Goal: Task Accomplishment & Management: Complete application form

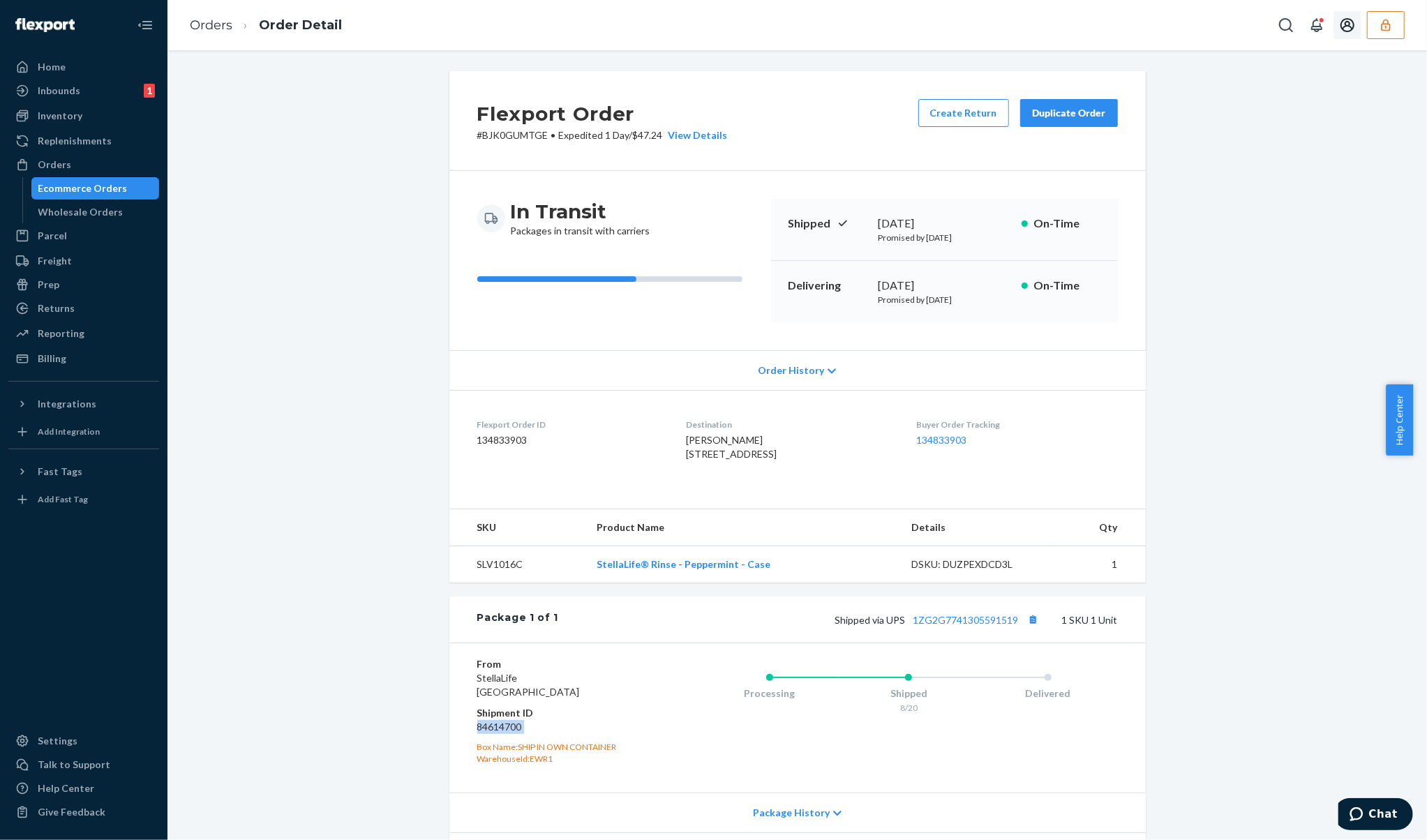
click at [1391, 20] on icon "button" at bounding box center [1386, 25] width 14 height 14
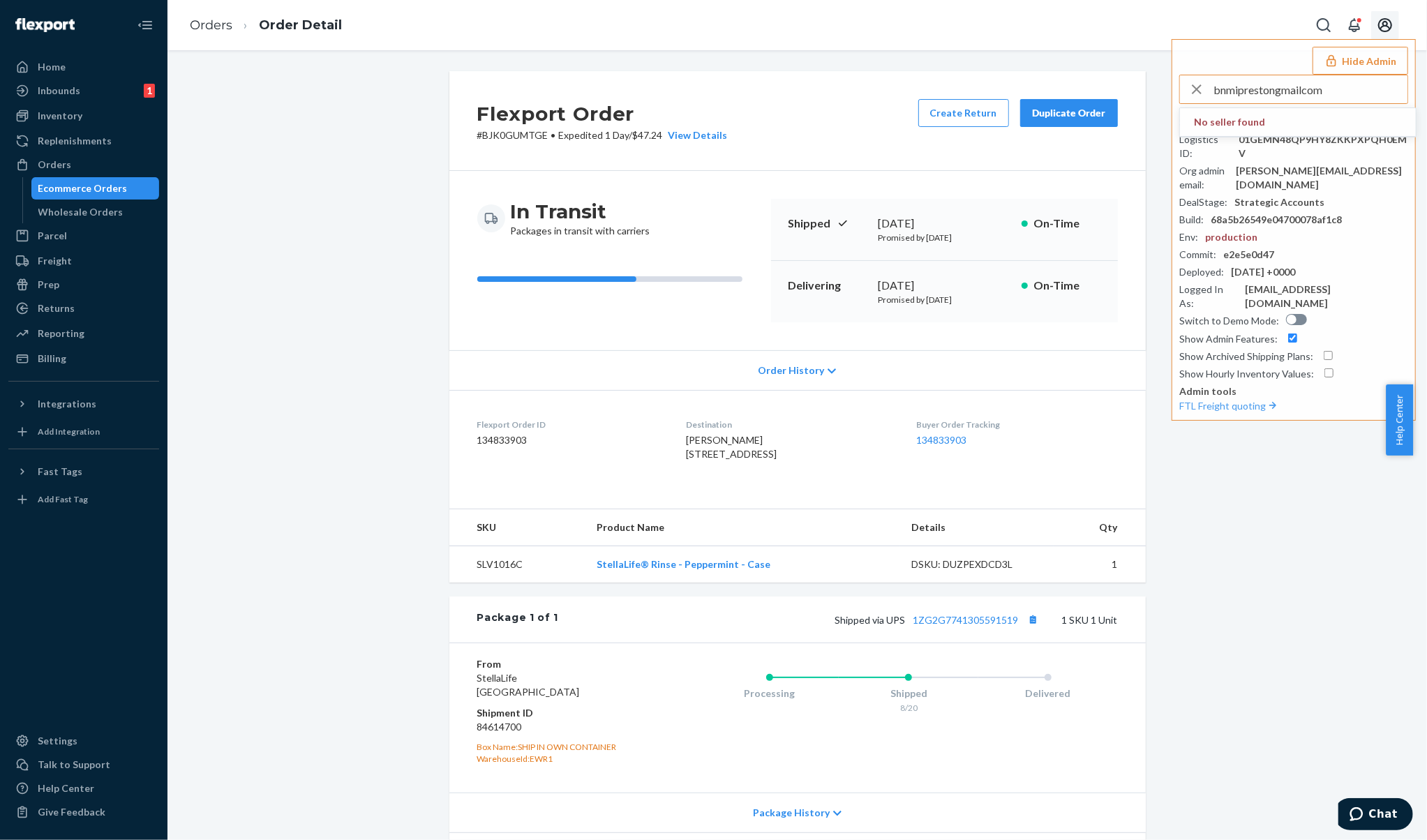
type input "bnmiprestongmailcom"
click at [1329, 123] on li "bnmiprestongmailcom bnmipreston@gmail.com" at bounding box center [1298, 129] width 236 height 42
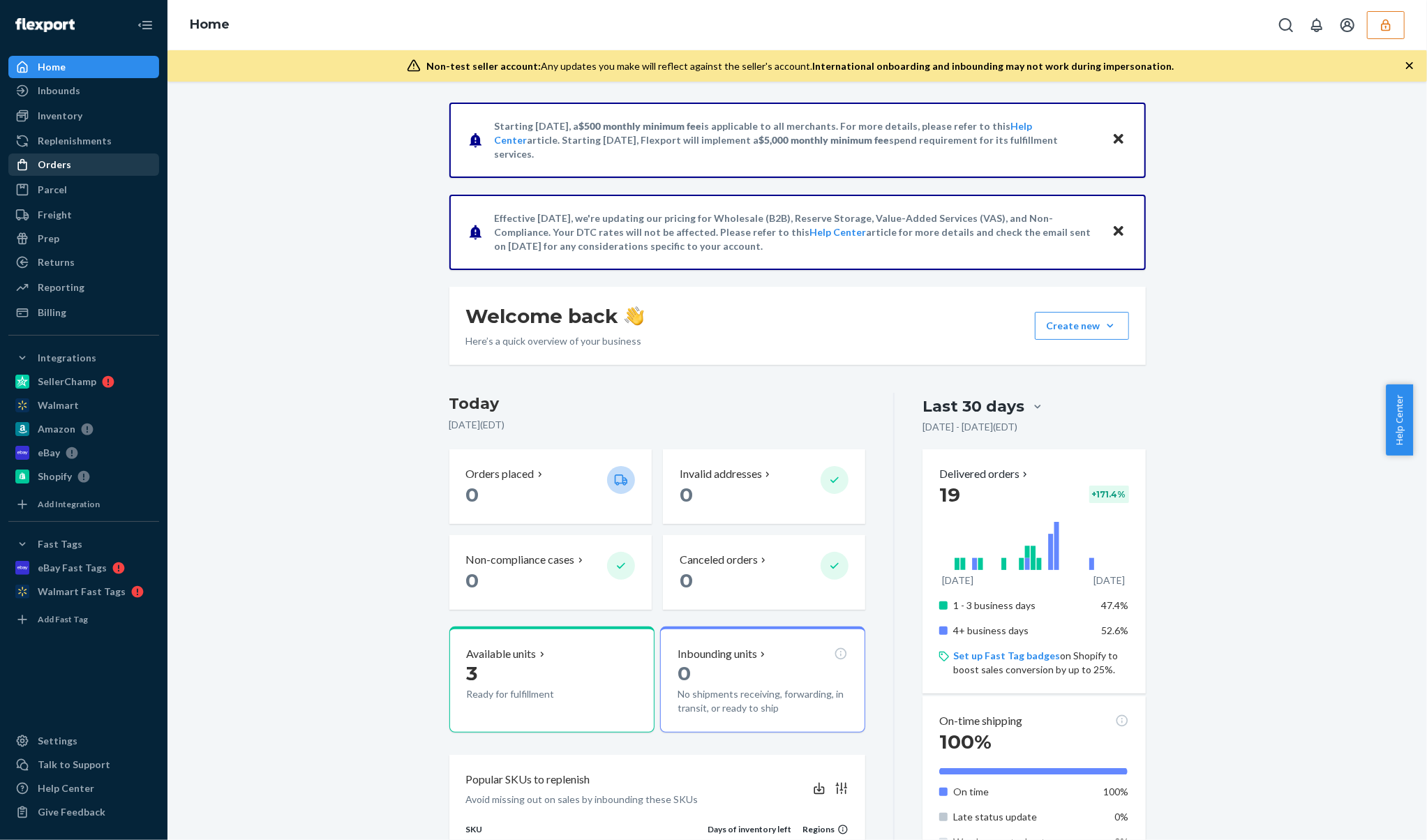
click at [84, 171] on div "Orders" at bounding box center [84, 165] width 148 height 20
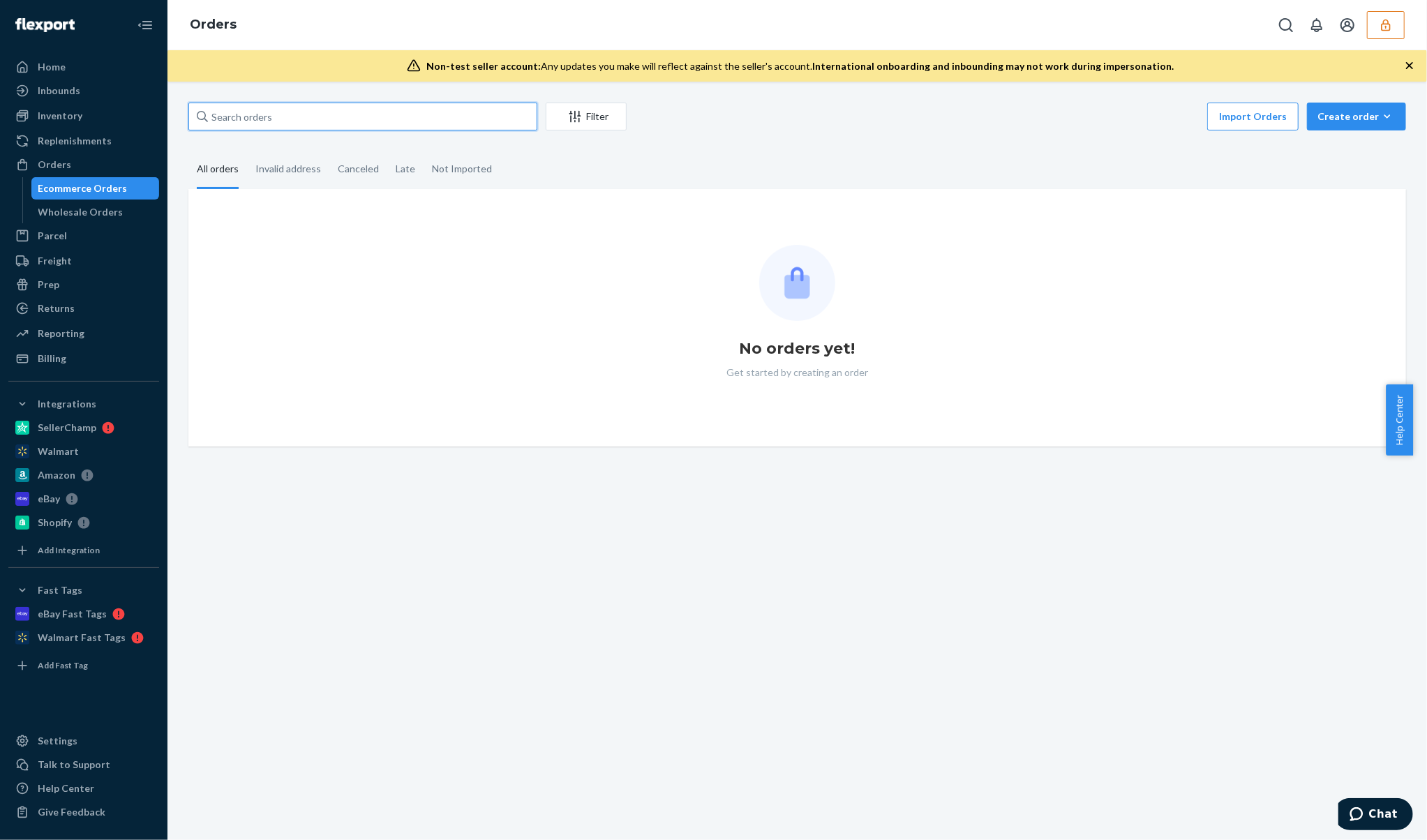
click at [426, 106] on input "text" at bounding box center [363, 116] width 349 height 28
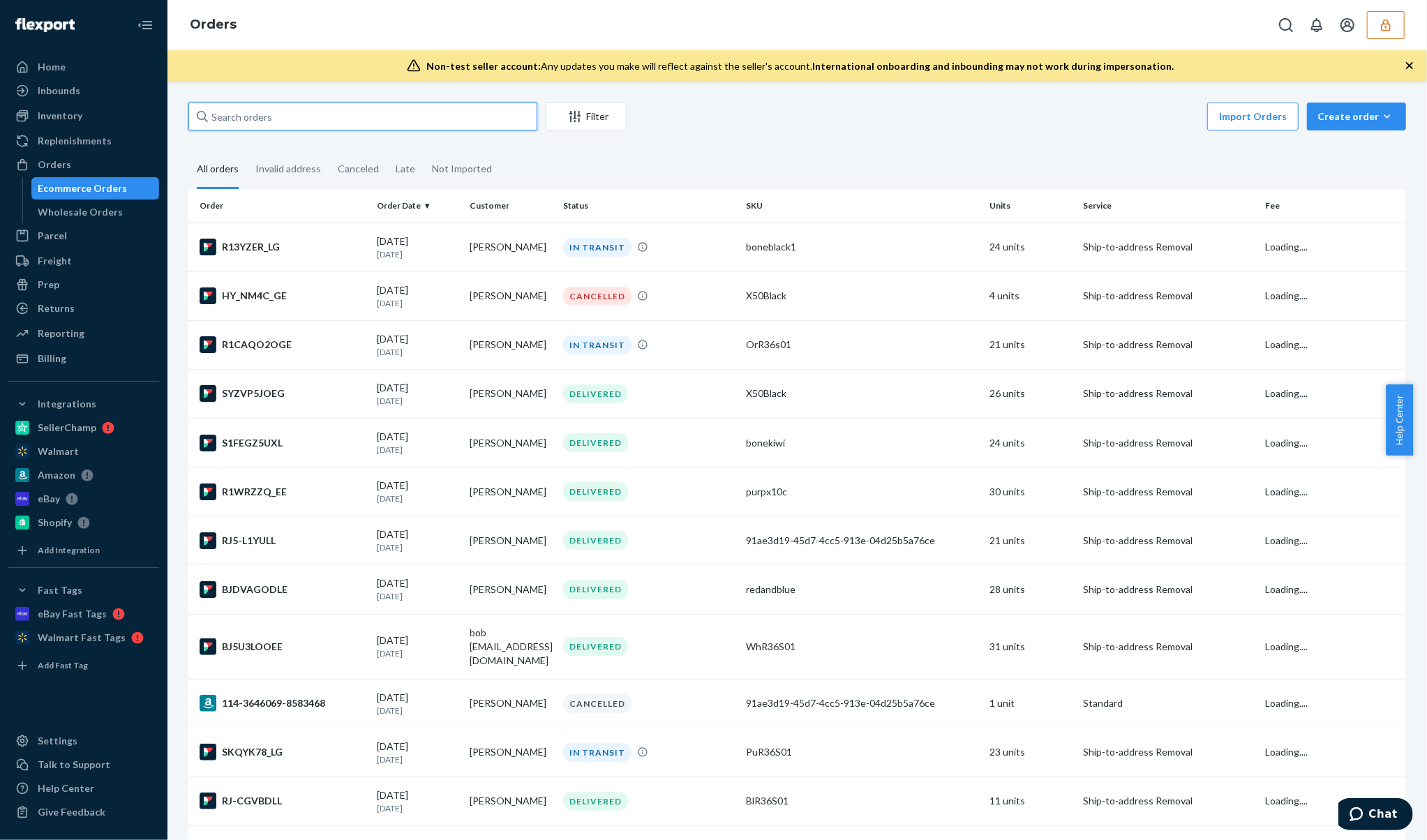
paste input "134133499"
type input "134133499"
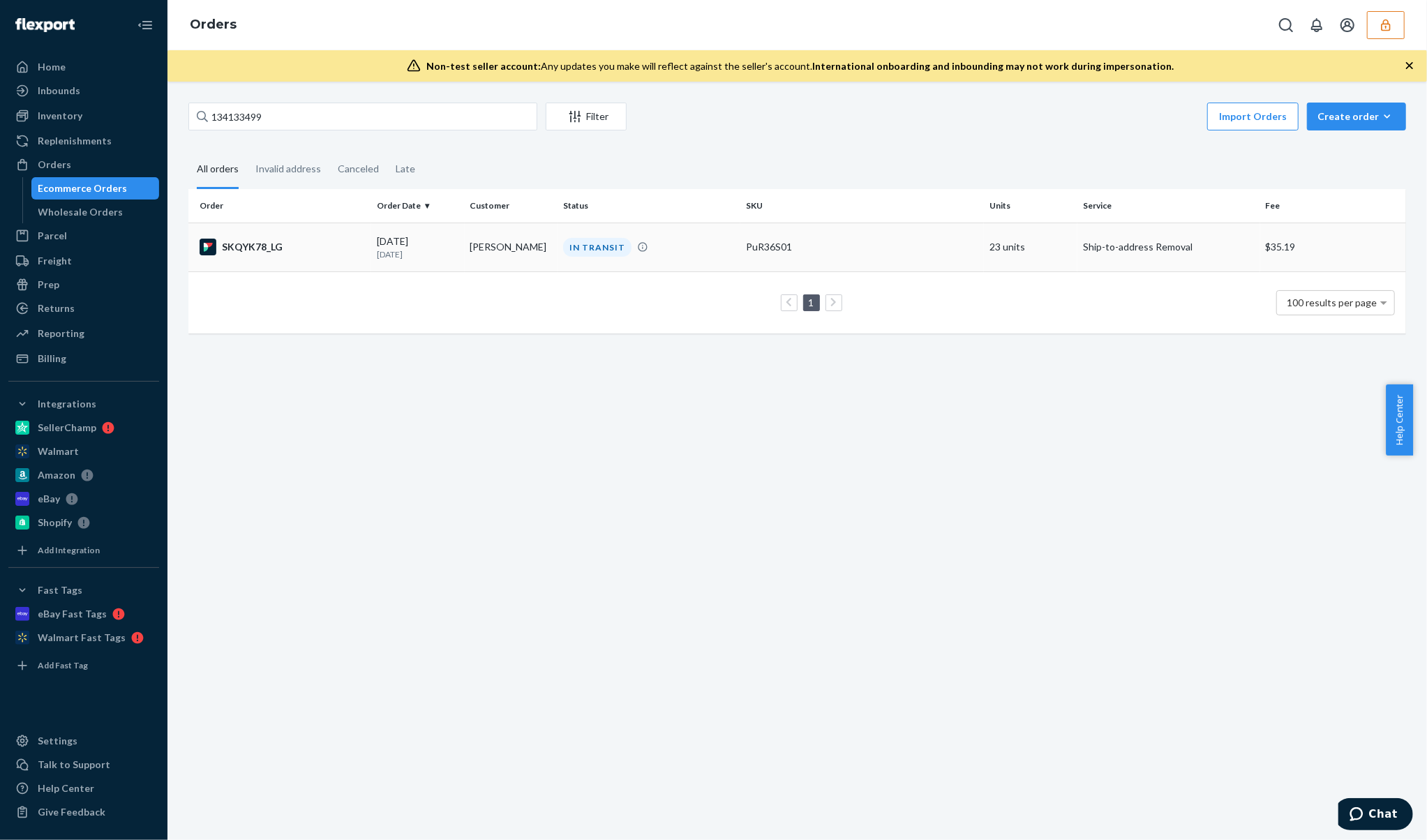
click at [410, 241] on div "08/10/2025 11 days ago" at bounding box center [418, 247] width 82 height 26
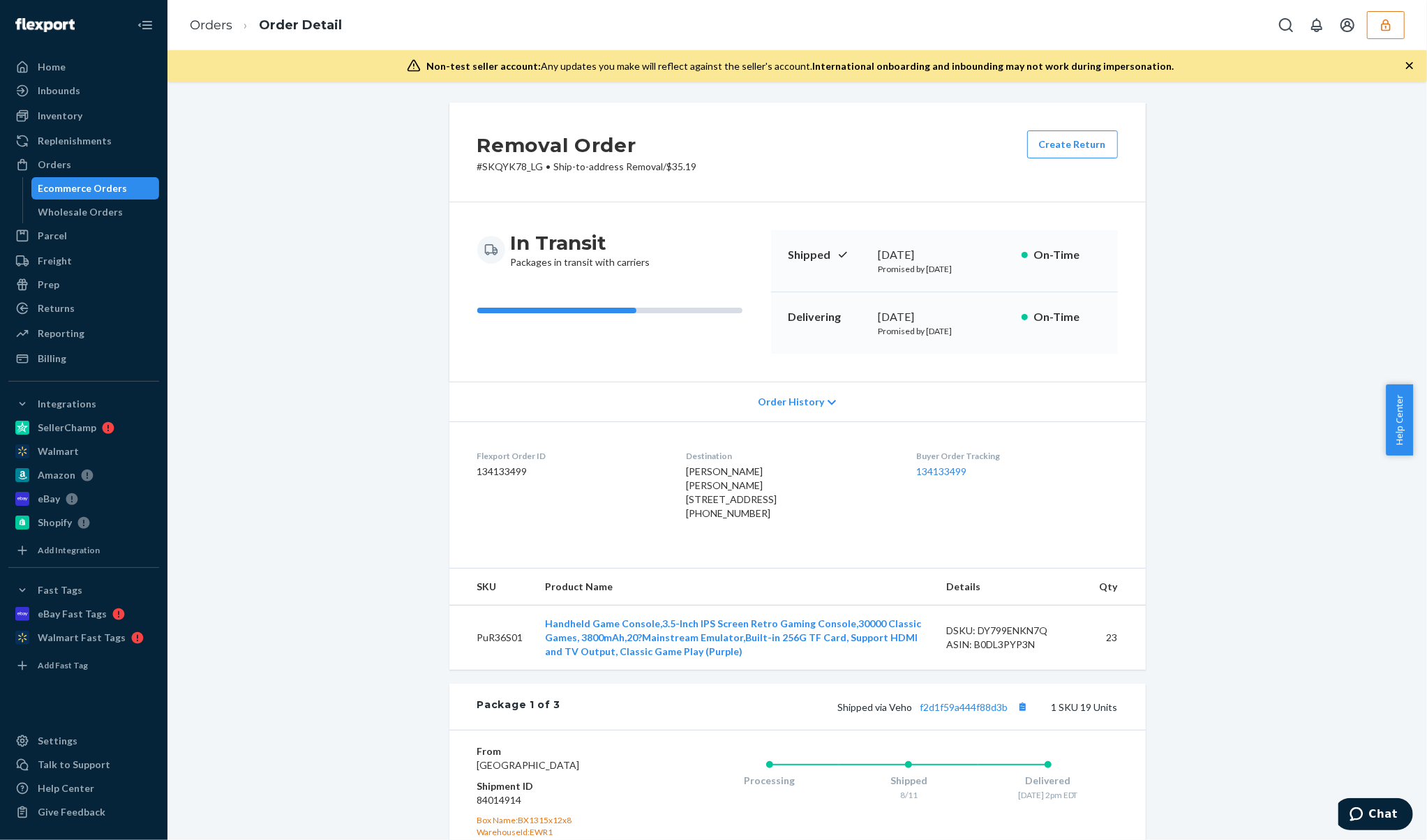
click at [989, 333] on p "Promised by September 10, 2025" at bounding box center [944, 331] width 132 height 12
click at [989, 332] on p "Promised by September 10, 2025" at bounding box center [944, 331] width 132 height 12
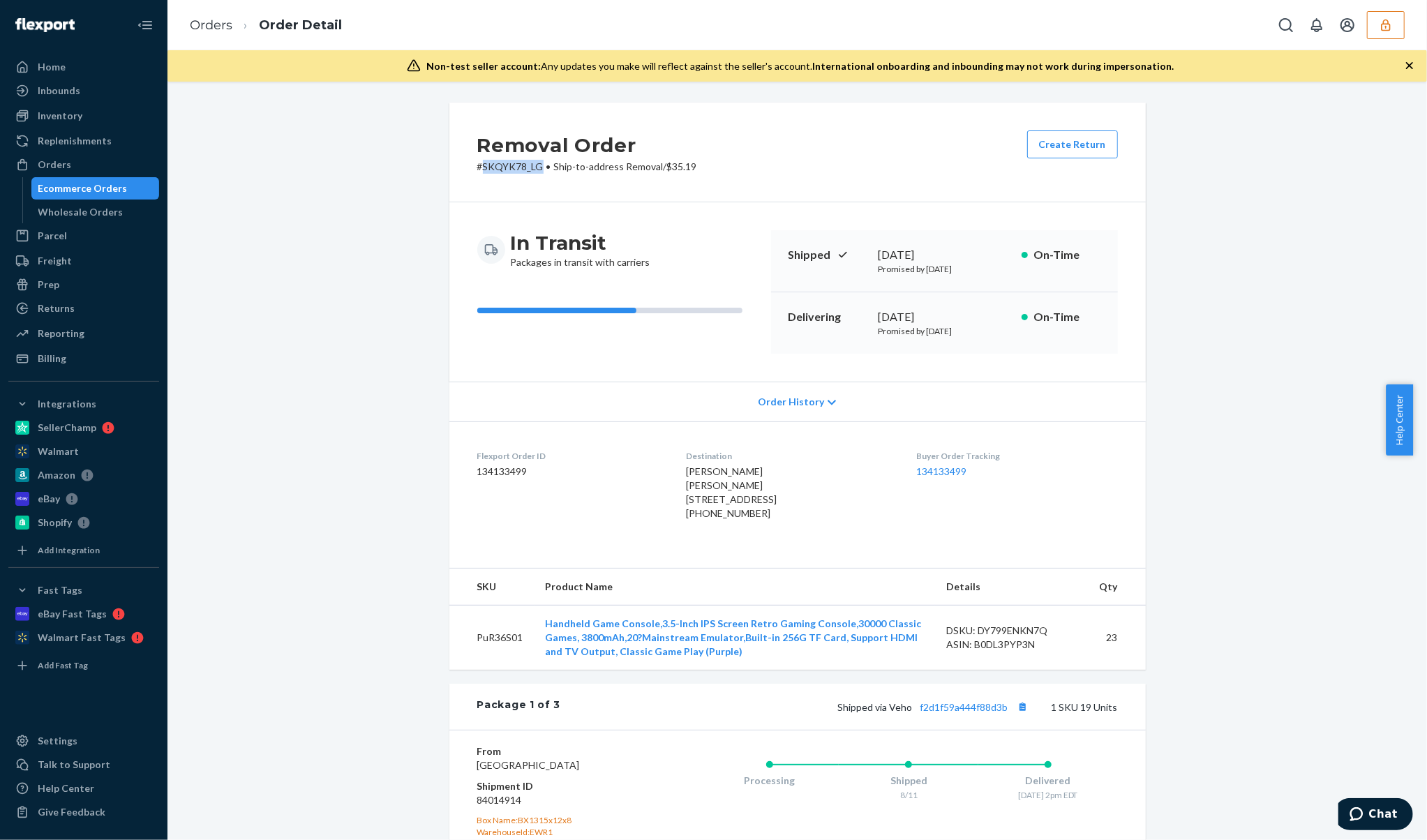
drag, startPoint x: 536, startPoint y: 165, endPoint x: 476, endPoint y: 168, distance: 60.1
click at [478, 168] on p "# SKQYK78_LG • Ship-to-address Removal / $35.19" at bounding box center [587, 166] width 220 height 14
copy p "SKQYK78_LG"
click at [1388, 23] on icon "button" at bounding box center [1386, 25] width 14 height 14
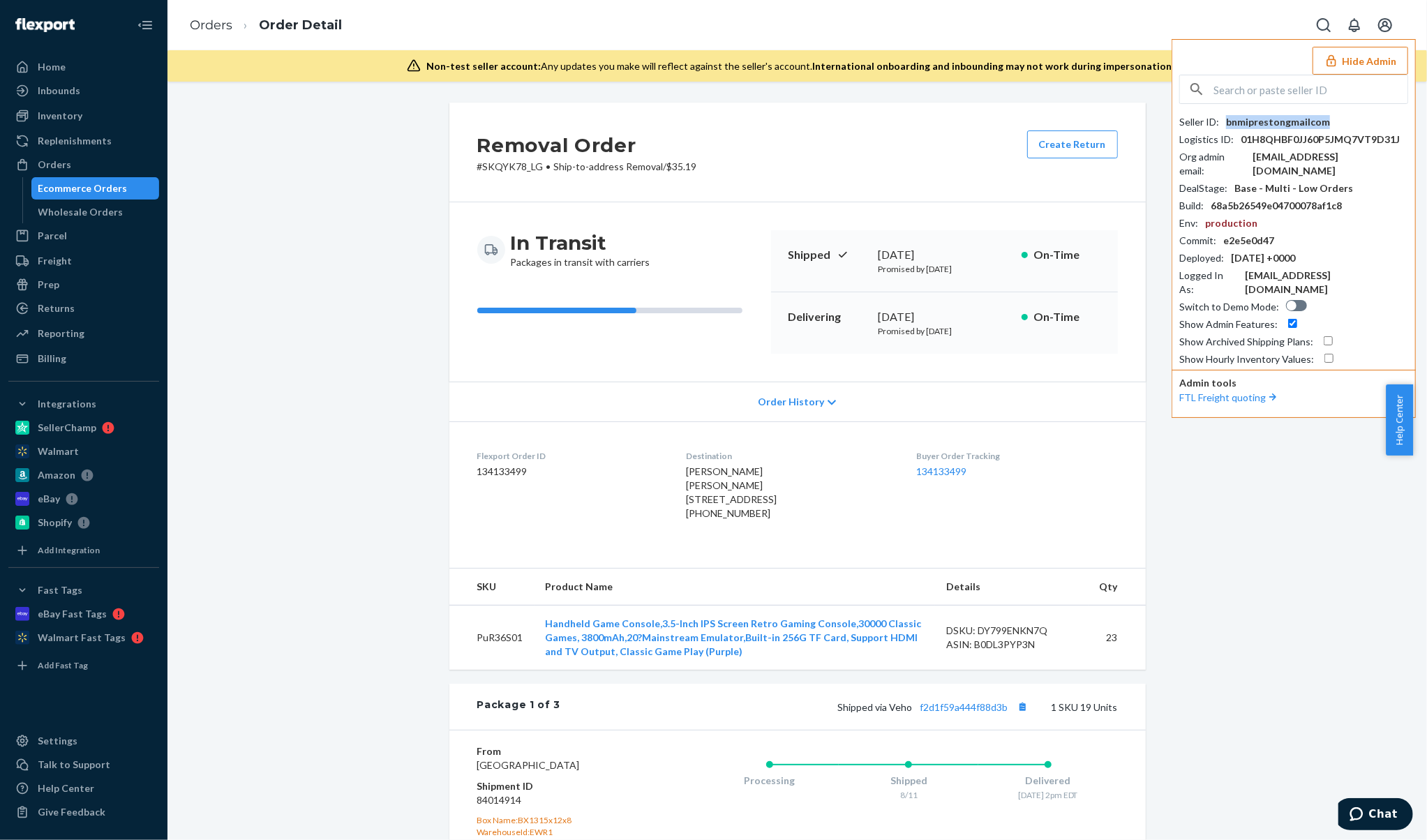
click at [1276, 120] on div "bnmiprestongmailcom" at bounding box center [1278, 122] width 104 height 14
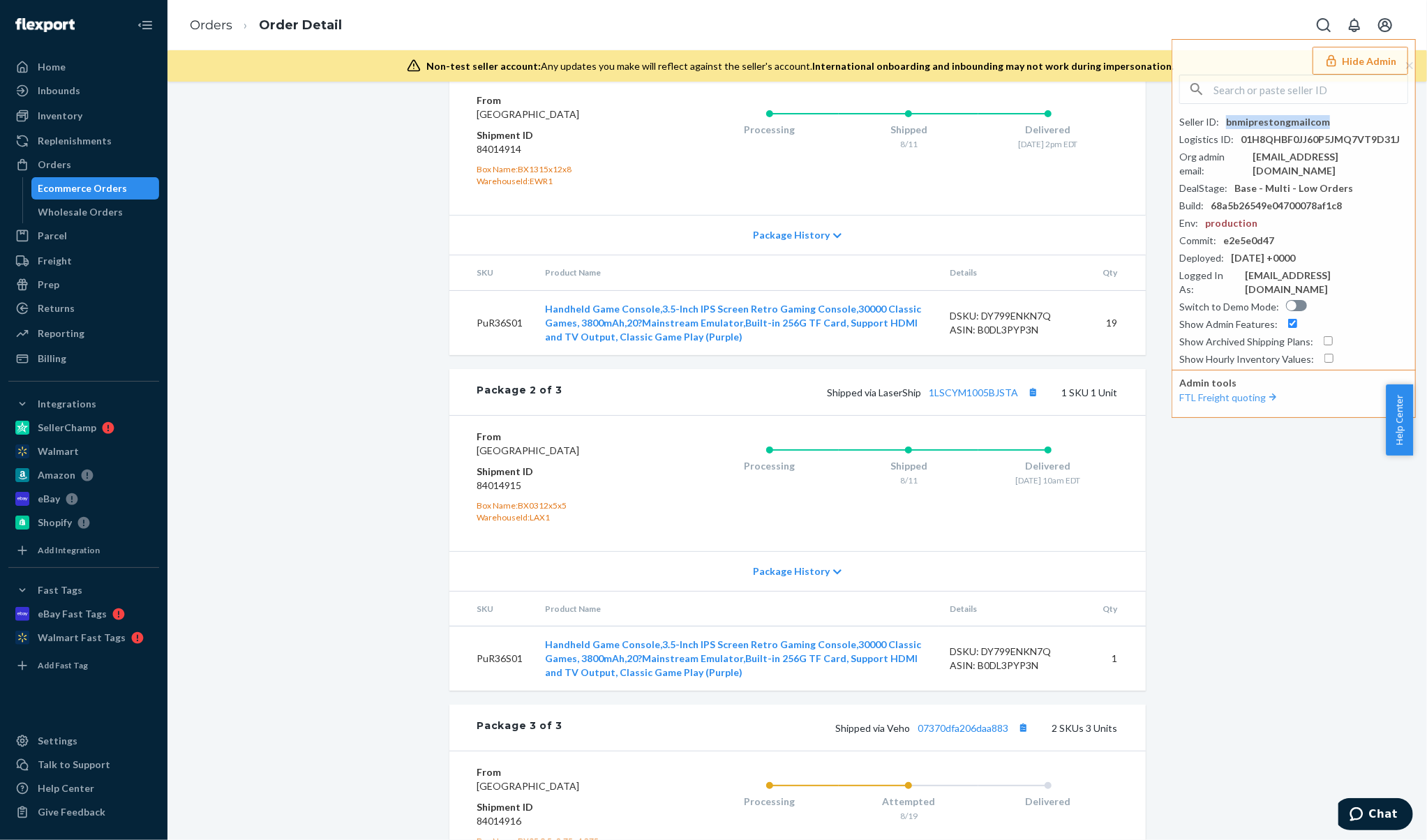
scroll to position [1005, 0]
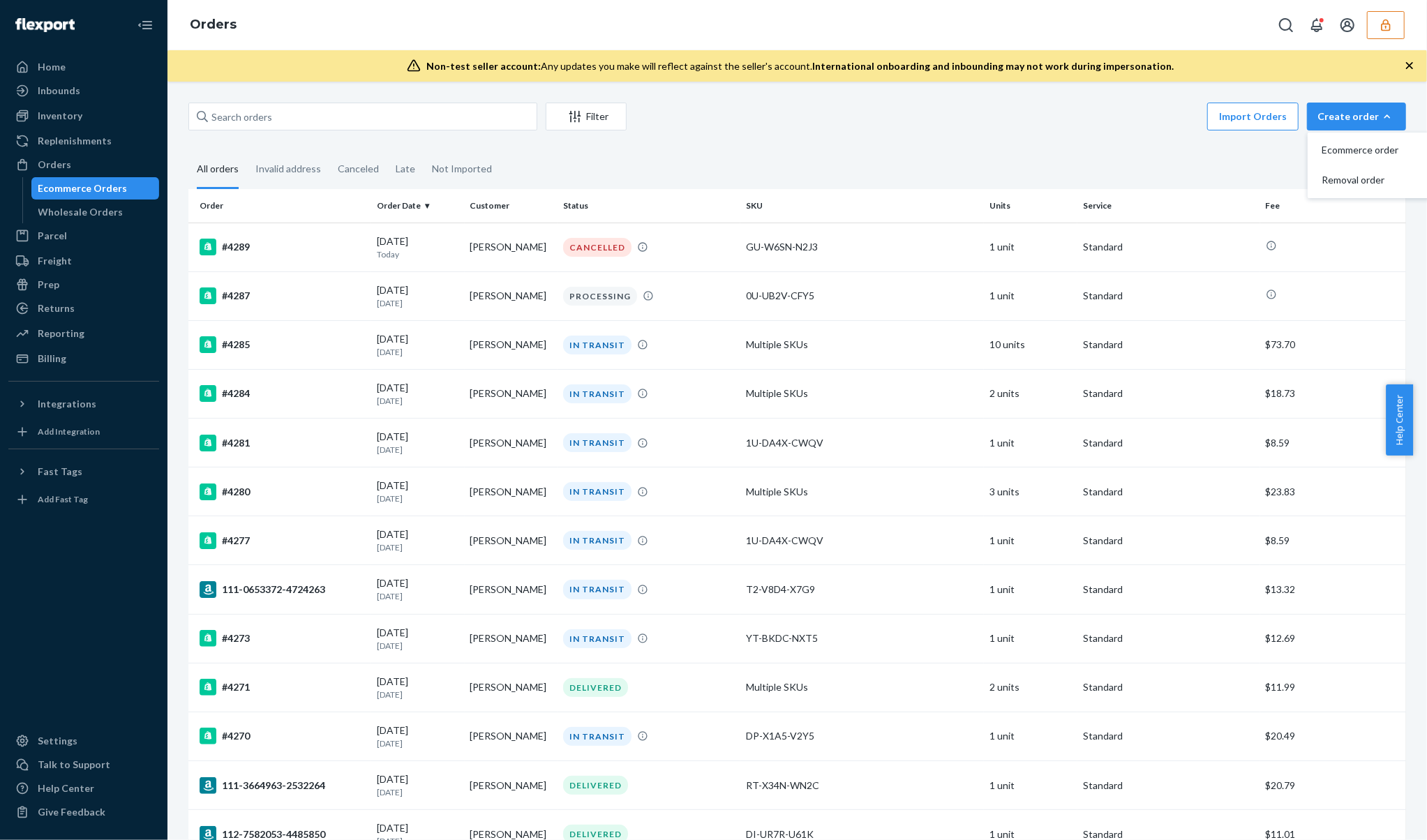
click at [1366, 23] on div at bounding box center [1338, 25] width 132 height 28
click at [1378, 31] on button "button" at bounding box center [1386, 25] width 38 height 28
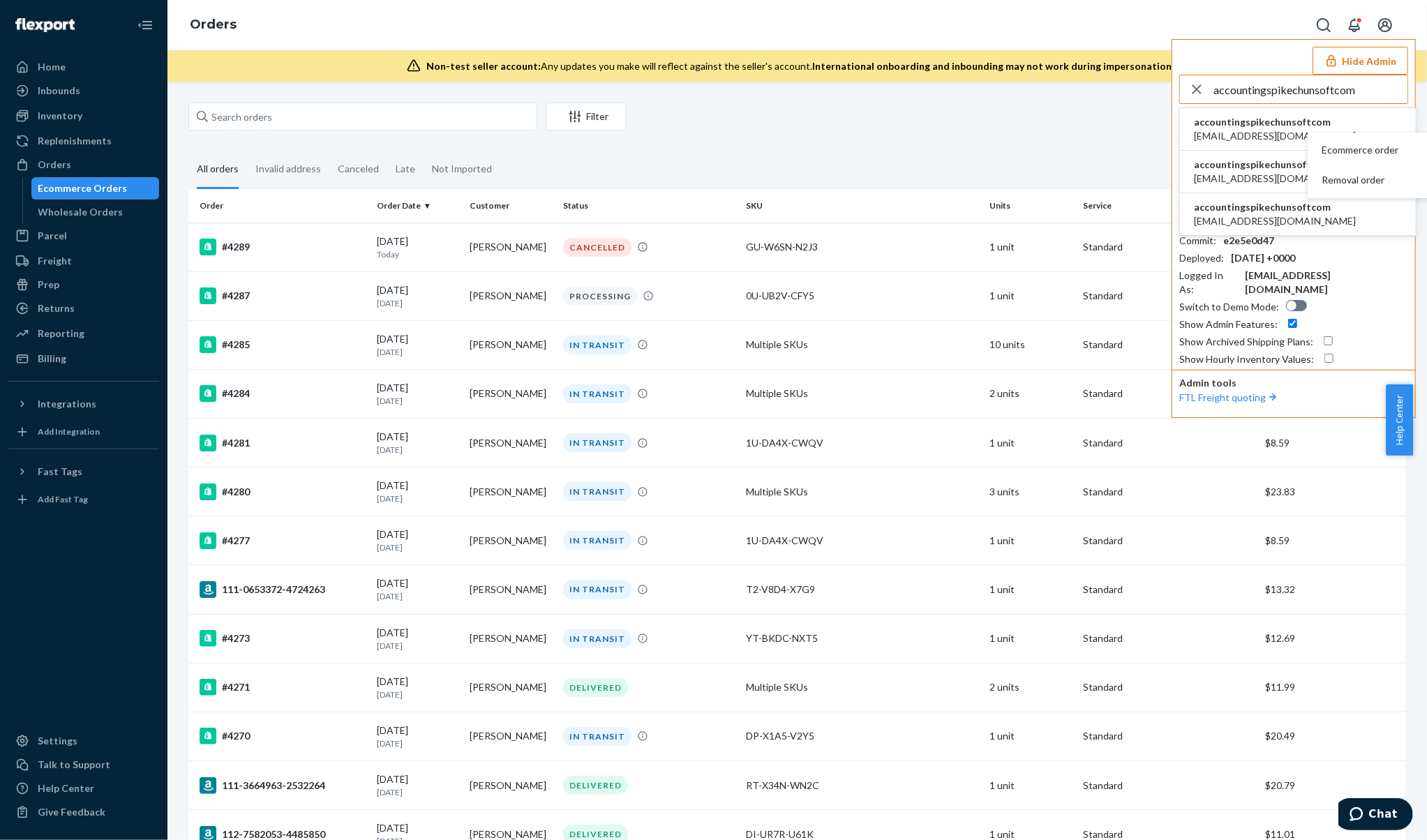
type input "accountingspikechunsoftcom"
click at [1231, 131] on span "[EMAIL_ADDRESS][DOMAIN_NAME]" at bounding box center [1275, 136] width 162 height 14
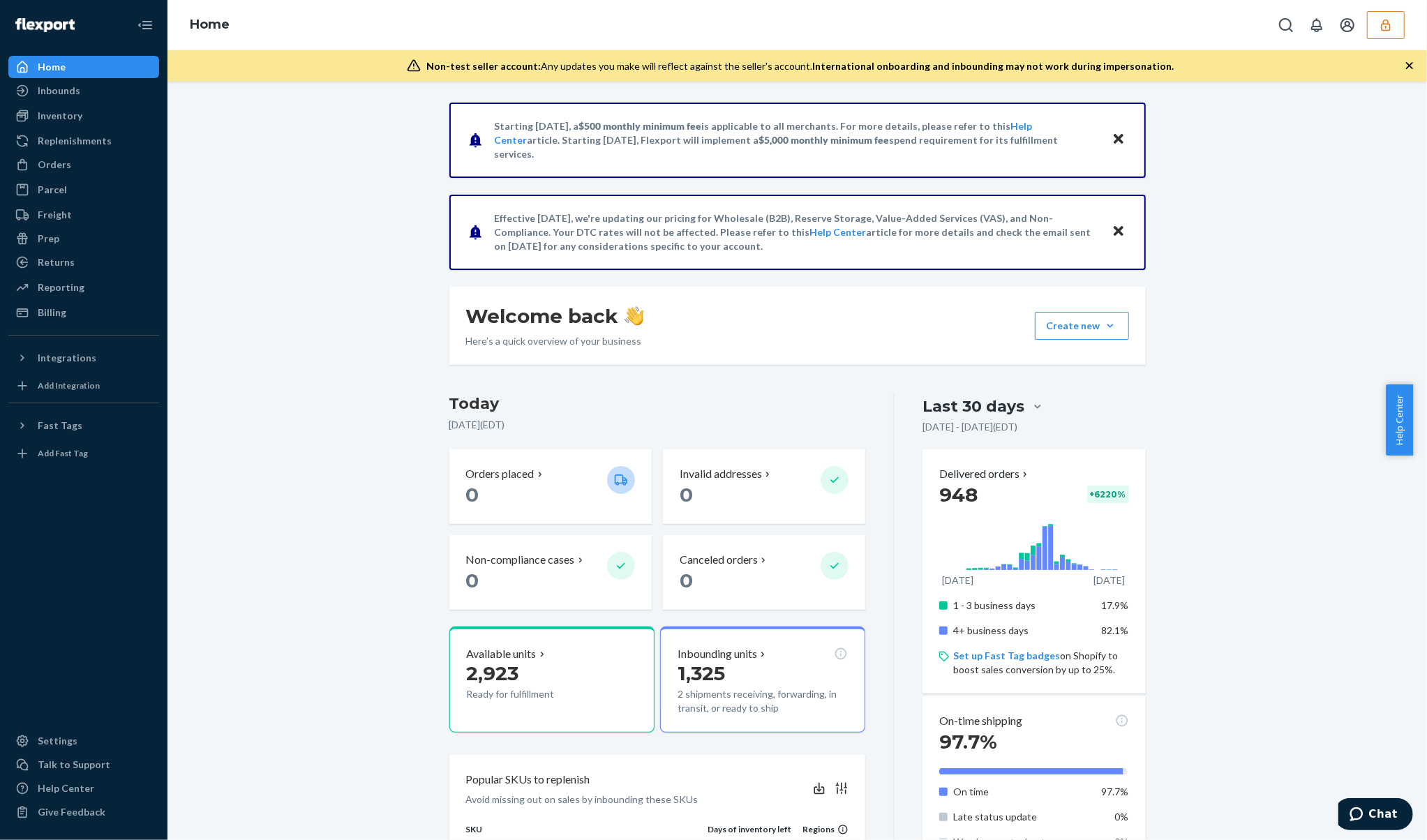
click at [1371, 26] on button "button" at bounding box center [1386, 25] width 38 height 28
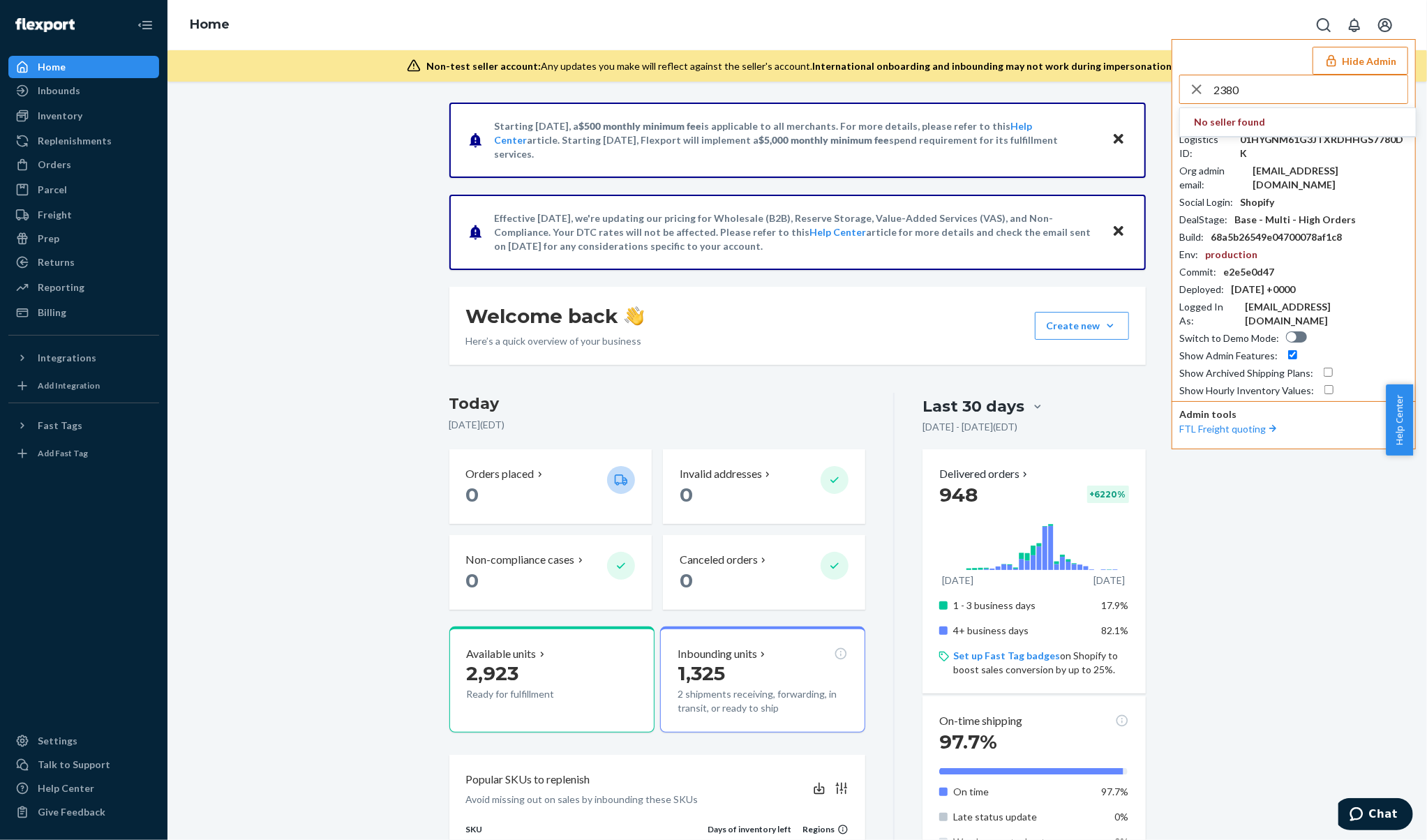
type input "2380"
click at [1201, 93] on icon "button" at bounding box center [1196, 89] width 10 height 10
drag, startPoint x: 66, startPoint y: 165, endPoint x: 148, endPoint y: 166, distance: 82.0
click at [64, 165] on div "Orders" at bounding box center [54, 165] width 33 height 14
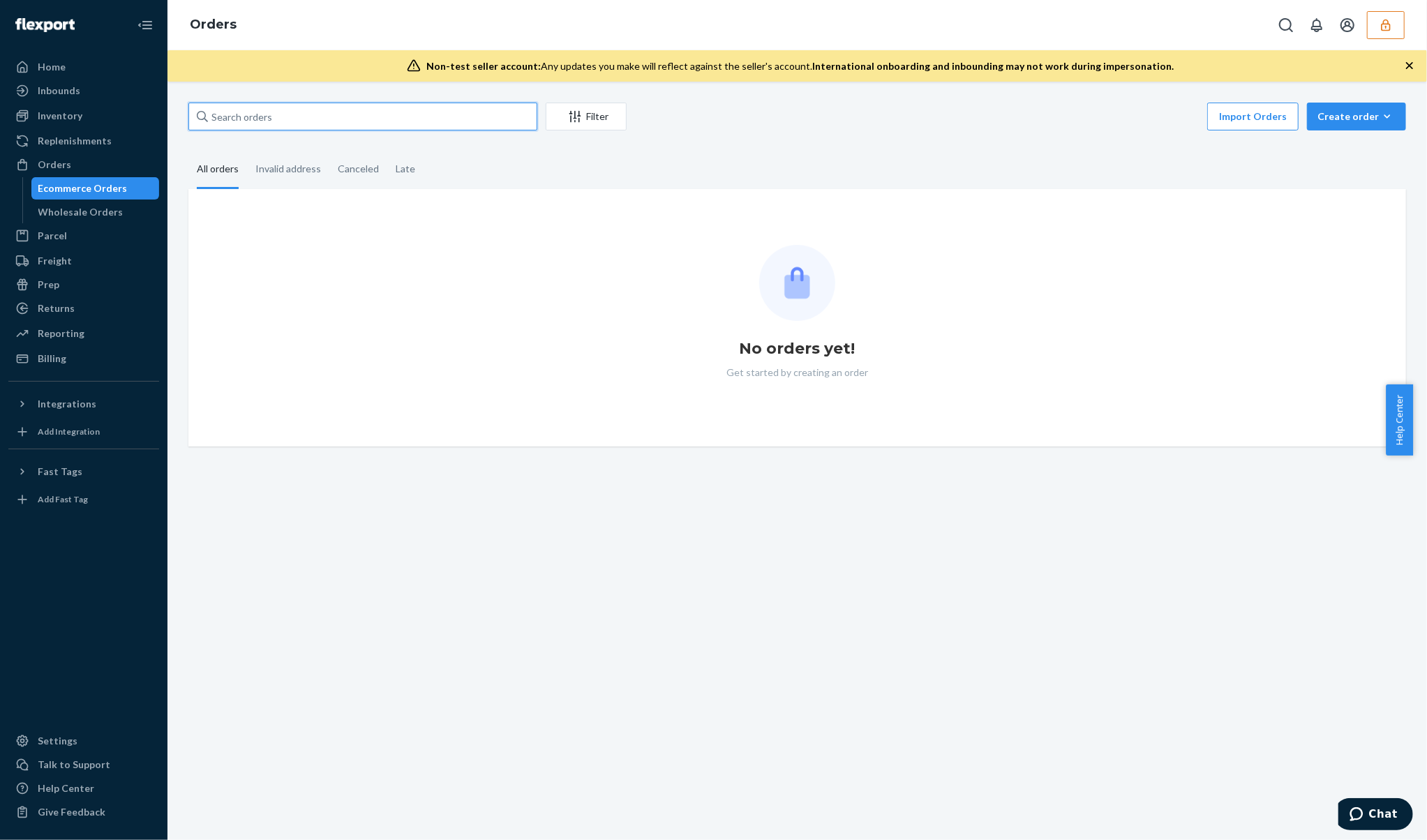
click at [280, 117] on input "text" at bounding box center [363, 116] width 349 height 28
paste input "2380"
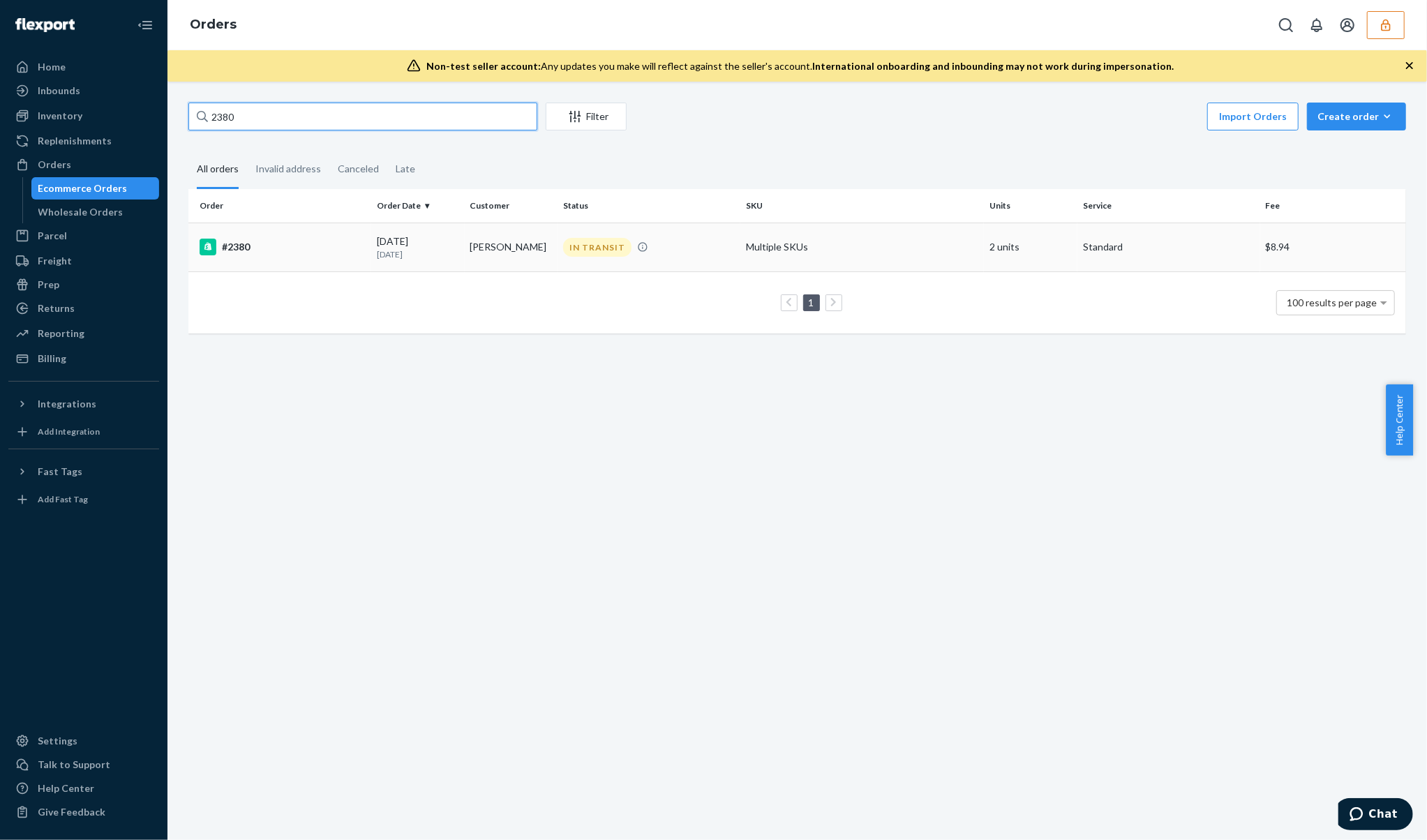
type input "2380"
click at [308, 249] on div "#2380" at bounding box center [283, 247] width 166 height 17
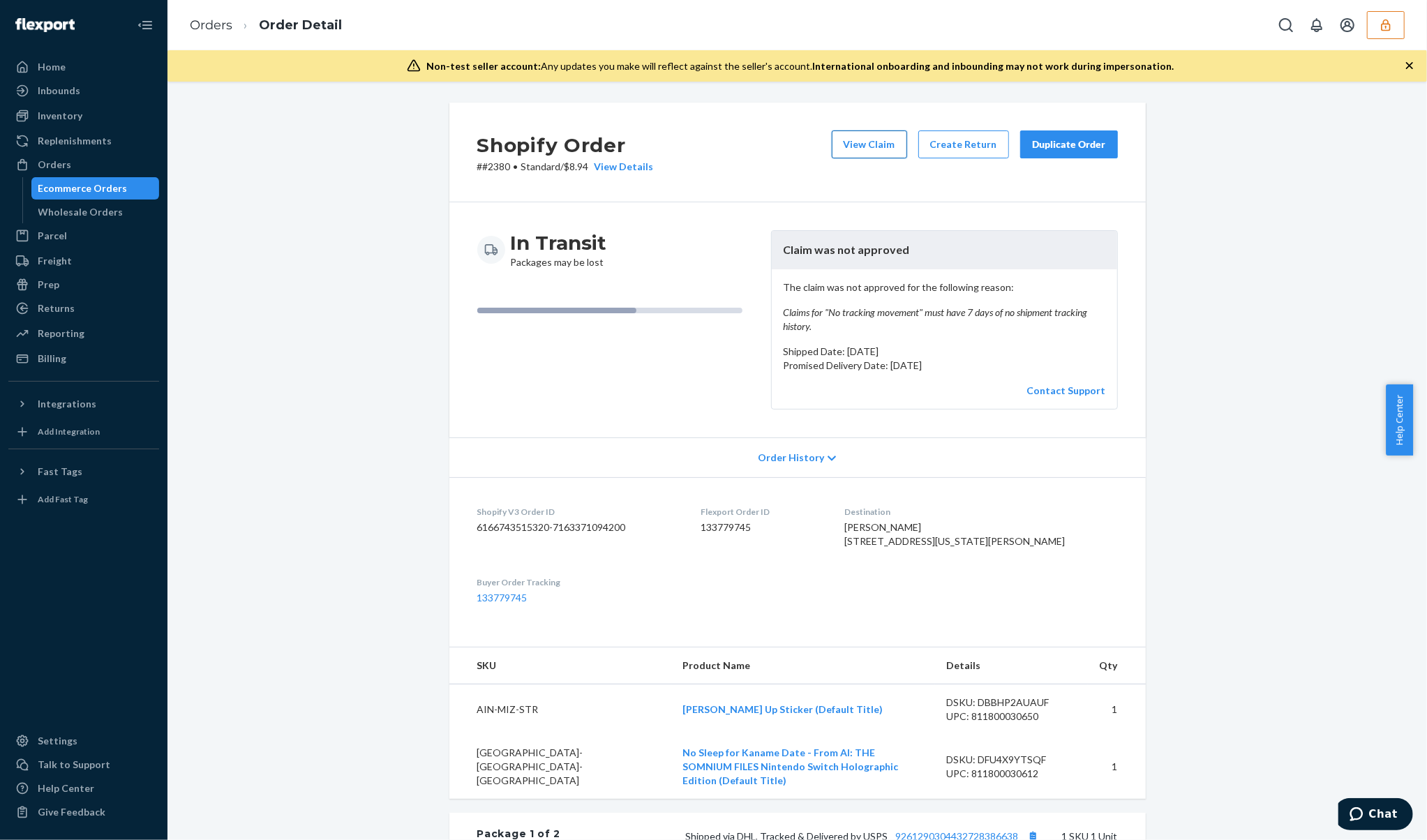
click at [874, 134] on button "View Claim" at bounding box center [870, 144] width 76 height 28
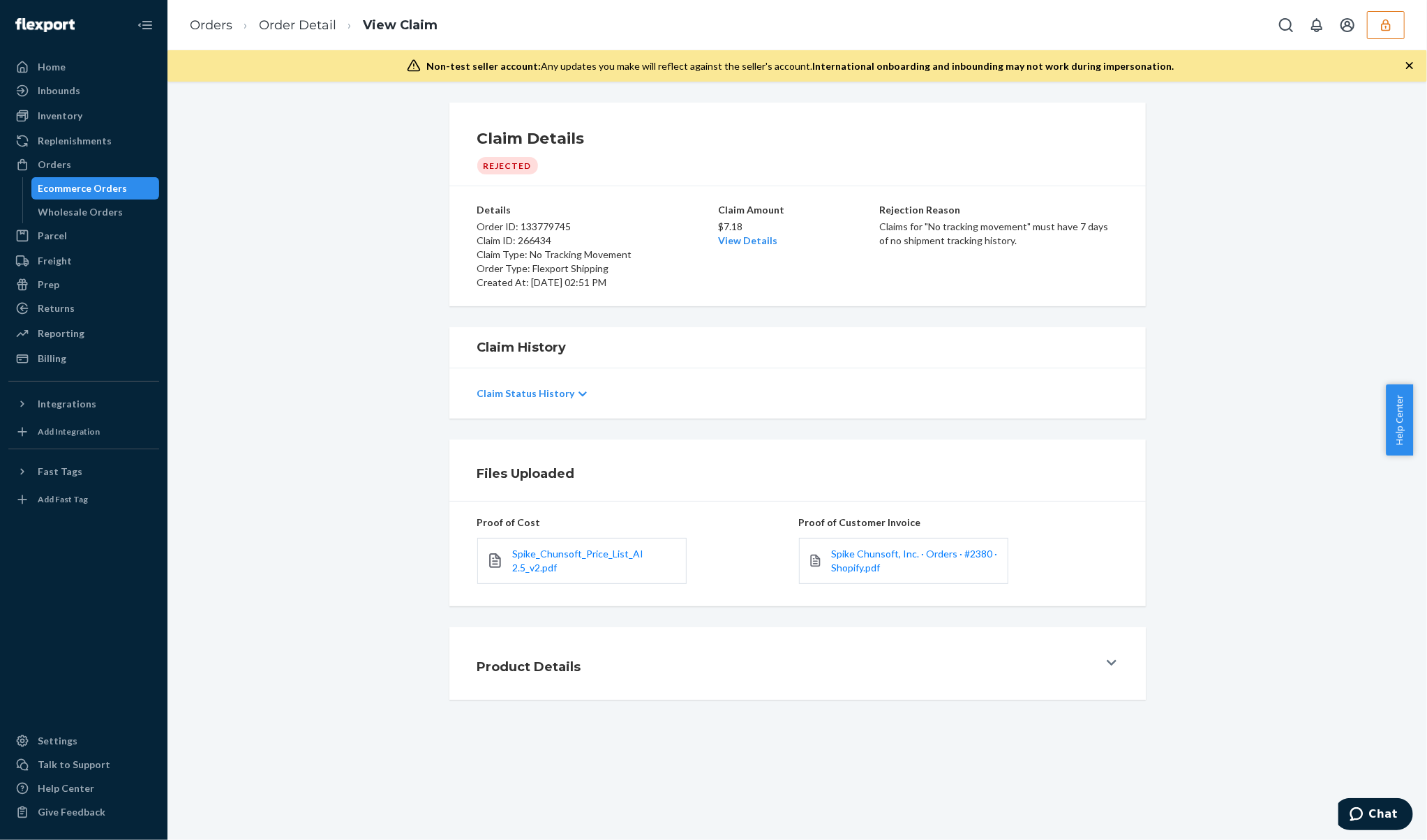
click at [602, 254] on p "Claim Type: No Tracking Movement" at bounding box center [596, 255] width 238 height 14
click at [948, 230] on p "Claims for "No tracking movement" must have 7 days of no shipment tracking hist…" at bounding box center [998, 233] width 238 height 28
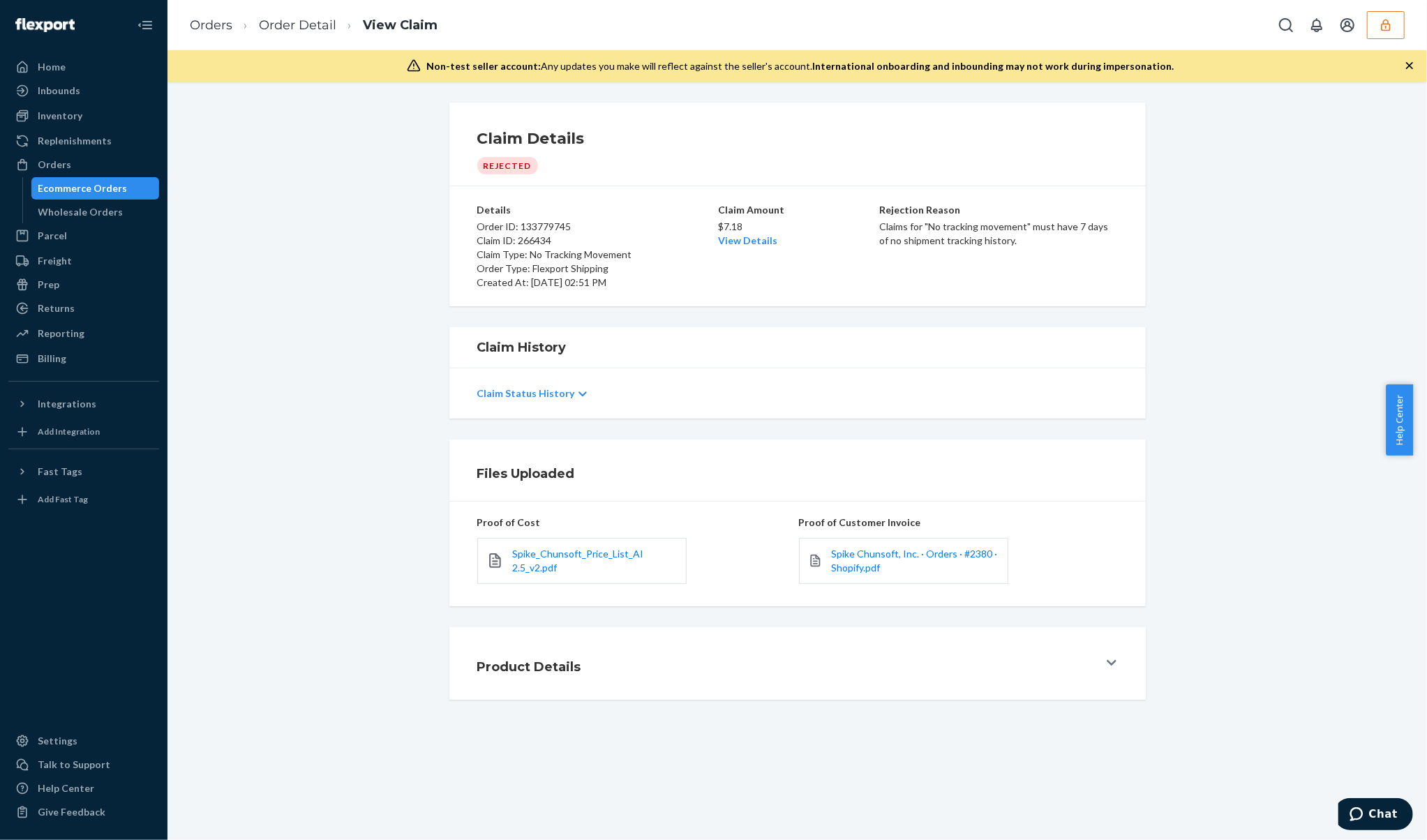
click at [948, 230] on p "Claims for "No tracking movement" must have 7 days of no shipment tracking hist…" at bounding box center [998, 233] width 238 height 28
click at [950, 232] on p "Claims for "No tracking movement" must have 7 days of no shipment tracking hist…" at bounding box center [998, 233] width 238 height 28
click at [524, 414] on div "Claim Status History" at bounding box center [798, 394] width 697 height 50
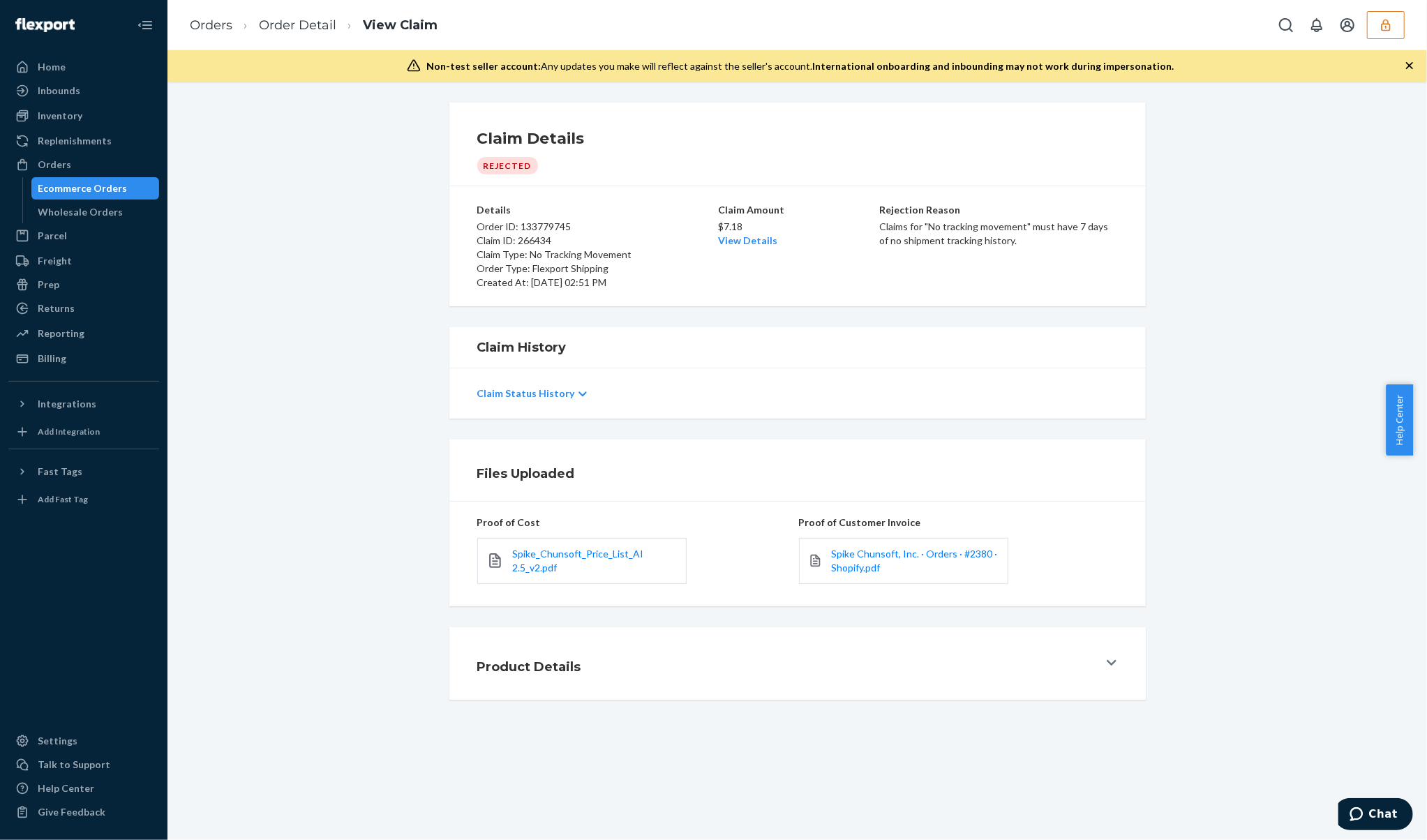
click at [542, 395] on p "Claim Status History" at bounding box center [526, 394] width 98 height 14
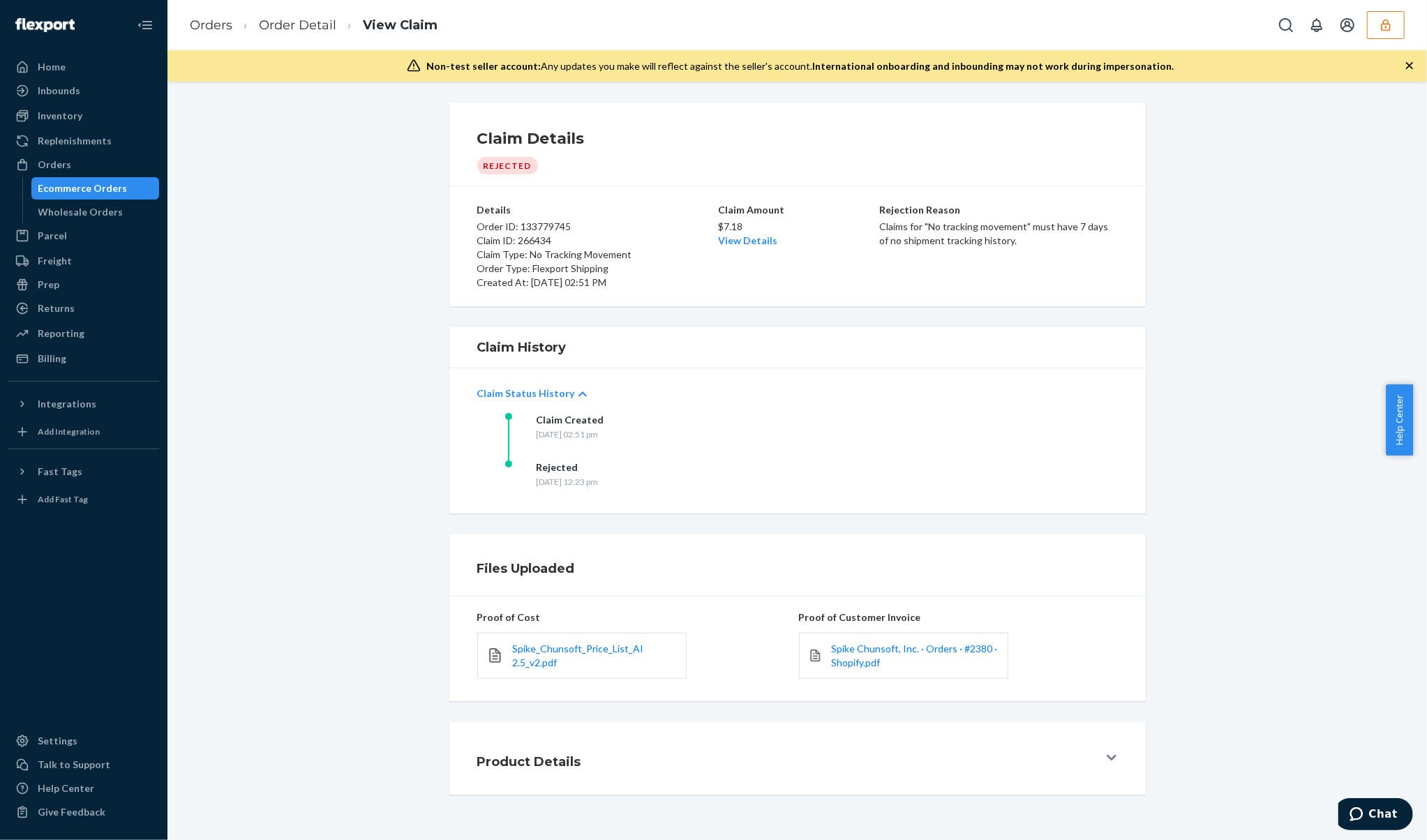
click at [542, 395] on p "Claim Status History" at bounding box center [526, 394] width 98 height 14
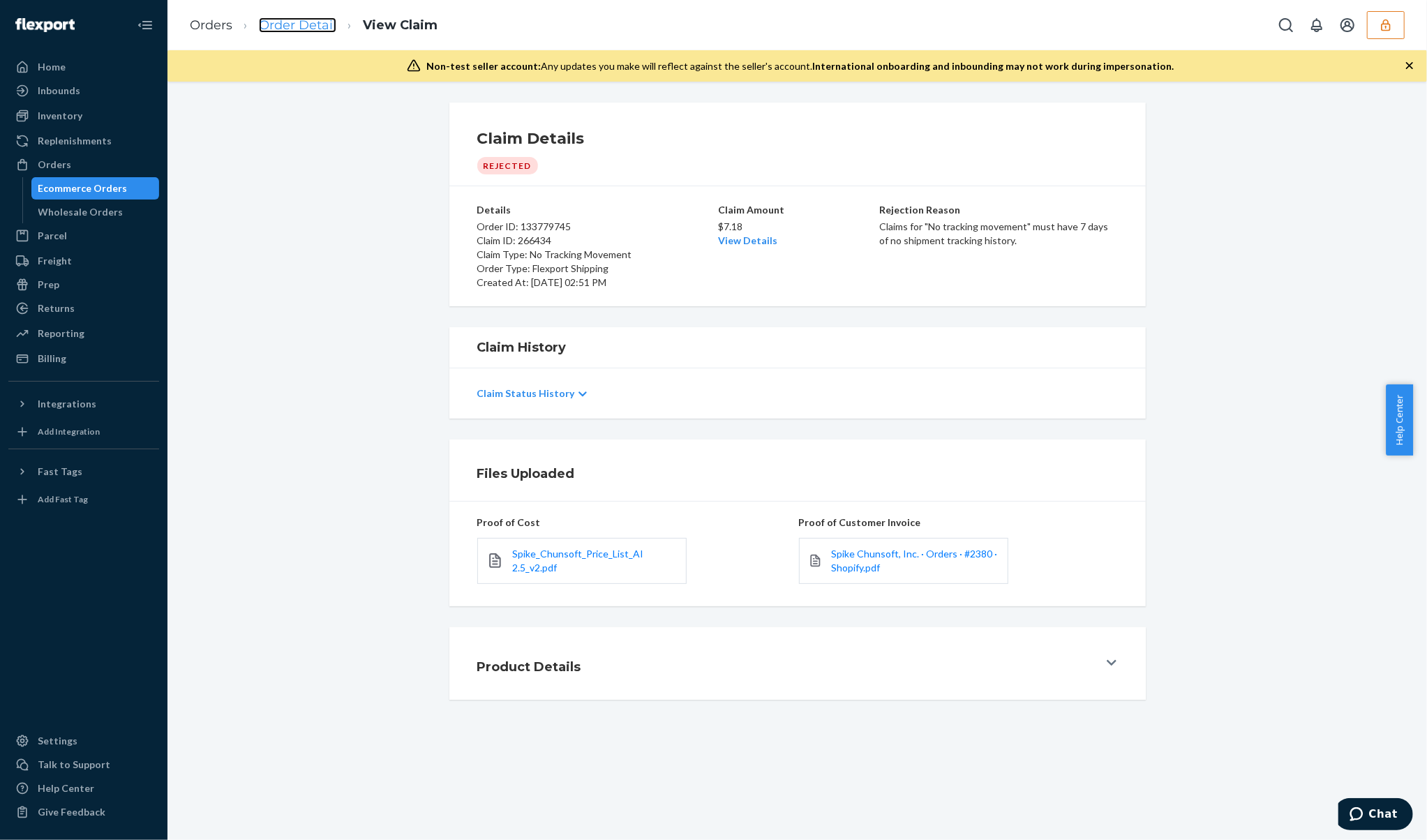
click at [268, 25] on link "Order Detail" at bounding box center [298, 25] width 77 height 15
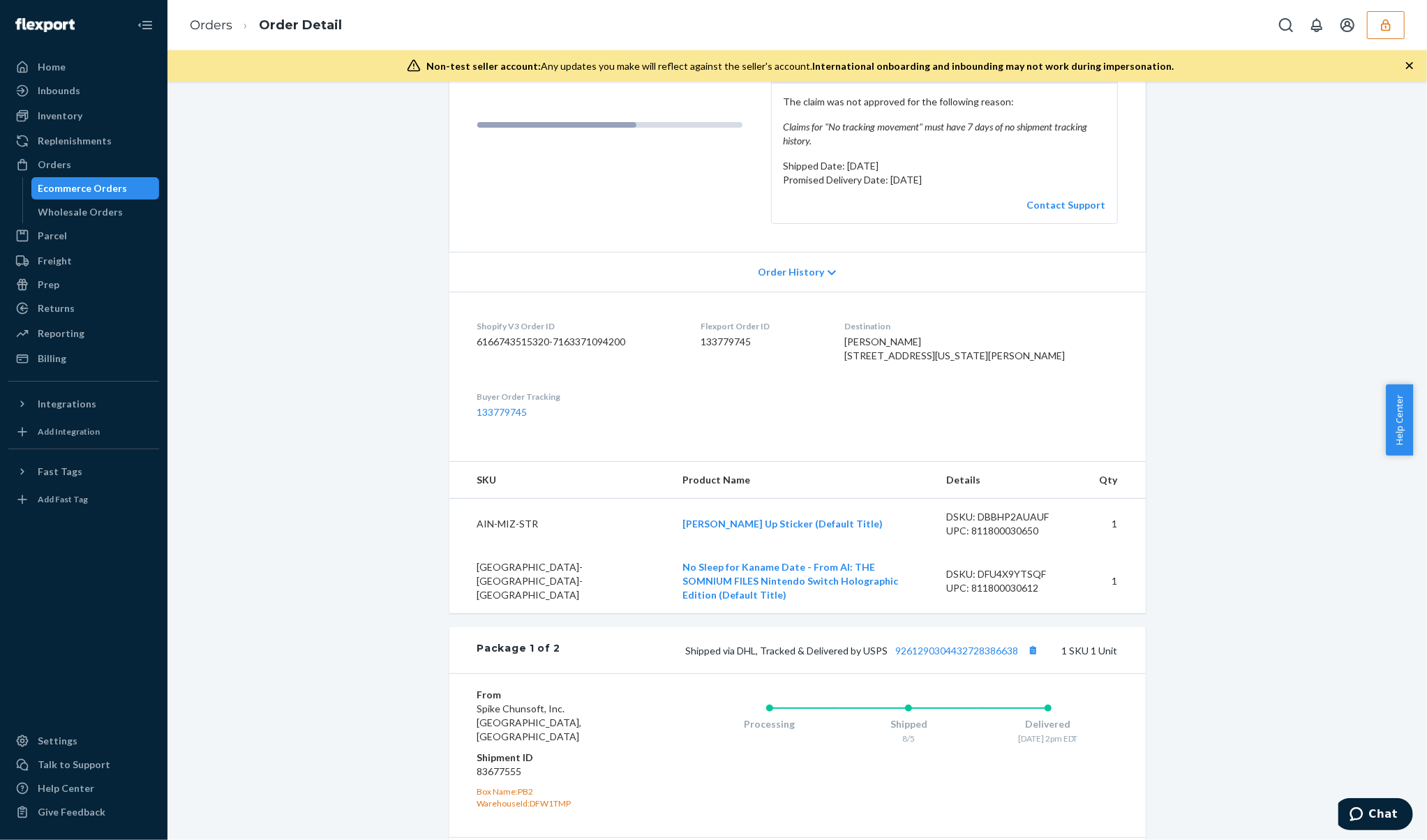
scroll to position [558, 0]
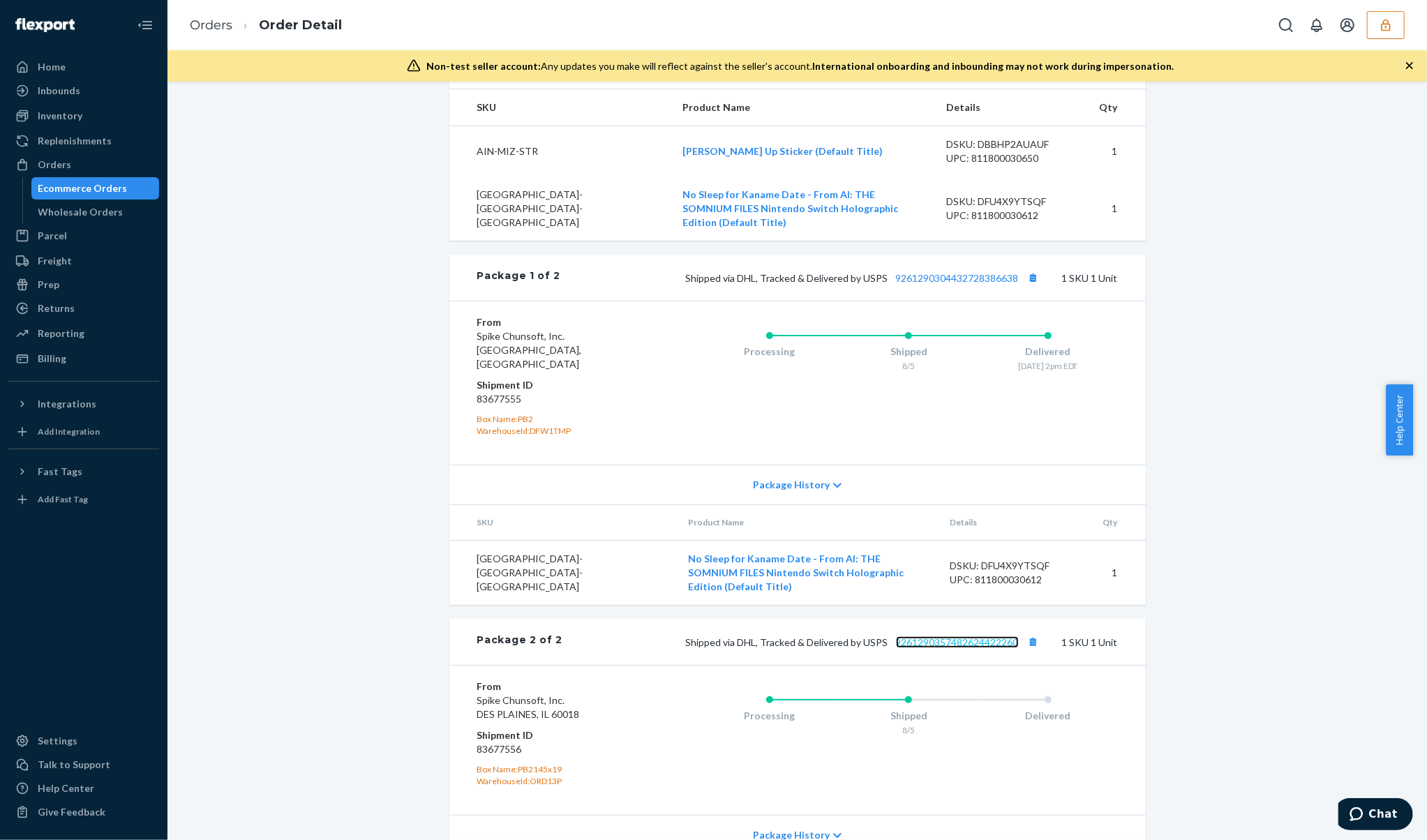
click at [951, 636] on link "9261290357482624422260" at bounding box center [958, 642] width 123 height 12
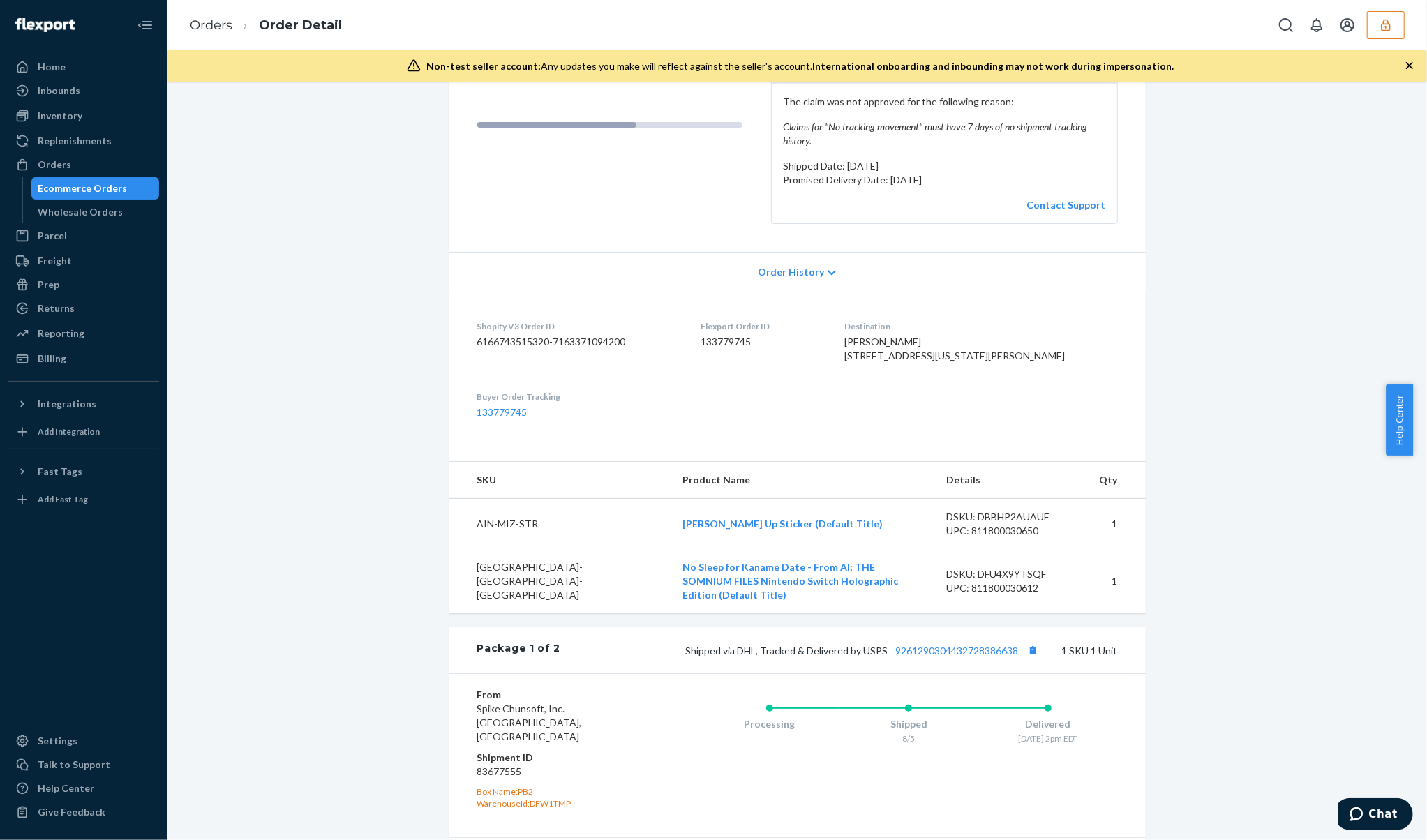
scroll to position [0, 0]
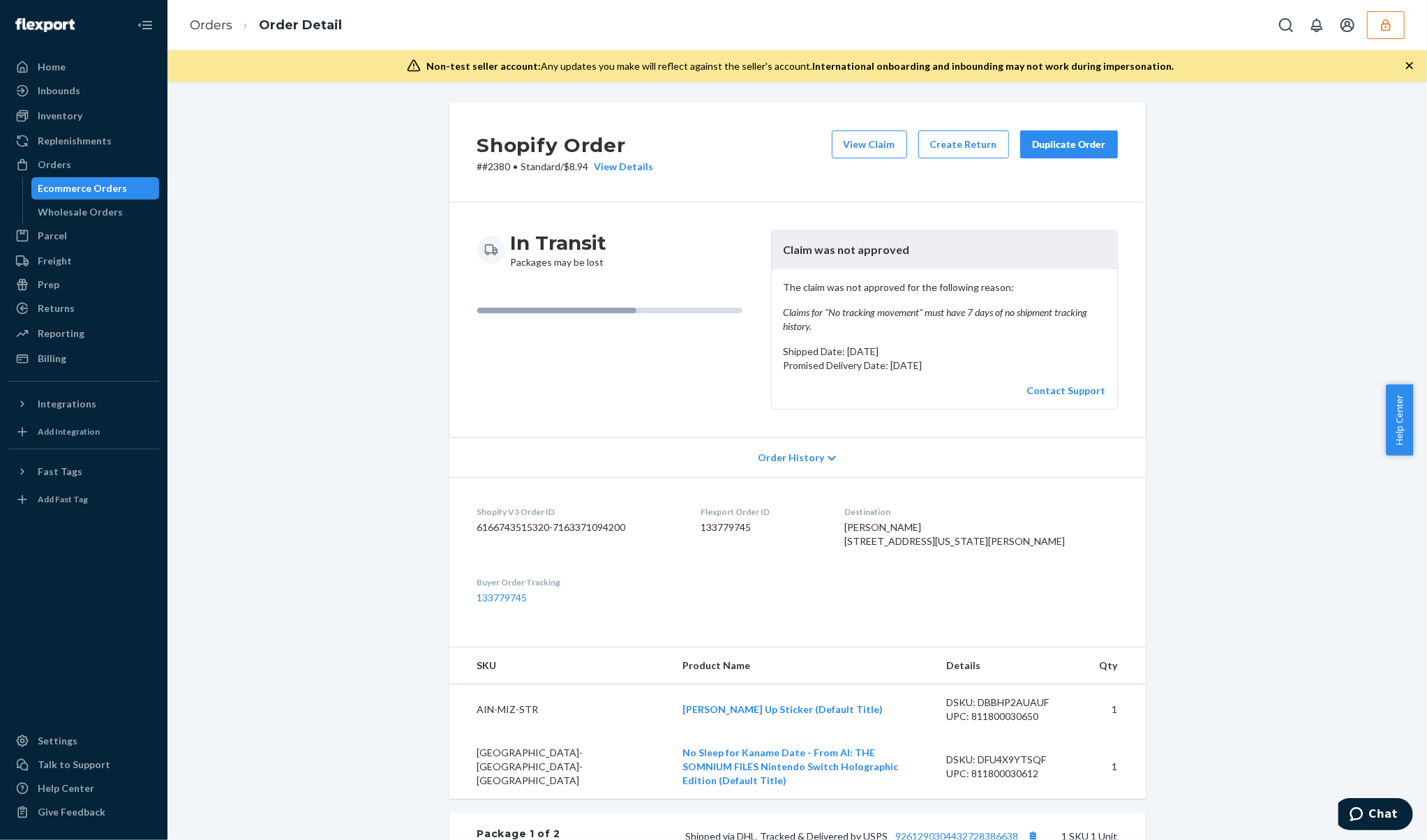
click at [905, 367] on p "Promised Delivery Date: August 14, 2025" at bounding box center [945, 366] width 323 height 14
click at [952, 363] on p "Promised Delivery Date: August 14, 2025" at bounding box center [945, 366] width 323 height 14
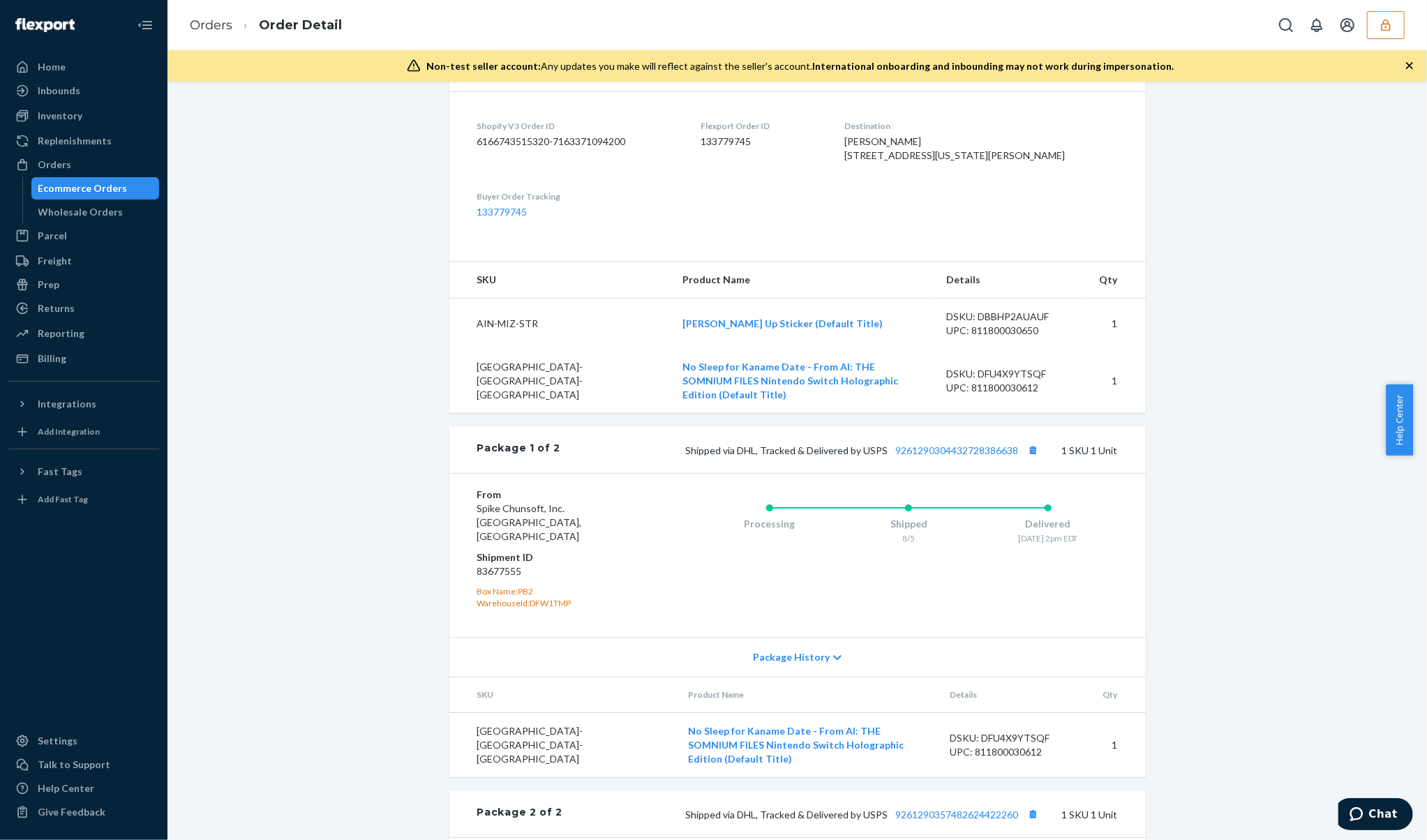
scroll to position [14, 0]
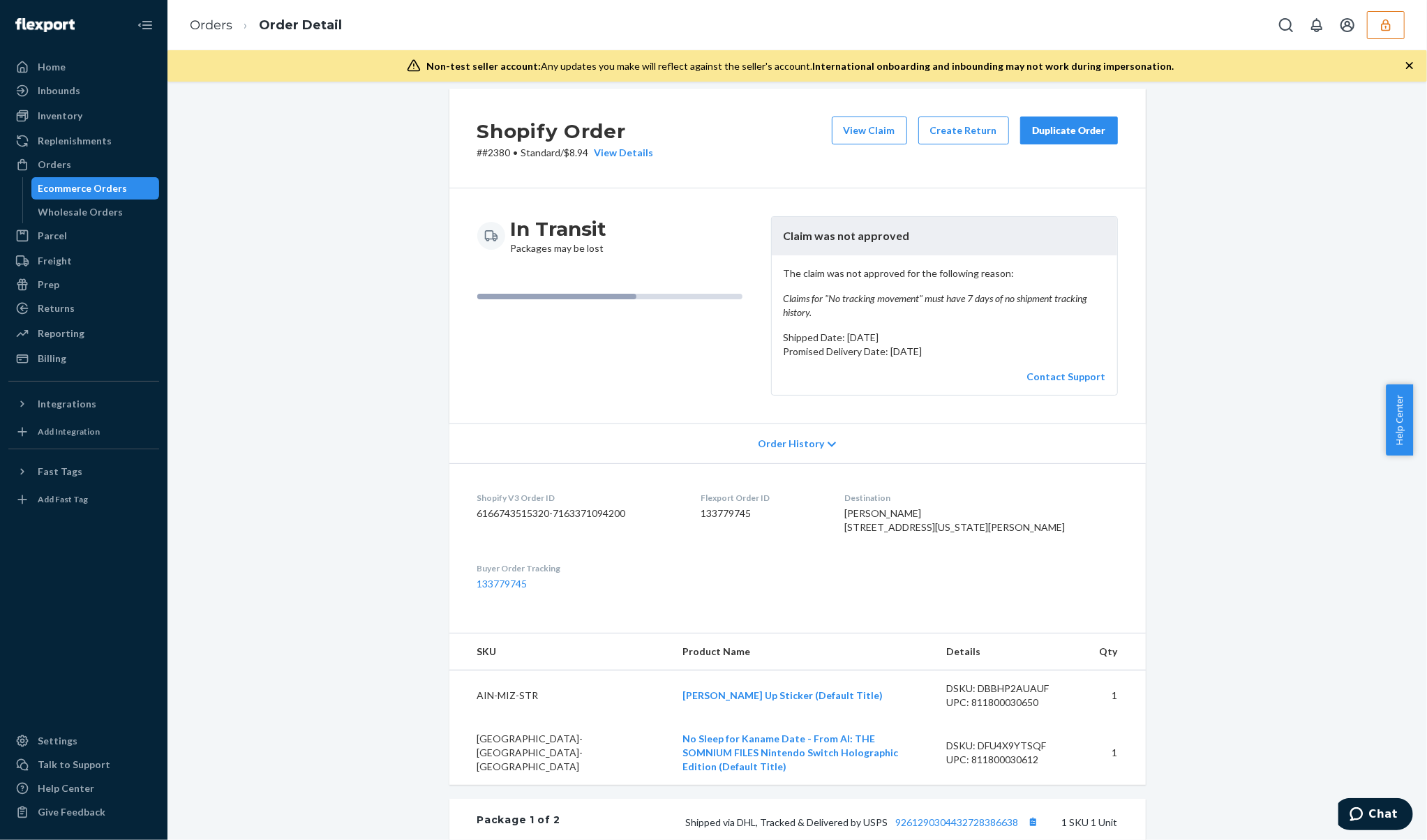
click at [790, 450] on span "Order History" at bounding box center [791, 443] width 67 height 14
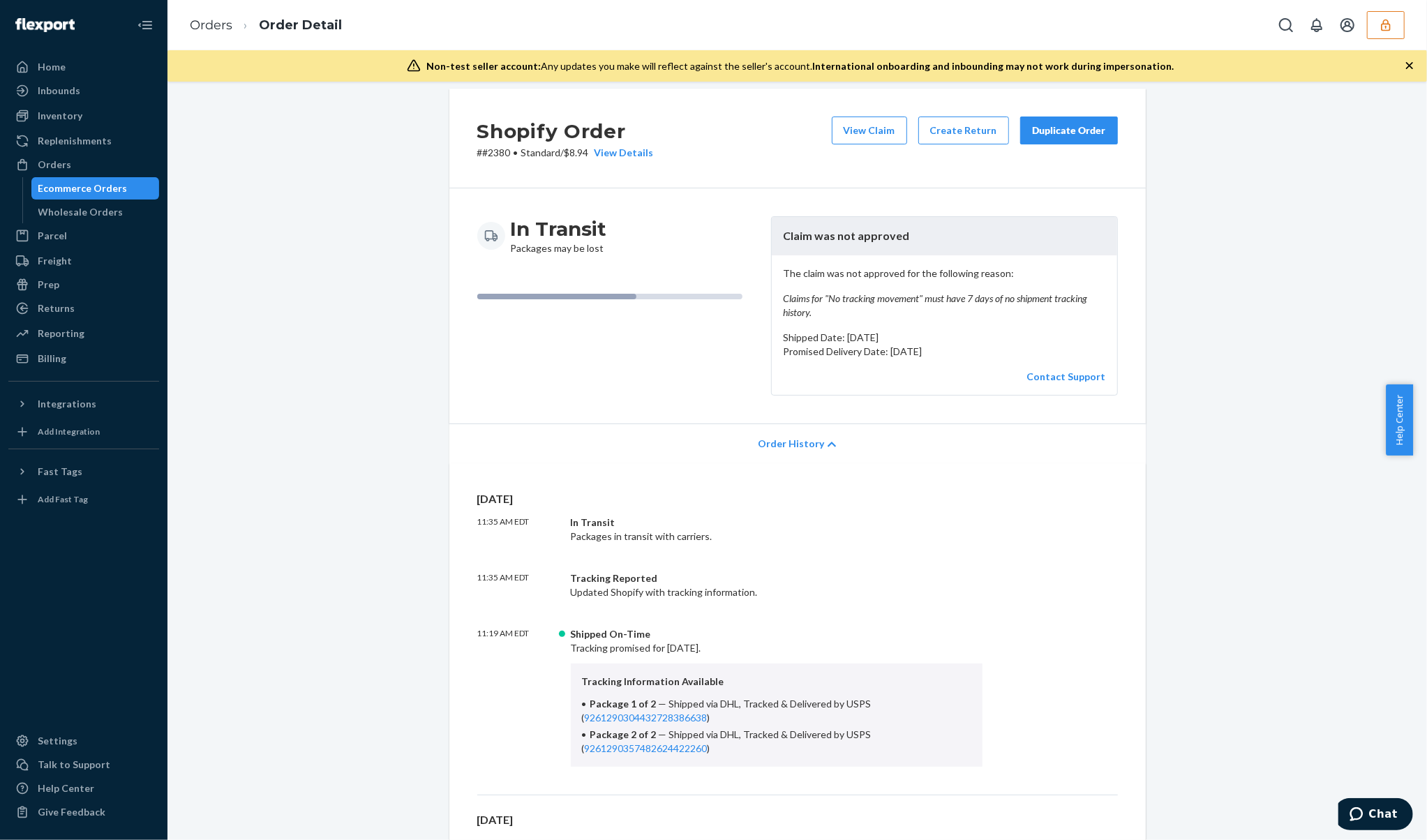
click at [790, 450] on span "Order History" at bounding box center [791, 443] width 67 height 14
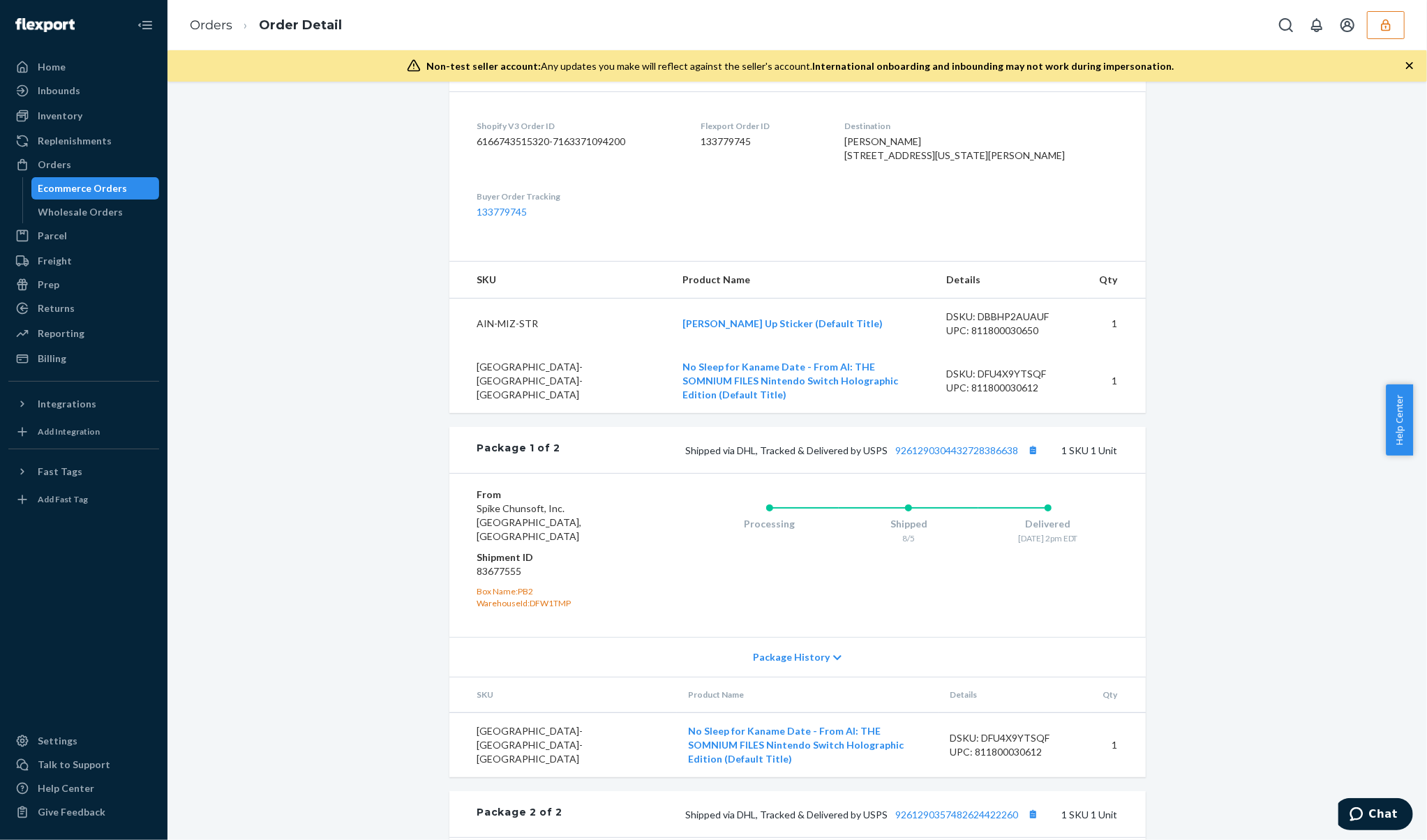
scroll to position [199, 0]
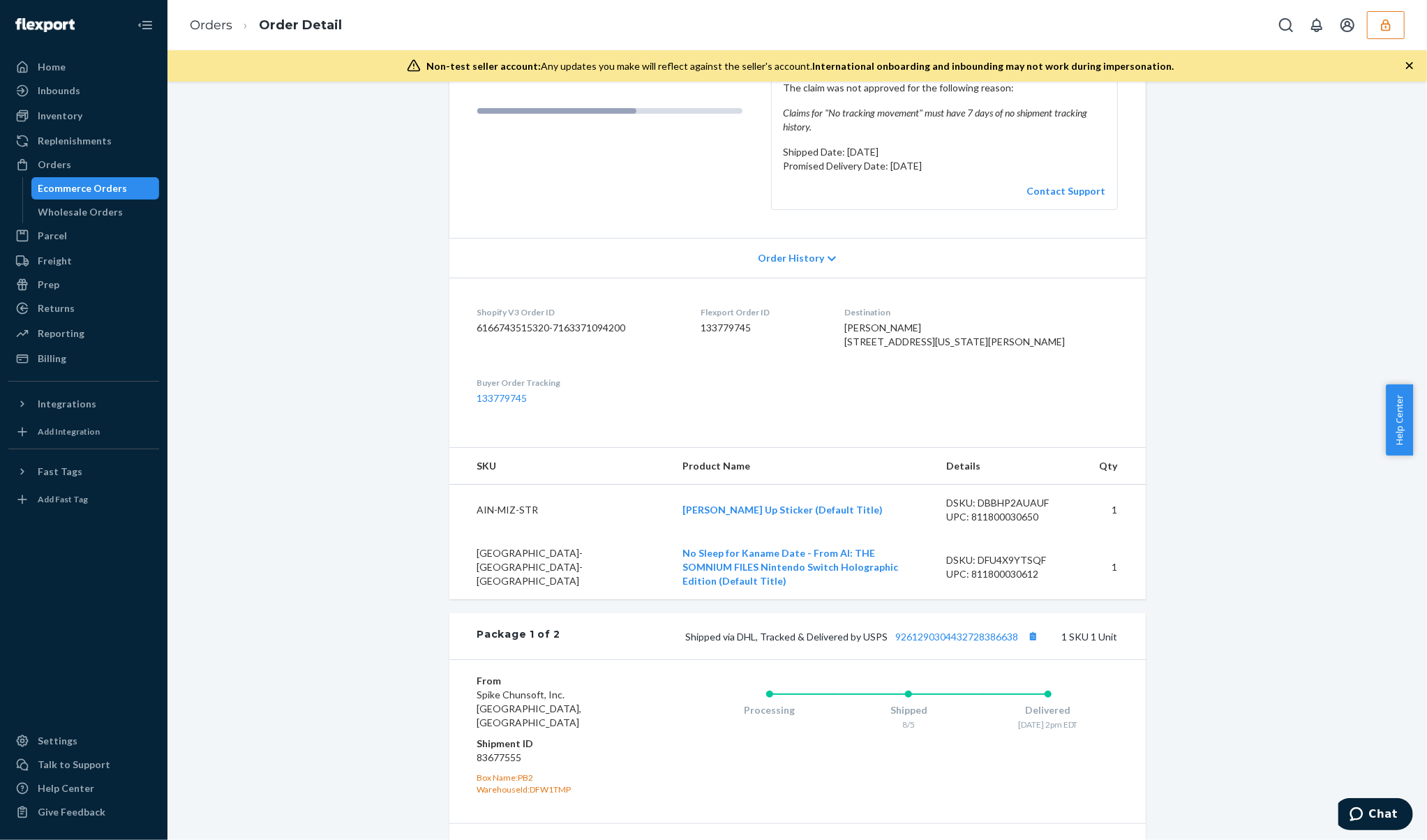
click at [893, 165] on p "Promised Delivery Date: August 14, 2025" at bounding box center [945, 166] width 323 height 14
click at [938, 162] on p "Promised Delivery Date: August 14, 2025" at bounding box center [945, 166] width 323 height 14
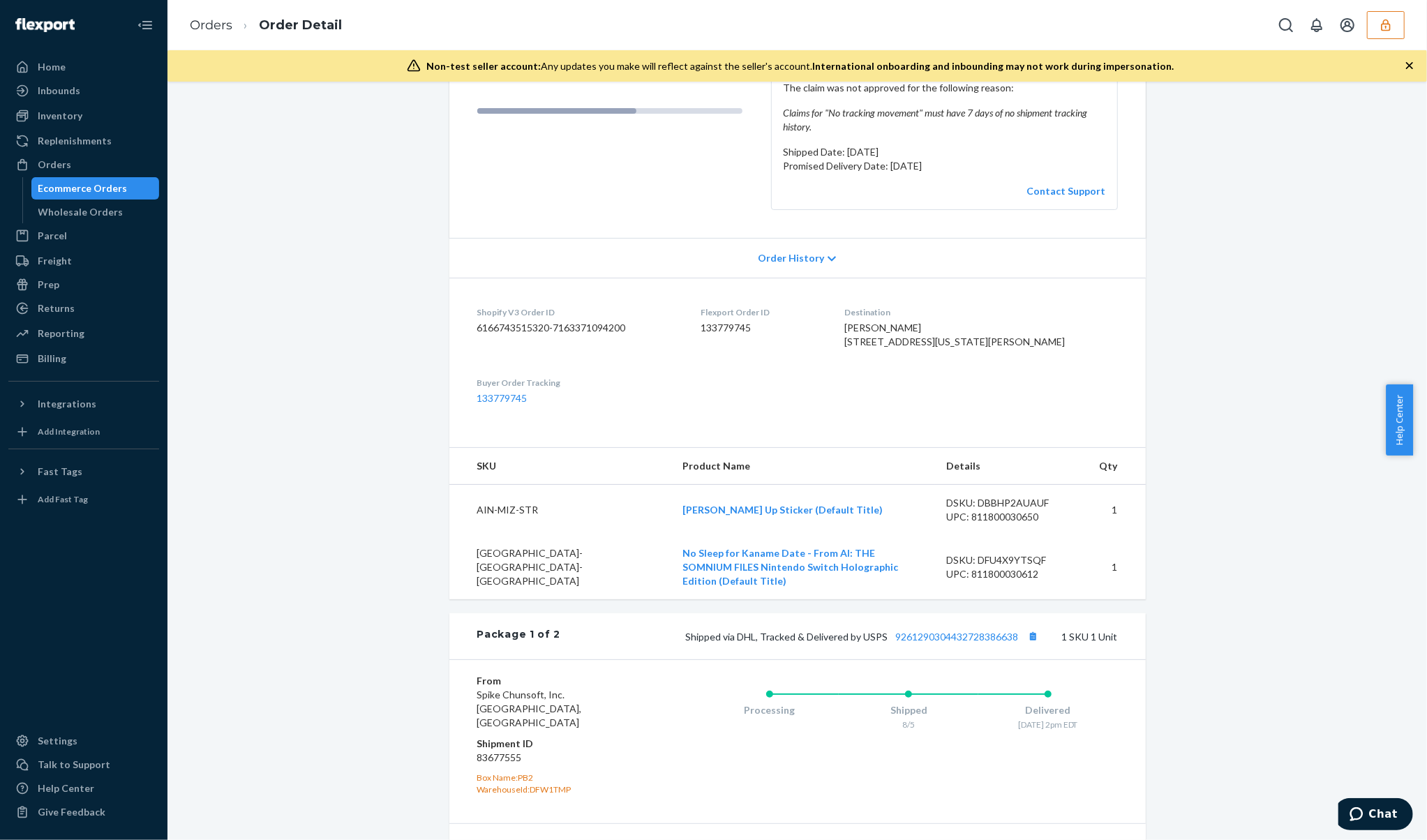
click at [938, 162] on p "Promised Delivery Date: August 14, 2025" at bounding box center [945, 166] width 323 height 14
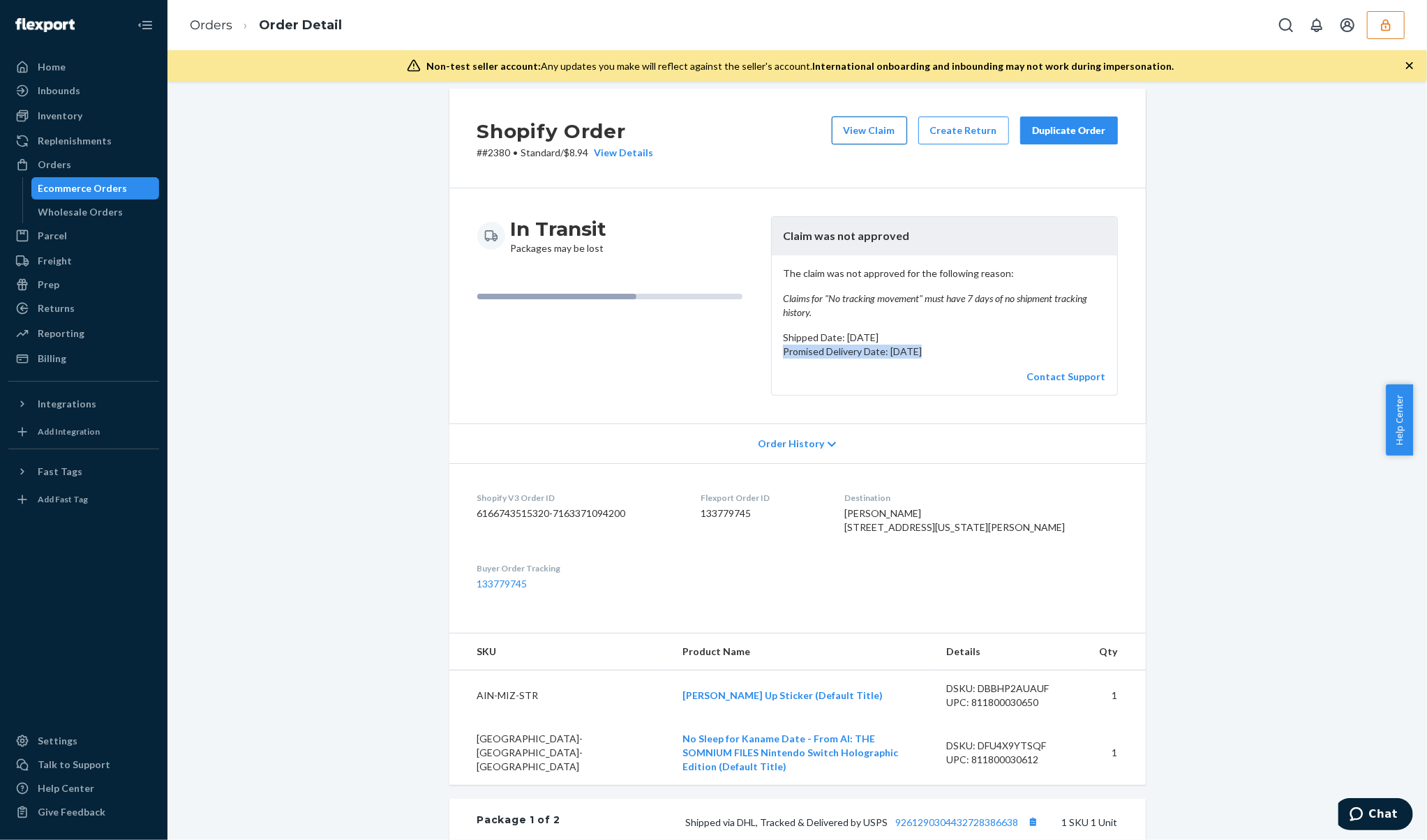
click at [878, 137] on button "View Claim" at bounding box center [870, 130] width 76 height 28
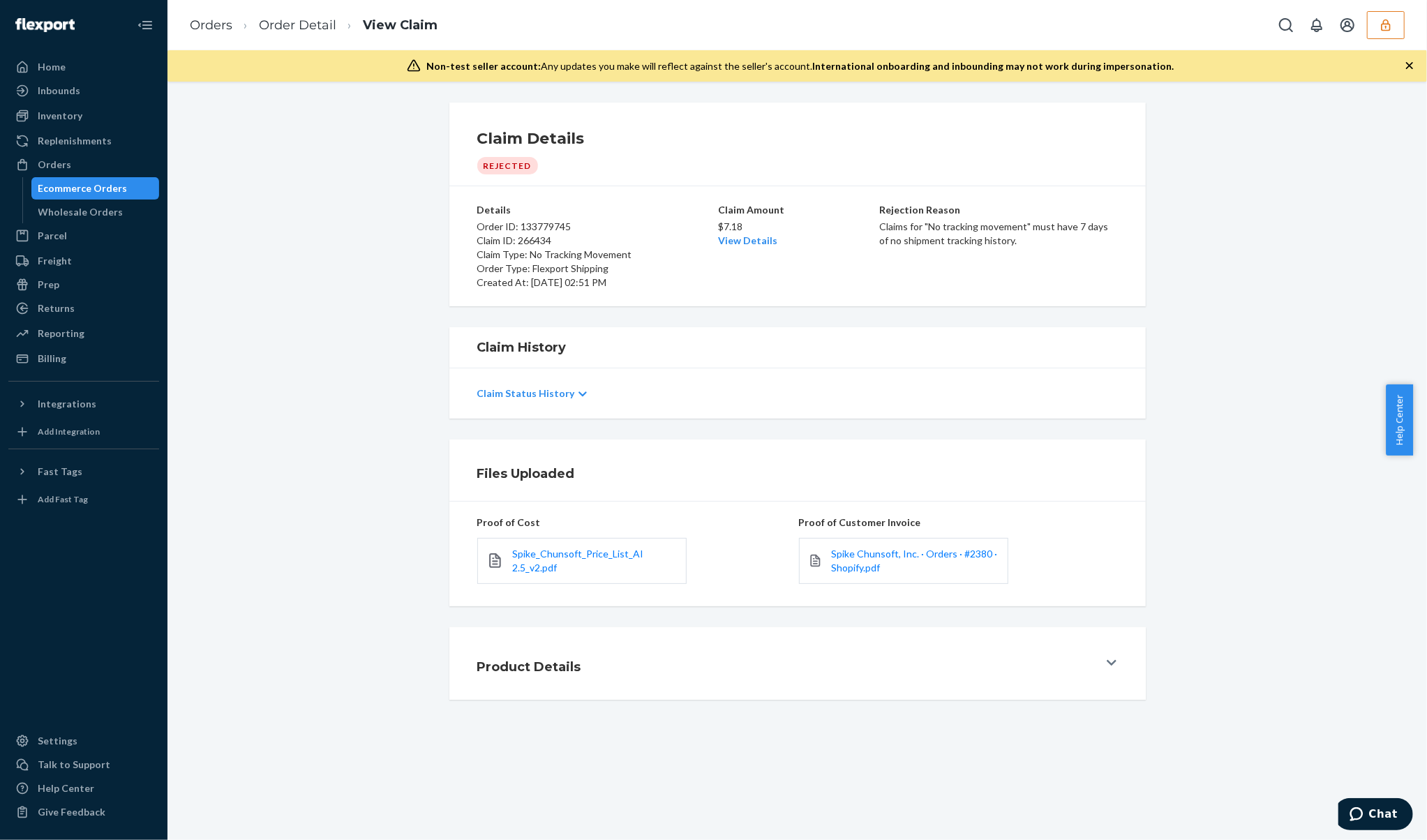
click at [536, 403] on div "Claim Status History" at bounding box center [798, 394] width 641 height 39
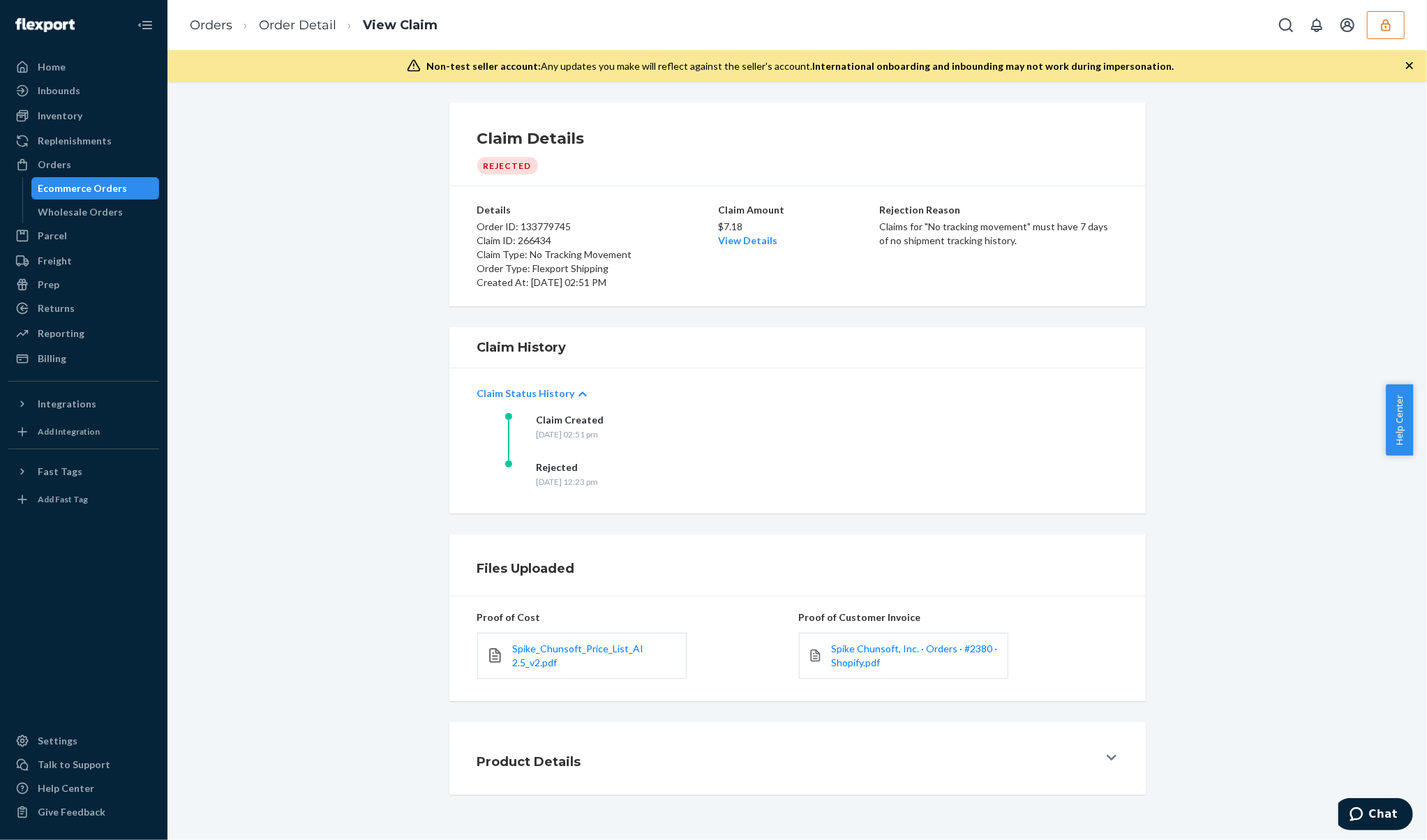
click at [536, 403] on div "Claim Status History" at bounding box center [798, 394] width 641 height 39
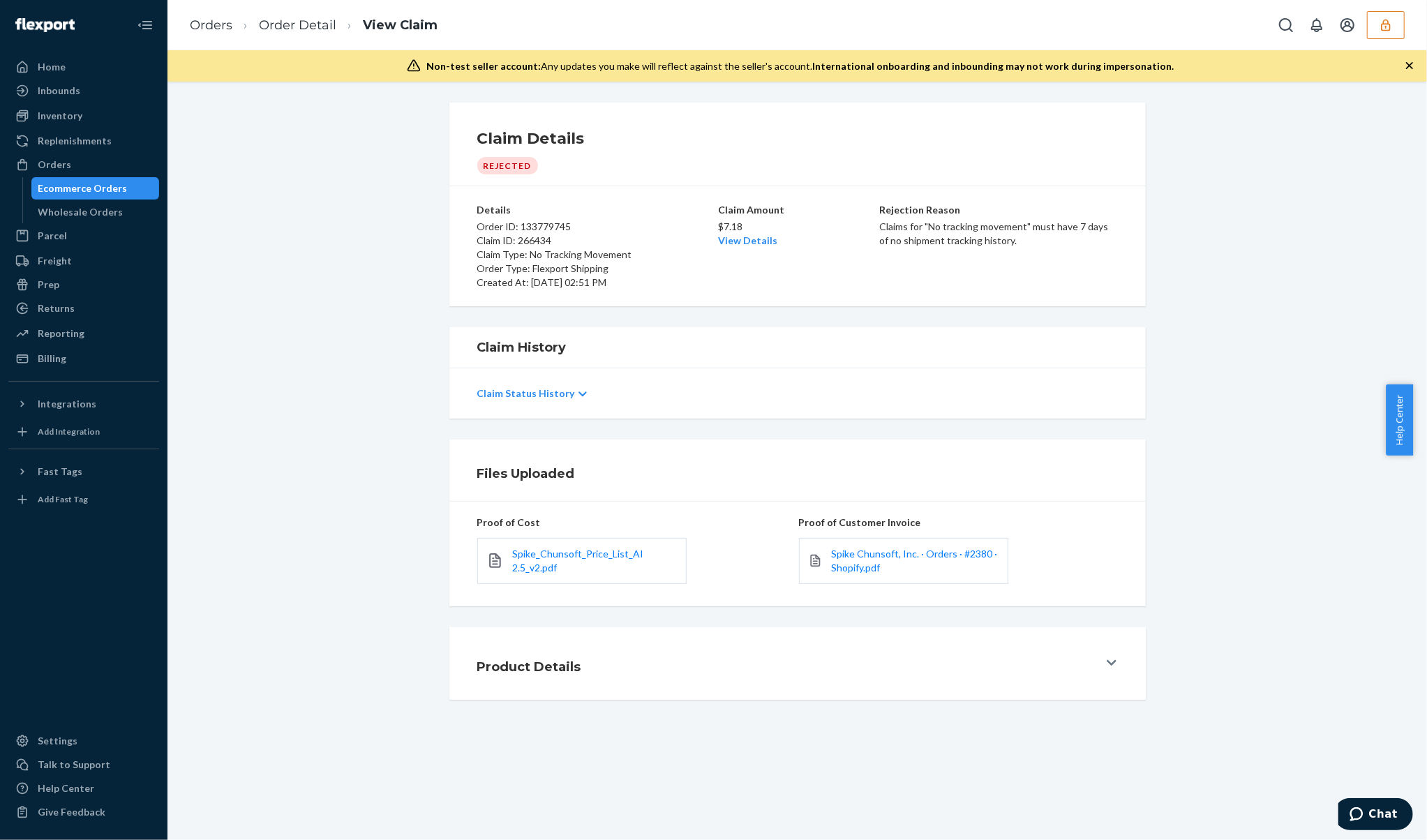
click at [679, 208] on p "Details" at bounding box center [596, 210] width 238 height 14
click at [1388, 37] on button "button" at bounding box center [1386, 25] width 38 height 28
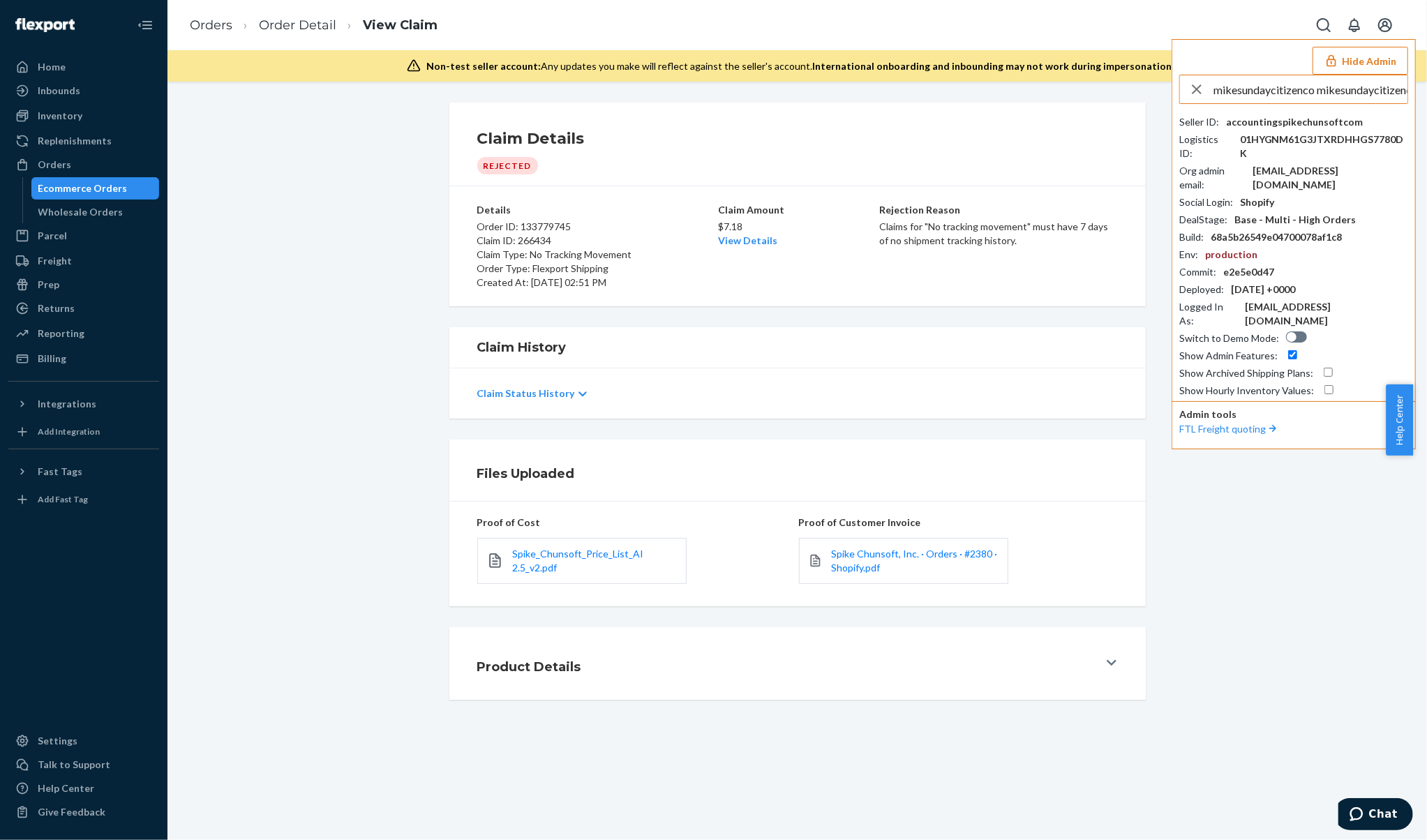
scroll to position [0, 12]
drag, startPoint x: 1302, startPoint y: 91, endPoint x: 1622, endPoint y: 90, distance: 320.0
click at [1413, 90] on html "Home Inbounds Shipping Plans Problems Inventory Products Replenishments Orders …" at bounding box center [714, 420] width 1427 height 840
type input "mikesundaycitizenco"
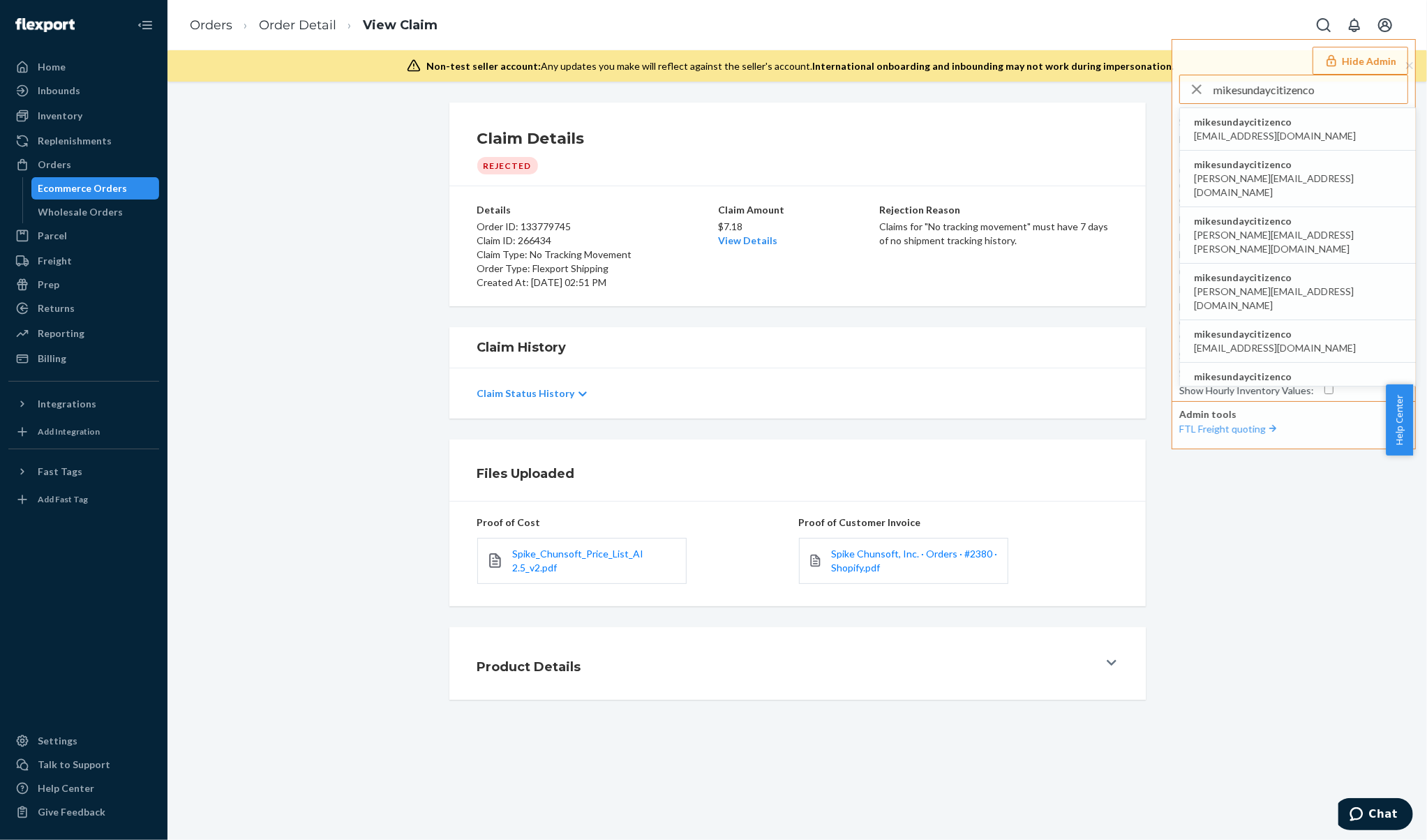
click at [1284, 124] on span "mikesundaycitizenco" at bounding box center [1275, 122] width 162 height 14
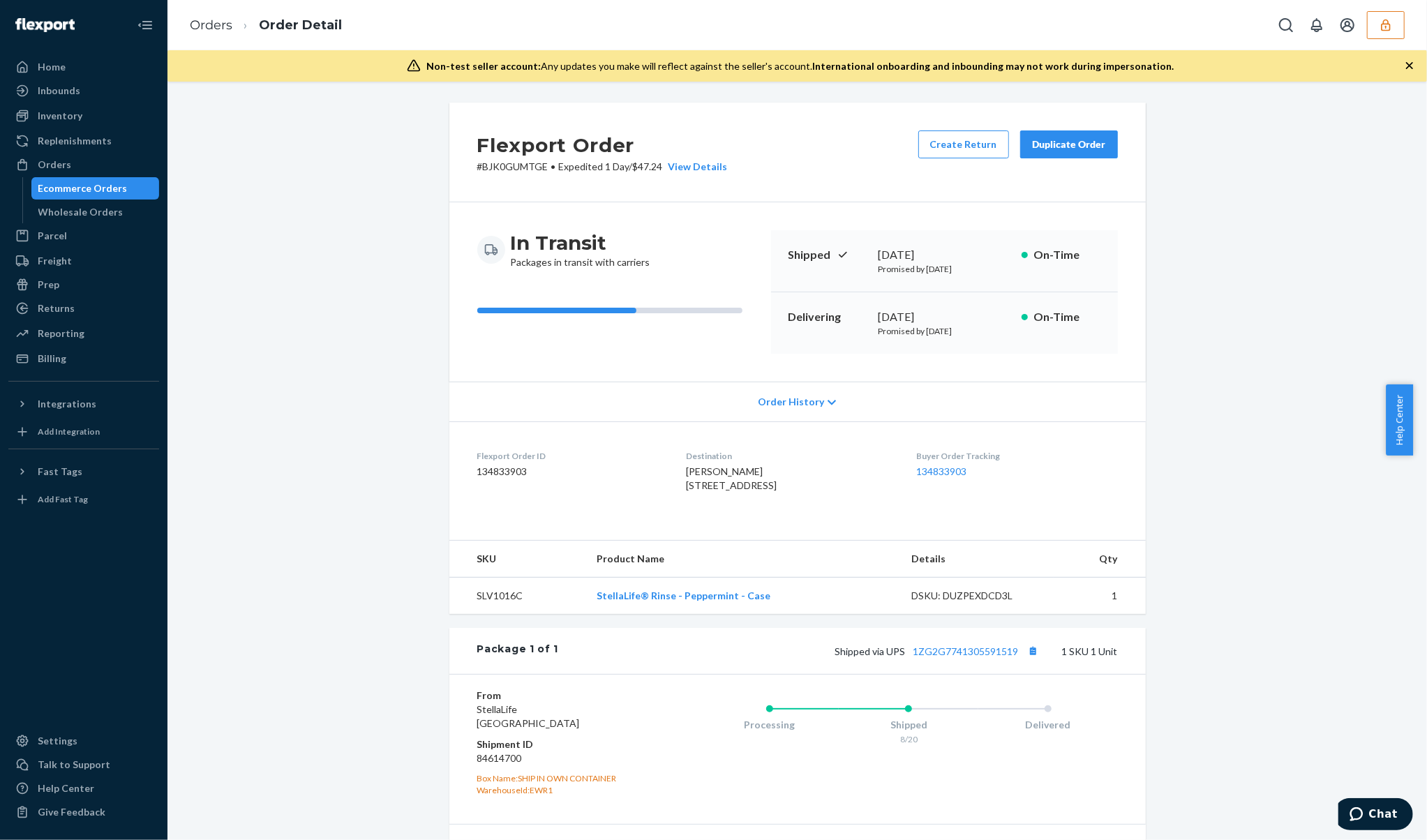
scroll to position [185, 0]
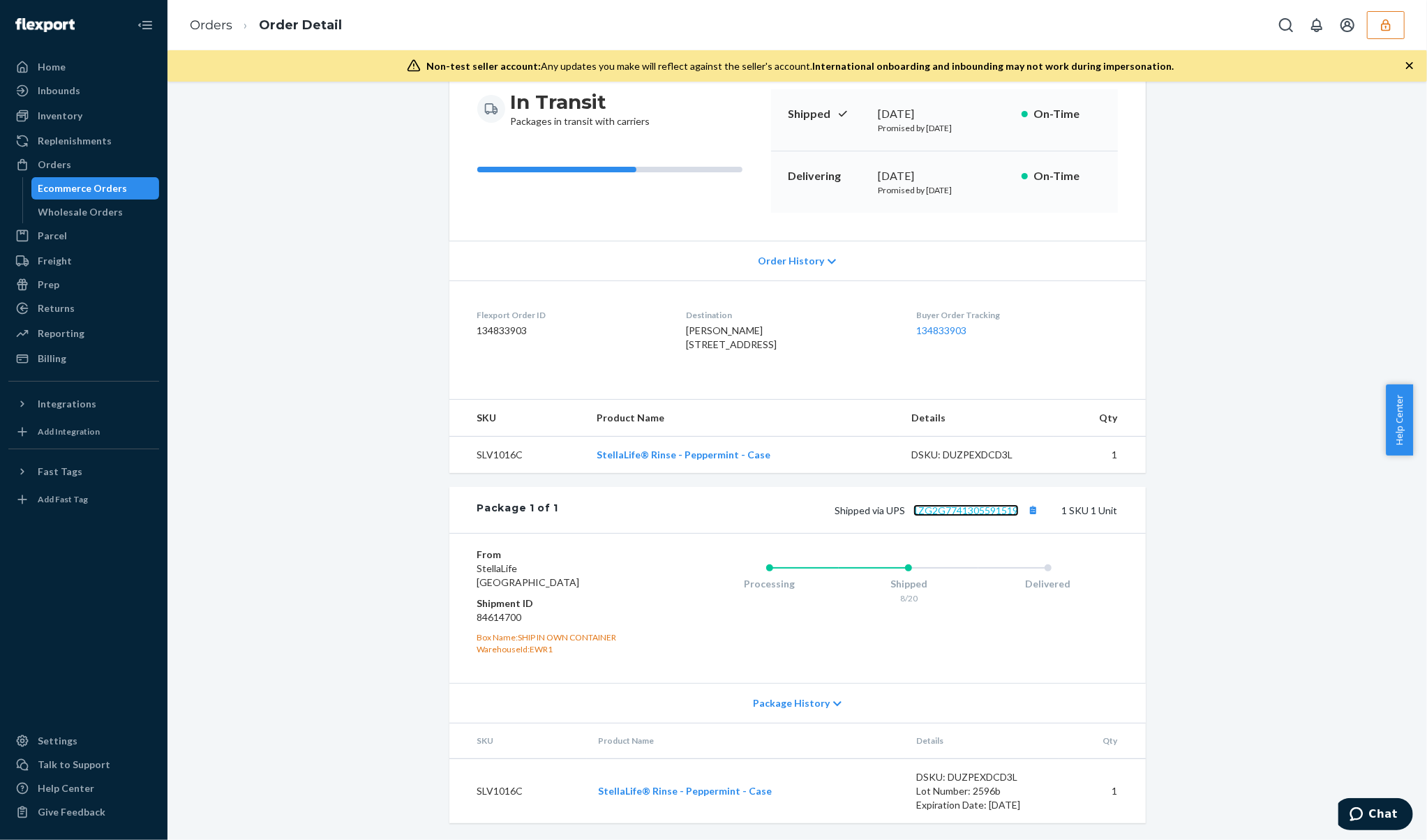
click at [939, 505] on link "1ZG2G7741305591519" at bounding box center [966, 511] width 105 height 12
click at [676, 469] on td "StellaLife® Rinse - Peppermint - Case" at bounding box center [743, 455] width 314 height 37
click at [494, 616] on dd "84614700" at bounding box center [561, 617] width 167 height 14
copy dd "84614700"
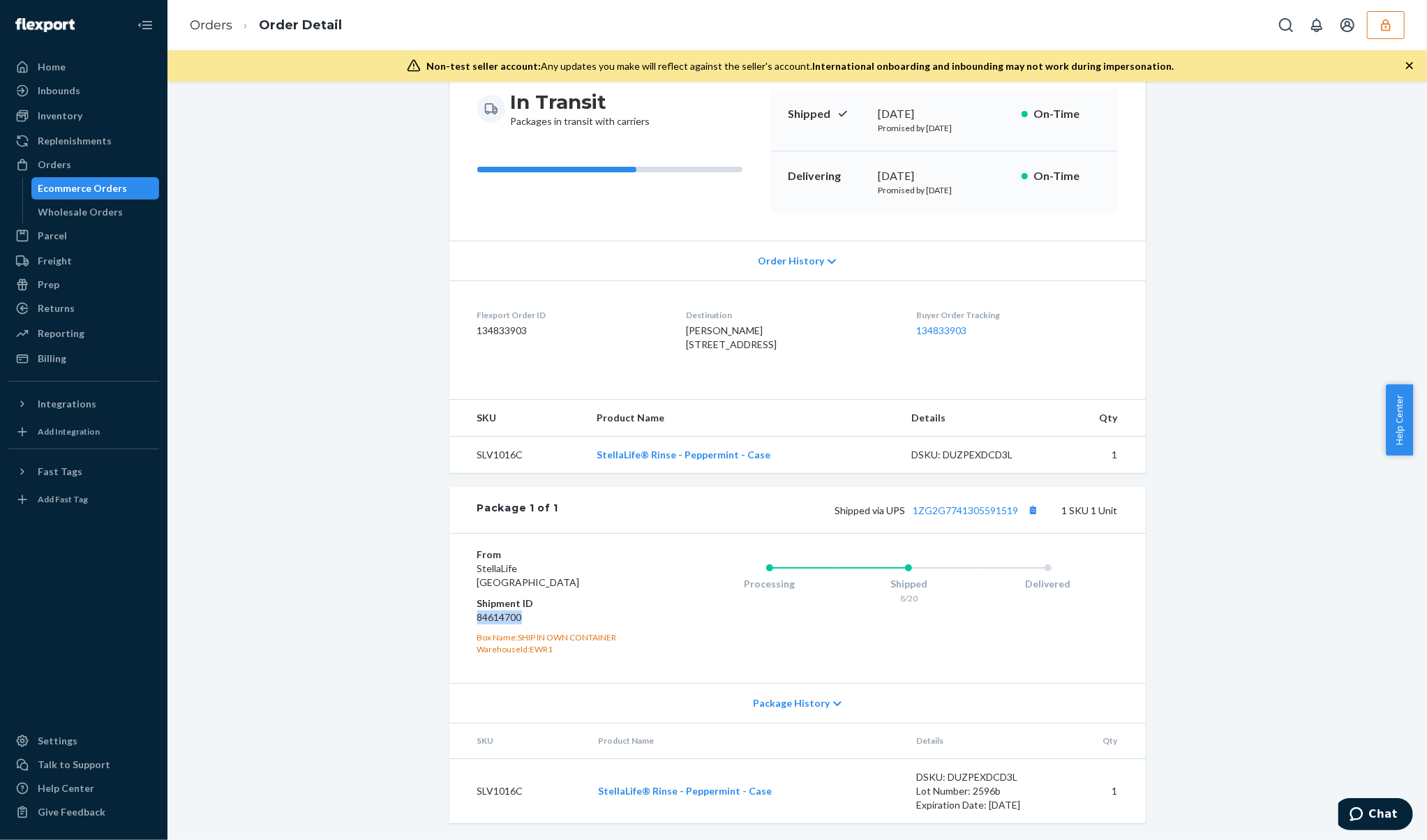
click at [1382, 28] on icon "button" at bounding box center [1386, 25] width 14 height 14
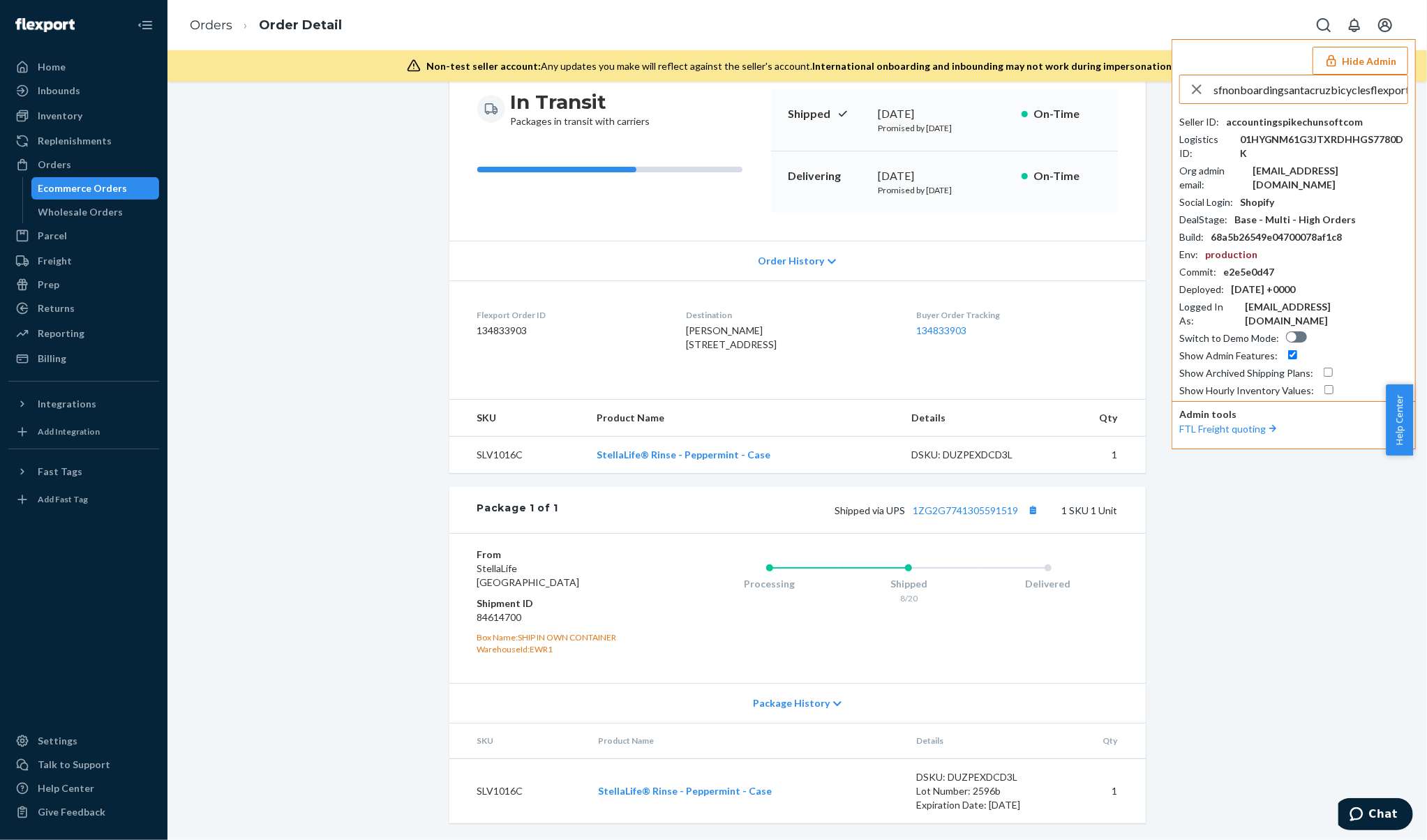
scroll to position [0, 23]
type input "sfnonboardingsantacruzbicyclesflexportcom"
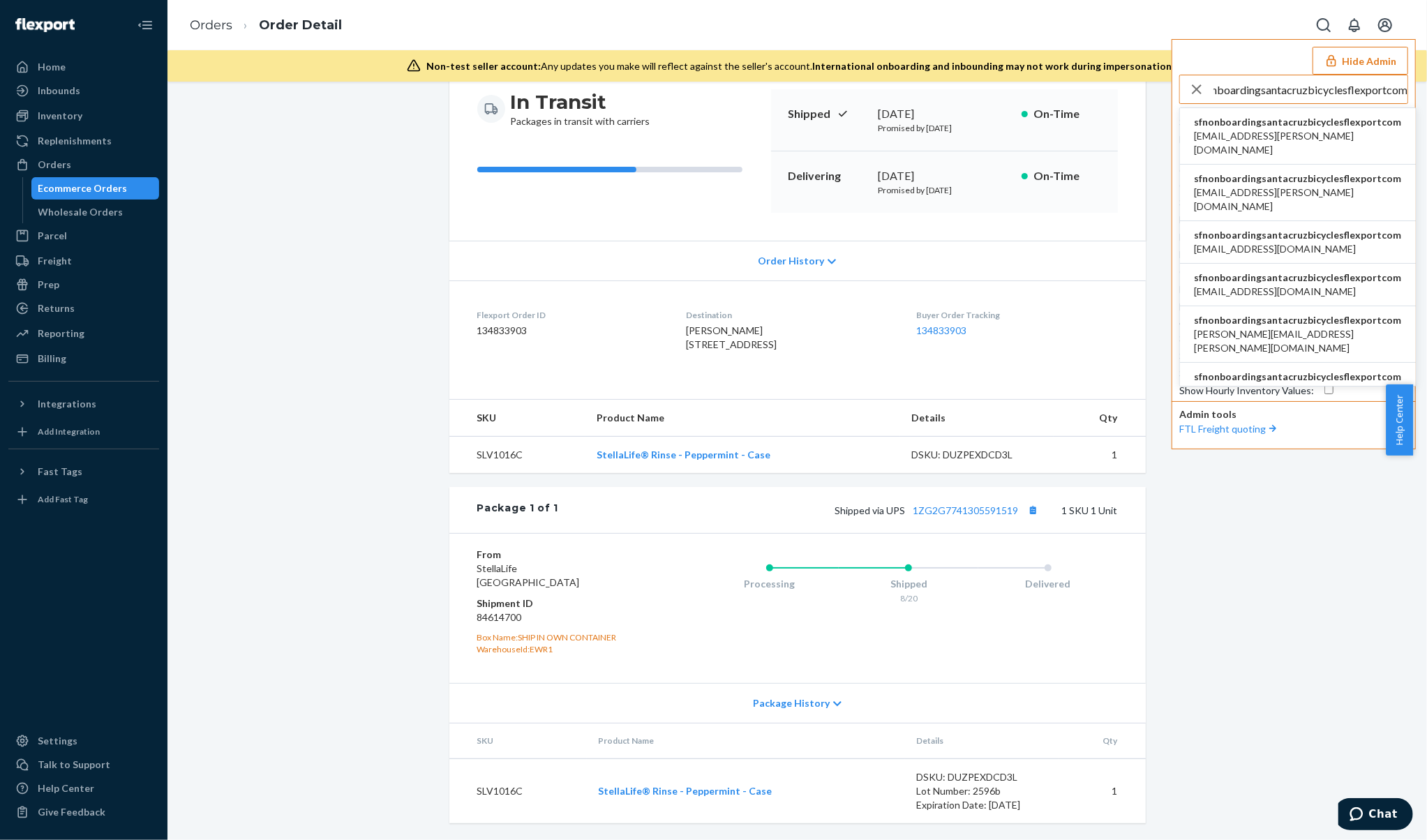
click at [1298, 132] on span "chase.holleman@santacruzbicycles.com" at bounding box center [1298, 143] width 208 height 28
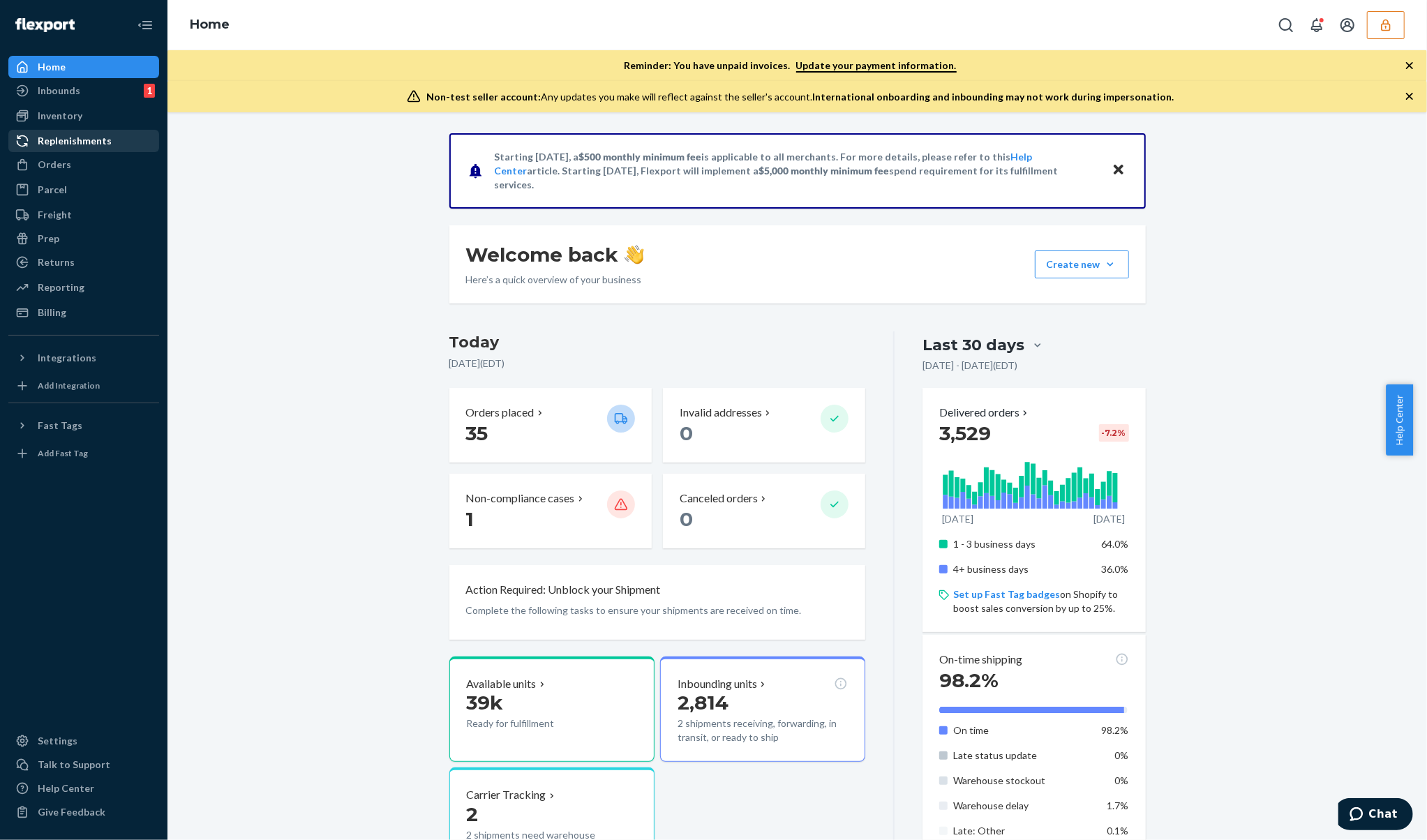
click at [82, 165] on div "Orders" at bounding box center [84, 165] width 148 height 20
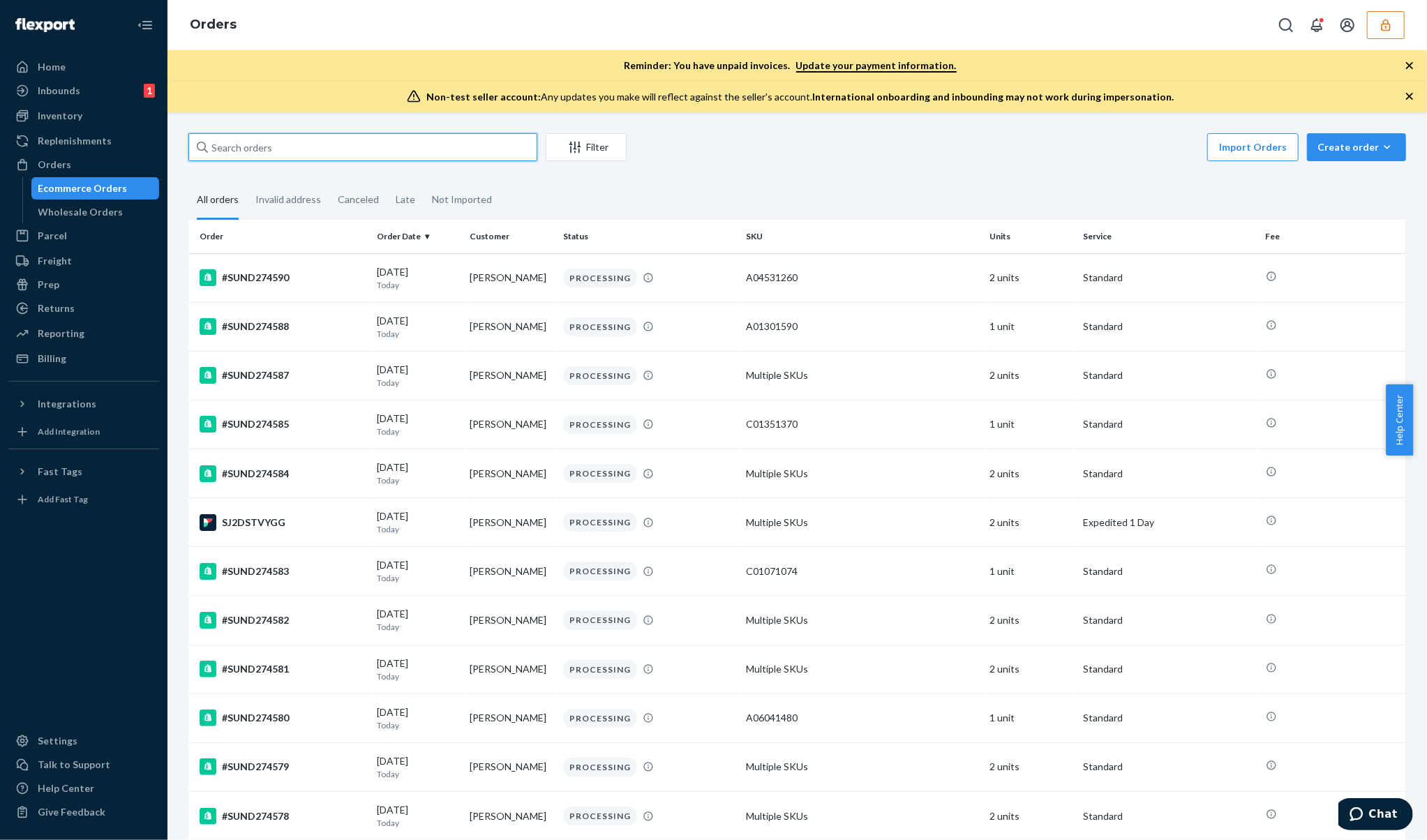
click at [423, 149] on input "text" at bounding box center [363, 147] width 349 height 28
paste input "BYD9BSMYGE"
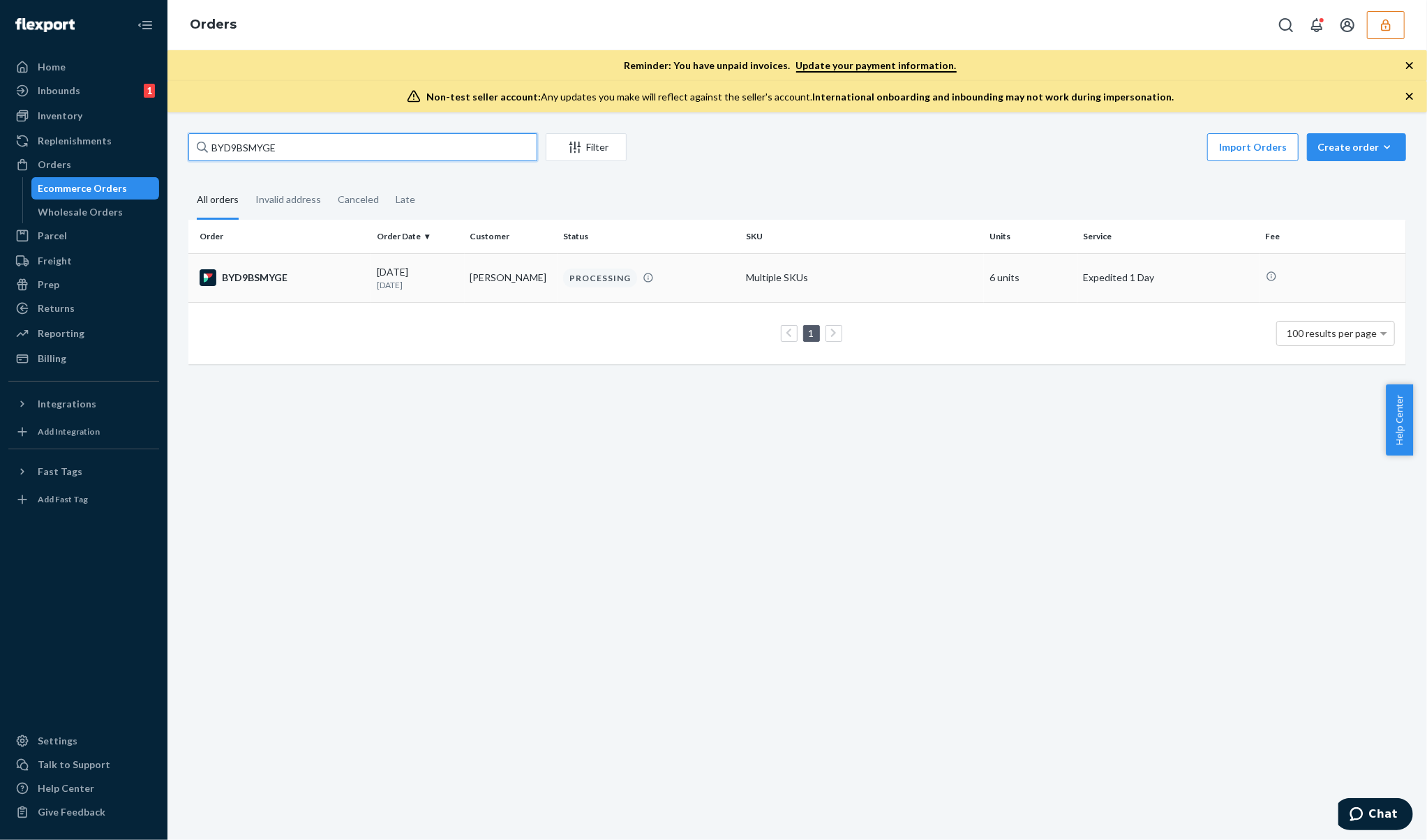
type input "BYD9BSMYGE"
click at [722, 297] on td "PROCESSING" at bounding box center [649, 277] width 183 height 49
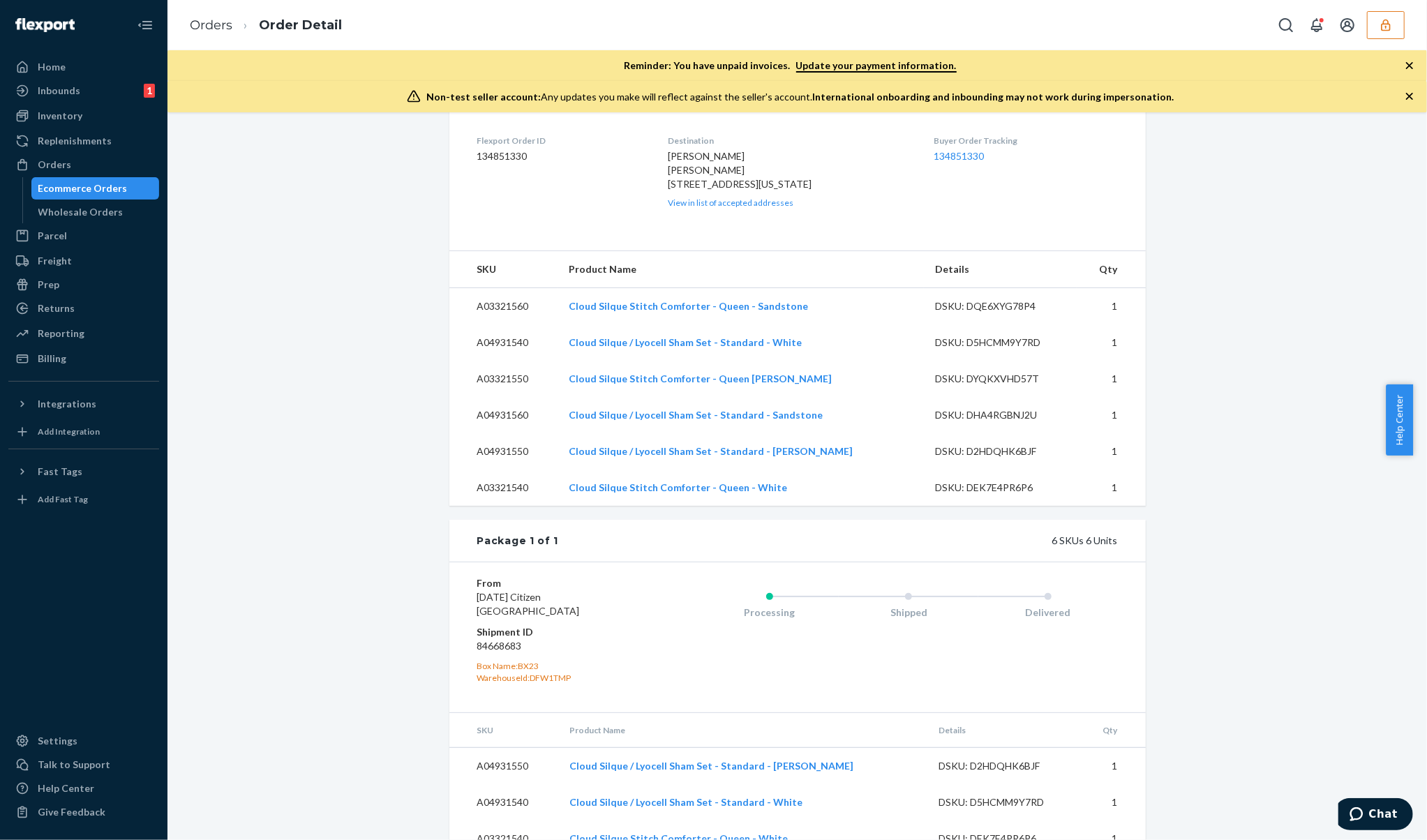
scroll to position [67, 0]
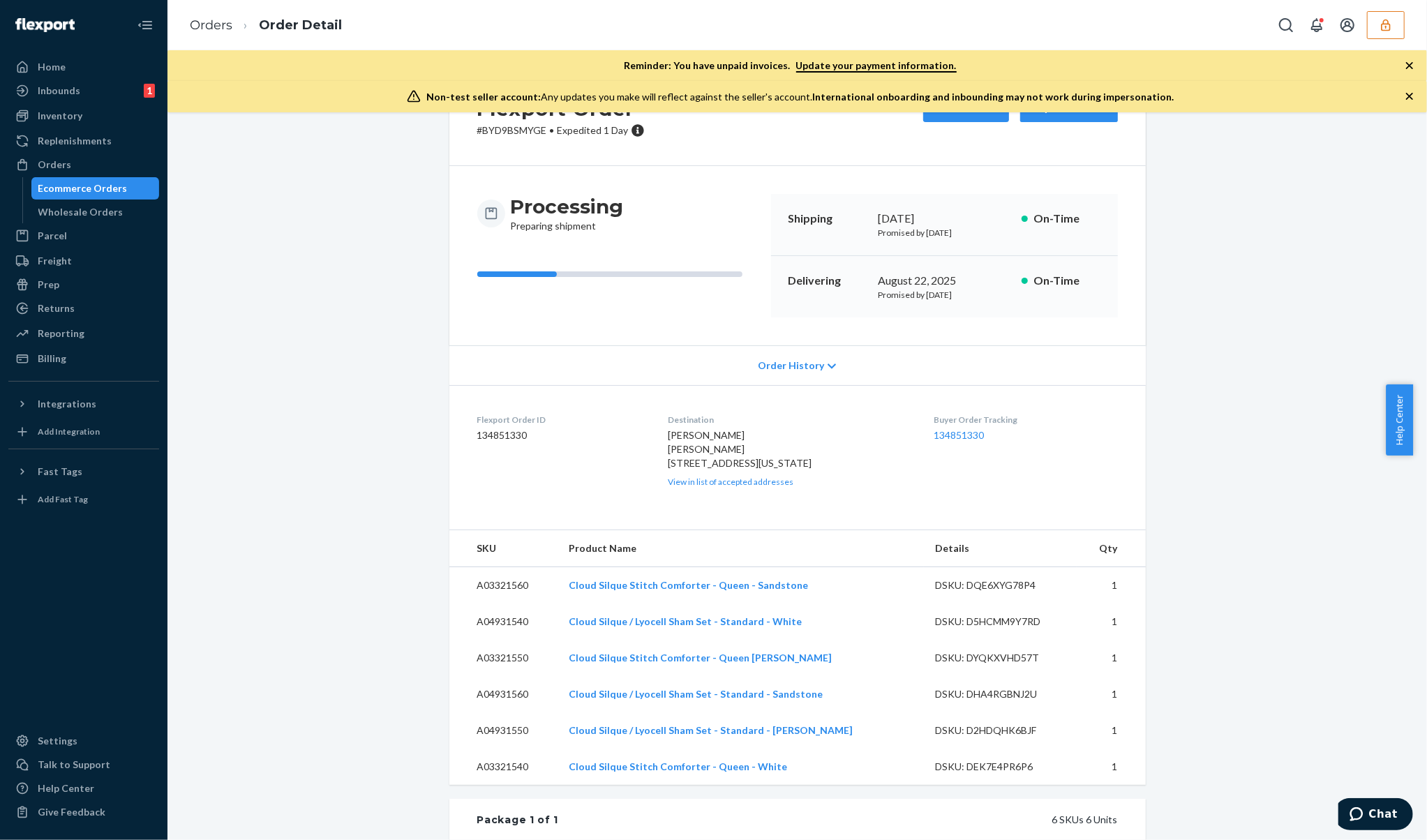
click at [801, 352] on div "Order History" at bounding box center [798, 365] width 697 height 40
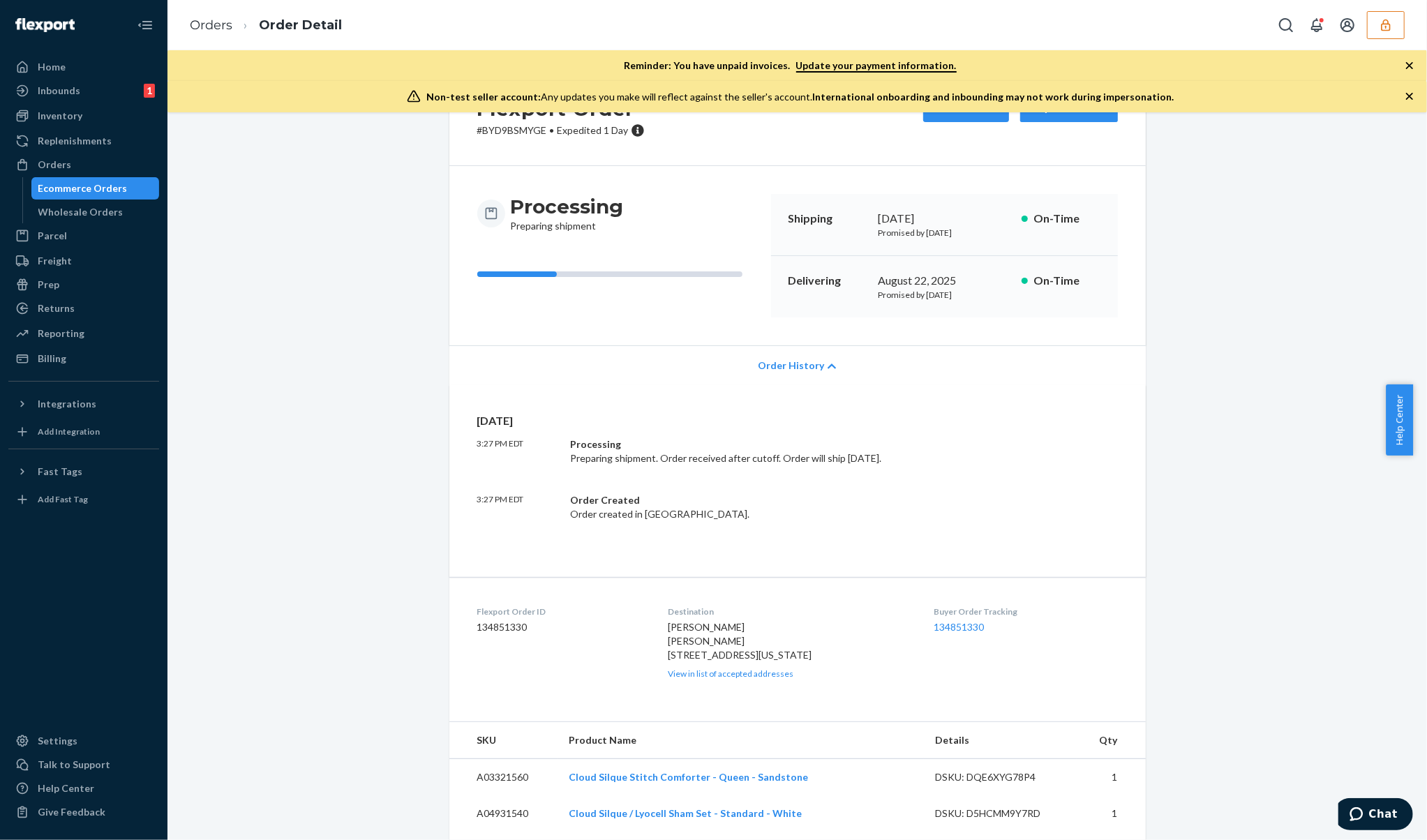
click at [802, 364] on span "Order History" at bounding box center [791, 366] width 67 height 14
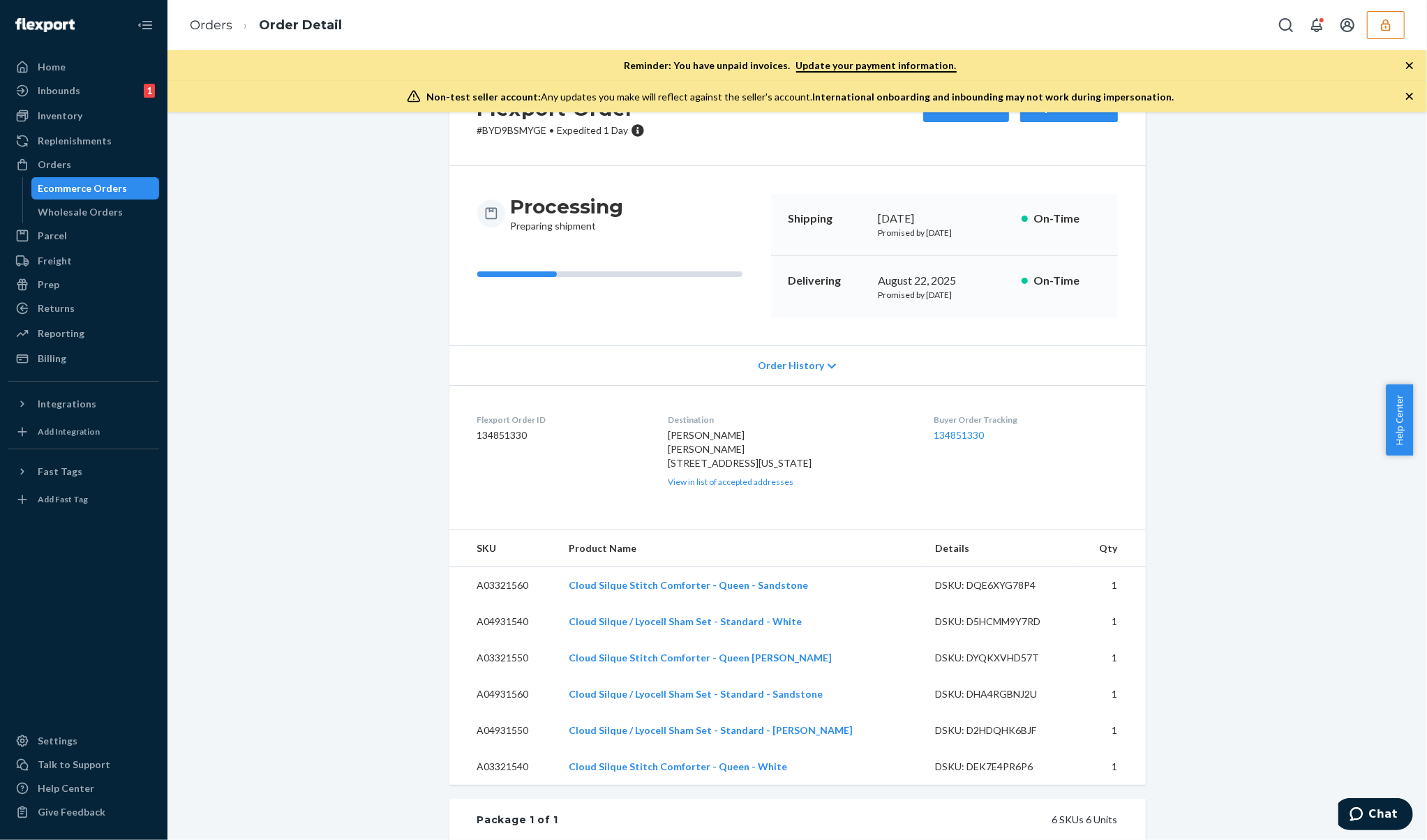
click at [514, 434] on dd "134851330" at bounding box center [562, 435] width 169 height 14
copy dd "134851330"
click at [342, 325] on div "Flexport Order # BYD9BSMYGE • Expedited 1 Day Cancel Order Duplicate Order Proc…" at bounding box center [797, 664] width 1239 height 1195
click at [733, 366] on div "Order History" at bounding box center [798, 365] width 697 height 40
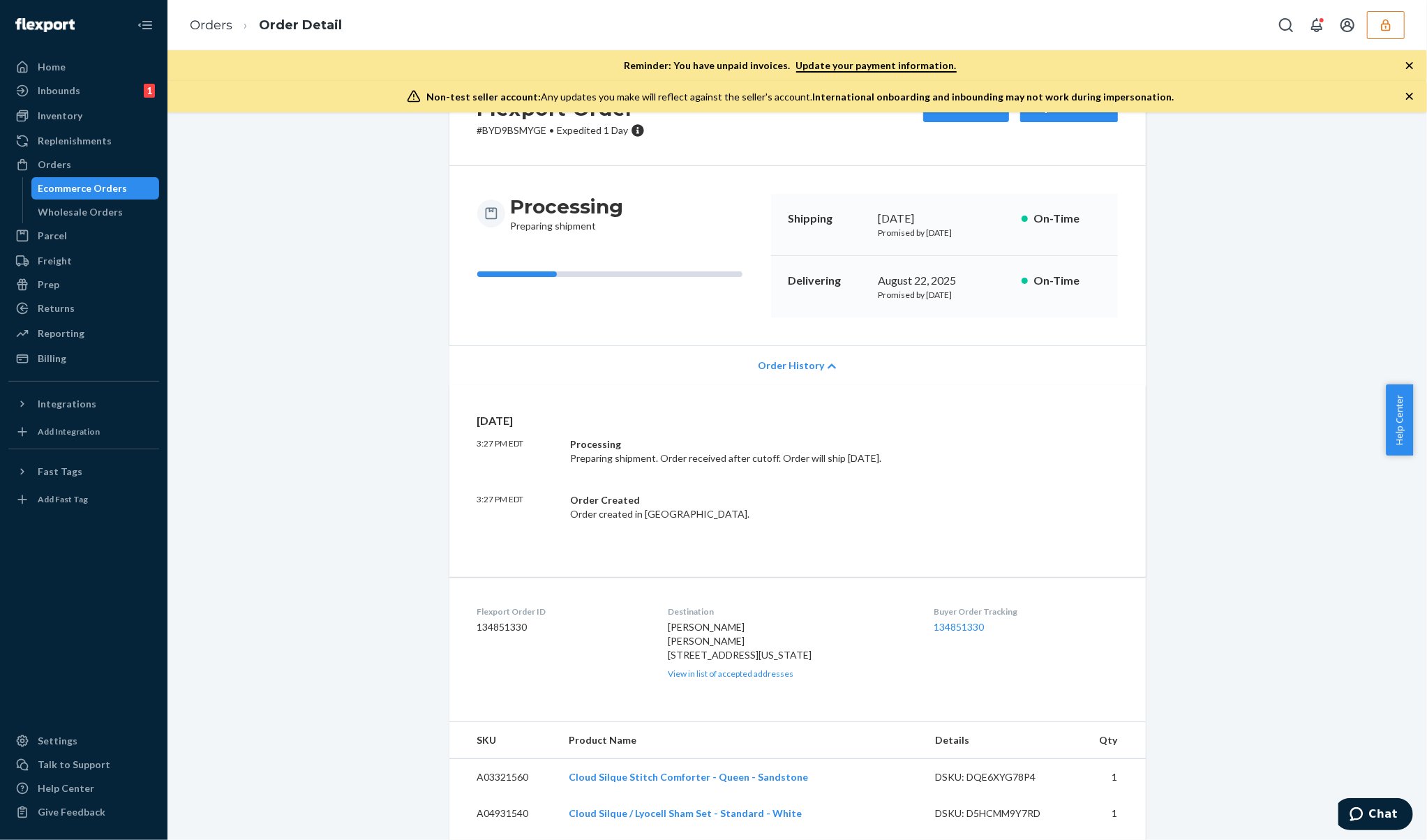
click at [733, 367] on div "Order History" at bounding box center [798, 365] width 697 height 40
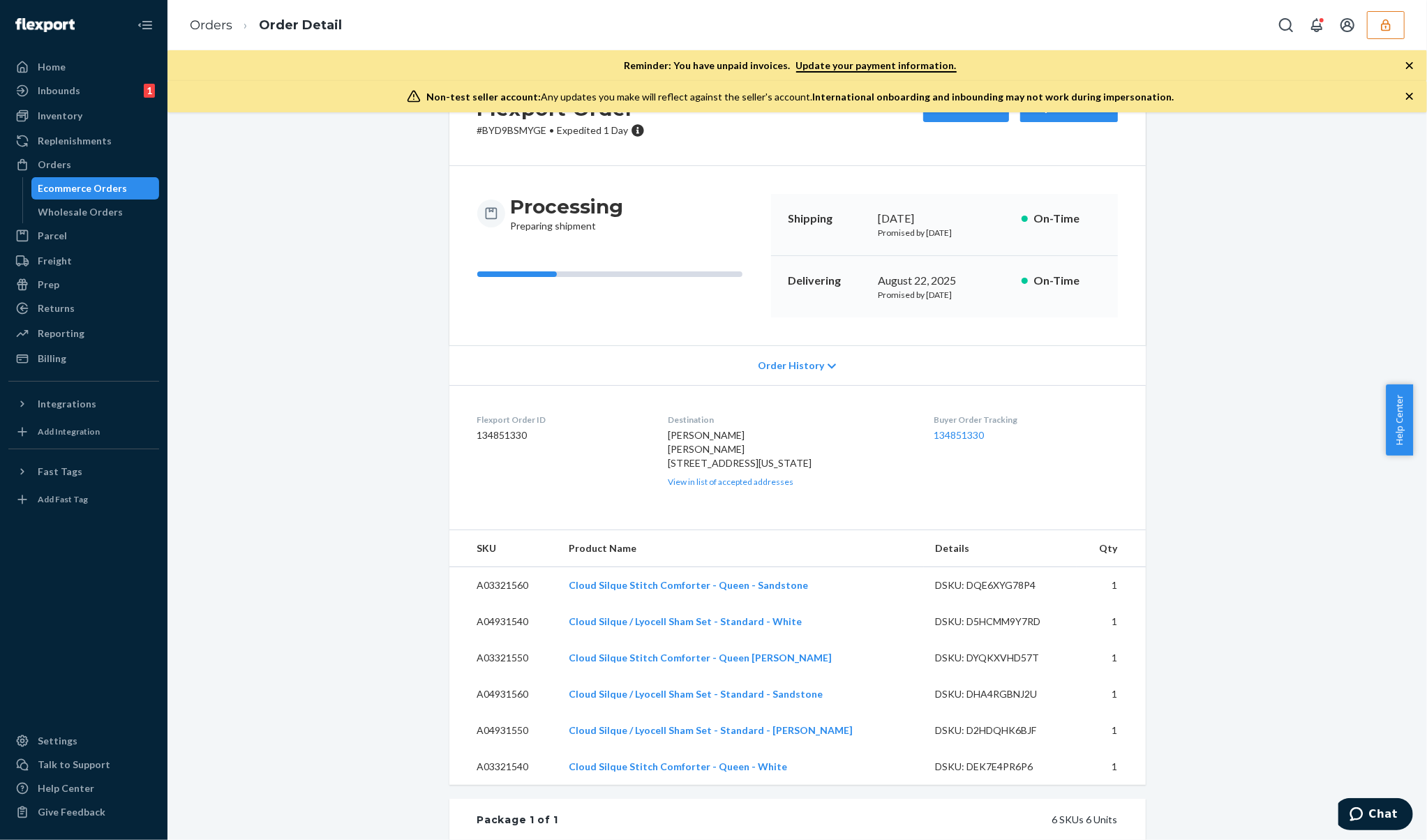
click at [1401, 23] on button "button" at bounding box center [1386, 25] width 38 height 28
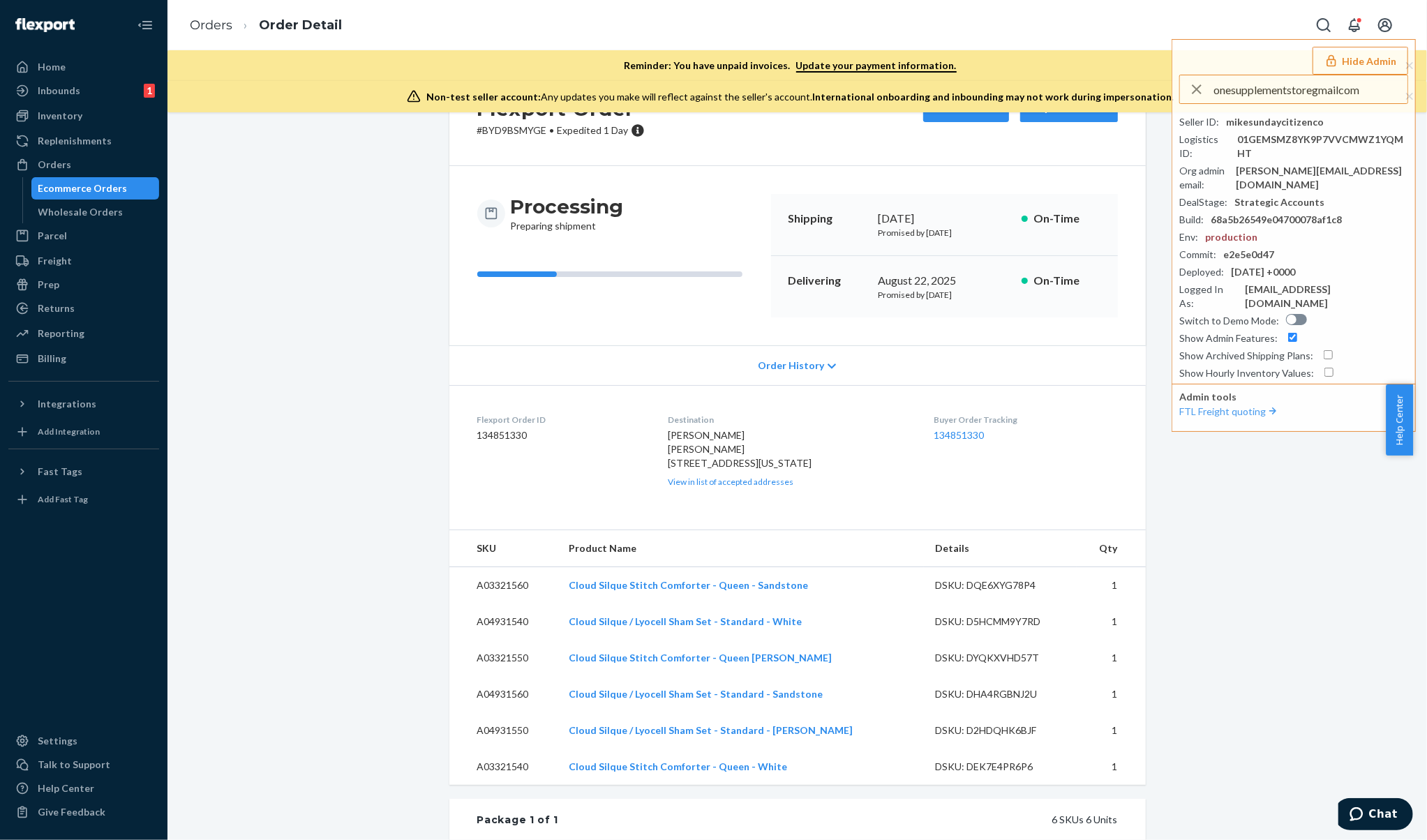
type input "onesupplementstoregmailcom"
click at [1334, 121] on li "onesupplementstoregmailcom nutraloidlabsny@gmail.com" at bounding box center [1298, 129] width 236 height 42
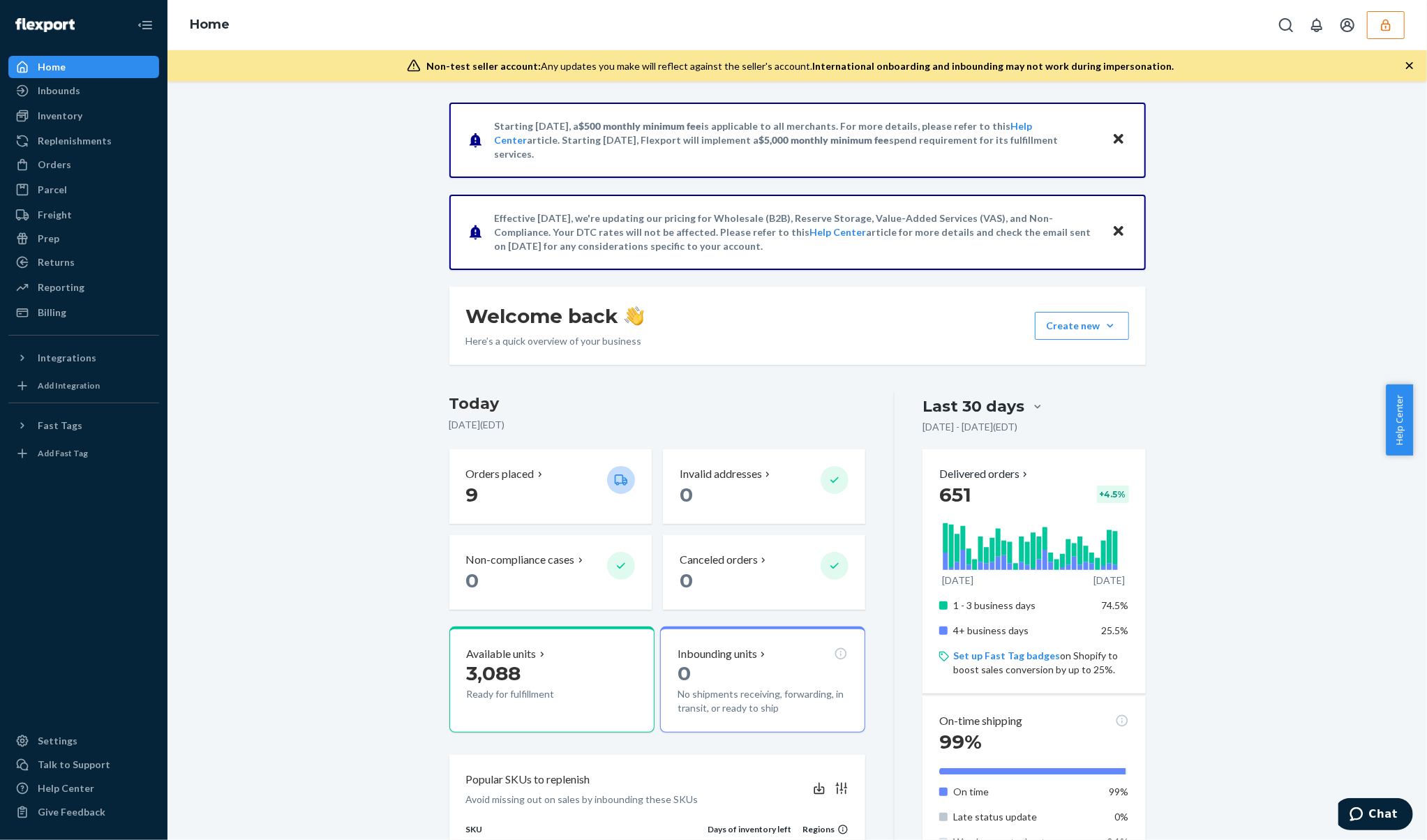
drag, startPoint x: 38, startPoint y: 165, endPoint x: 163, endPoint y: 159, distance: 125.1
click at [38, 165] on div "Orders" at bounding box center [54, 165] width 33 height 14
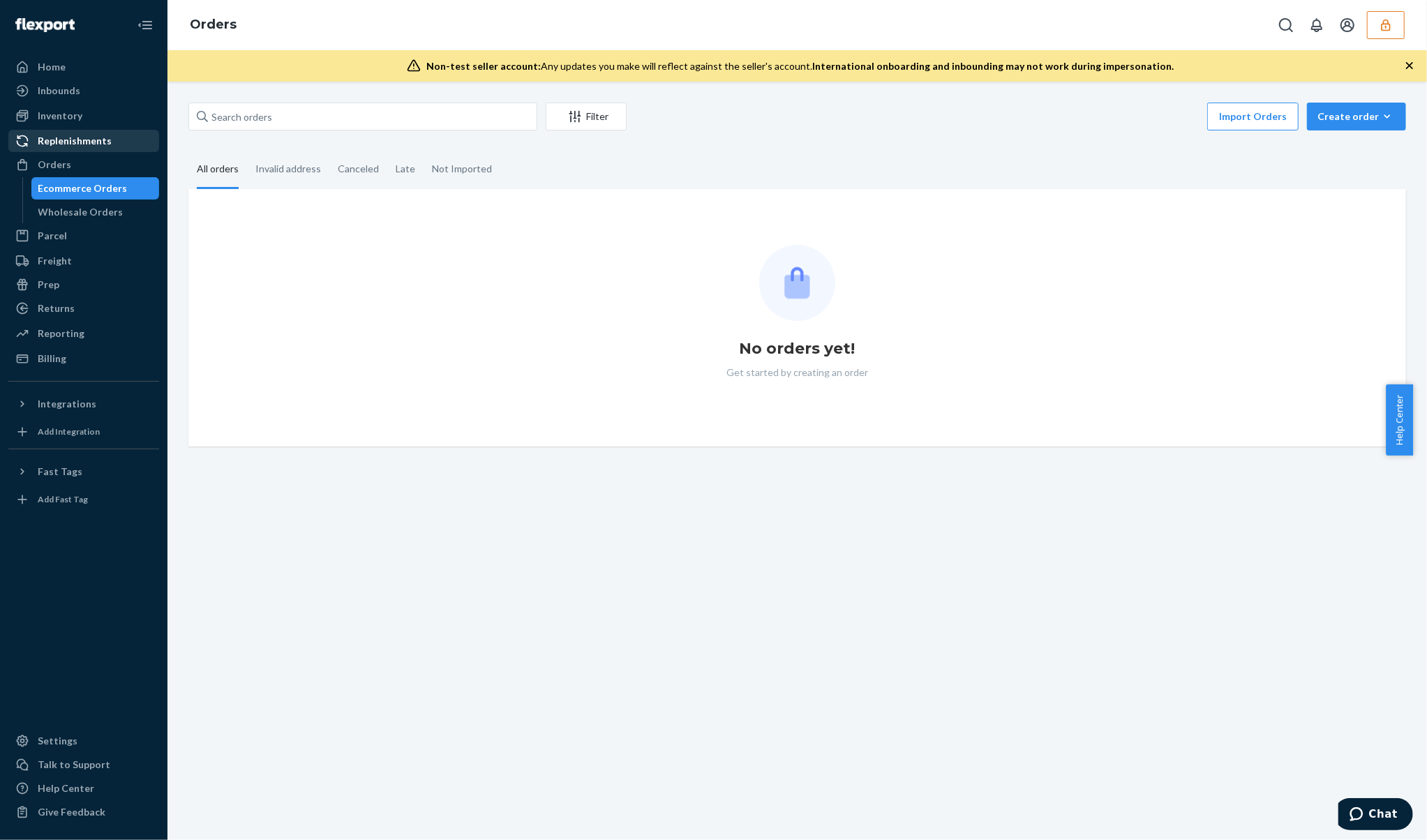
click at [50, 151] on link "Replenishments" at bounding box center [83, 141] width 150 height 23
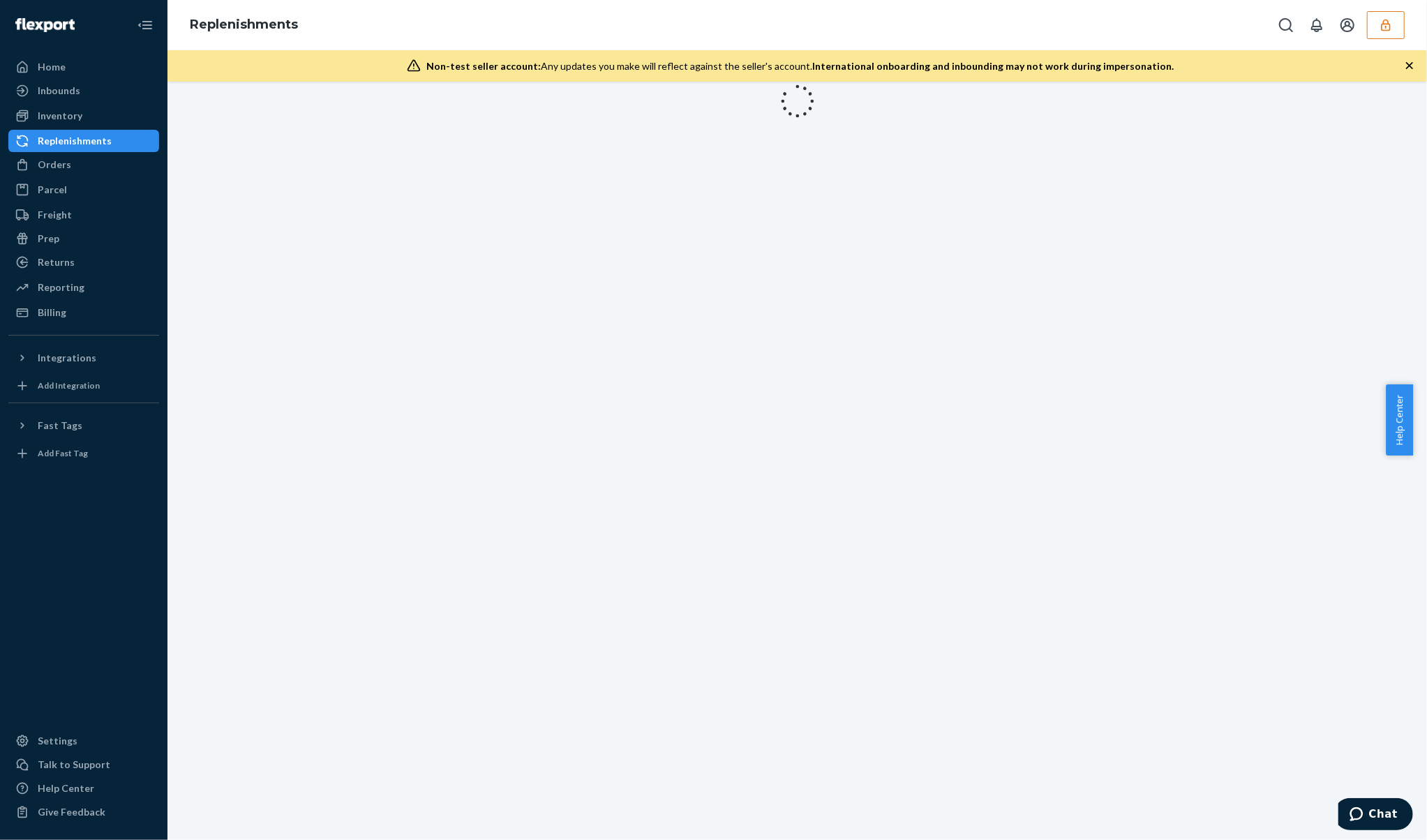
click at [59, 143] on div "Replenishments" at bounding box center [75, 141] width 74 height 14
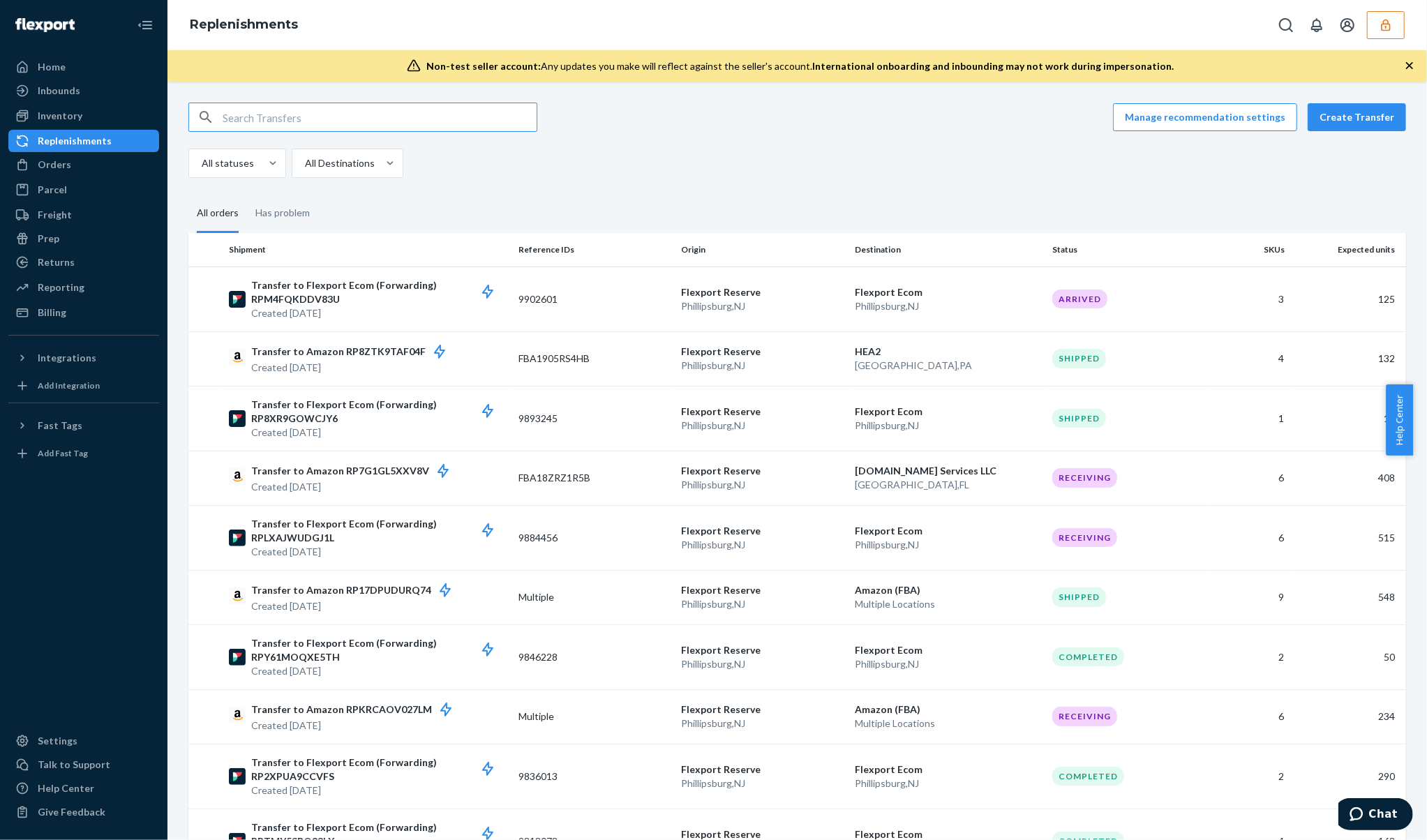
click at [299, 106] on input "text" at bounding box center [380, 117] width 314 height 28
click at [314, 125] on input "text" at bounding box center [380, 117] width 314 height 28
type input "FBA18Z2ZVC30"
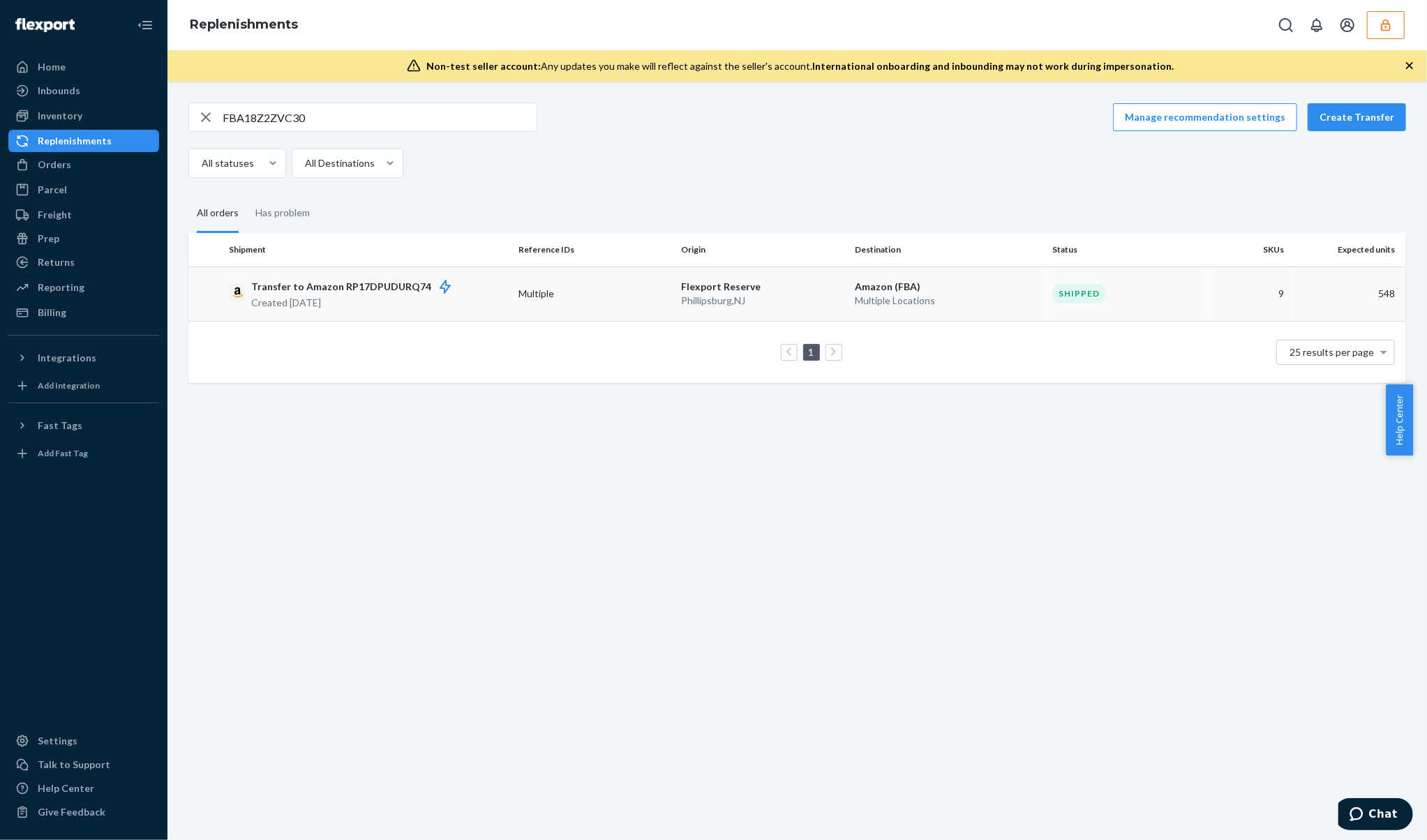
click at [621, 307] on td "Multiple" at bounding box center [594, 294] width 163 height 54
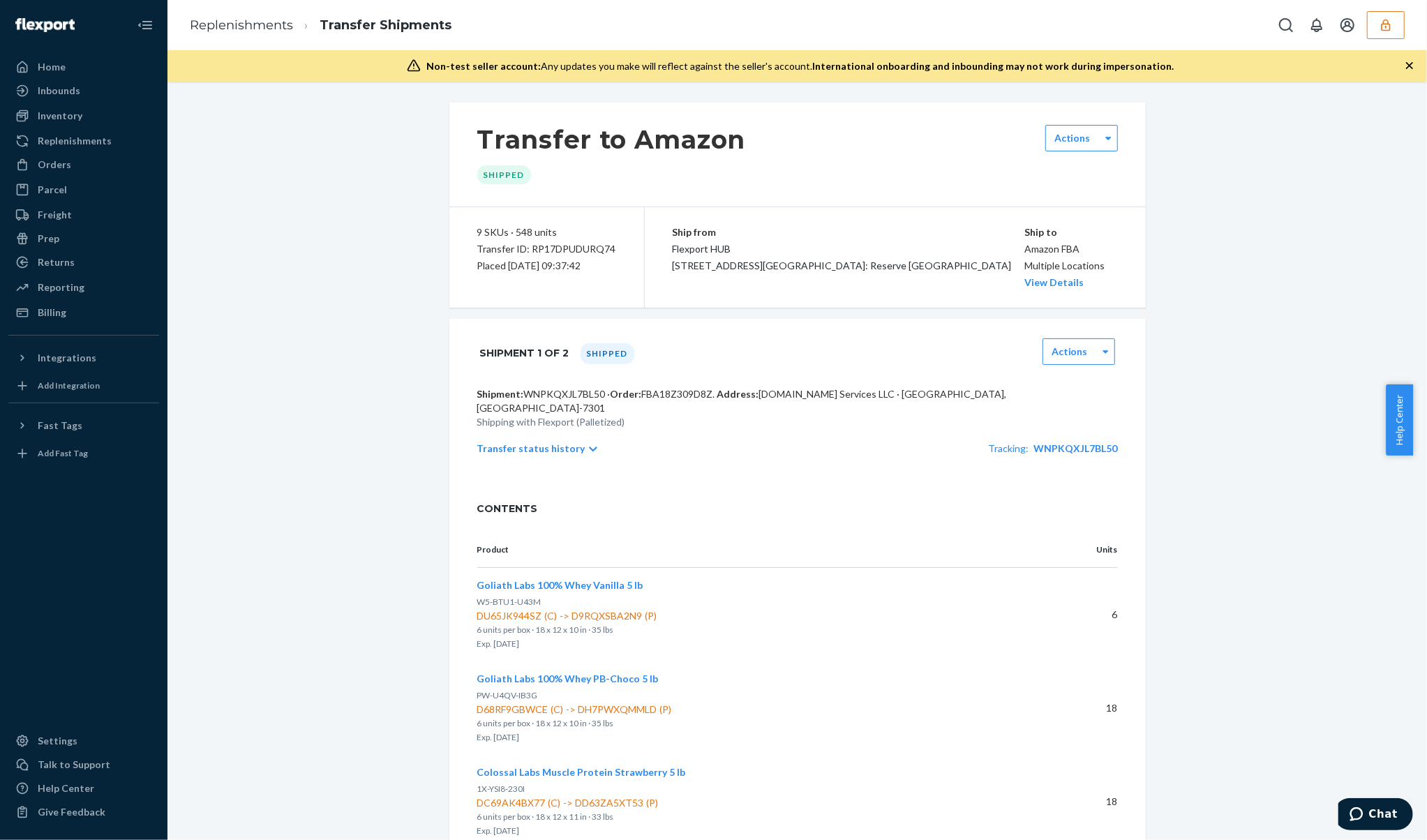
click at [511, 450] on p "Transfer status history" at bounding box center [531, 448] width 108 height 14
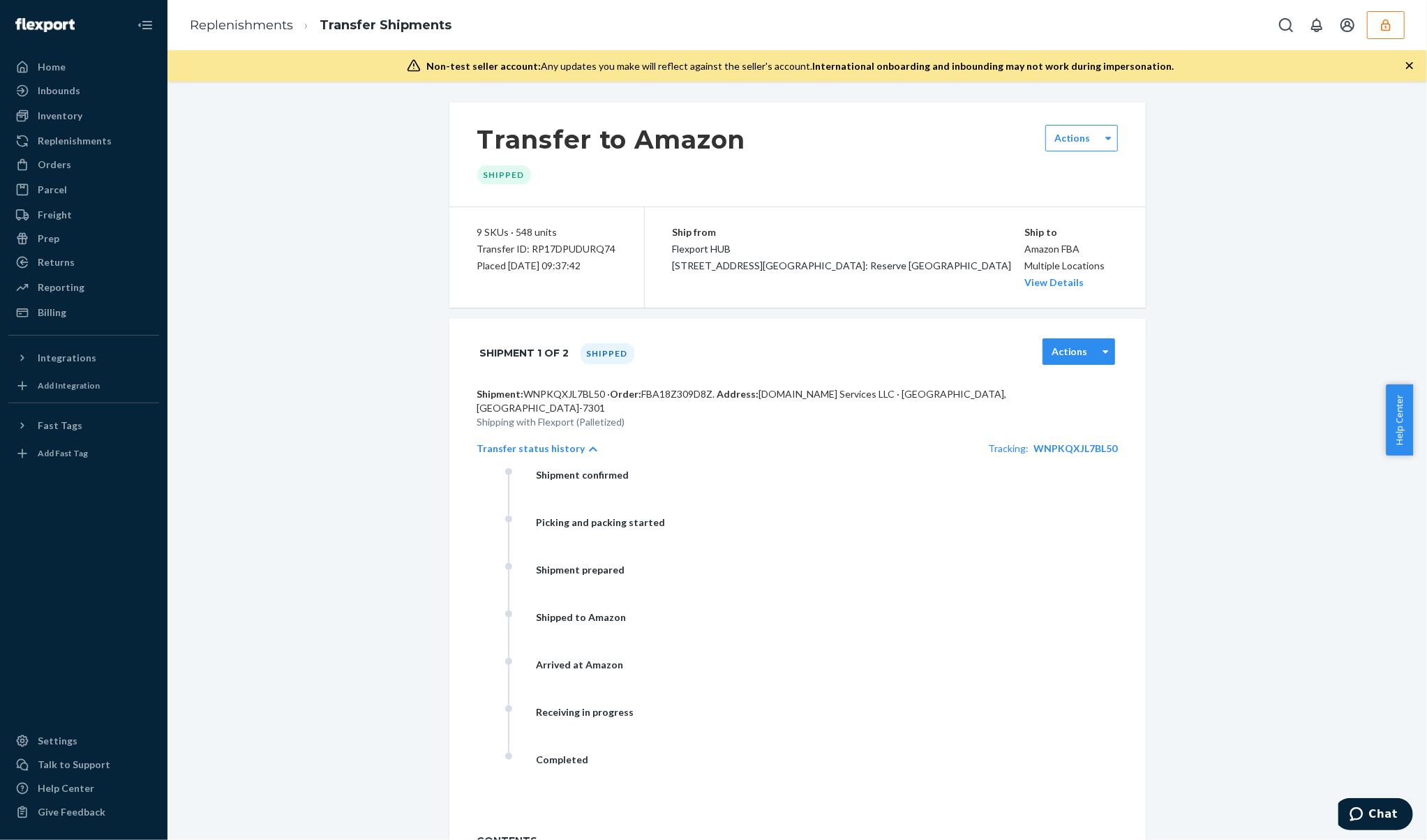
click at [1088, 359] on div "Actions" at bounding box center [1069, 351] width 54 height 14
click at [1073, 515] on div "Download Signed BOL" at bounding box center [1079, 489] width 73 height 53
click at [1052, 359] on label "Actions" at bounding box center [1069, 351] width 36 height 14
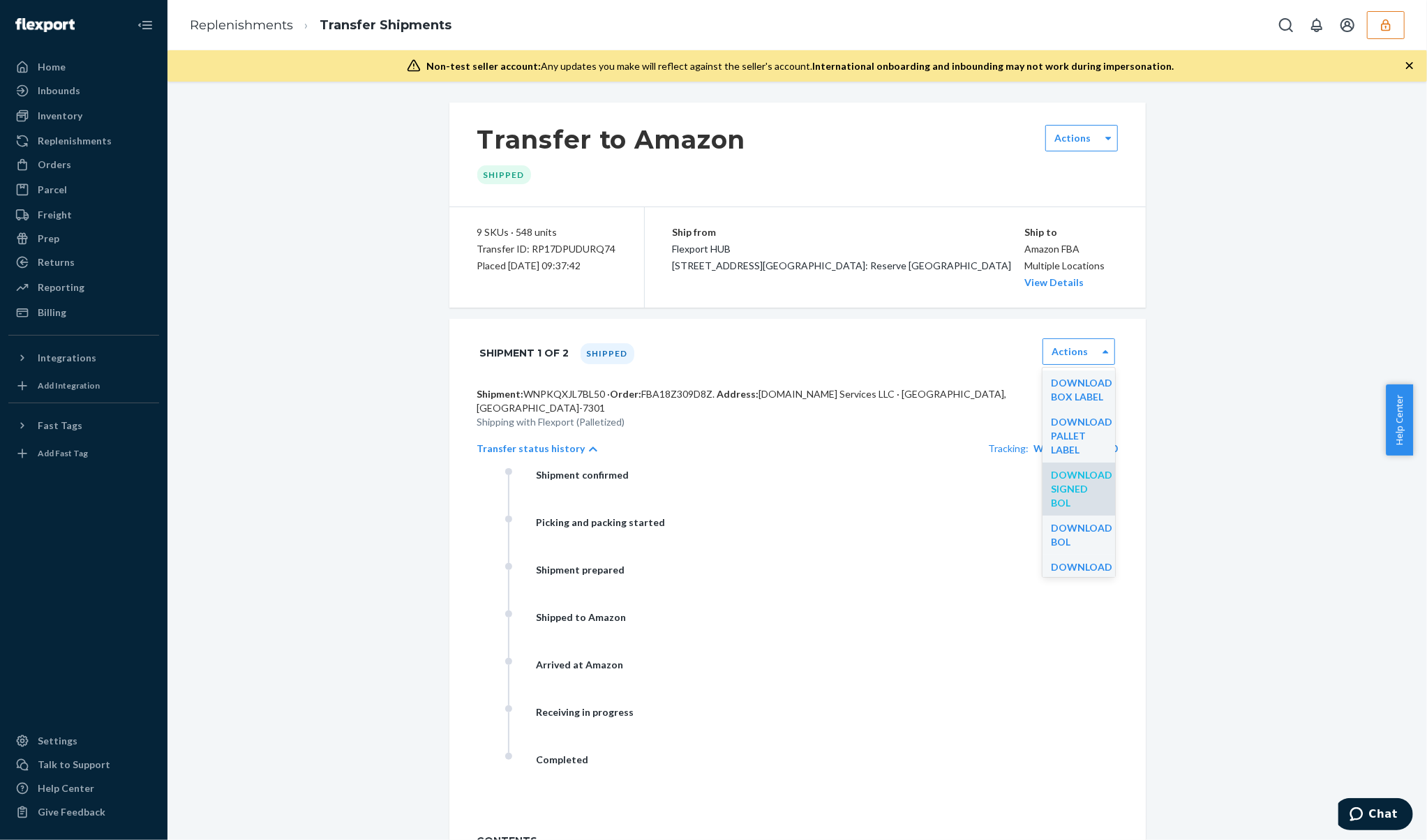
click at [1051, 508] on link "Download Signed BOL" at bounding box center [1082, 488] width 61 height 40
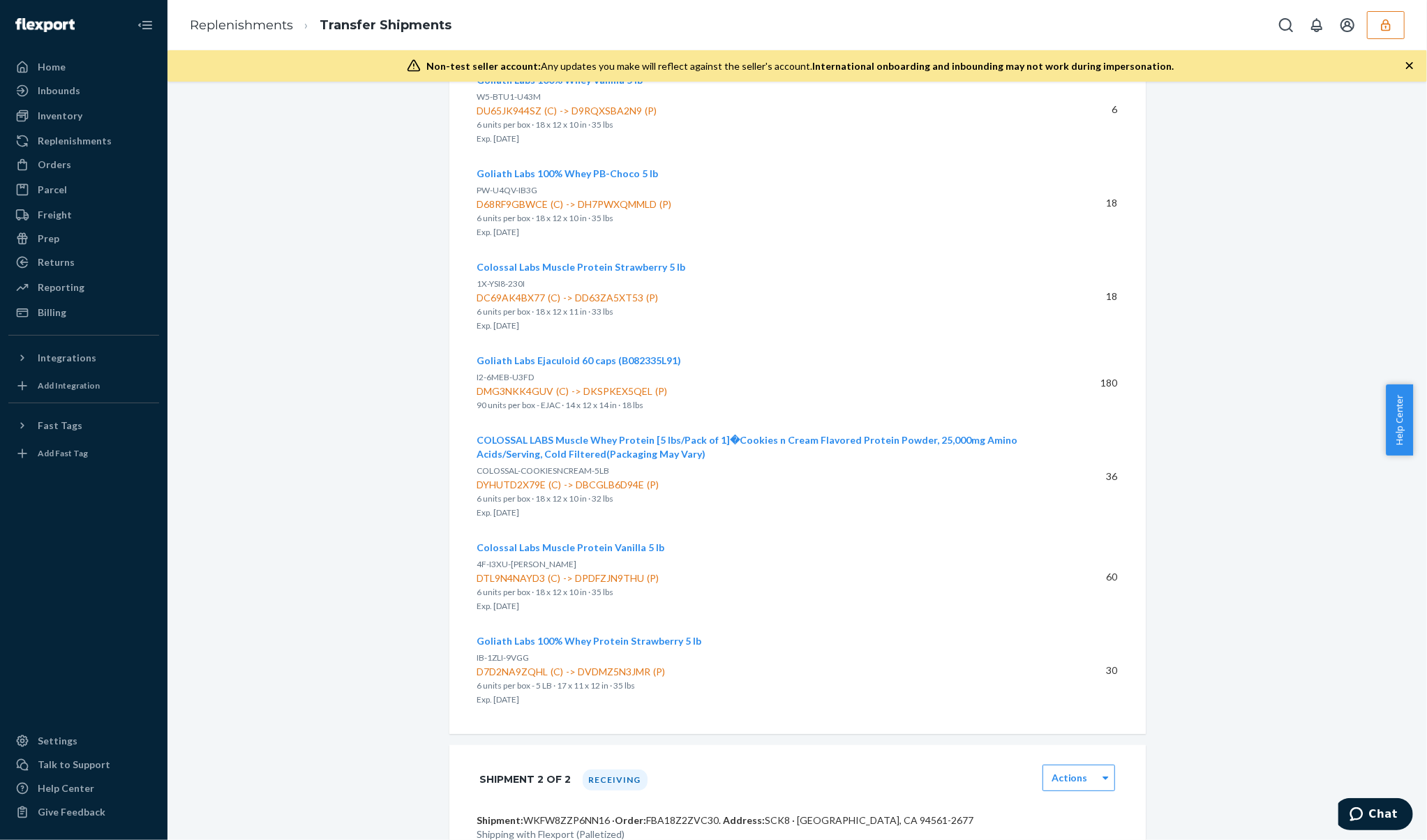
scroll to position [1116, 0]
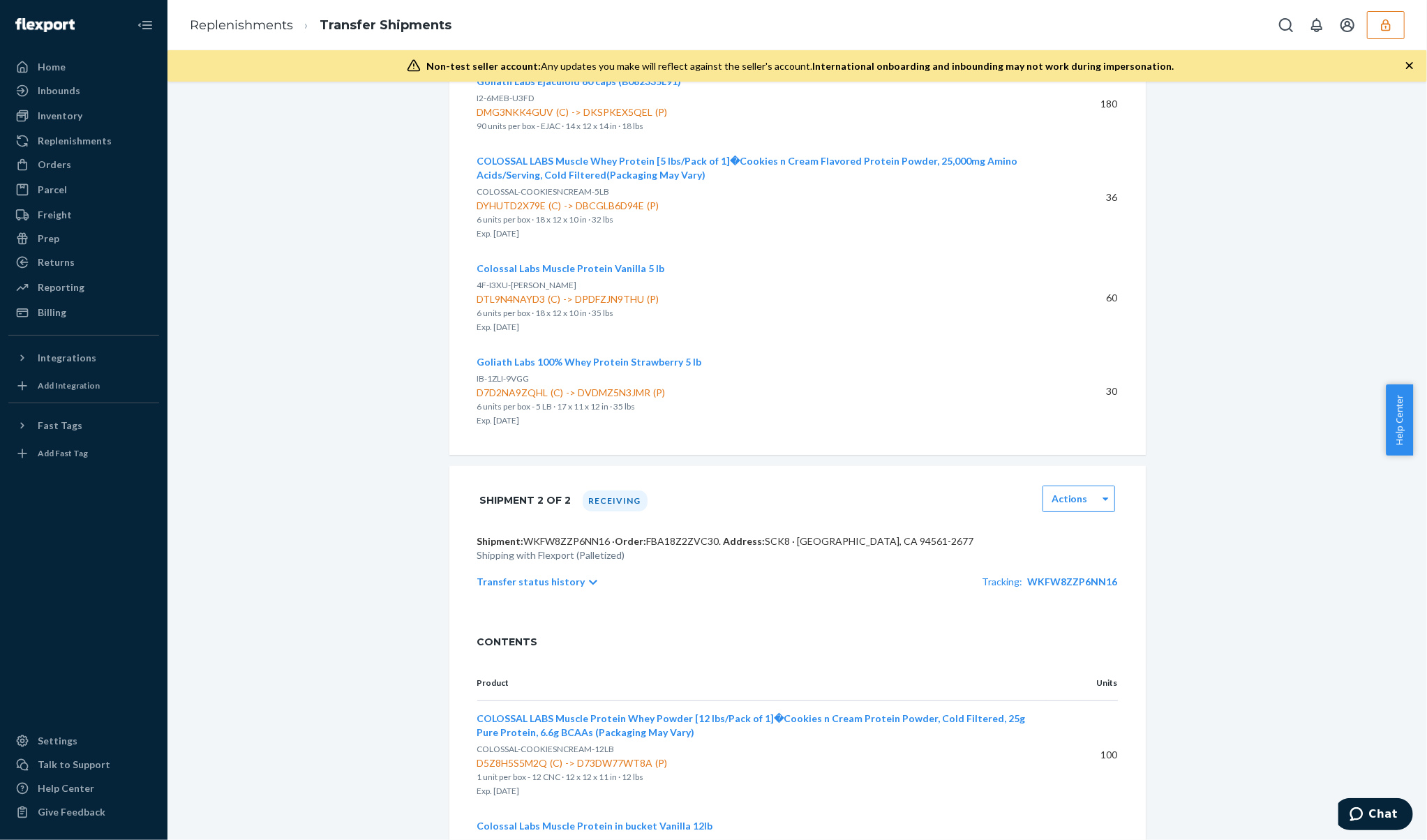
click at [536, 587] on p "Transfer status history" at bounding box center [531, 582] width 108 height 14
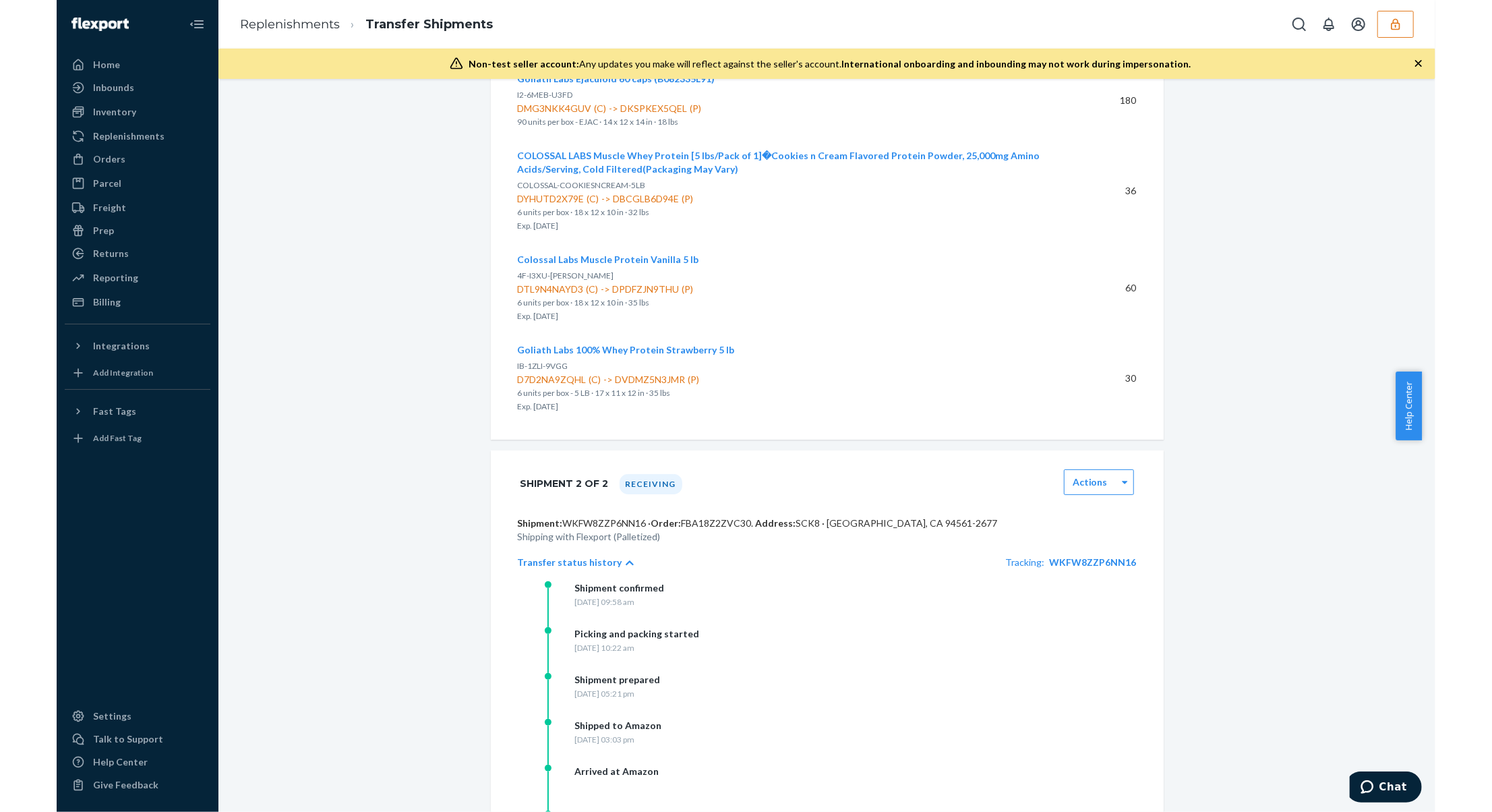
scroll to position [1439, 0]
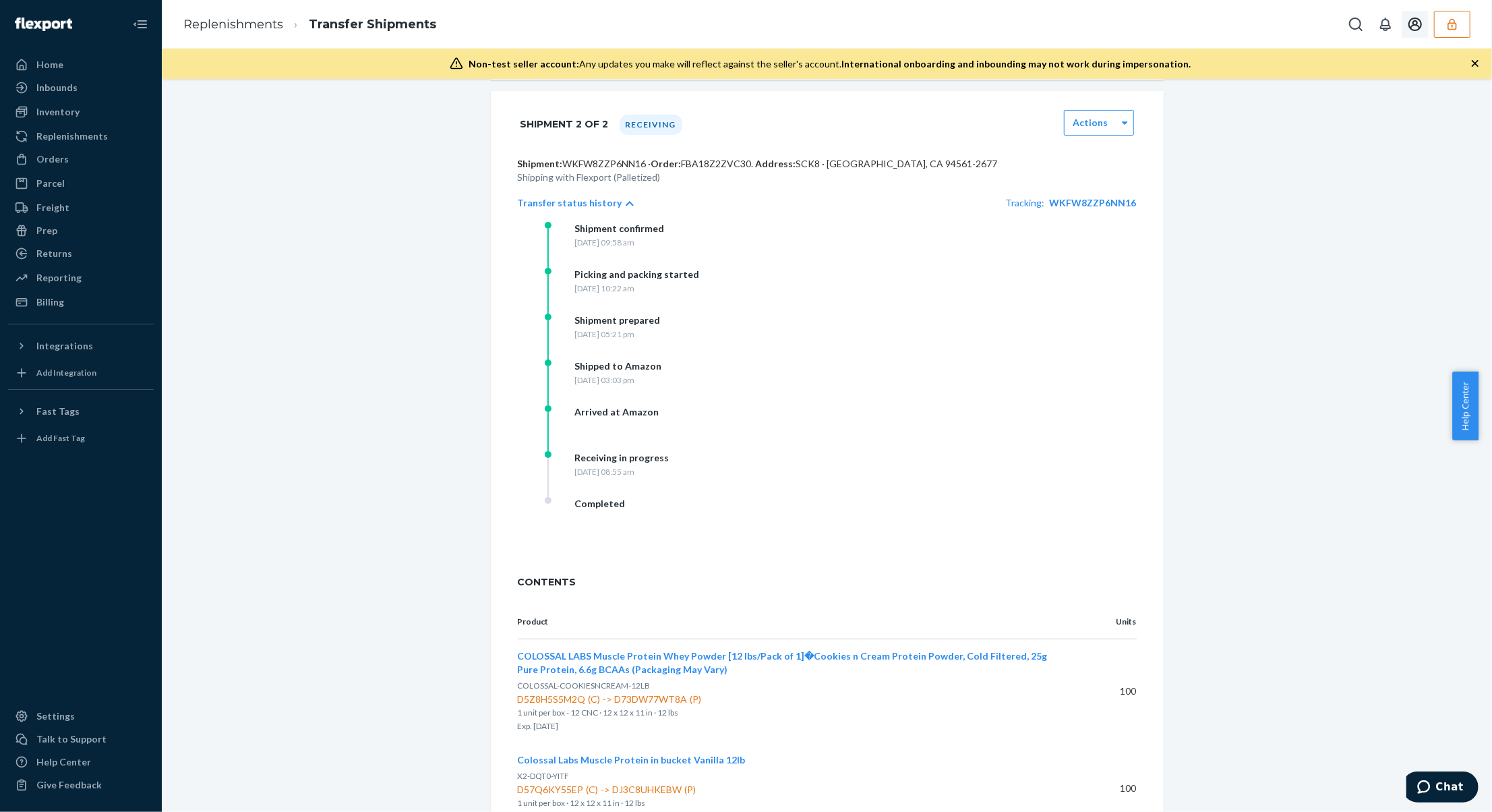
click at [1365, 22] on button "button" at bounding box center [1453, 24] width 37 height 27
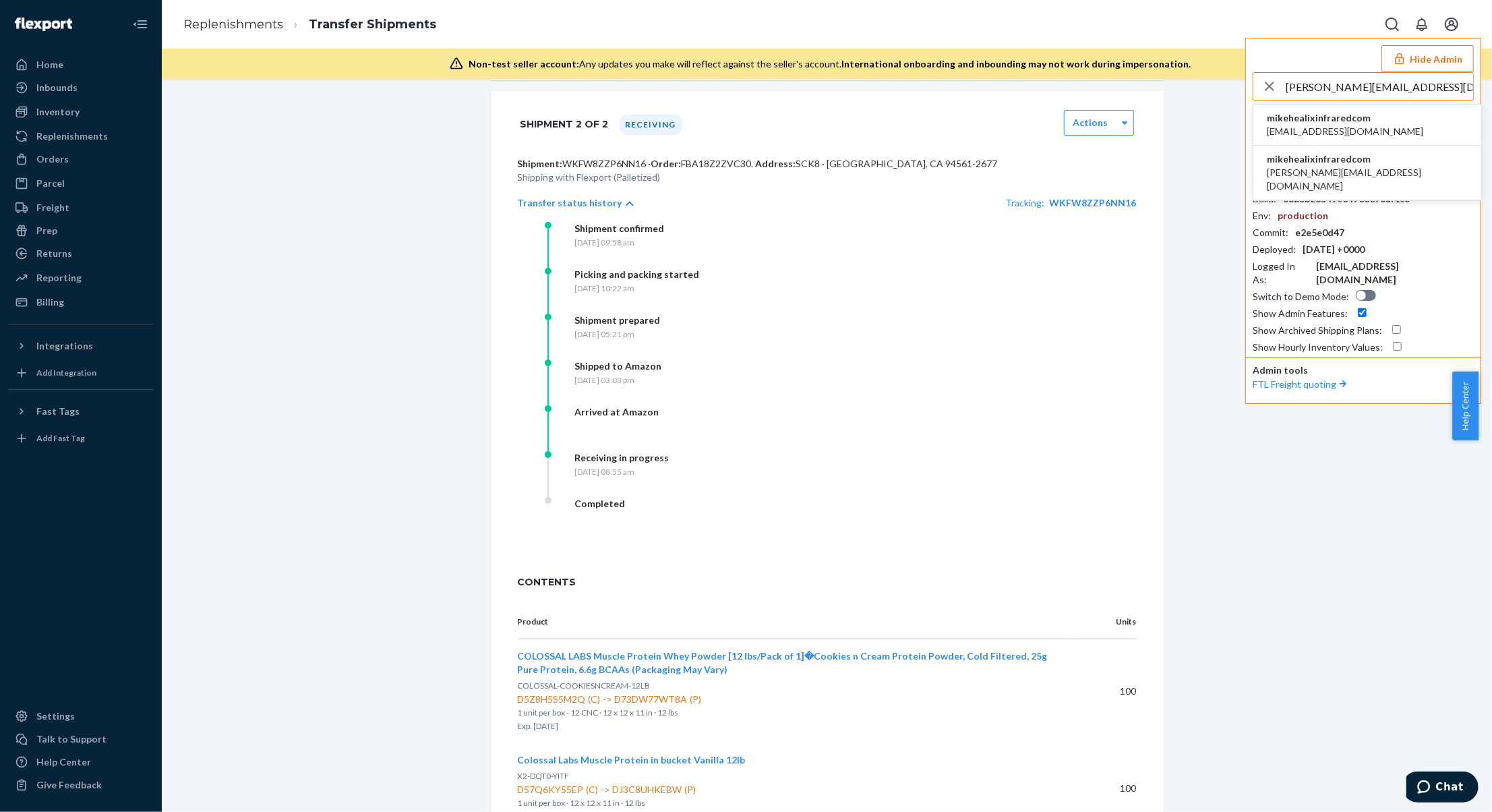
type input "mike@healixinfrared.com"
click at [1365, 120] on li "mikehealixinfraredcom bookkeeper@fincent.com" at bounding box center [1368, 125] width 228 height 41
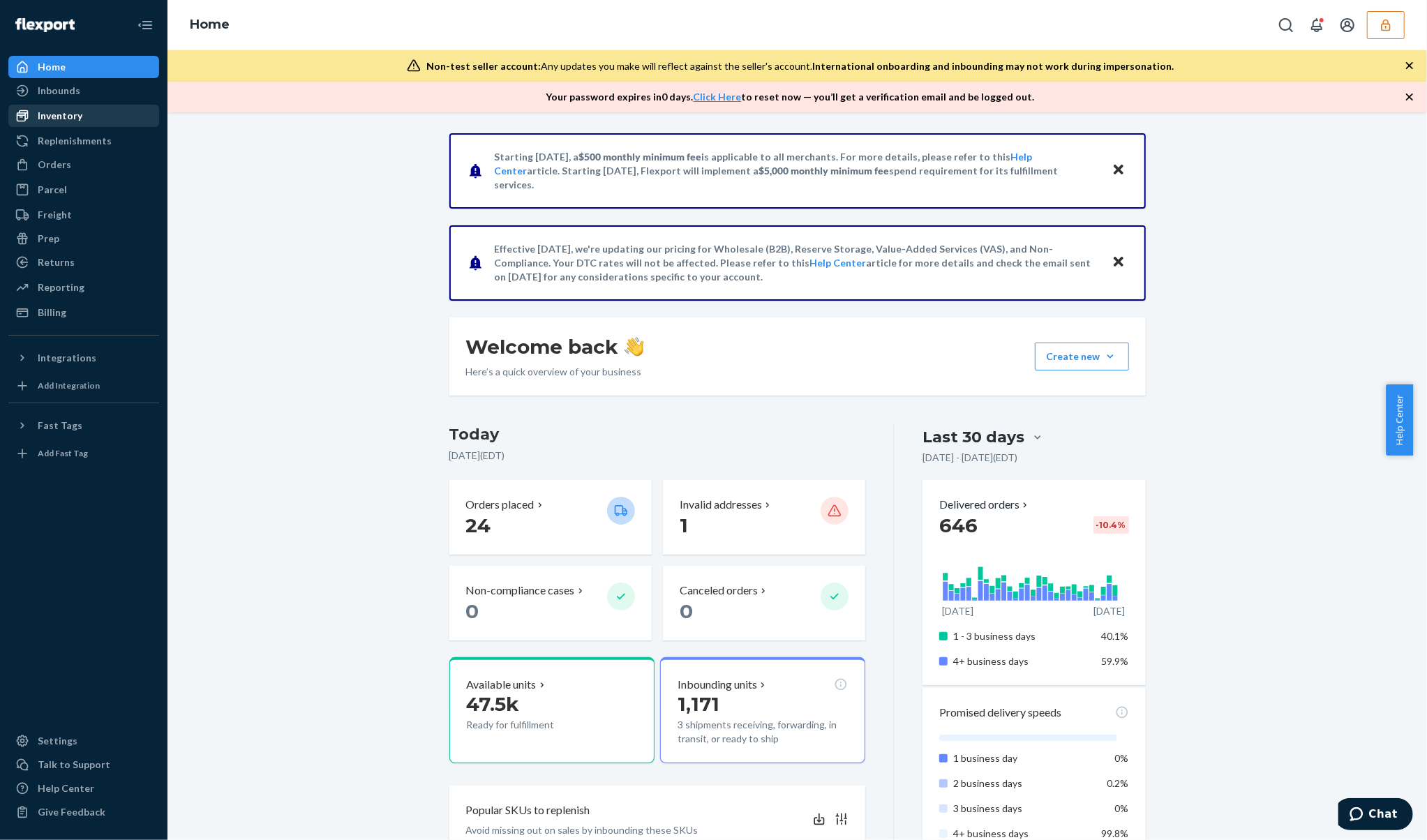
click at [98, 113] on div "Inventory" at bounding box center [84, 116] width 148 height 20
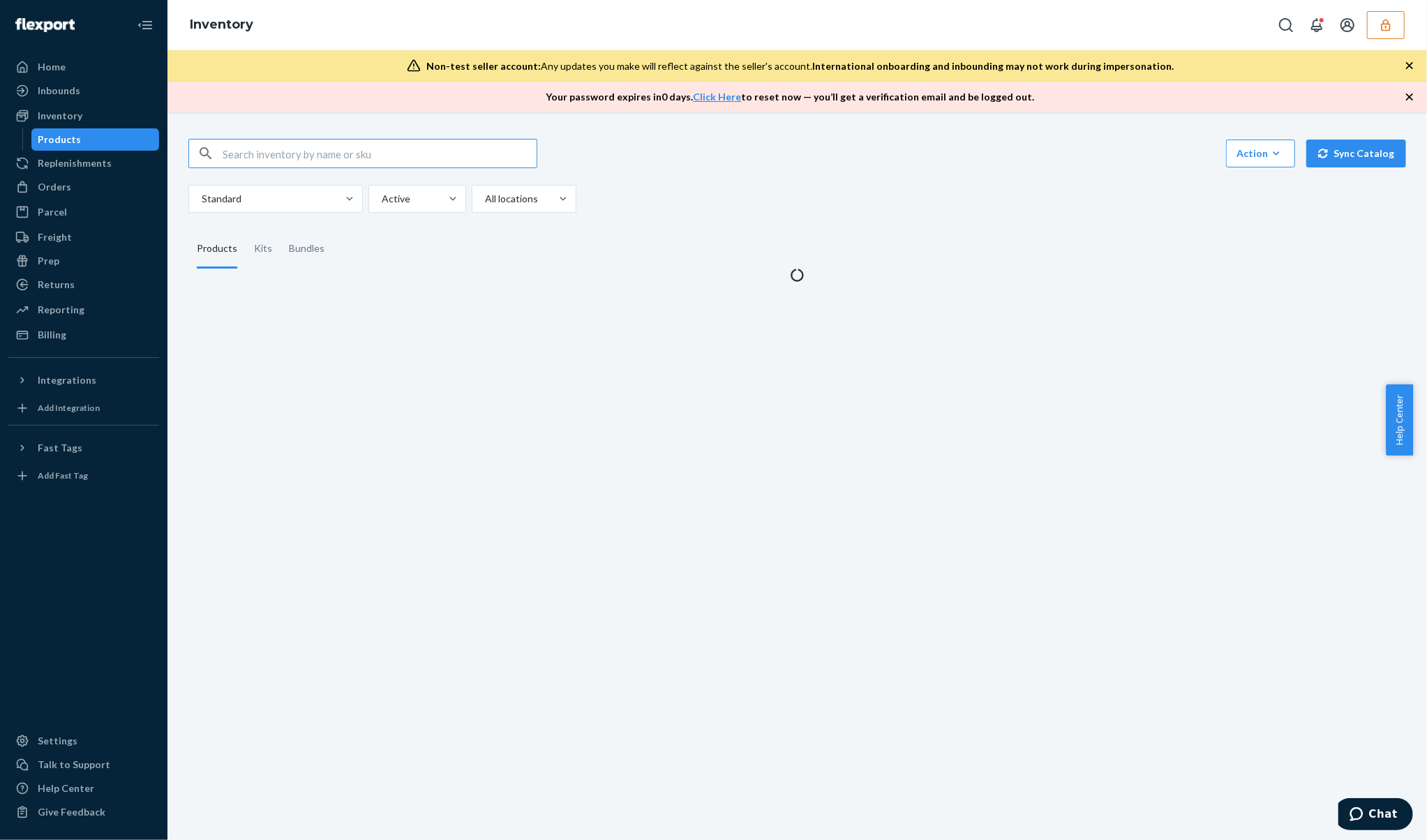
click at [308, 150] on input "text" at bounding box center [380, 153] width 314 height 28
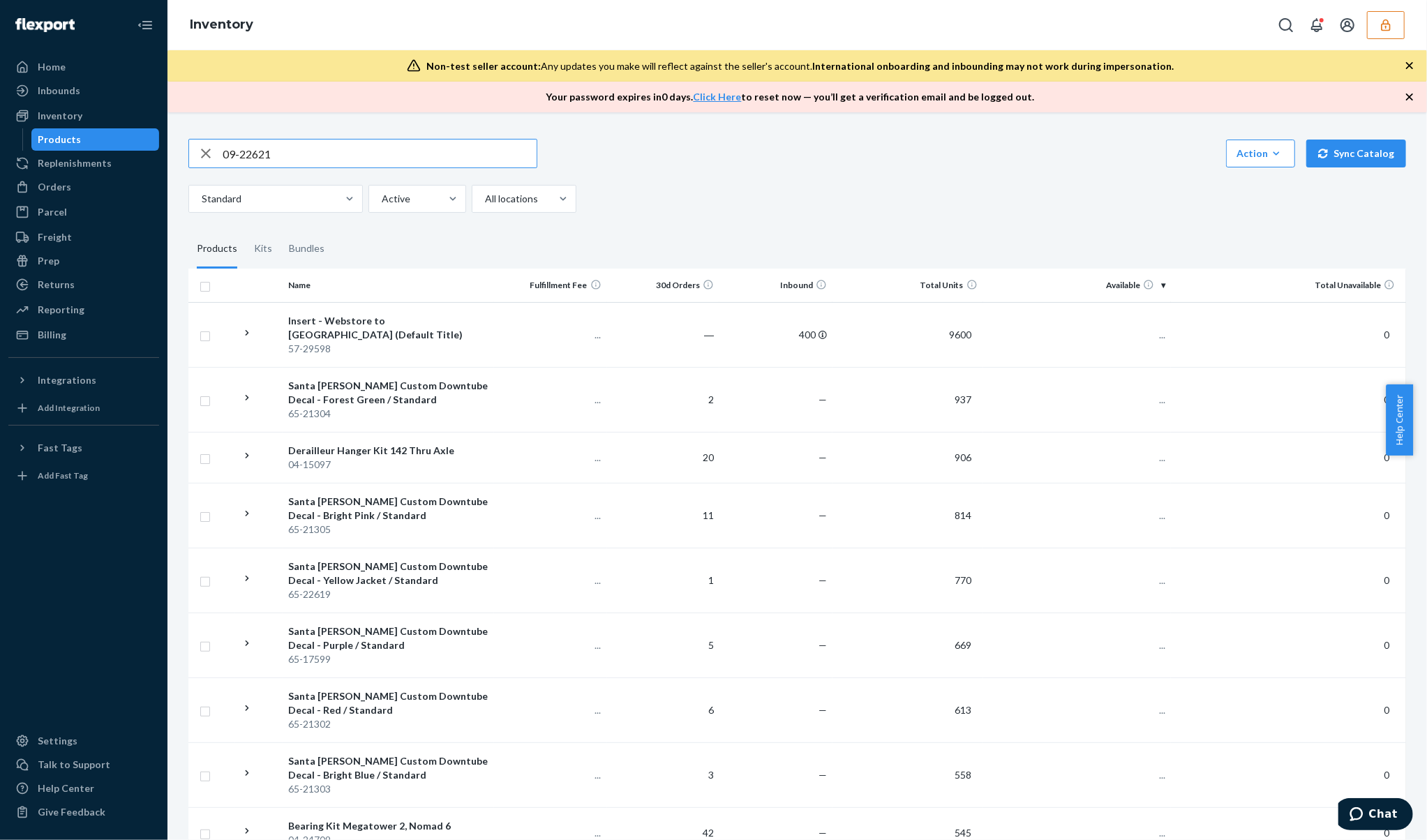
type input "09-22621"
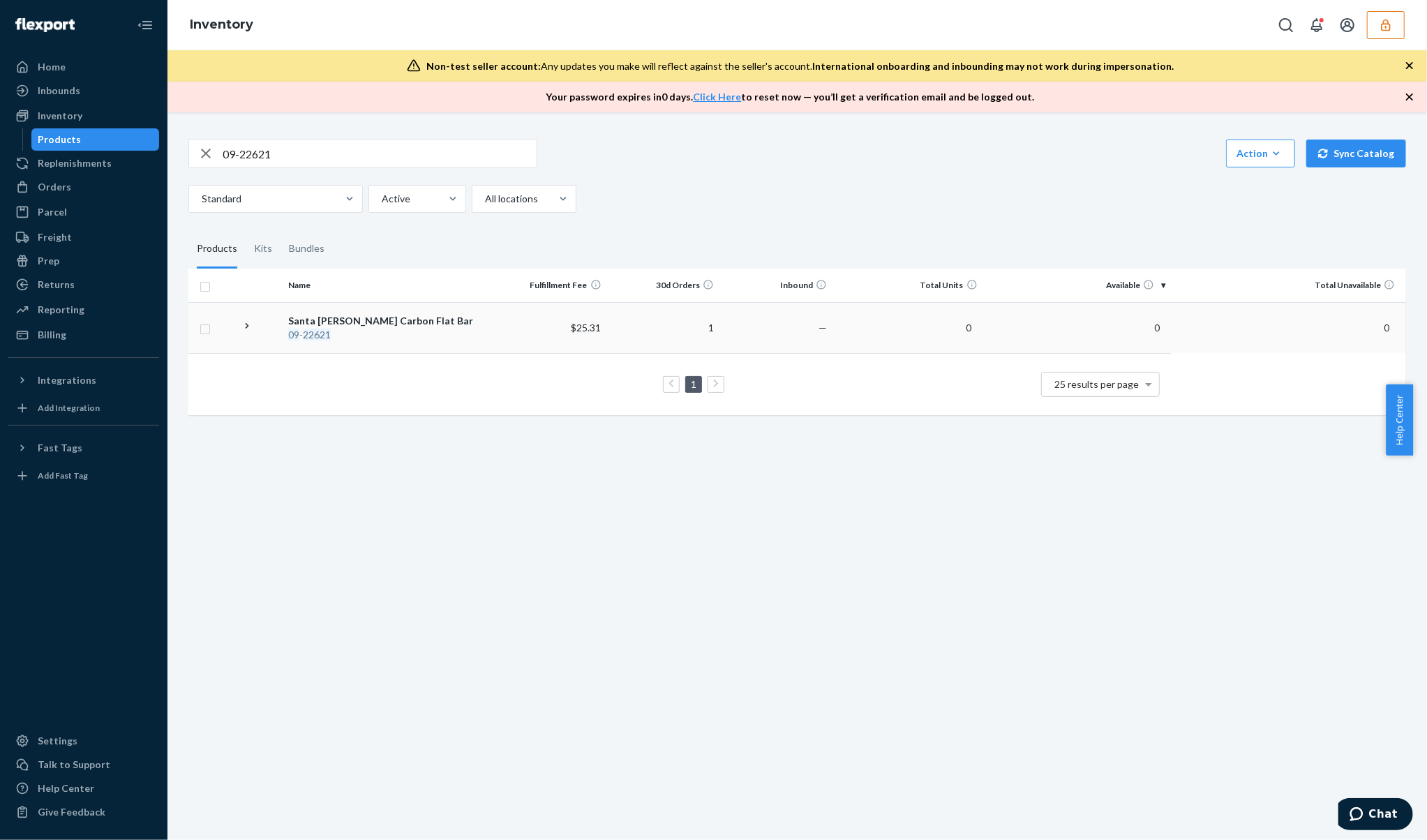
click at [525, 344] on td "$25.31" at bounding box center [551, 327] width 113 height 51
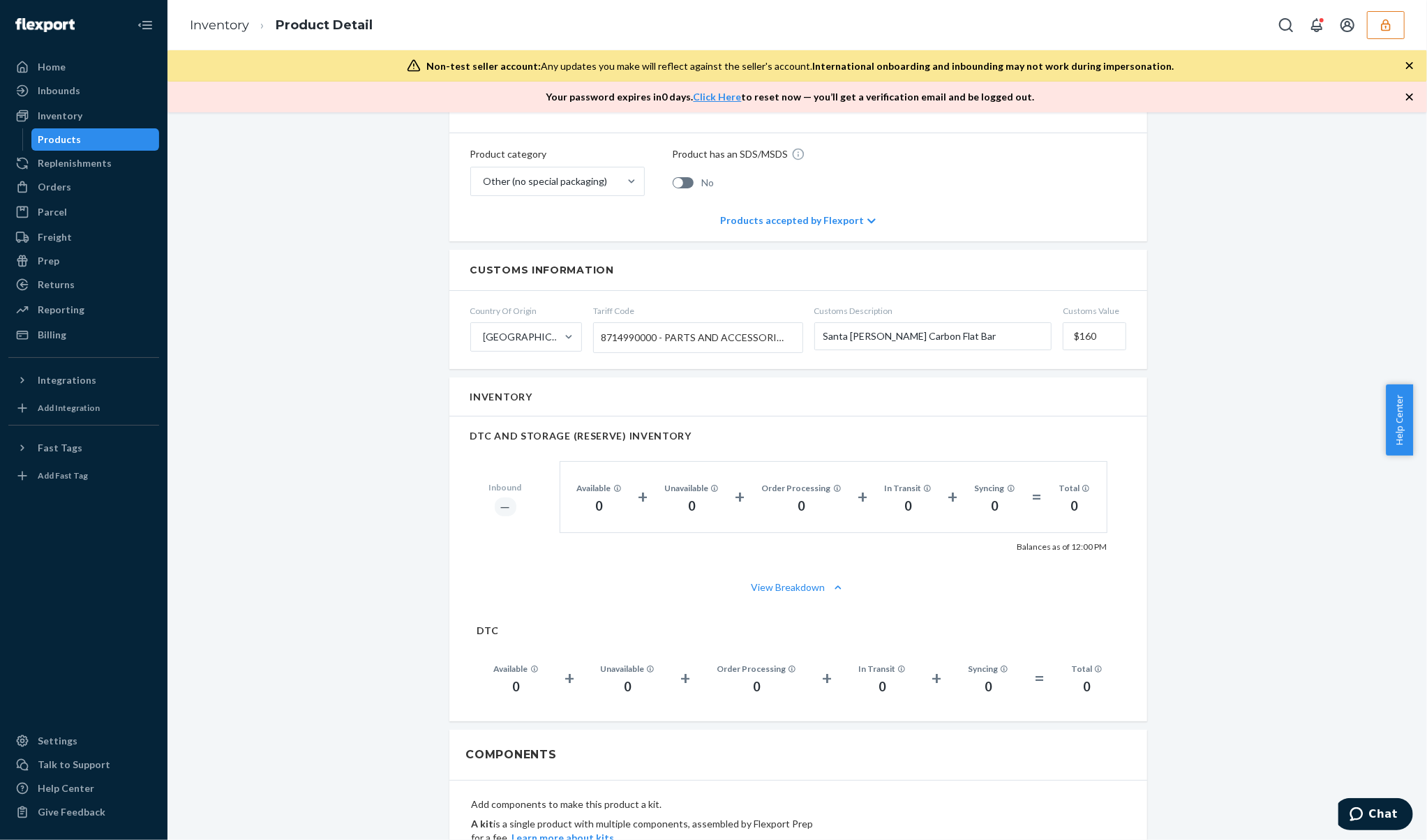
scroll to position [743, 0]
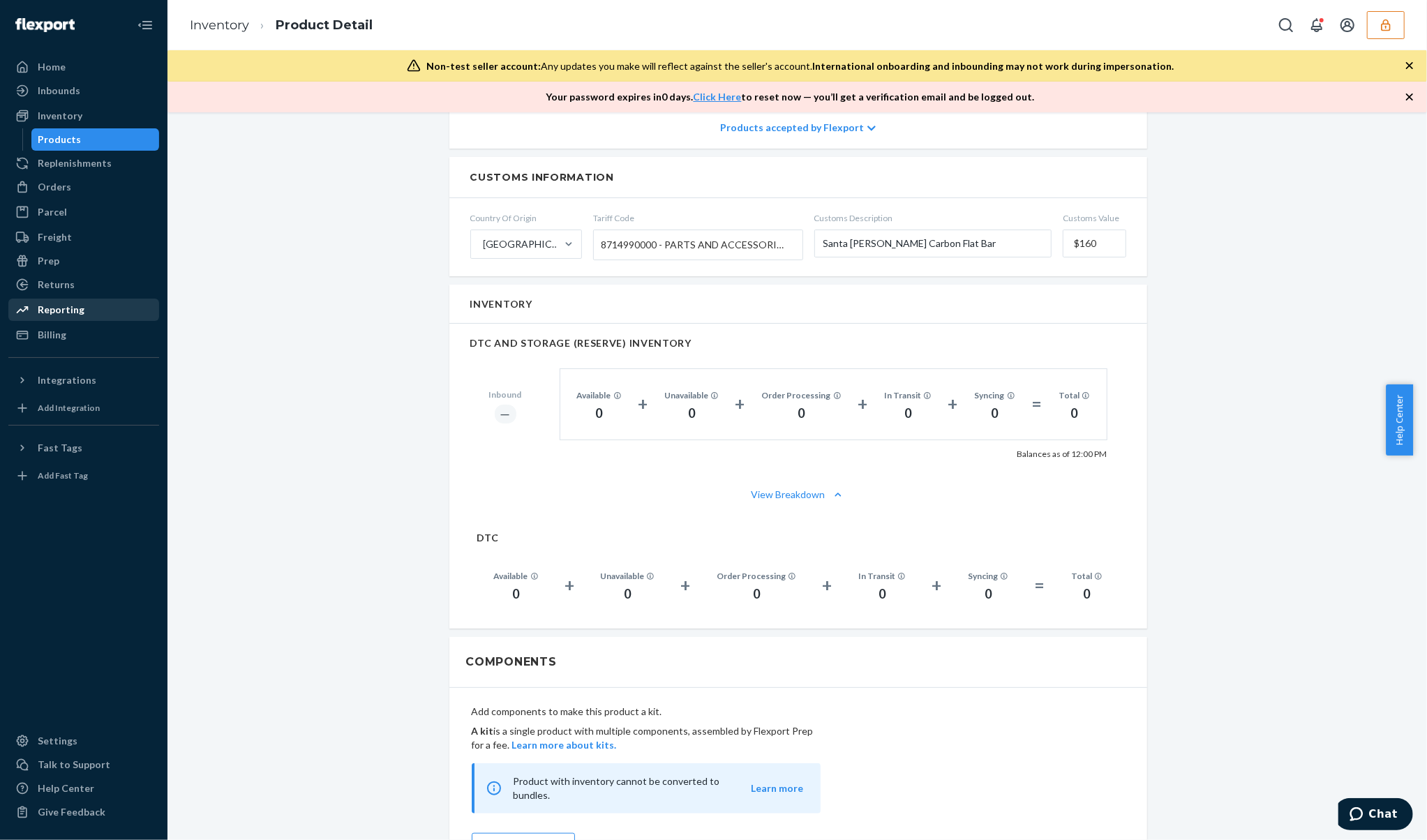
click at [86, 303] on div "Reporting" at bounding box center [84, 310] width 148 height 20
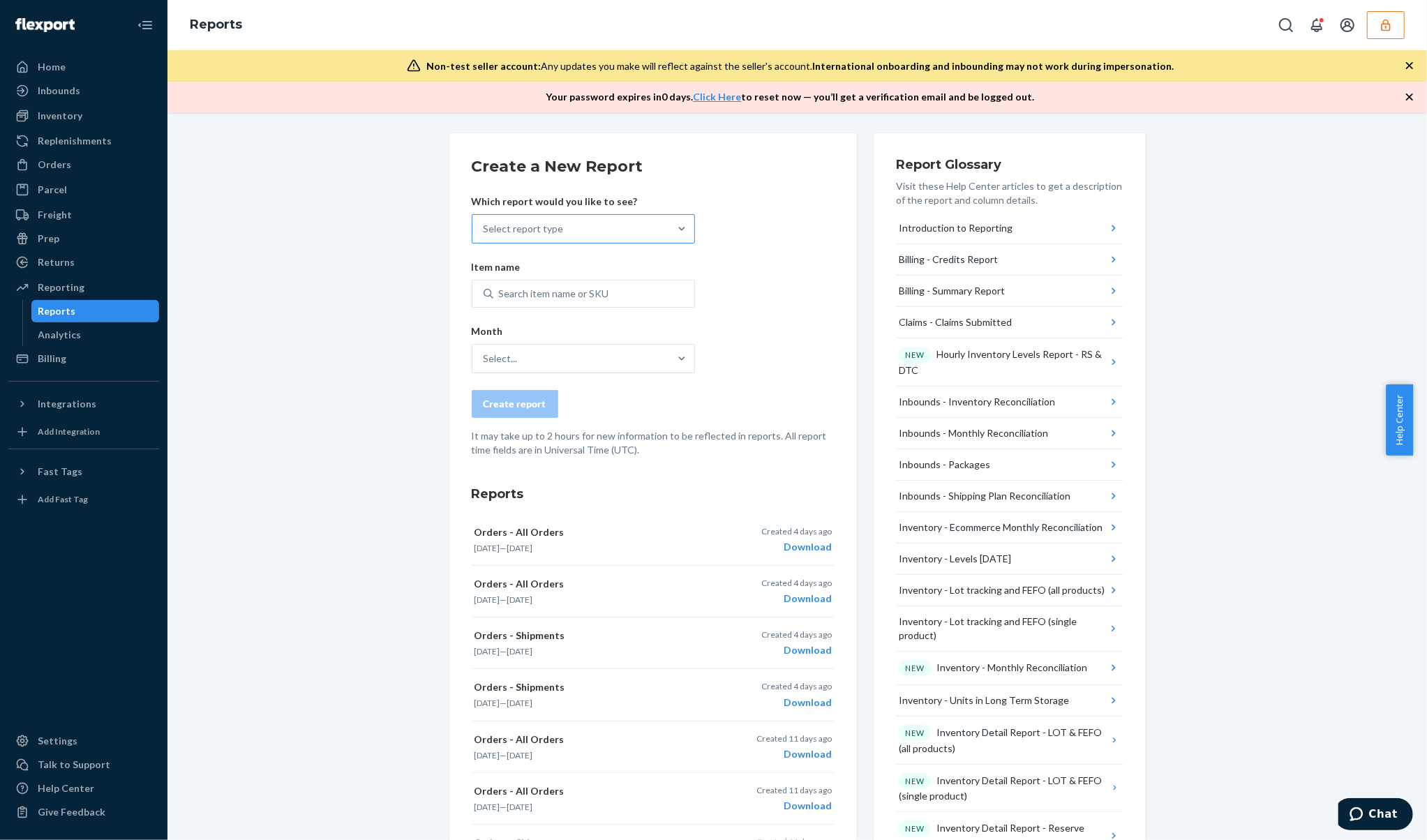
click at [611, 222] on div "Select report type" at bounding box center [571, 228] width 197 height 28
click at [485, 222] on input "Select report type" at bounding box center [484, 229] width 2 height 14
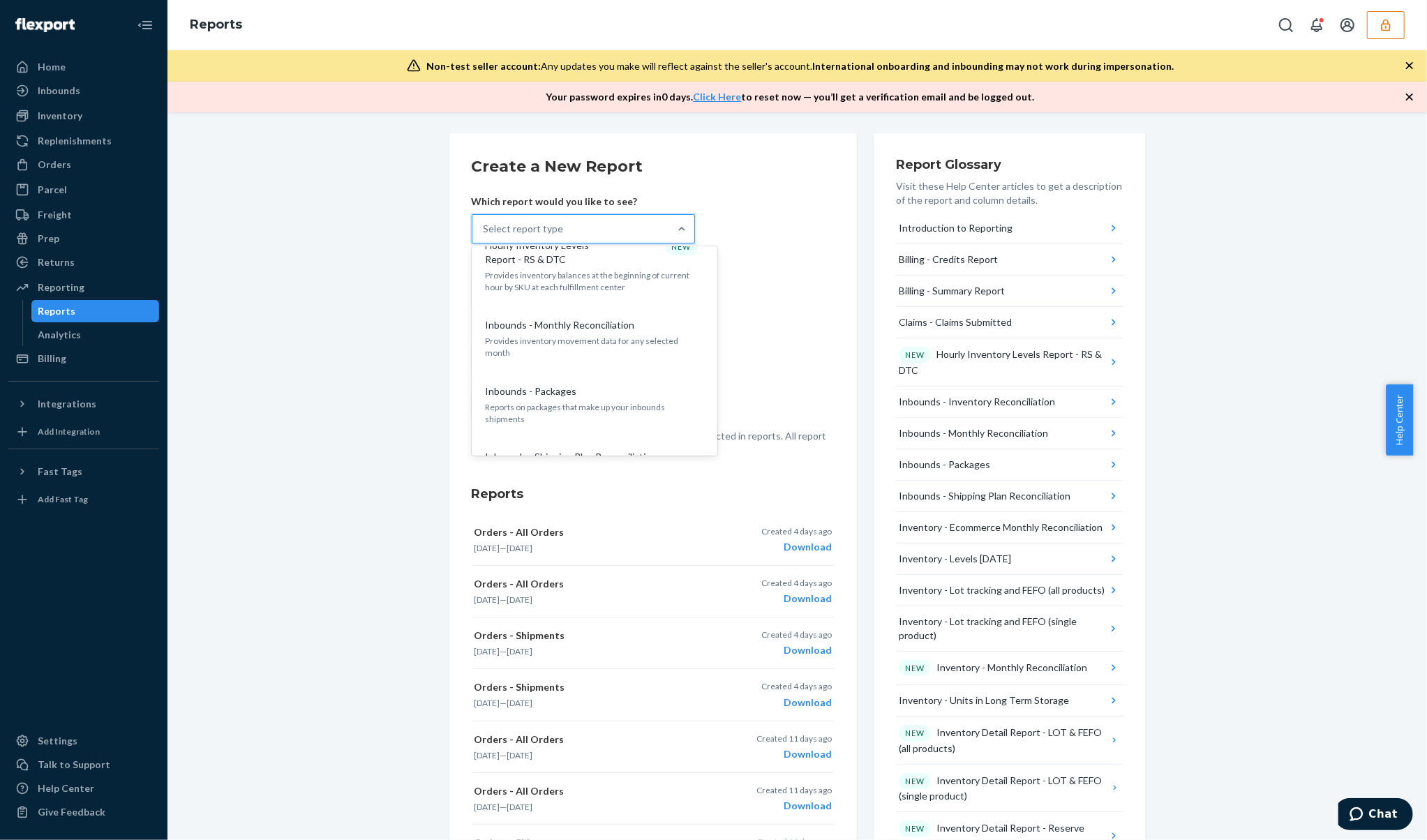
scroll to position [359, 0]
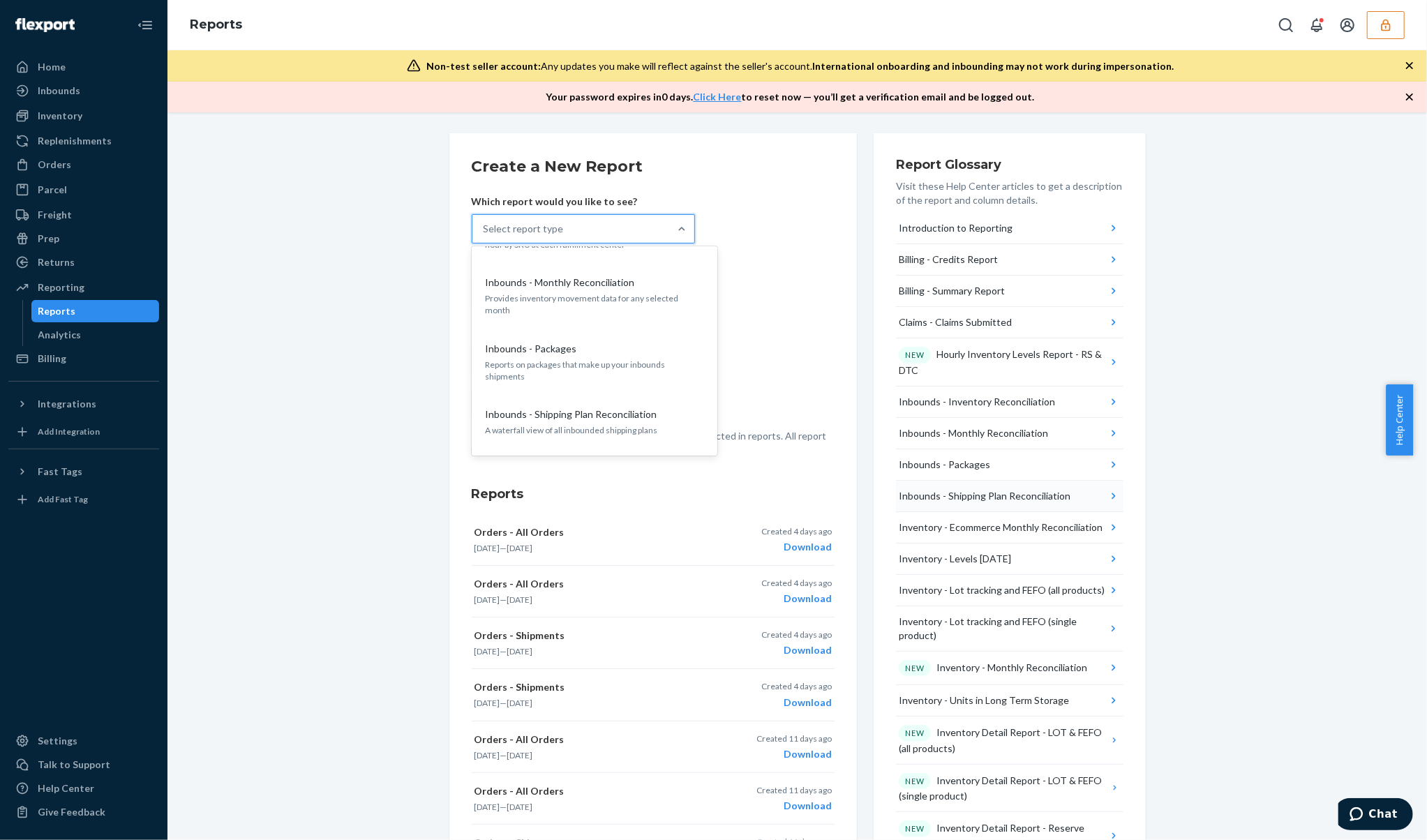
click at [1107, 493] on icon "button" at bounding box center [1113, 496] width 14 height 14
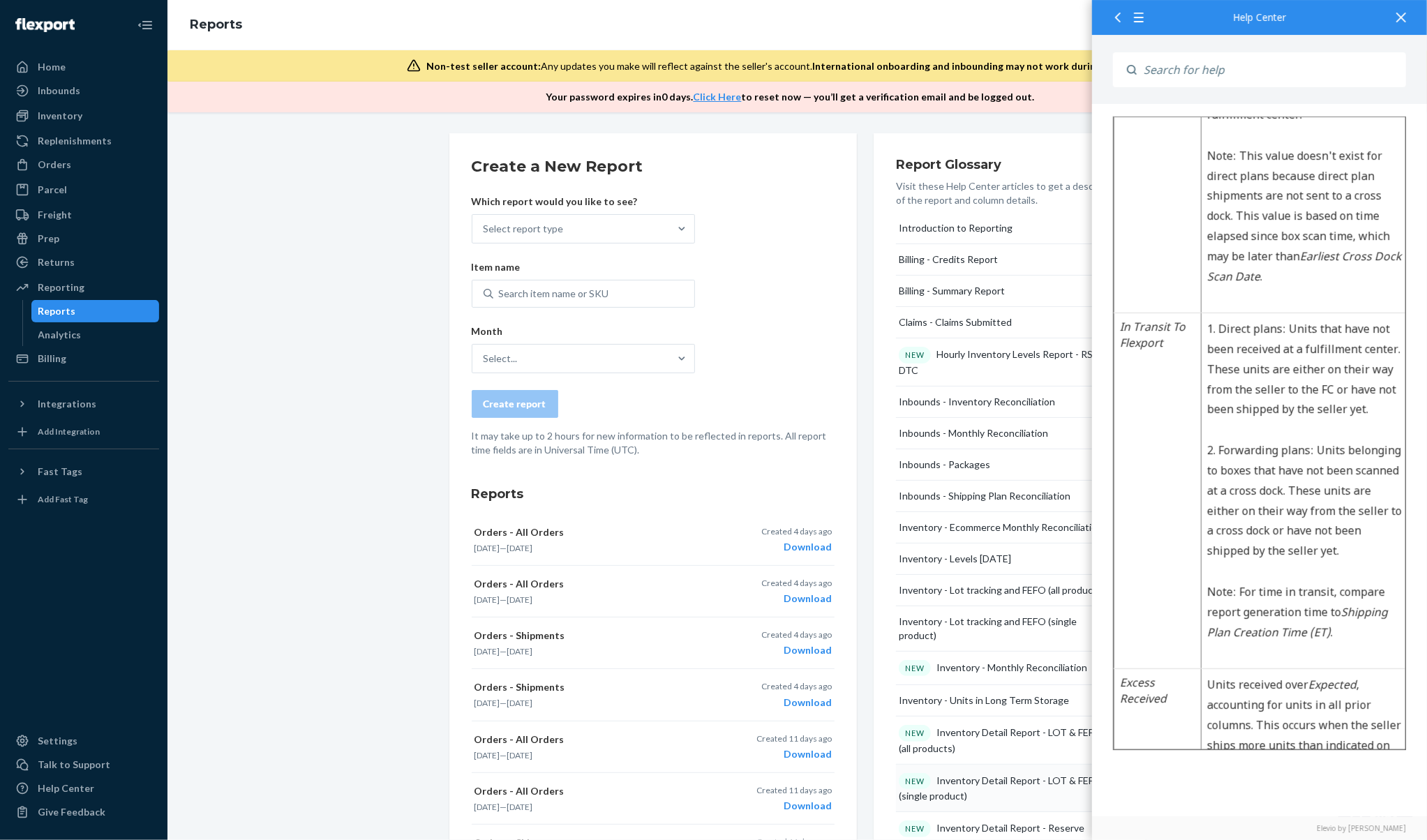
scroll to position [372, 0]
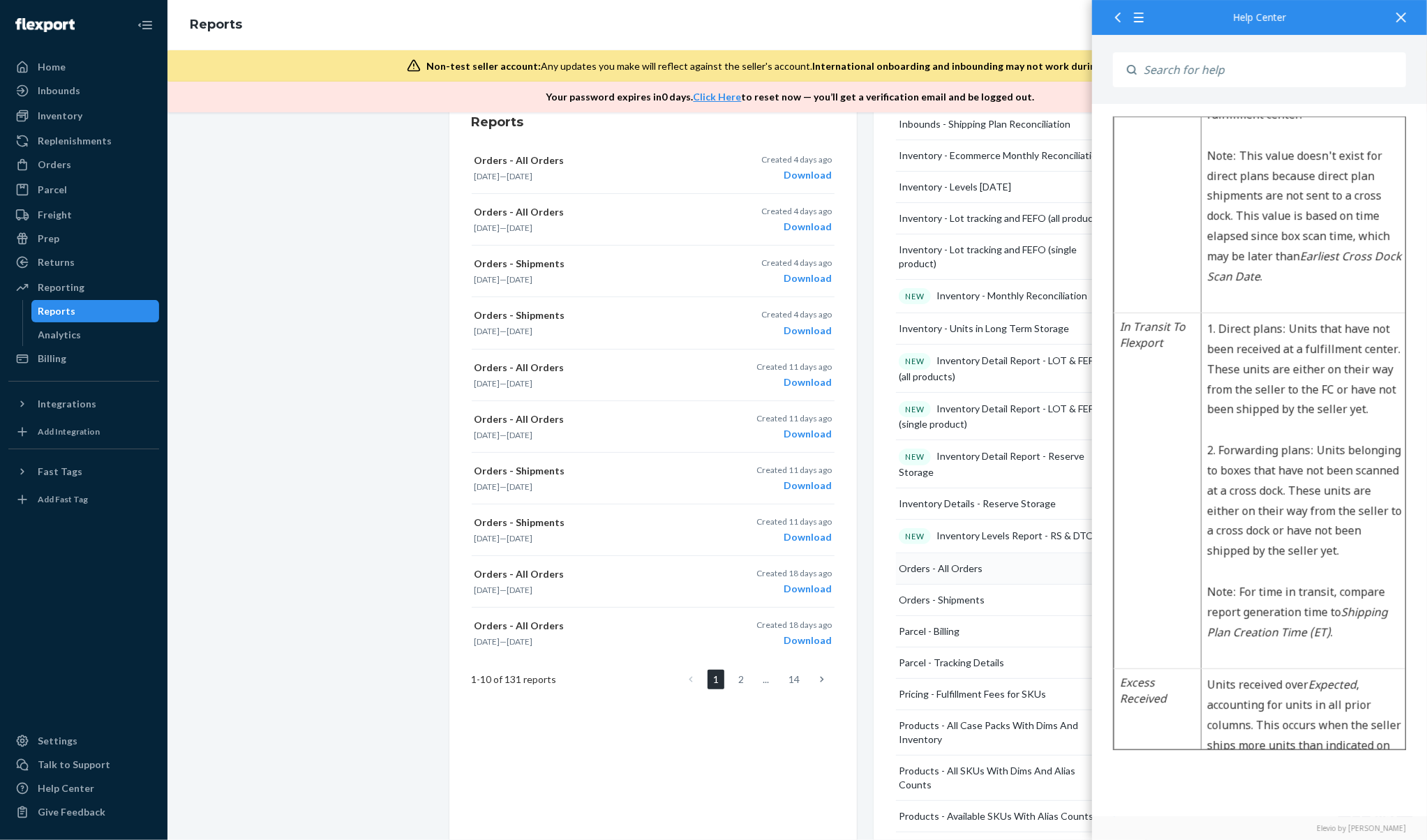
click at [1022, 570] on button "Orders - All Orders" at bounding box center [1010, 569] width 228 height 32
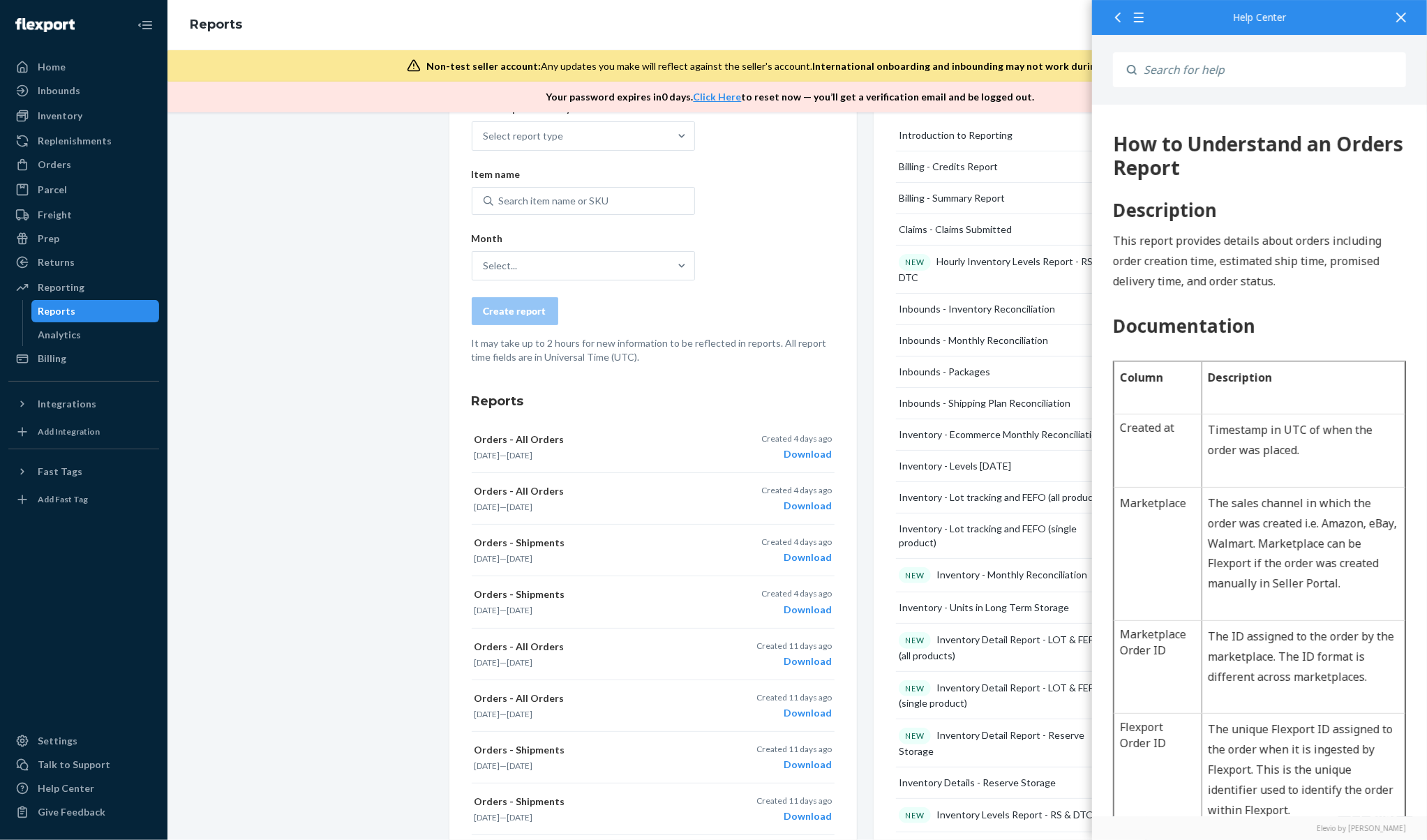
scroll to position [0, 0]
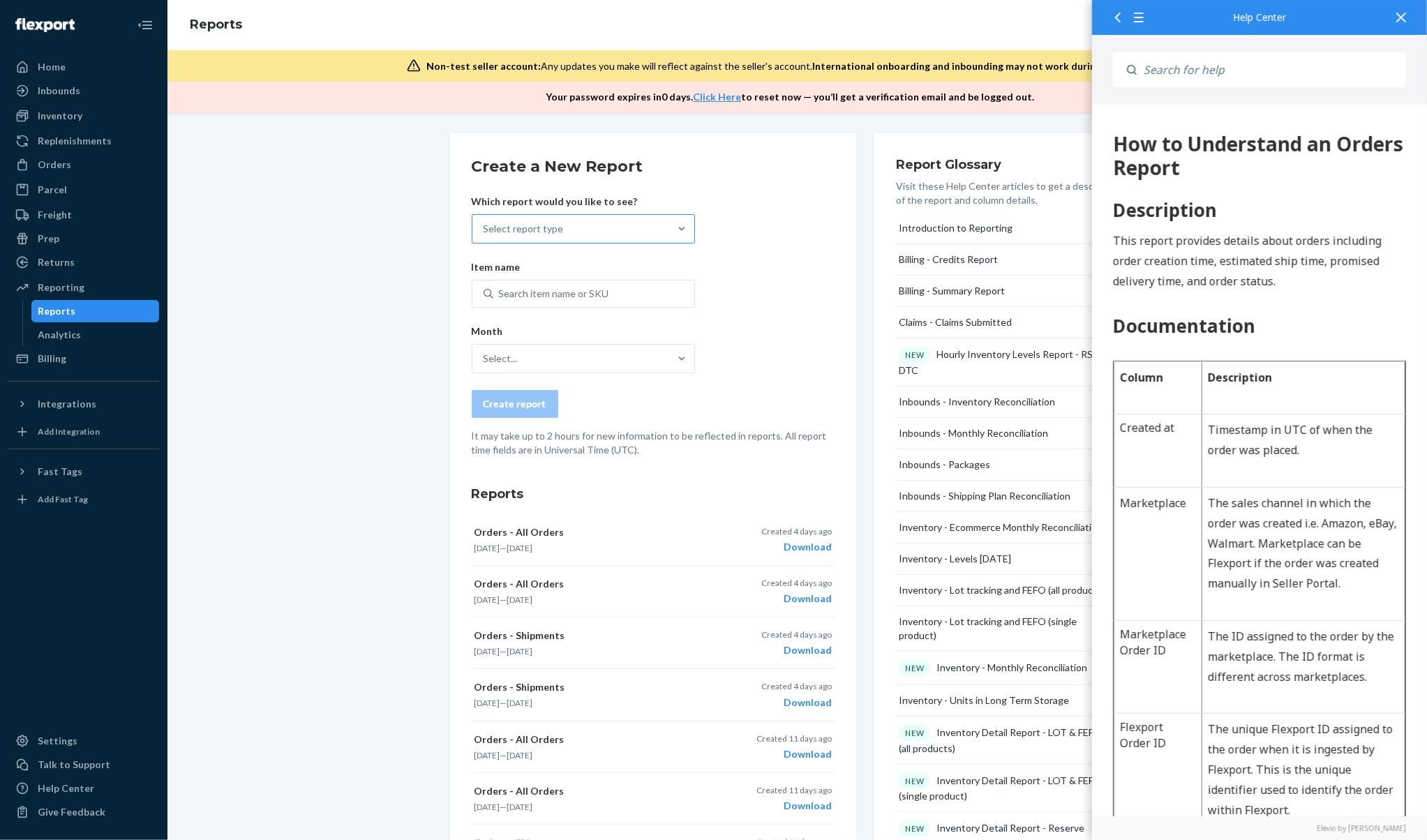
click at [605, 230] on div "Select report type" at bounding box center [571, 228] width 197 height 28
click at [485, 230] on input "Select report type" at bounding box center [484, 229] width 2 height 14
type input "orders"
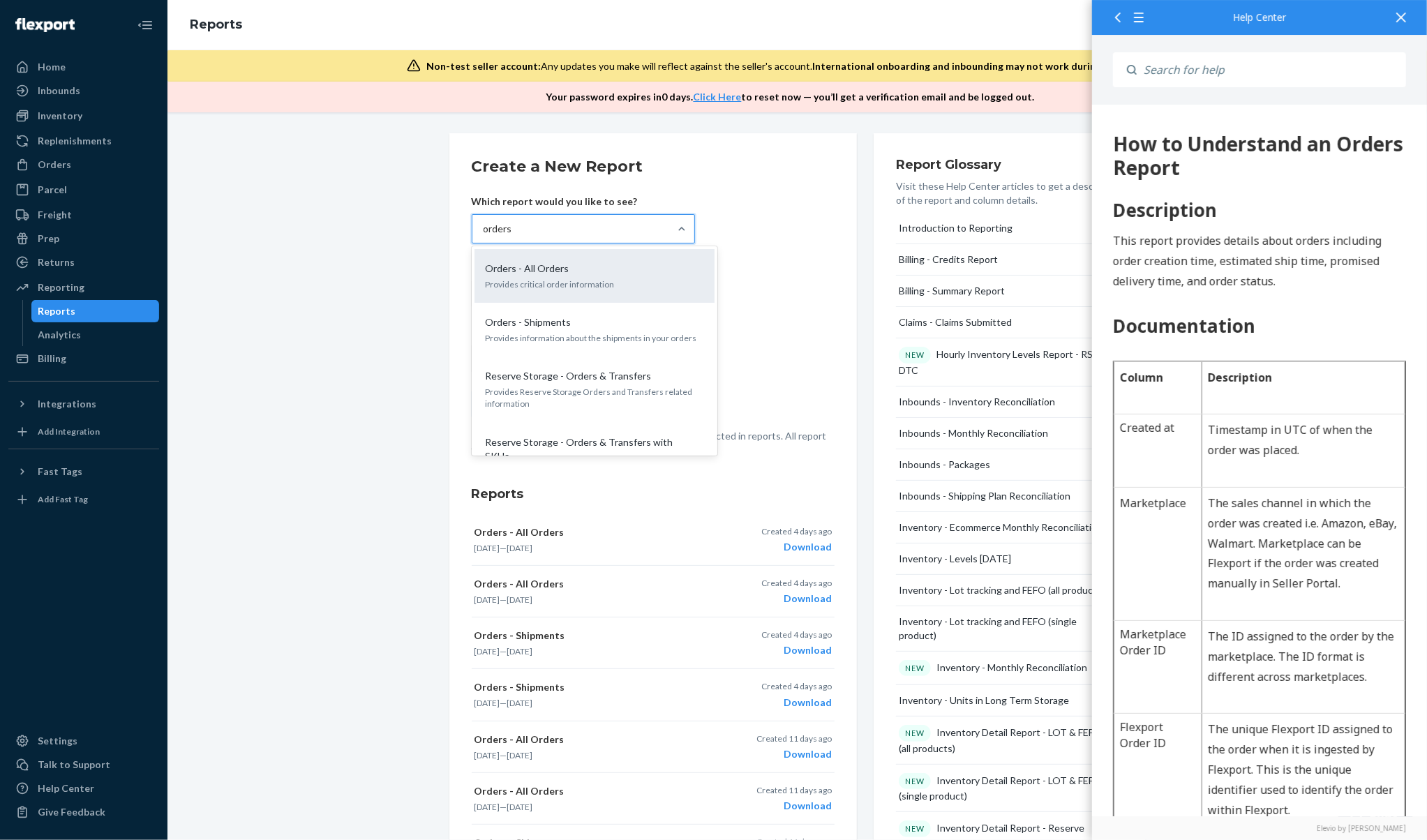
click at [630, 271] on div "Orders - All Orders" at bounding box center [591, 268] width 223 height 14
click at [513, 236] on input "orders" at bounding box center [498, 229] width 29 height 14
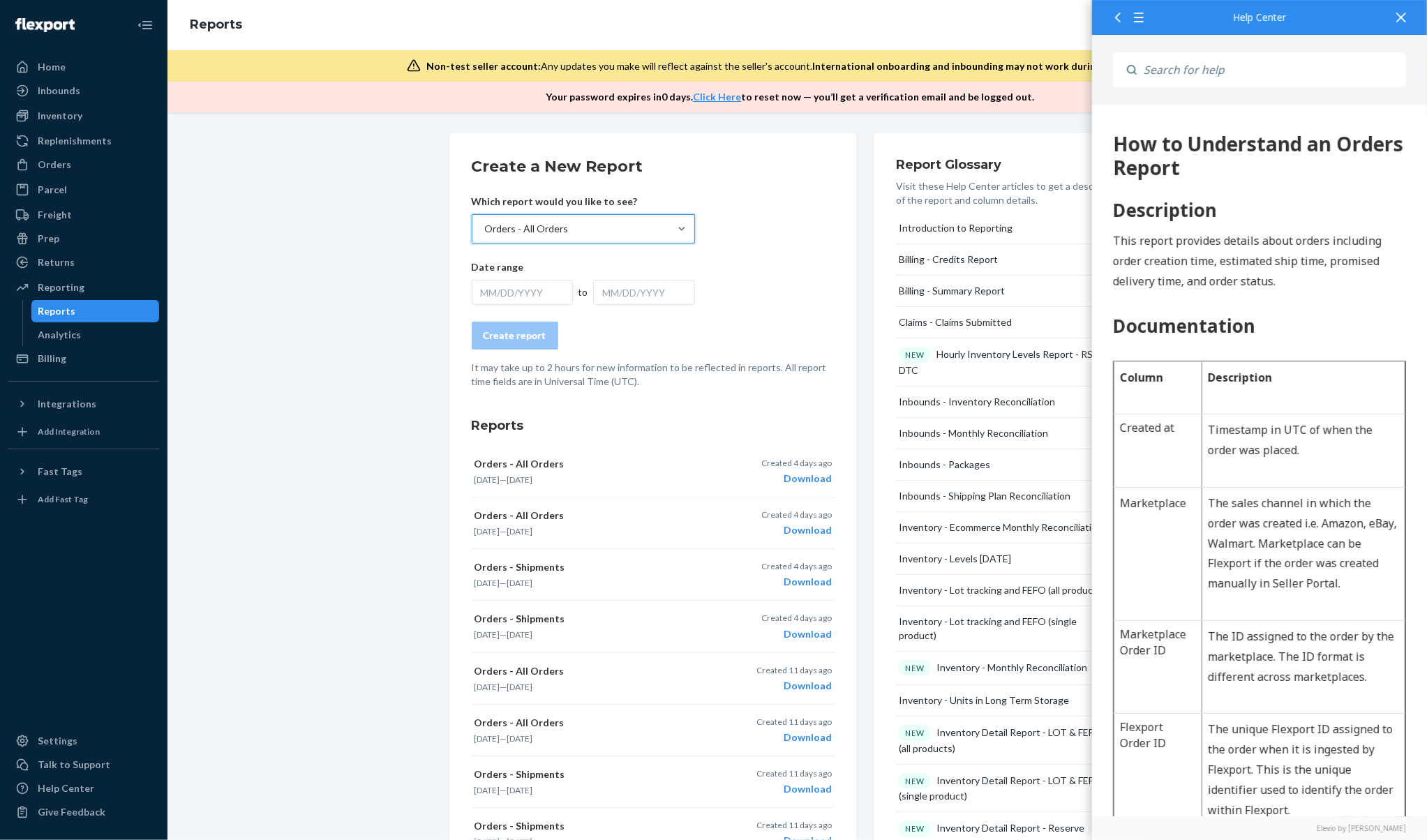
click at [525, 298] on div "MM/DD/YYYY" at bounding box center [522, 292] width 102 height 25
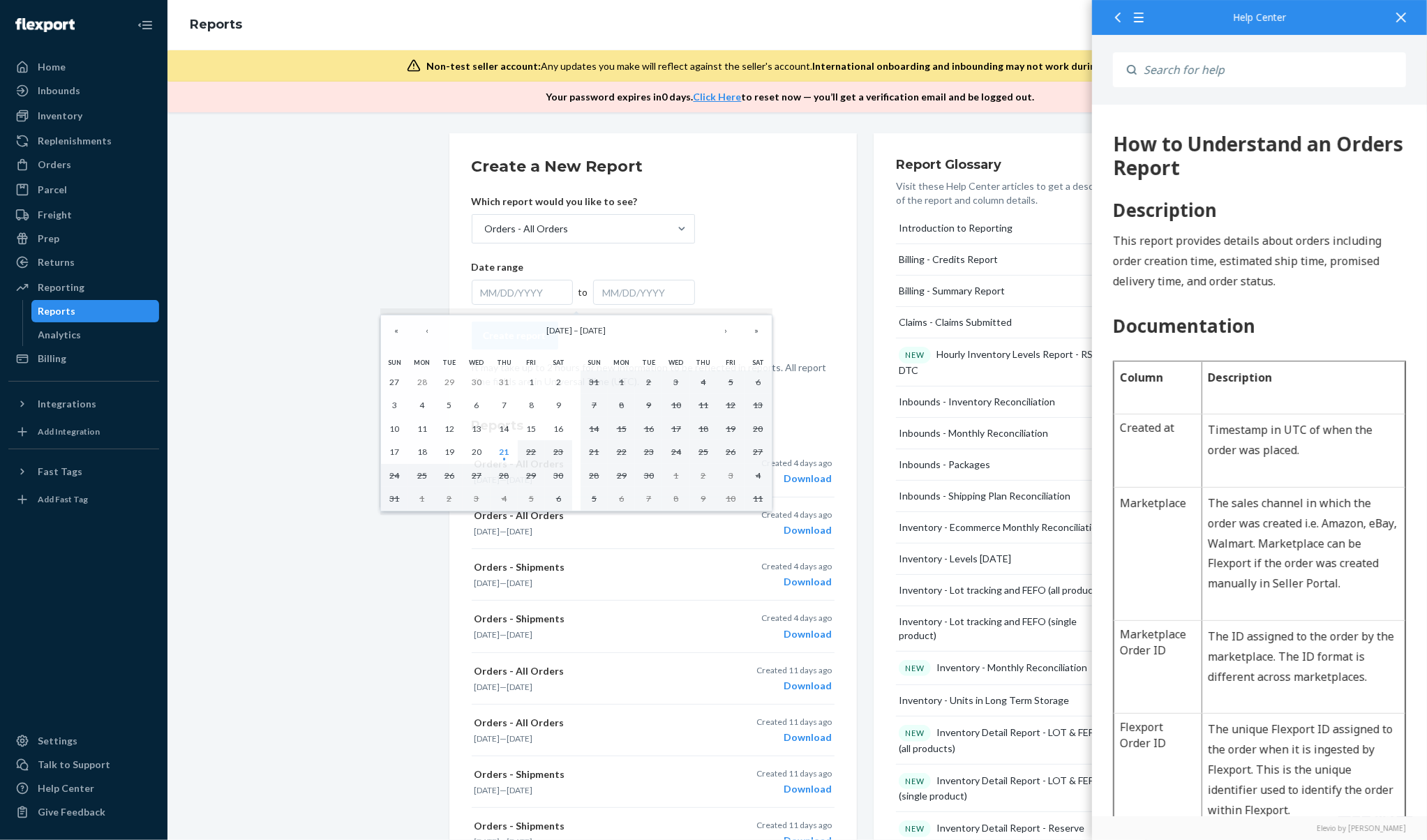
click at [399, 181] on div "Create a New Report Which report would you like to see? Orders - All Orders Dat…" at bounding box center [797, 780] width 1239 height 1295
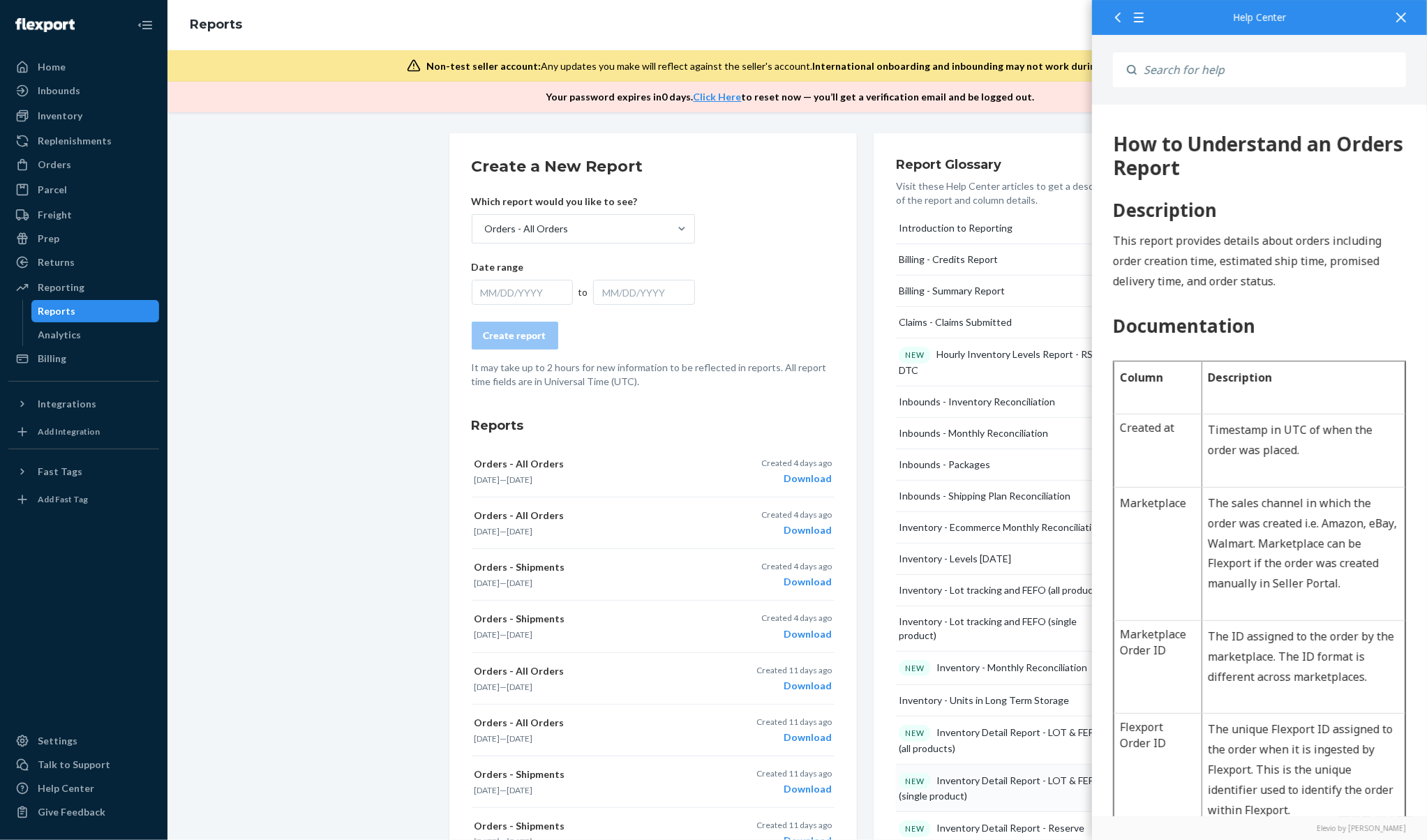
scroll to position [186, 0]
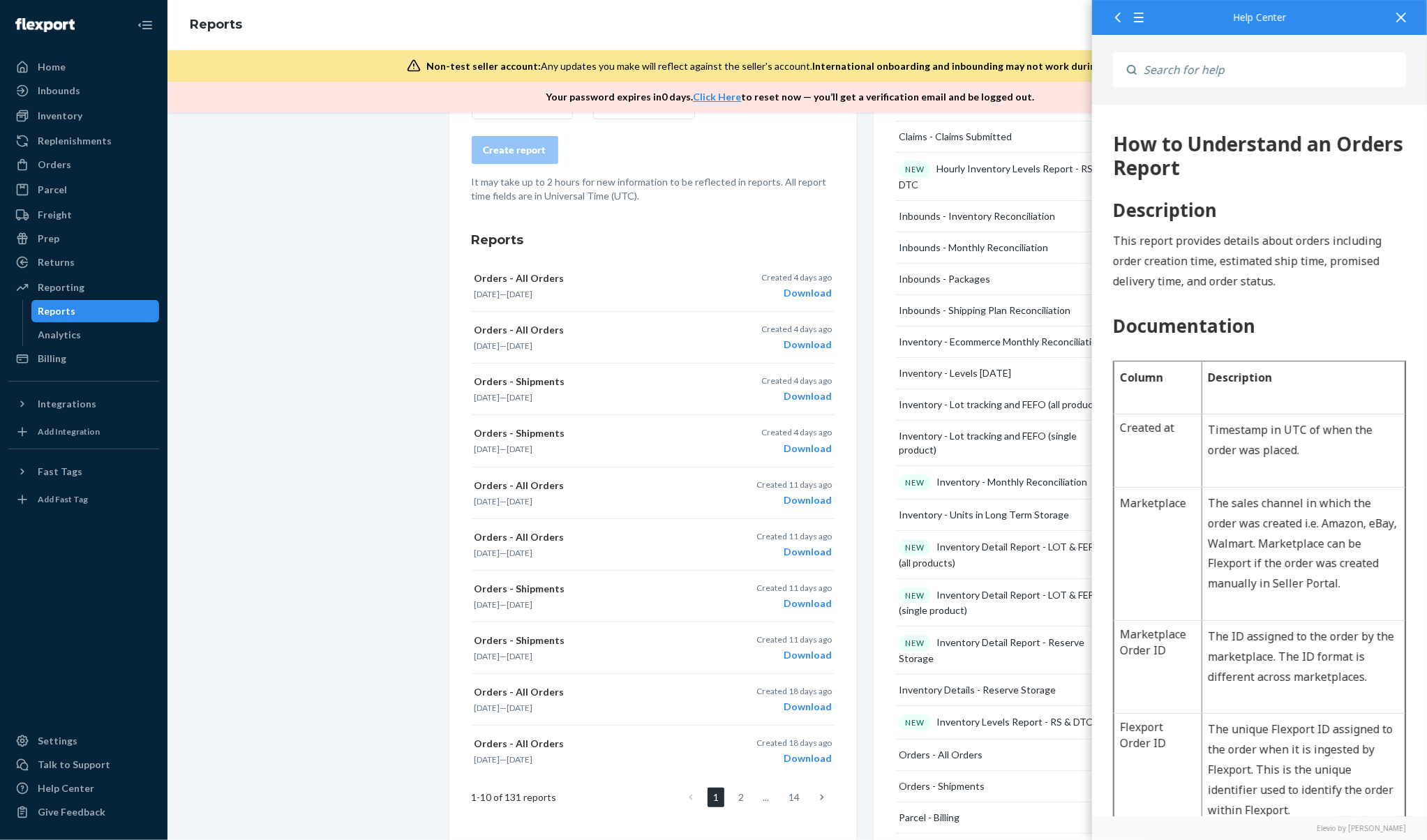
click at [1406, 13] on icon at bounding box center [1401, 17] width 10 height 10
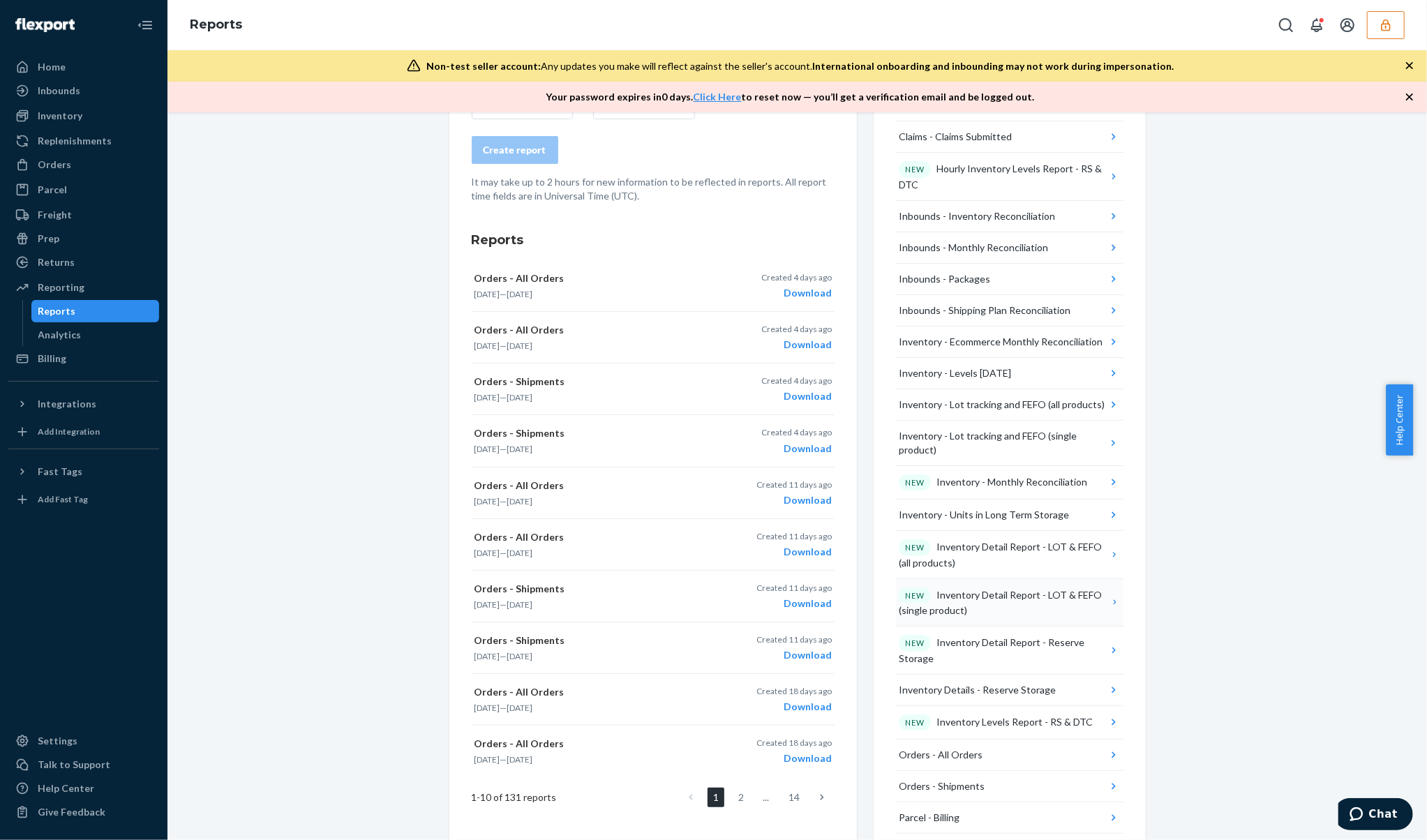
click at [1082, 608] on div "NEW Inventory Detail Report - LOT & FEFO (single product)" at bounding box center [1004, 602] width 211 height 31
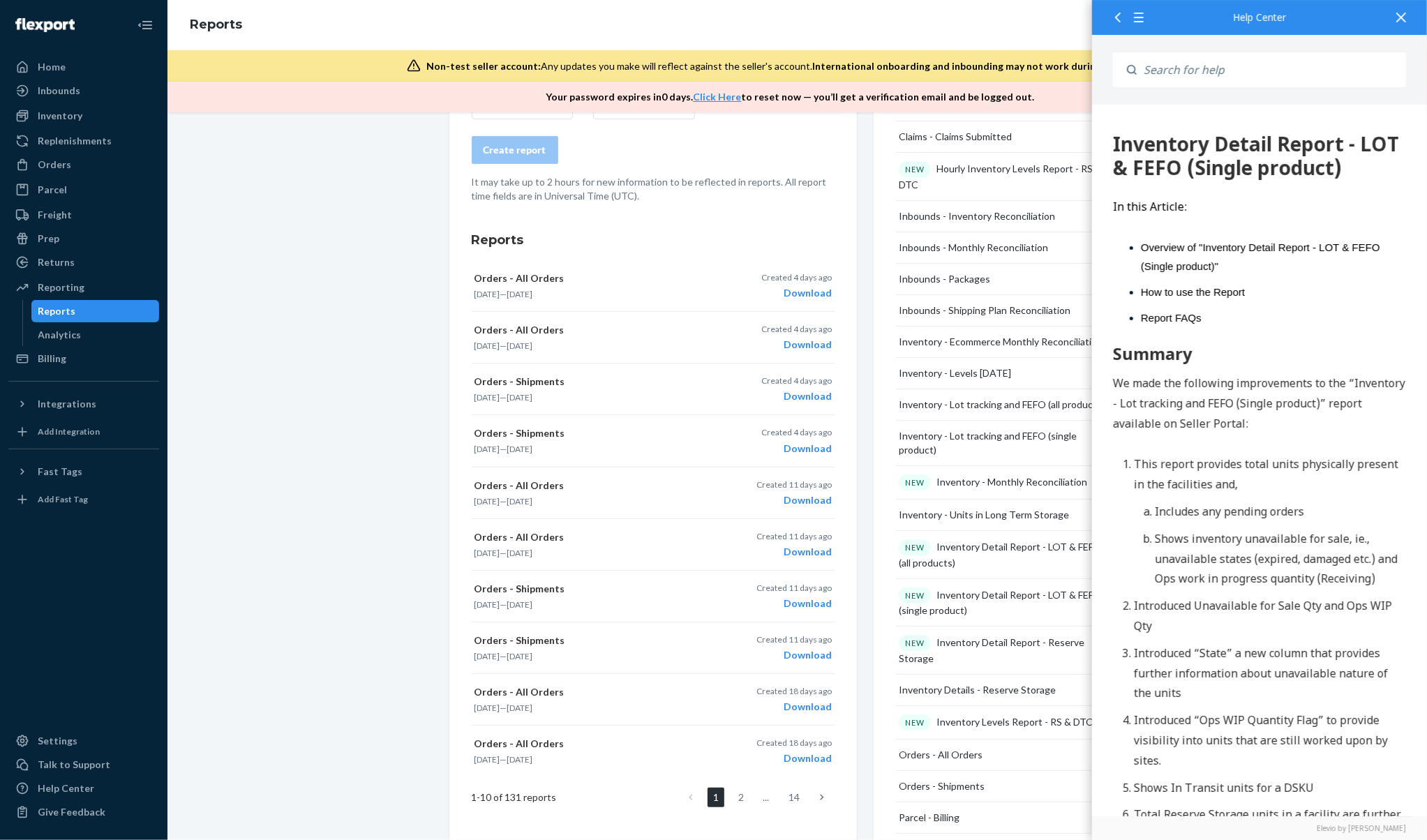
scroll to position [372, 0]
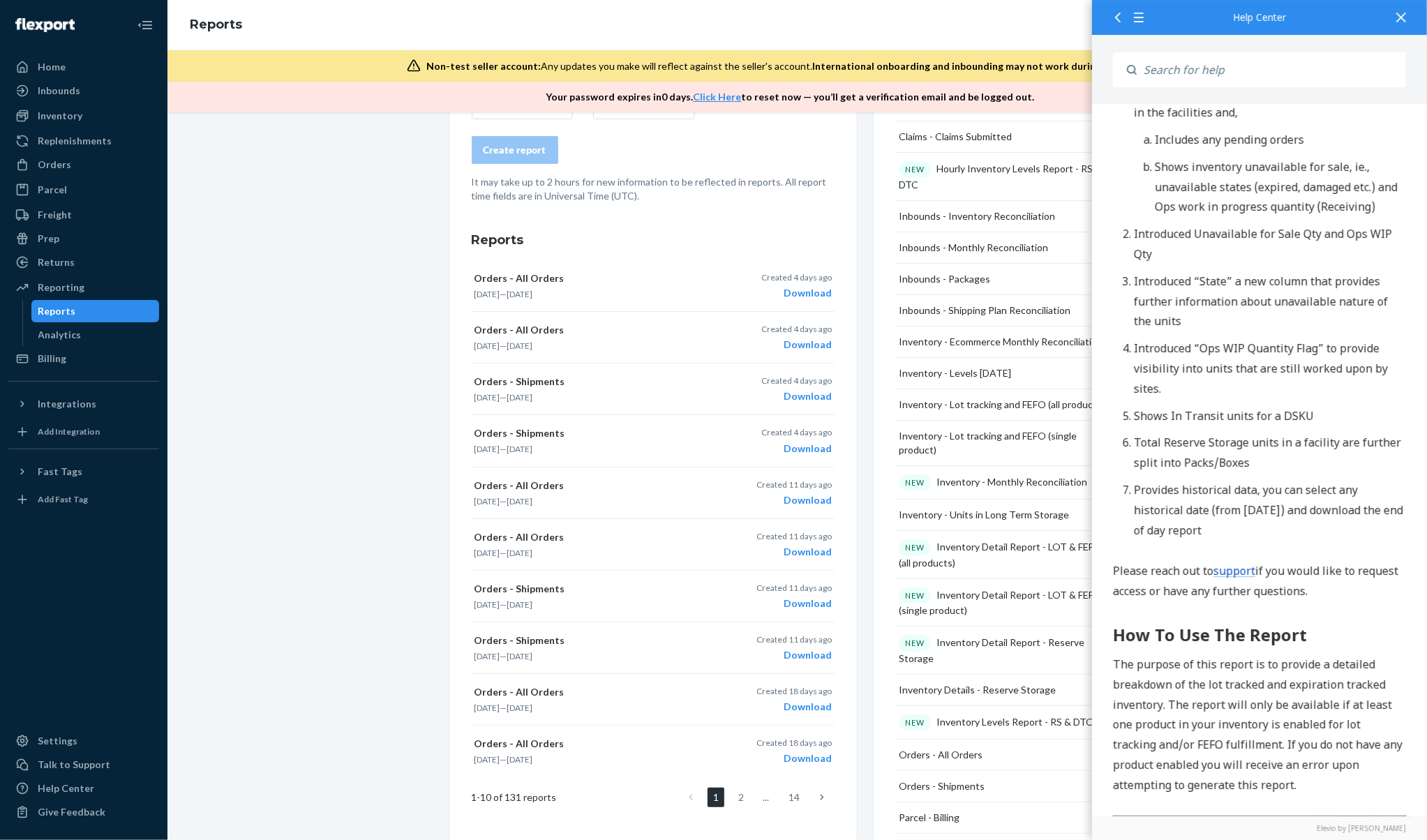
click at [1237, 415] on span "Shows In Transit units for a DSKU" at bounding box center [1224, 416] width 180 height 15
click at [1270, 405] on ol "This report provides total units physically present in the facilities and, Incl…" at bounding box center [1259, 312] width 293 height 458
click at [1286, 364] on span "Introduced “Ops WIP Quantity Flag” to provide visibility into units that are st…" at bounding box center [1261, 369] width 254 height 56
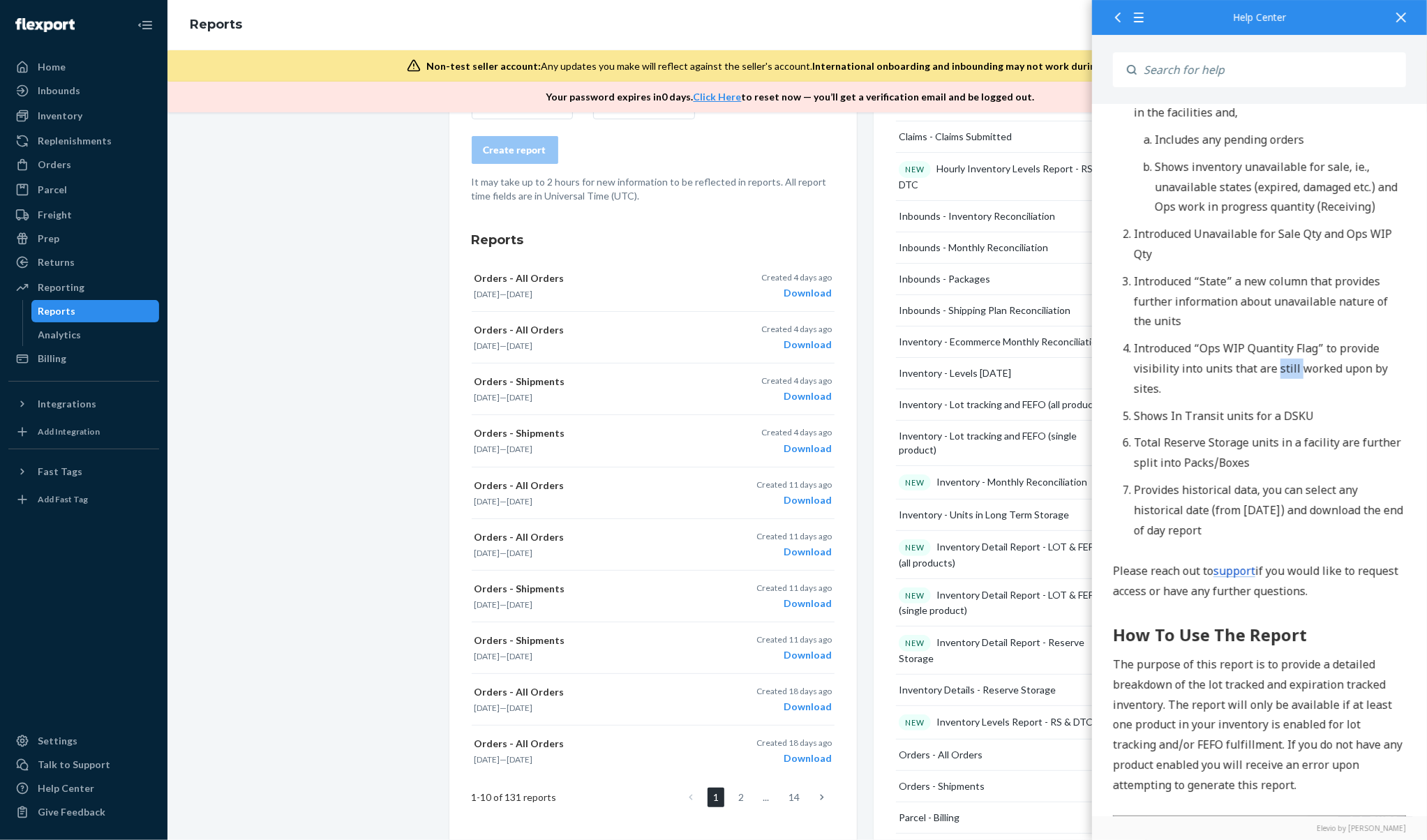
click at [1286, 364] on span "Introduced “Ops WIP Quantity Flag” to provide visibility into units that are st…" at bounding box center [1261, 369] width 254 height 56
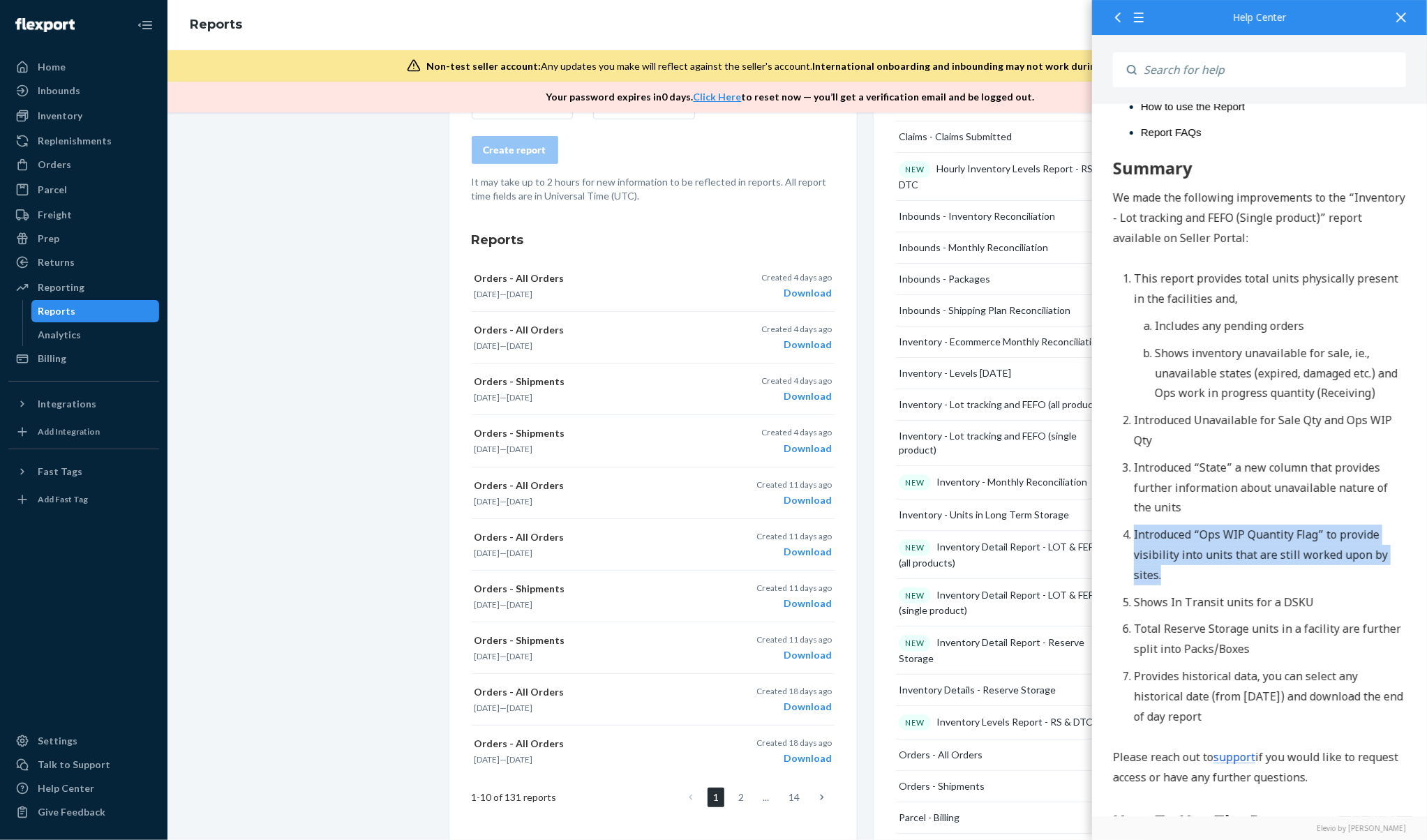
click at [1258, 311] on li "This report provides total units physically present in the facilities and, Incl…" at bounding box center [1270, 336] width 272 height 134
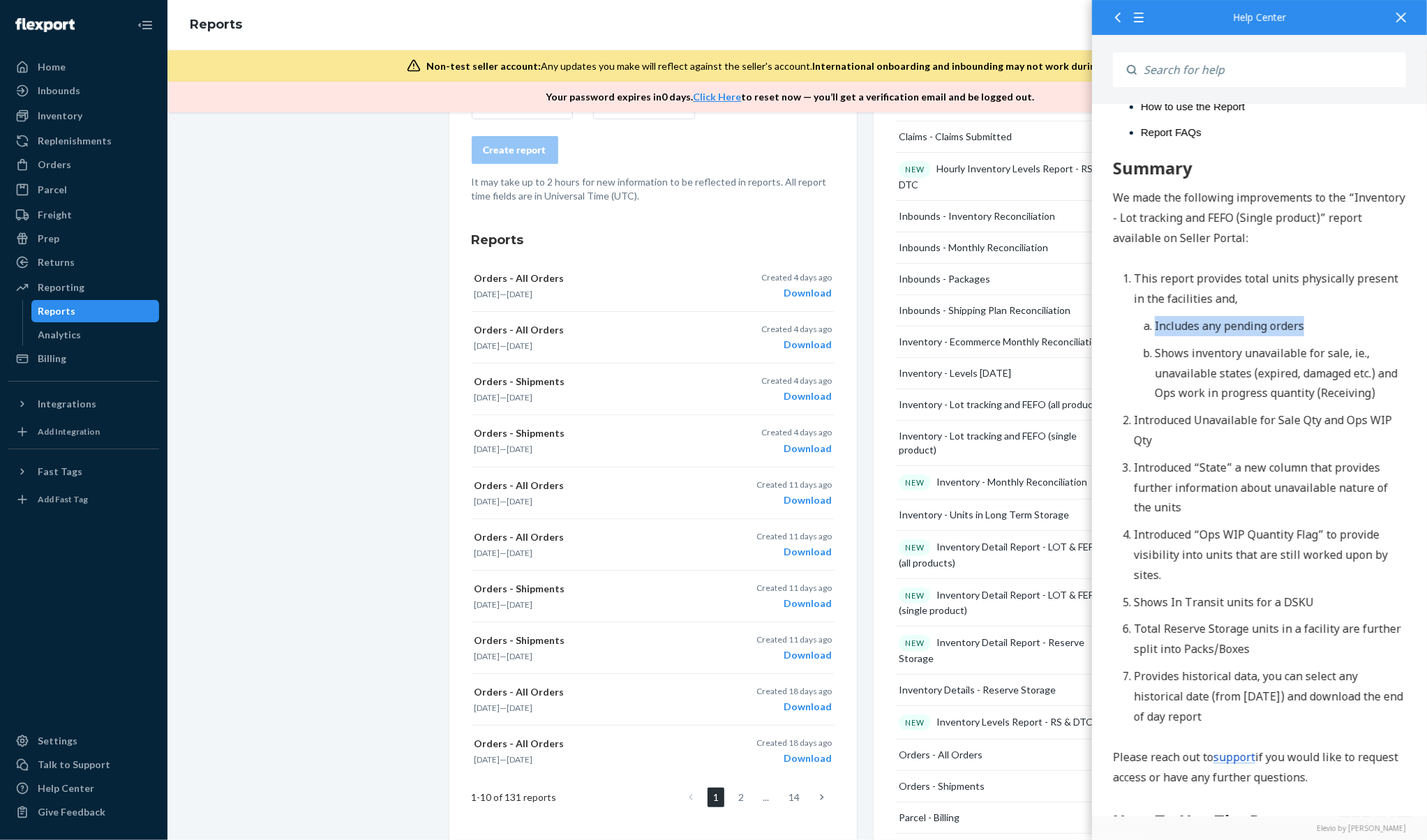
click at [1258, 311] on li "This report provides total units physically present in the facilities and, Incl…" at bounding box center [1270, 336] width 272 height 134
click at [1280, 332] on span "Includes any pending orders" at bounding box center [1229, 326] width 150 height 15
click at [1256, 272] on span "This report provides total units physically present in the facilities and," at bounding box center [1266, 289] width 265 height 36
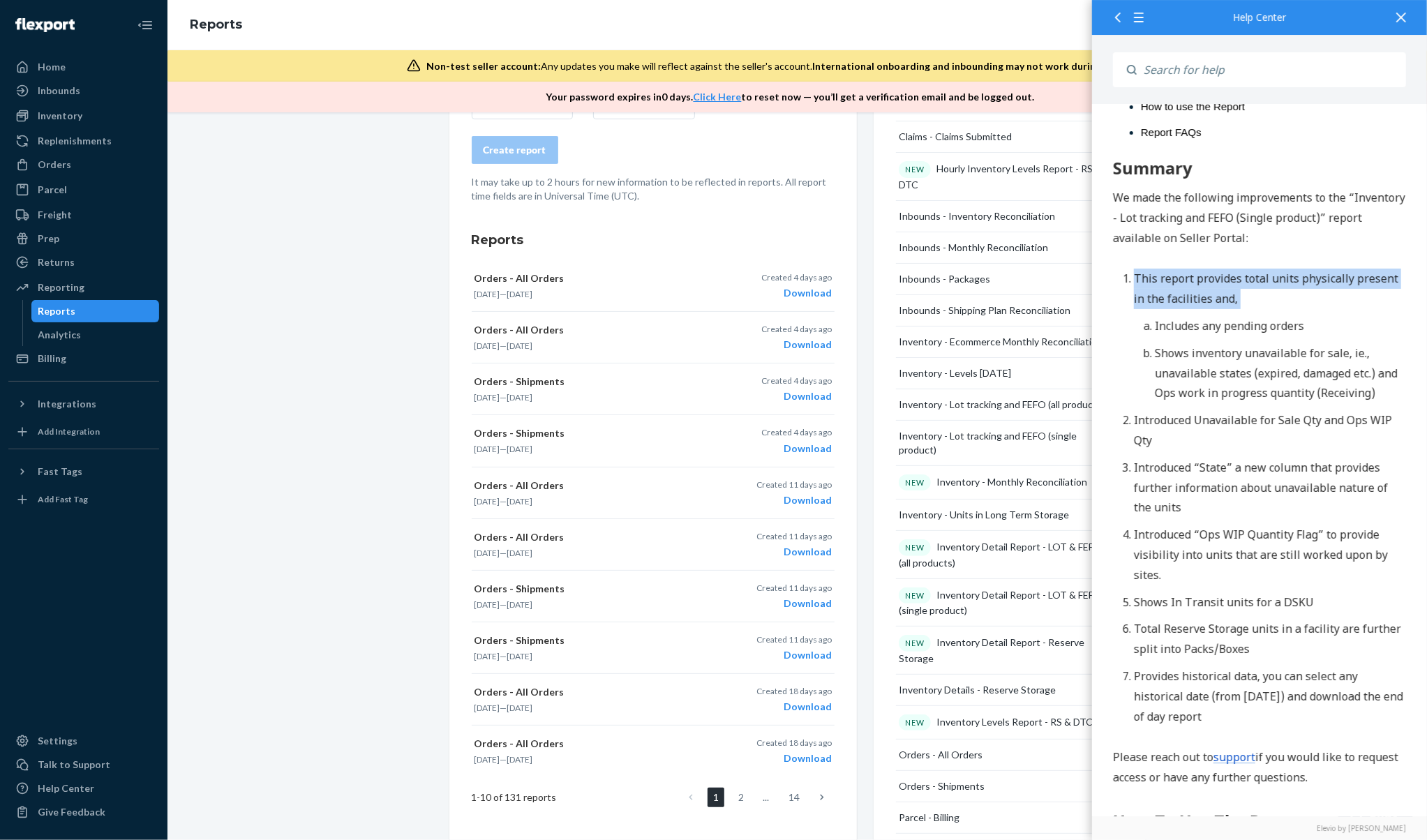
click at [1271, 299] on li "This report provides total units physically present in the facilities and, Incl…" at bounding box center [1270, 336] width 272 height 134
click at [1198, 289] on li "This report provides total units physically present in the facilities and, Incl…" at bounding box center [1270, 336] width 272 height 134
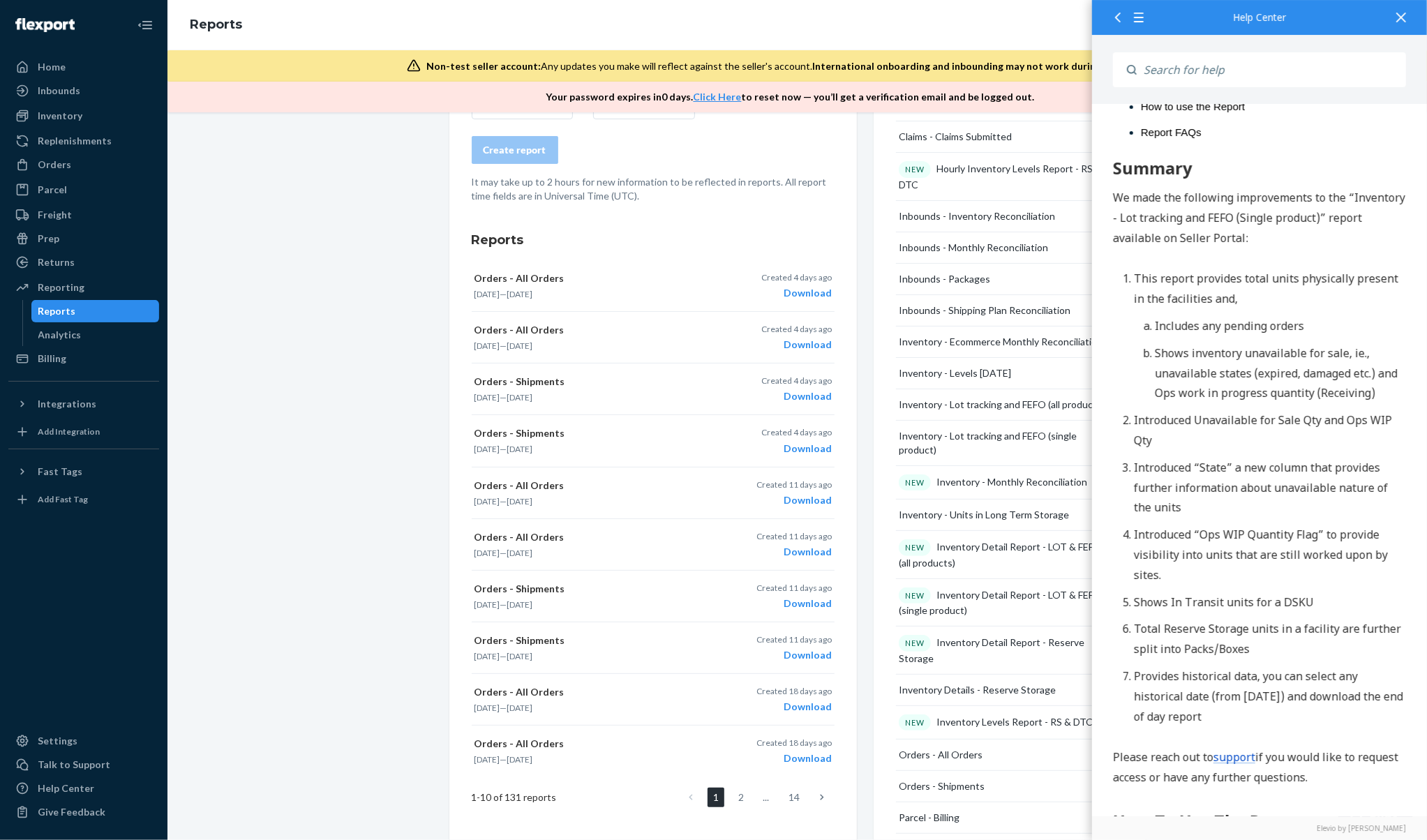
click at [1204, 289] on li "This report provides total units physically present in the facilities and, Incl…" at bounding box center [1270, 336] width 272 height 134
drag, startPoint x: 1218, startPoint y: 250, endPoint x: 1218, endPoint y: 266, distance: 16.0
click at [1217, 303] on span "This report provides total units physically present in the facilities and," at bounding box center [1266, 289] width 265 height 36
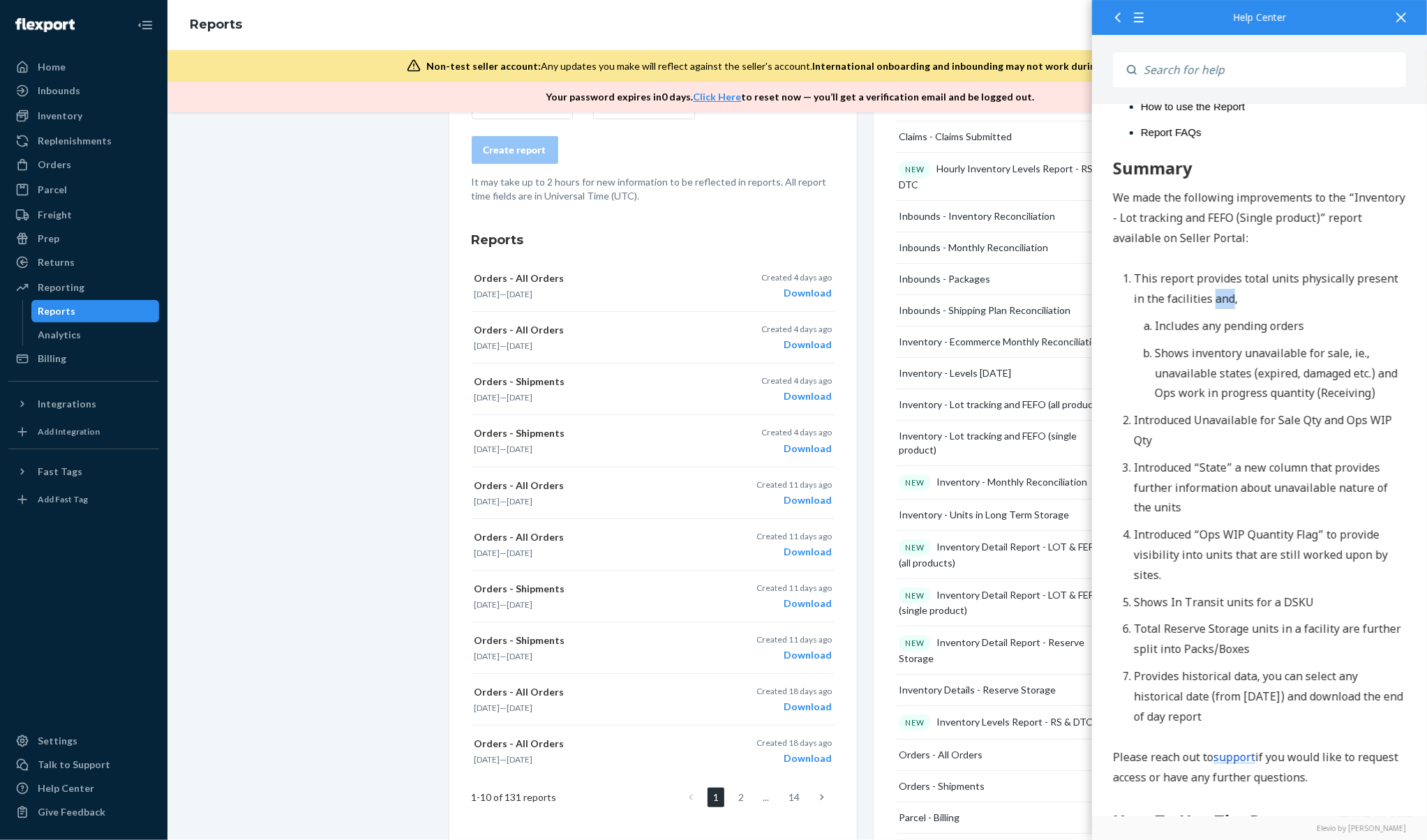
click at [1217, 303] on span "This report provides total units physically present in the facilities and," at bounding box center [1266, 289] width 265 height 36
click at [1209, 426] on span "Introduced Unavailable for Sale Qty and Ops WIP Qty" at bounding box center [1263, 431] width 258 height 36
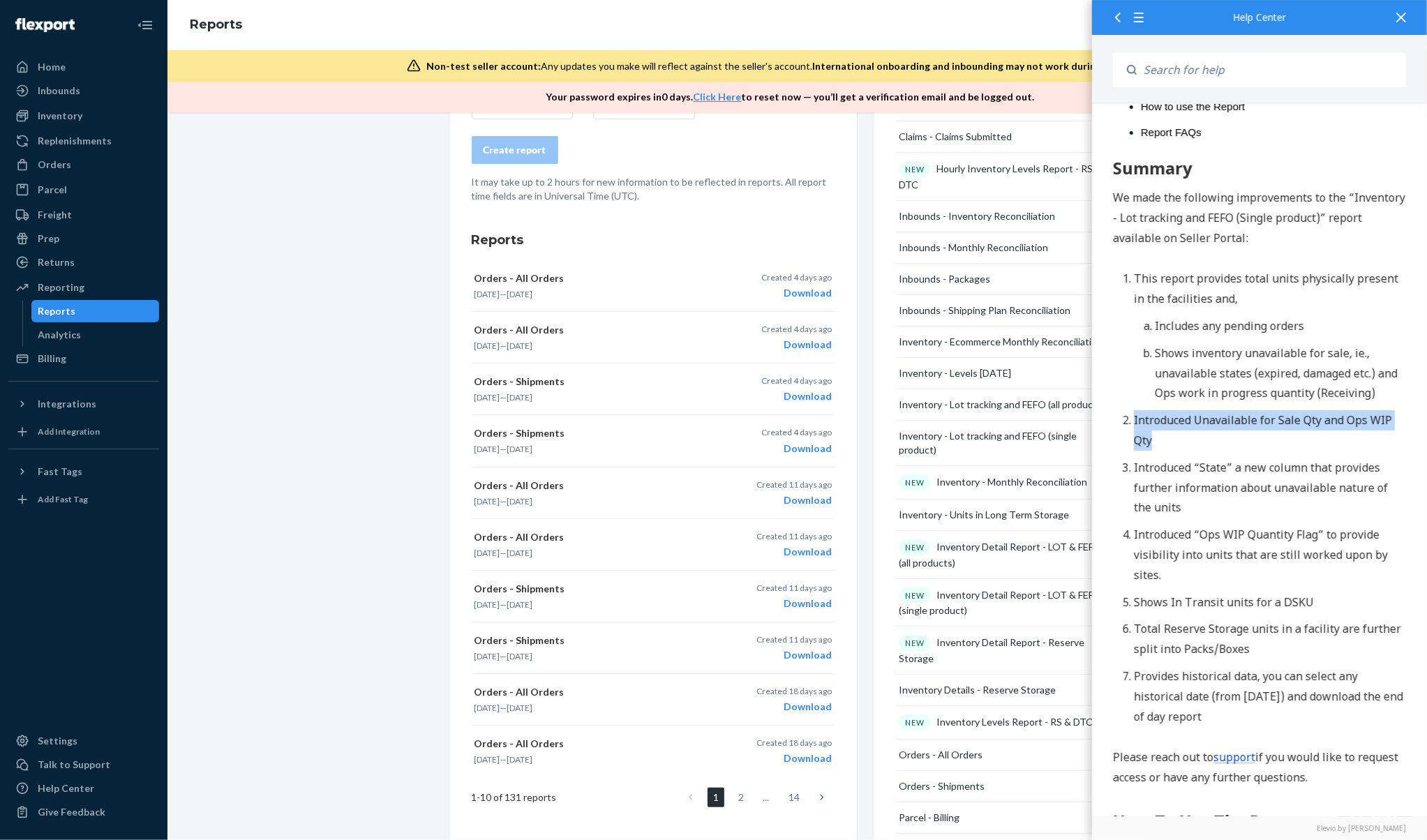
click at [1209, 426] on span "Introduced Unavailable for Sale Qty and Ops WIP Qty" at bounding box center [1263, 431] width 258 height 36
click at [1215, 426] on span "Introduced Unavailable for Sale Qty and Ops WIP Qty" at bounding box center [1263, 431] width 258 height 36
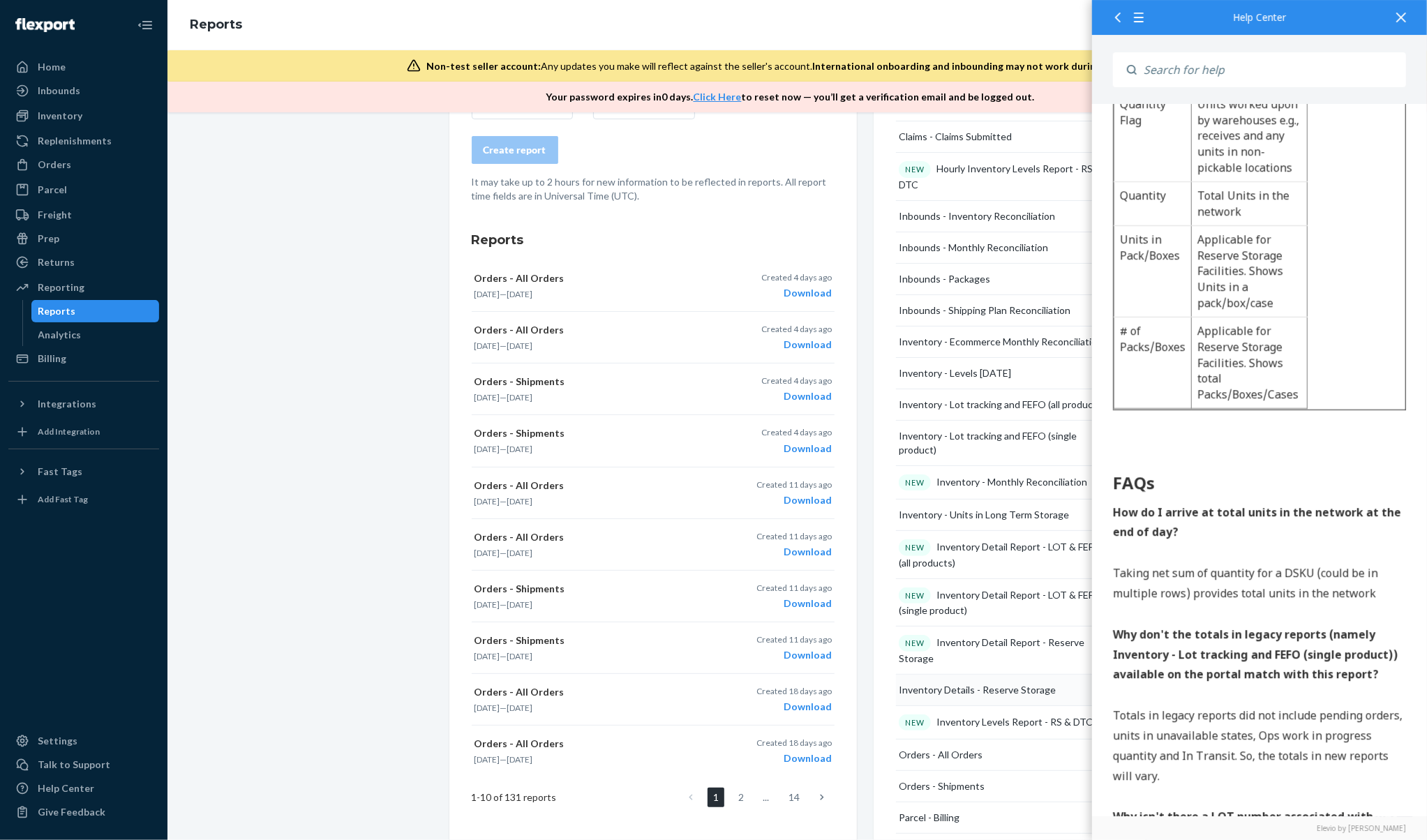
scroll to position [372, 0]
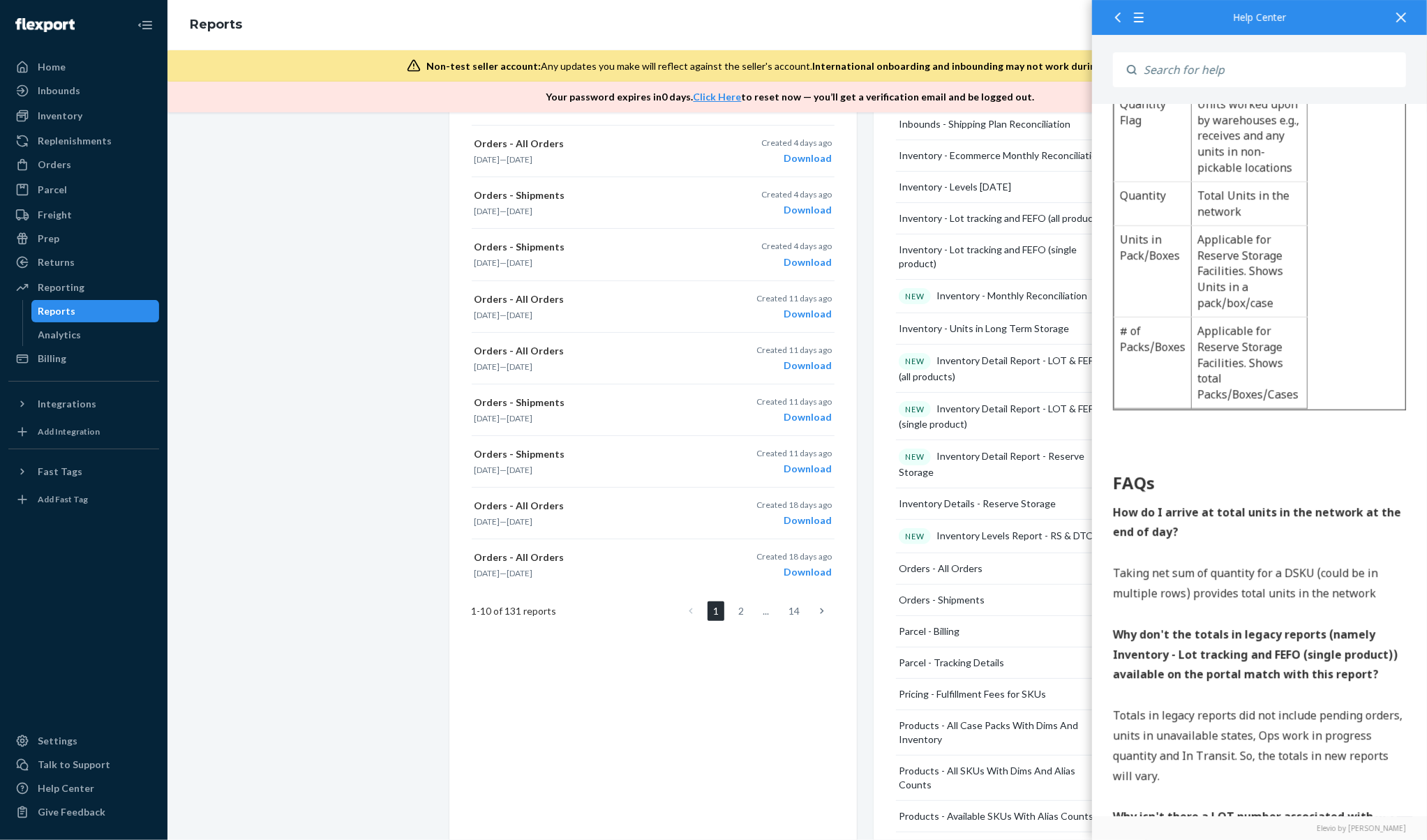
click at [796, 675] on div "Create a New Report Which report would you like to see? Orders - All Orders Dat…" at bounding box center [653, 409] width 407 height 1295
click at [1001, 533] on div "NEW Inventory Levels Report - RS & DTC" at bounding box center [995, 536] width 194 height 17
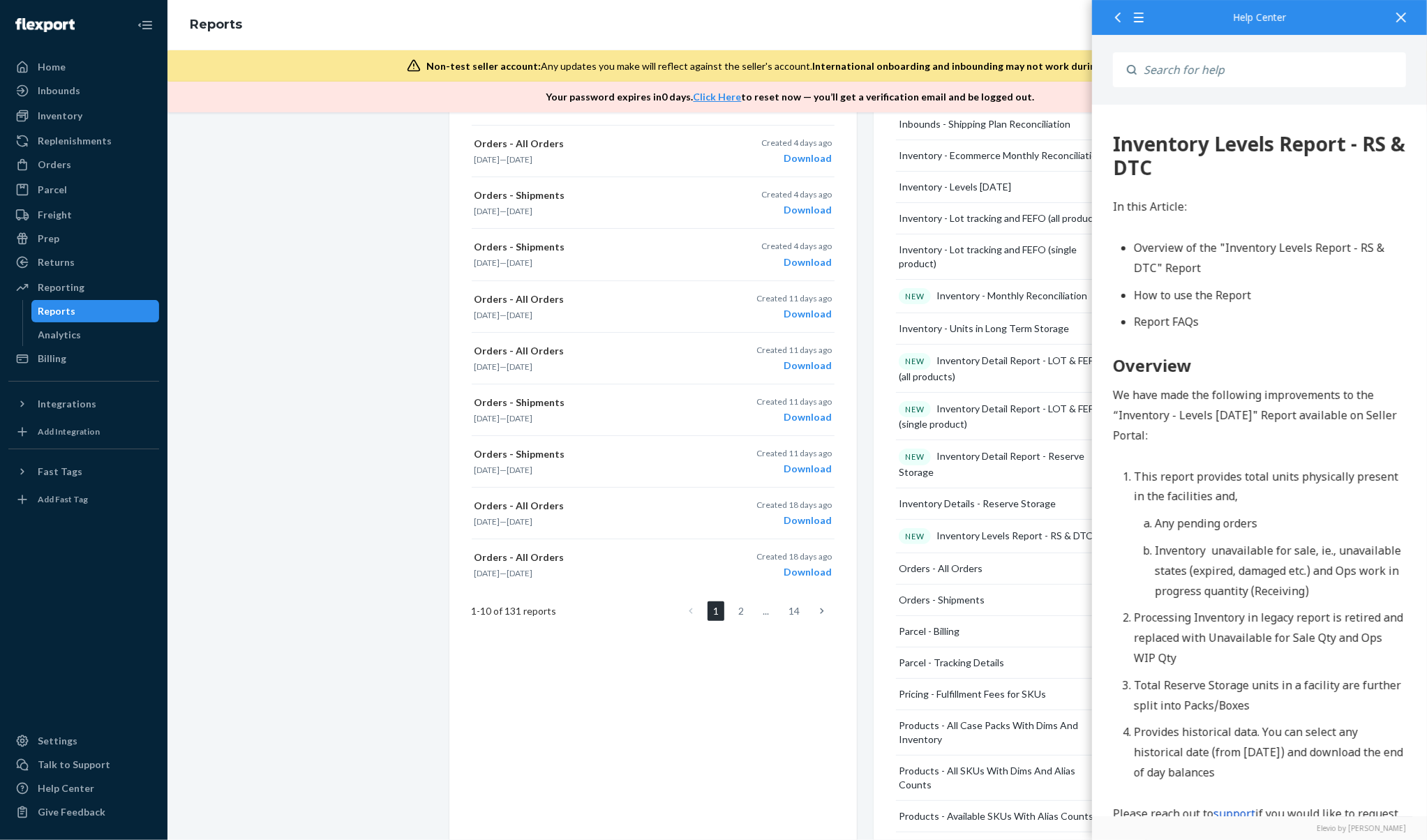
scroll to position [93, 0]
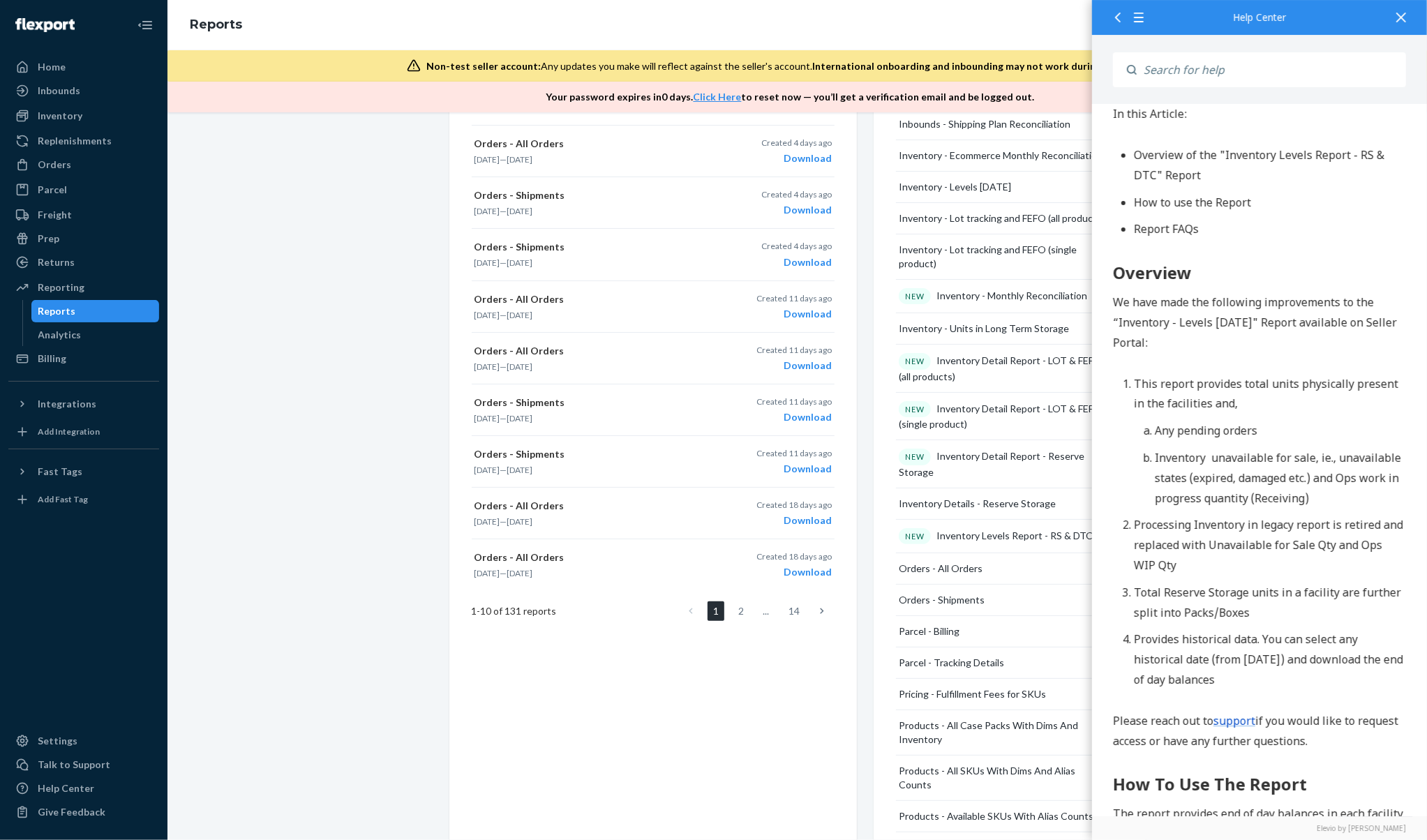
click at [1277, 663] on li "Provides historical data. You can select any historical date (from 1st Sep 2024…" at bounding box center [1270, 659] width 272 height 60
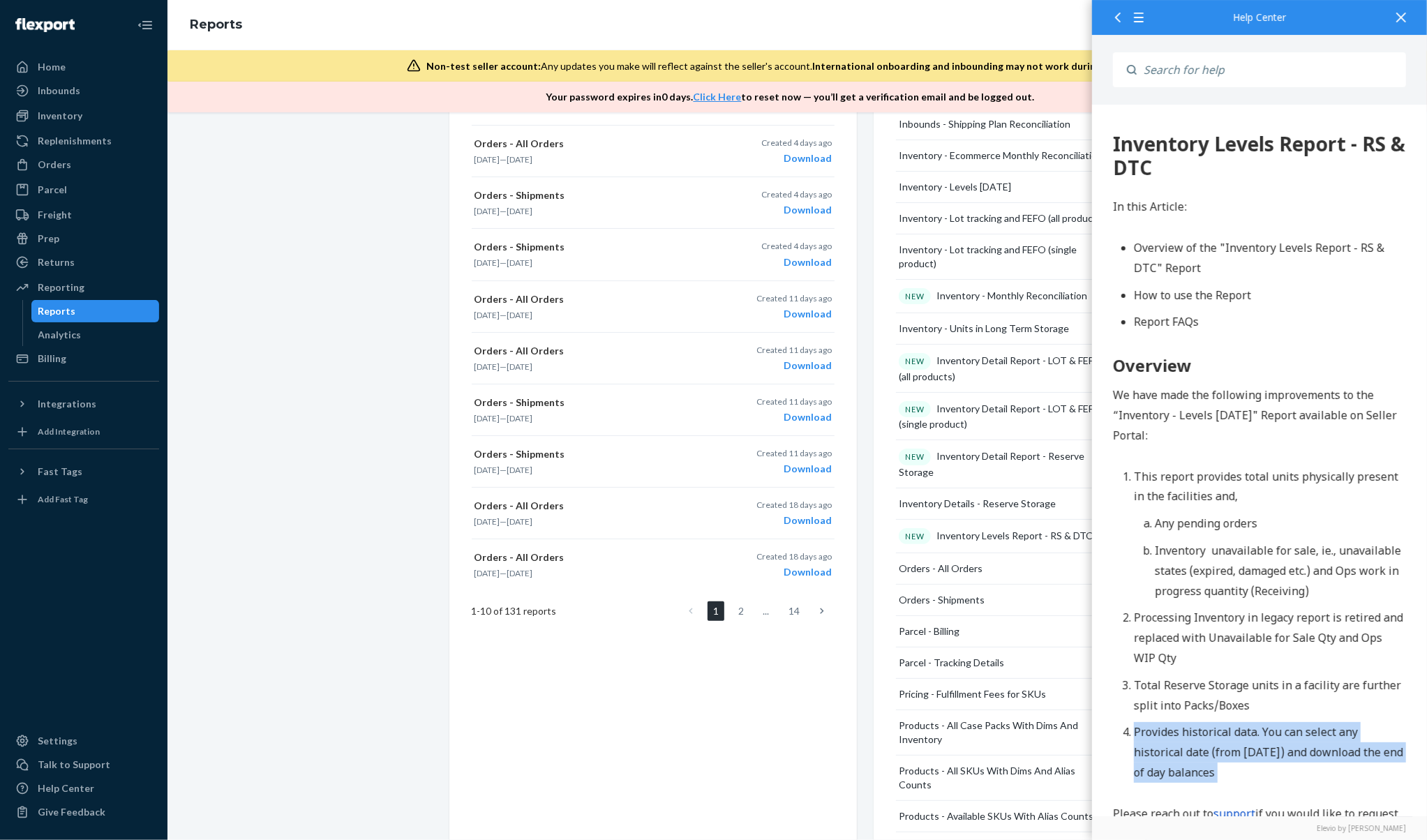
click at [1233, 147] on div "Inventory Levels Report - RS & DTC" at bounding box center [1259, 156] width 293 height 47
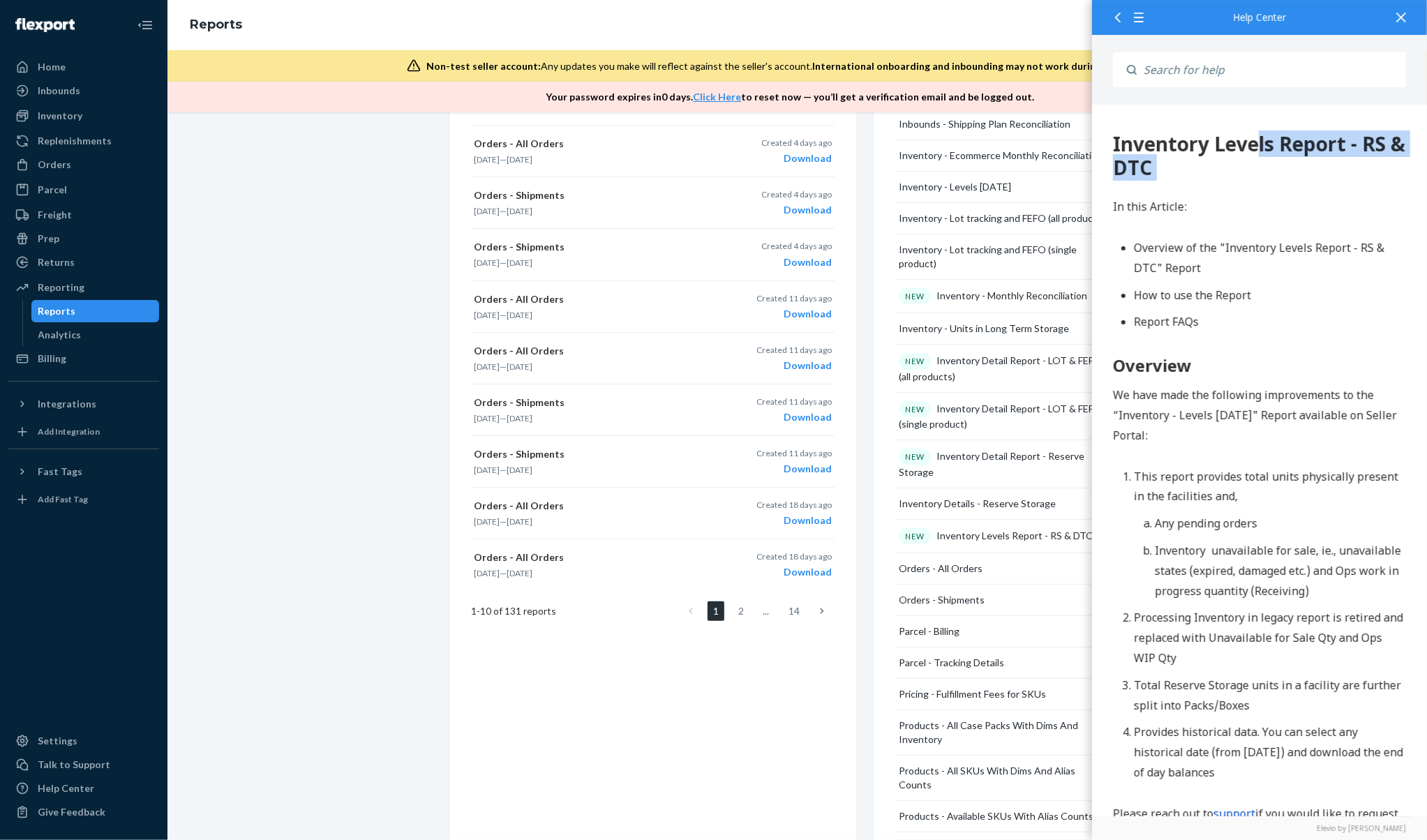
click at [1233, 147] on div "Inventory Levels Report - RS & DTC" at bounding box center [1259, 156] width 293 height 47
copy div "Inventory Levels Report - RS & DTC"
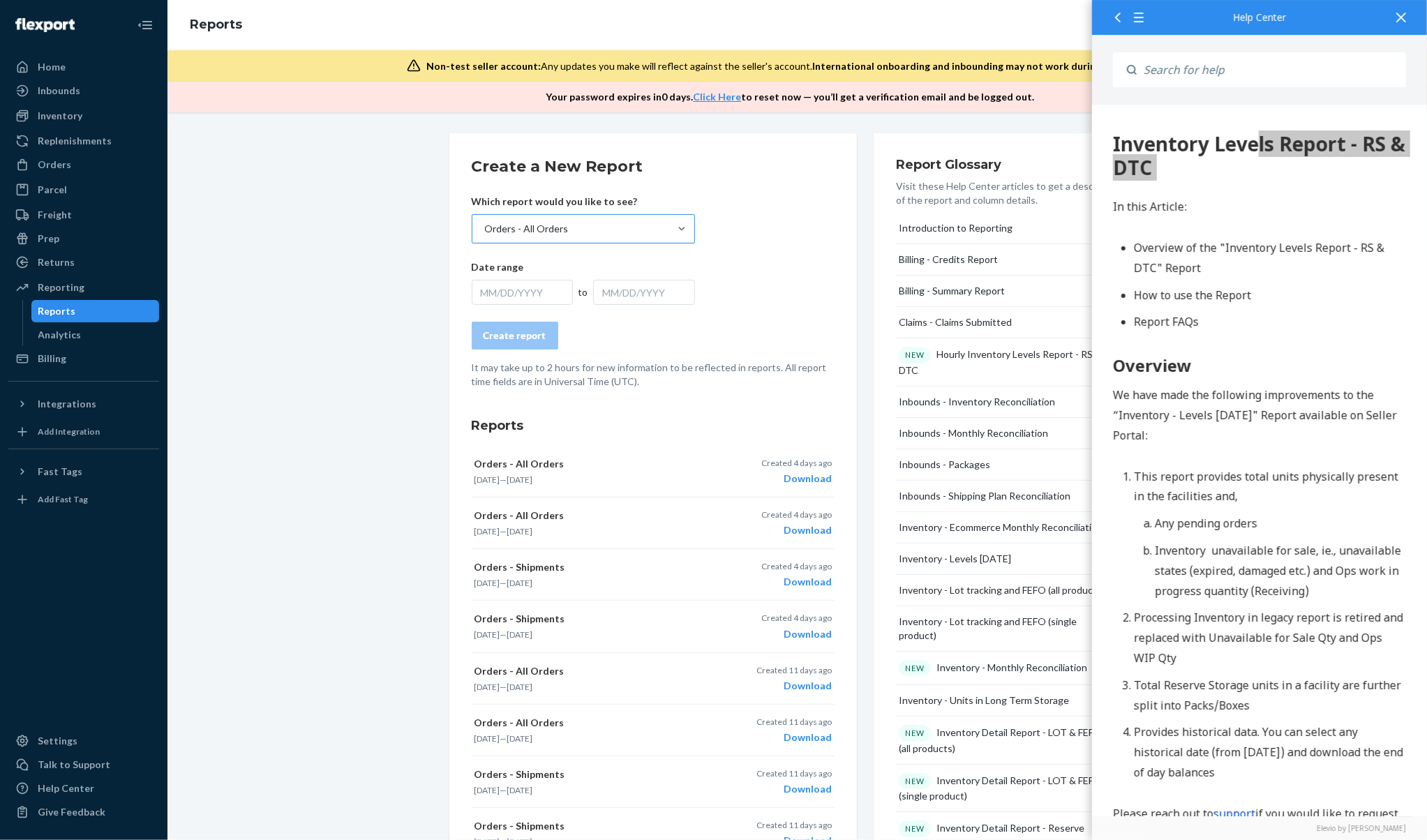
click at [553, 218] on div "Orders - All Orders" at bounding box center [571, 228] width 197 height 28
click at [485, 222] on input "Orders - All Orders" at bounding box center [484, 229] width 2 height 14
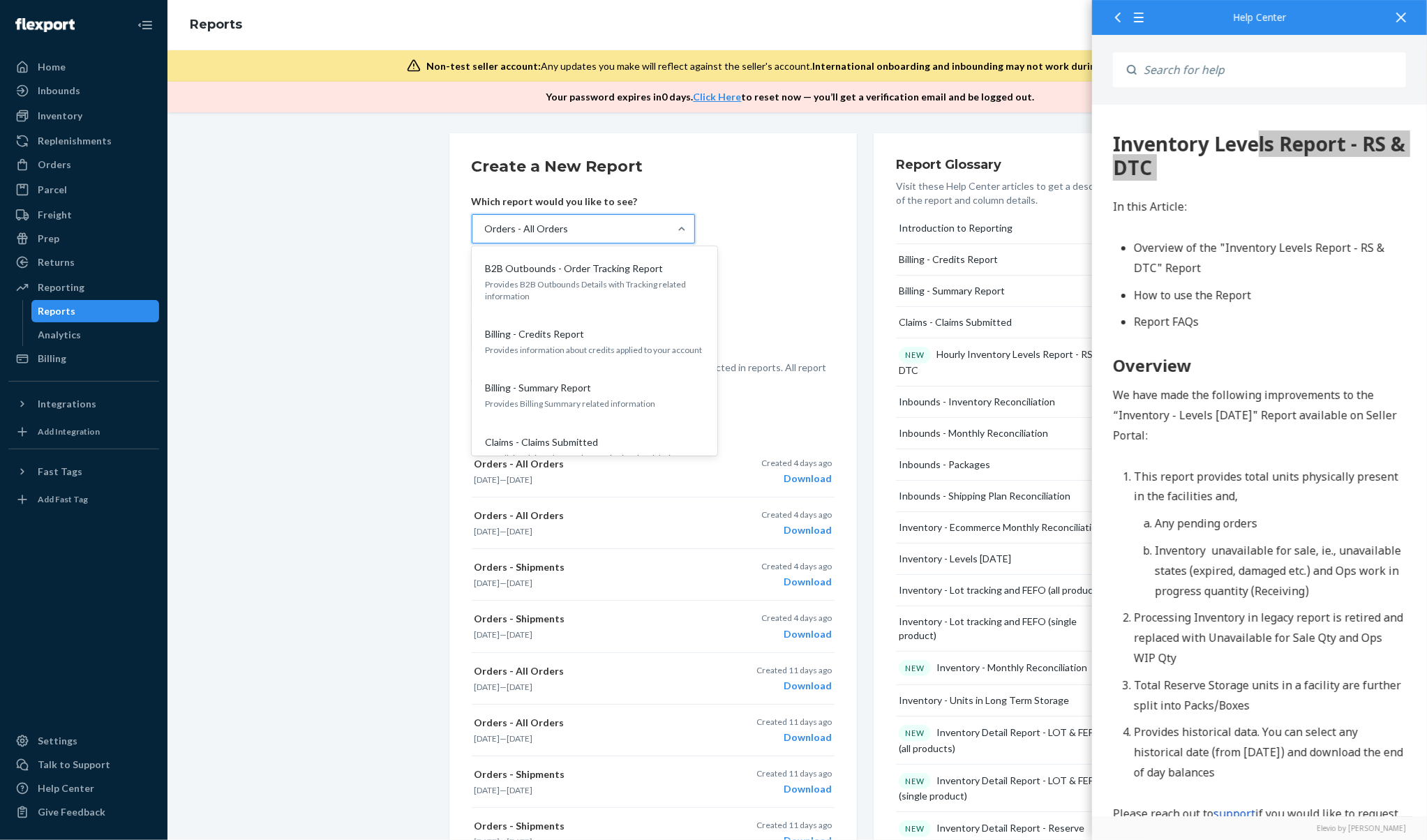
scroll to position [1007, 0]
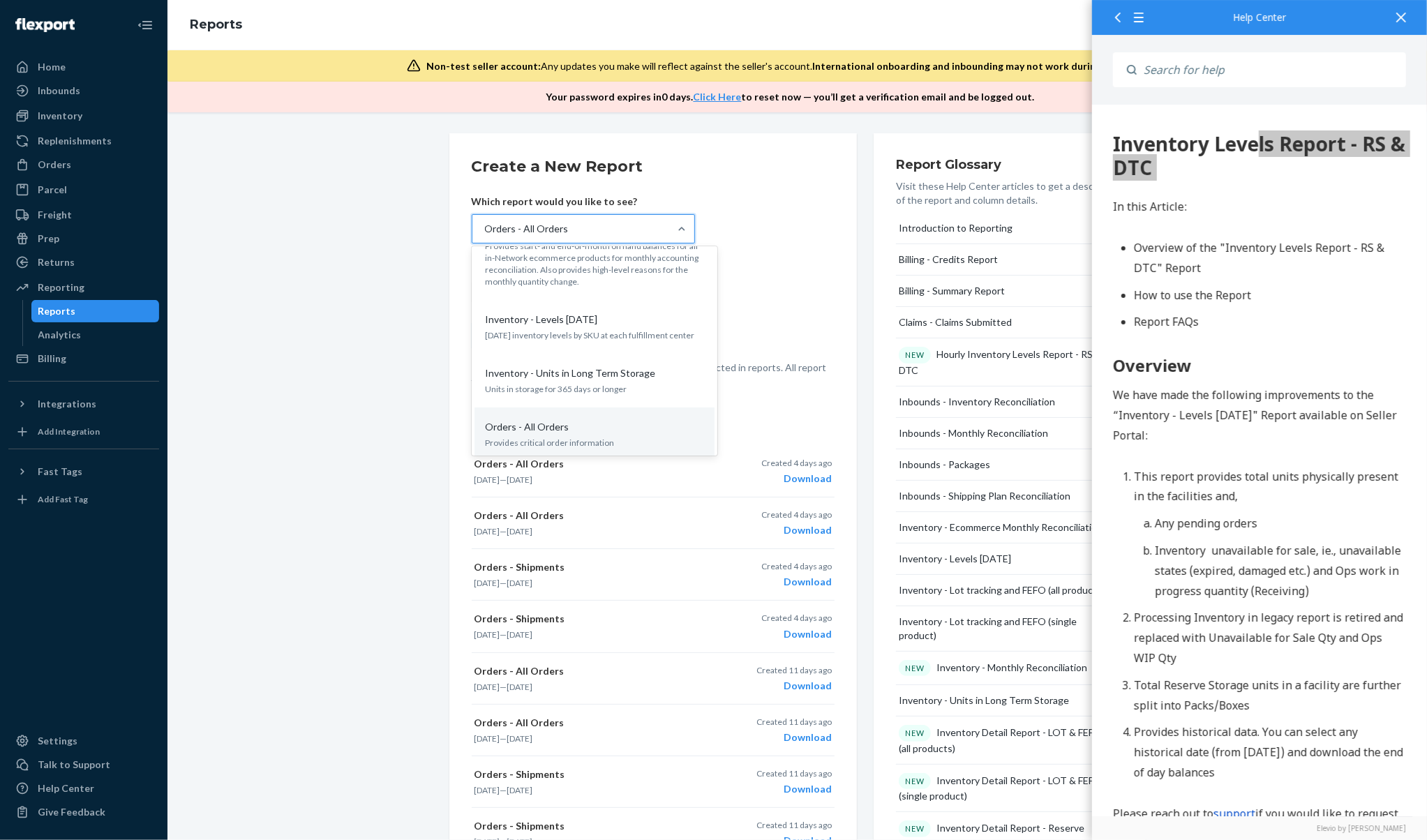
click at [554, 226] on div "Orders - All Orders" at bounding box center [527, 229] width 84 height 14
click at [485, 226] on input "option Orders - All Orders, selected. option Orders - All Orders focused, 18 of…" at bounding box center [484, 229] width 2 height 14
click at [554, 226] on div "Orders - All Orders" at bounding box center [527, 229] width 84 height 14
click at [485, 226] on input "option Orders - All Orders, selected. option Orders - All Orders focused, 18 of…" at bounding box center [484, 229] width 2 height 14
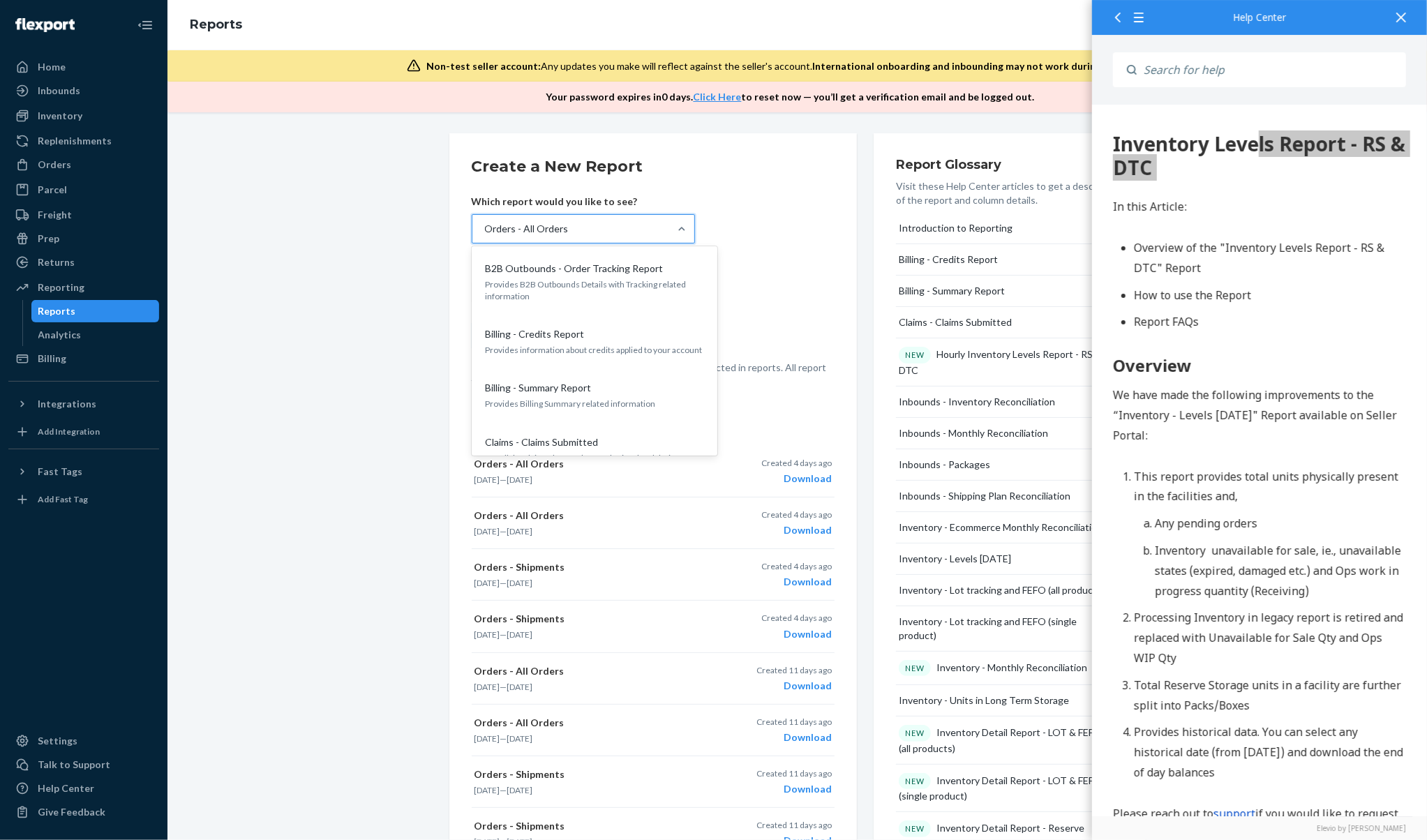
click at [554, 226] on div "Orders - All Orders" at bounding box center [527, 229] width 84 height 14
click at [485, 226] on input "option Orders - All Orders, selected. option Orders - All Orders focused, 18 of…" at bounding box center [484, 229] width 2 height 14
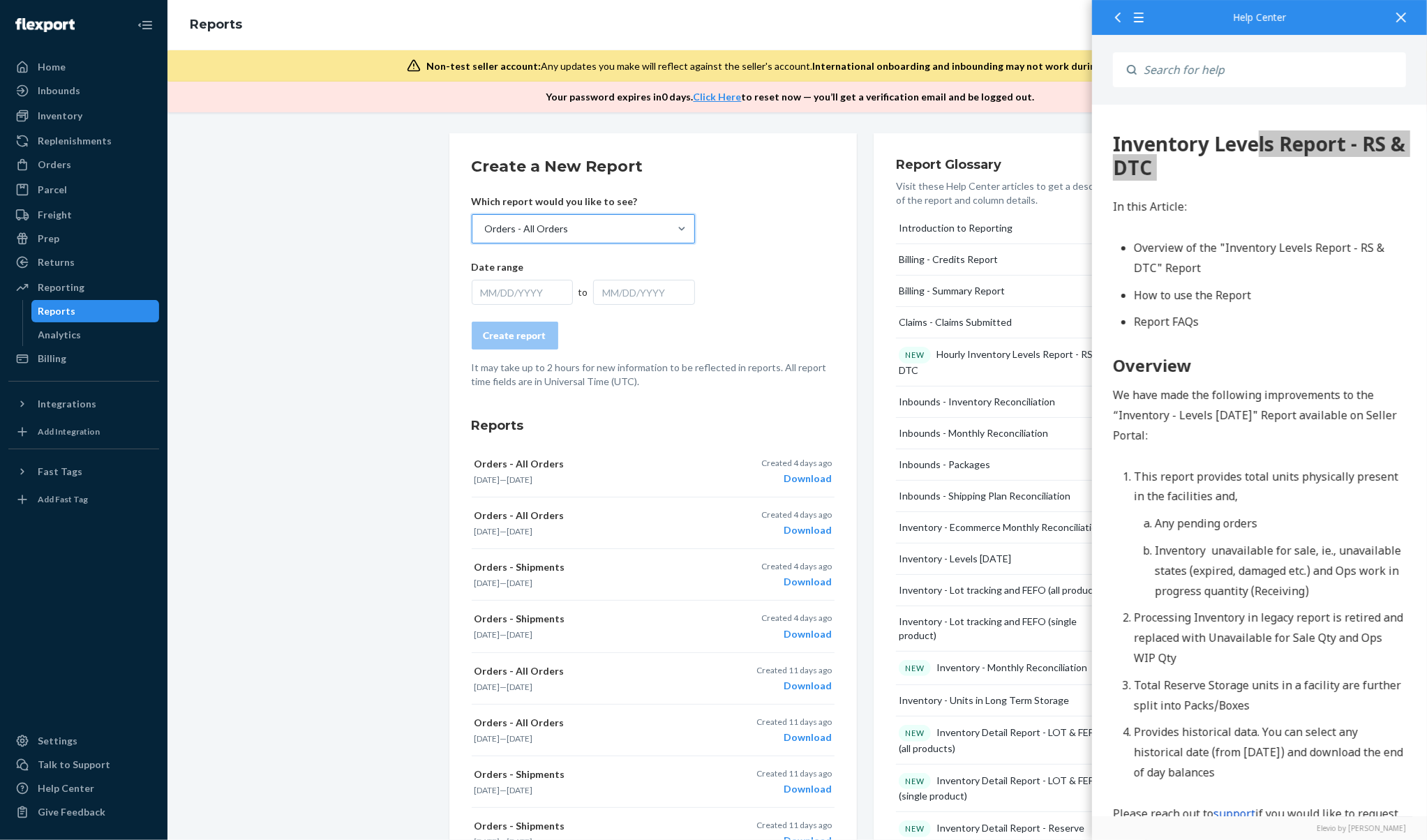
paste input "Inventory Levels Report - RS & DTC"
type input "Inventory Levels Report - RS & DTC"
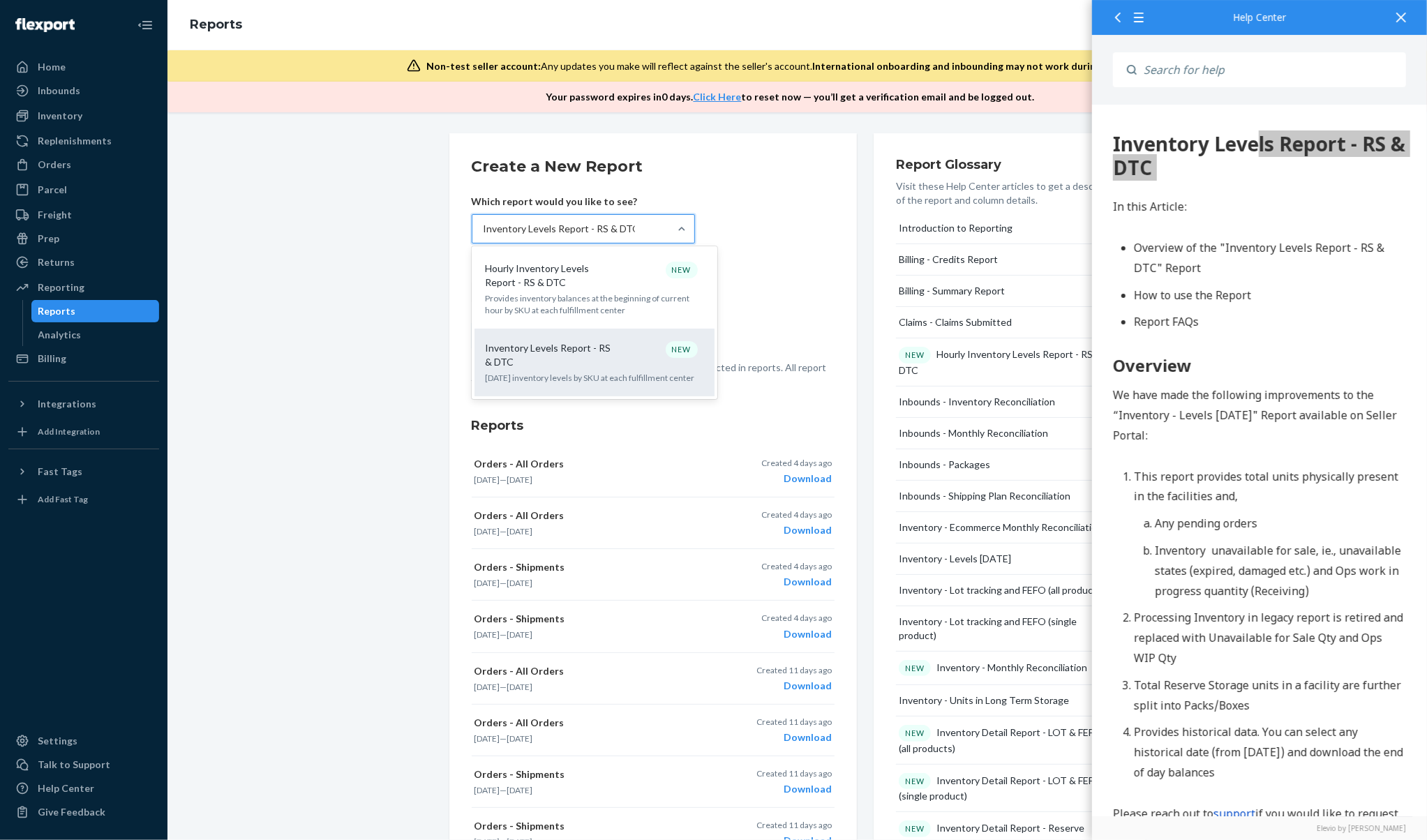
click at [587, 381] on p "Today's inventory levels by SKU at each fulfillment center" at bounding box center [595, 378] width 218 height 12
click at [587, 236] on input "Inventory Levels Report - RS & DTC" at bounding box center [559, 229] width 151 height 14
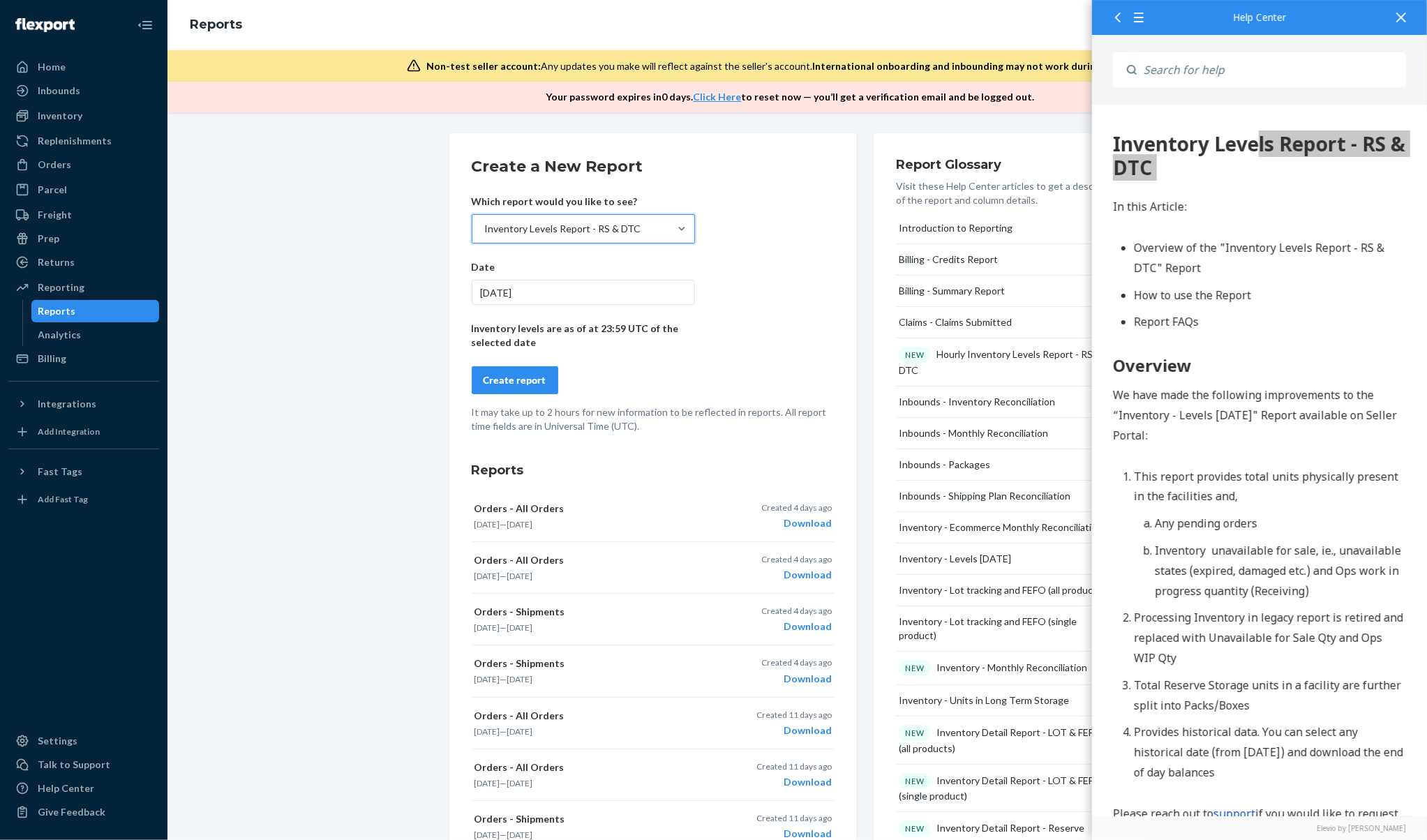
click at [634, 297] on div "8/20/2025" at bounding box center [583, 292] width 223 height 25
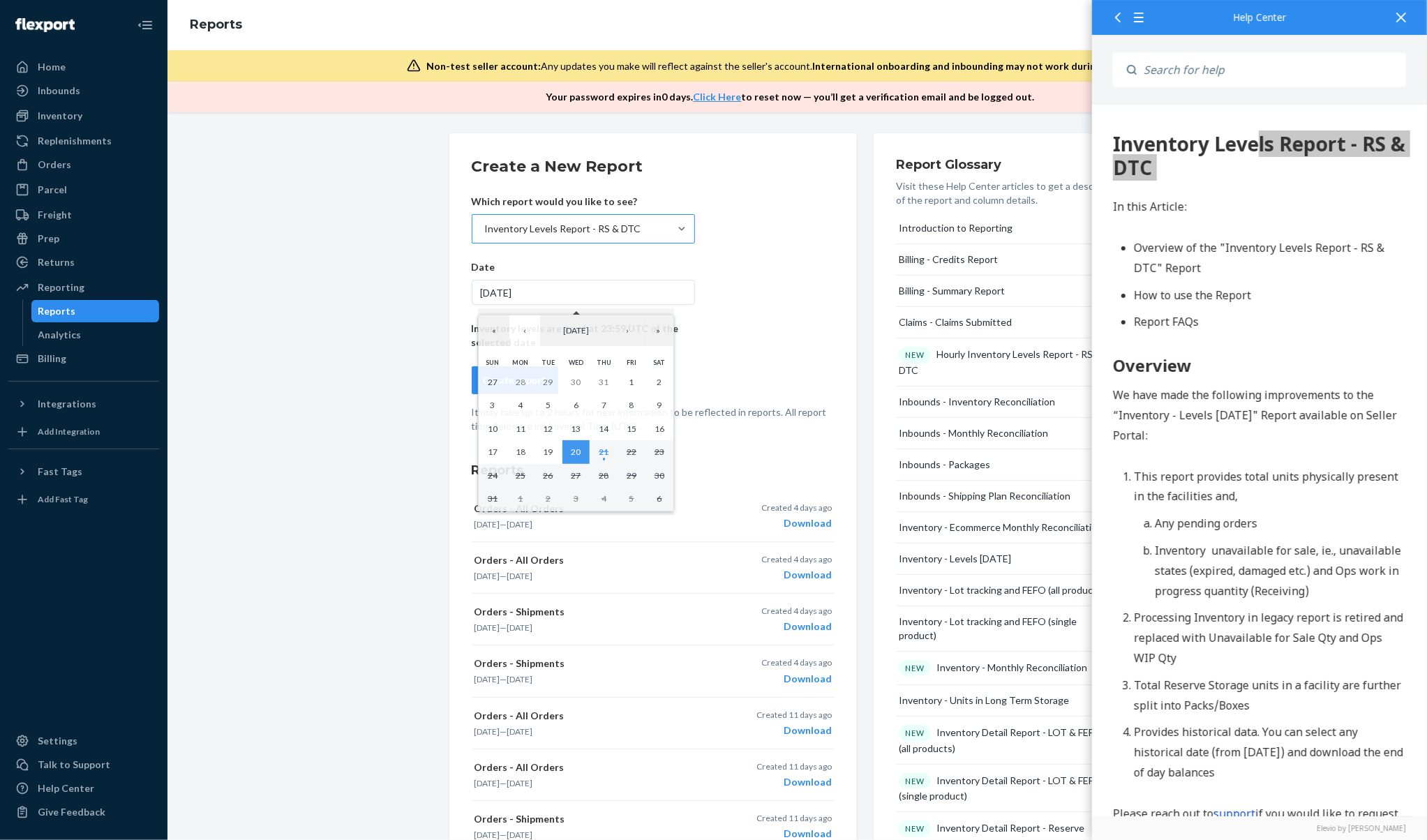
click at [758, 296] on form "Create a New Report Which report would you like to see? Inventory Levels Report…" at bounding box center [653, 294] width 363 height 277
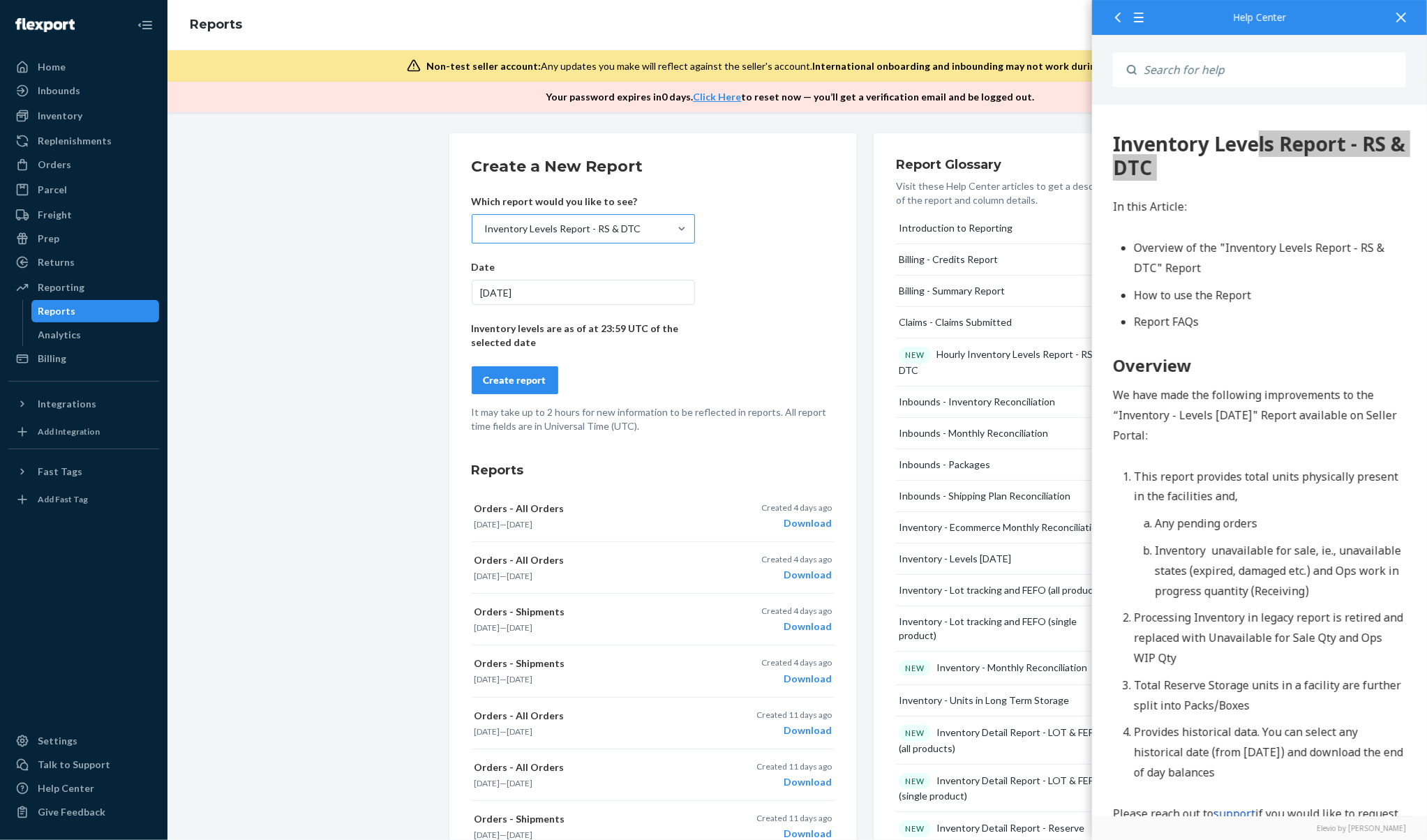
click at [598, 329] on p "Inventory levels are as of at 23:59 UTC of the selected date" at bounding box center [583, 335] width 223 height 28
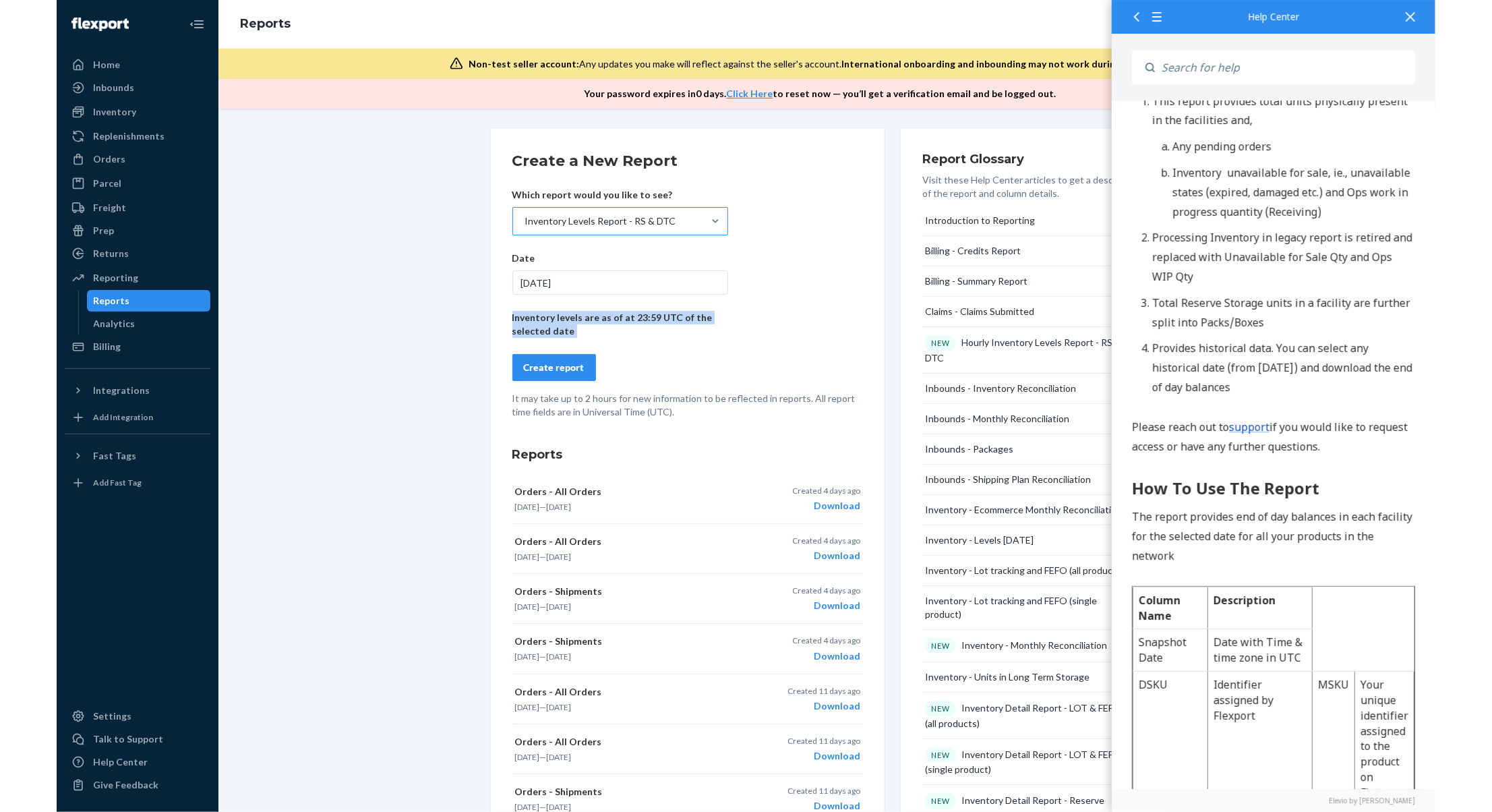
scroll to position [540, 0]
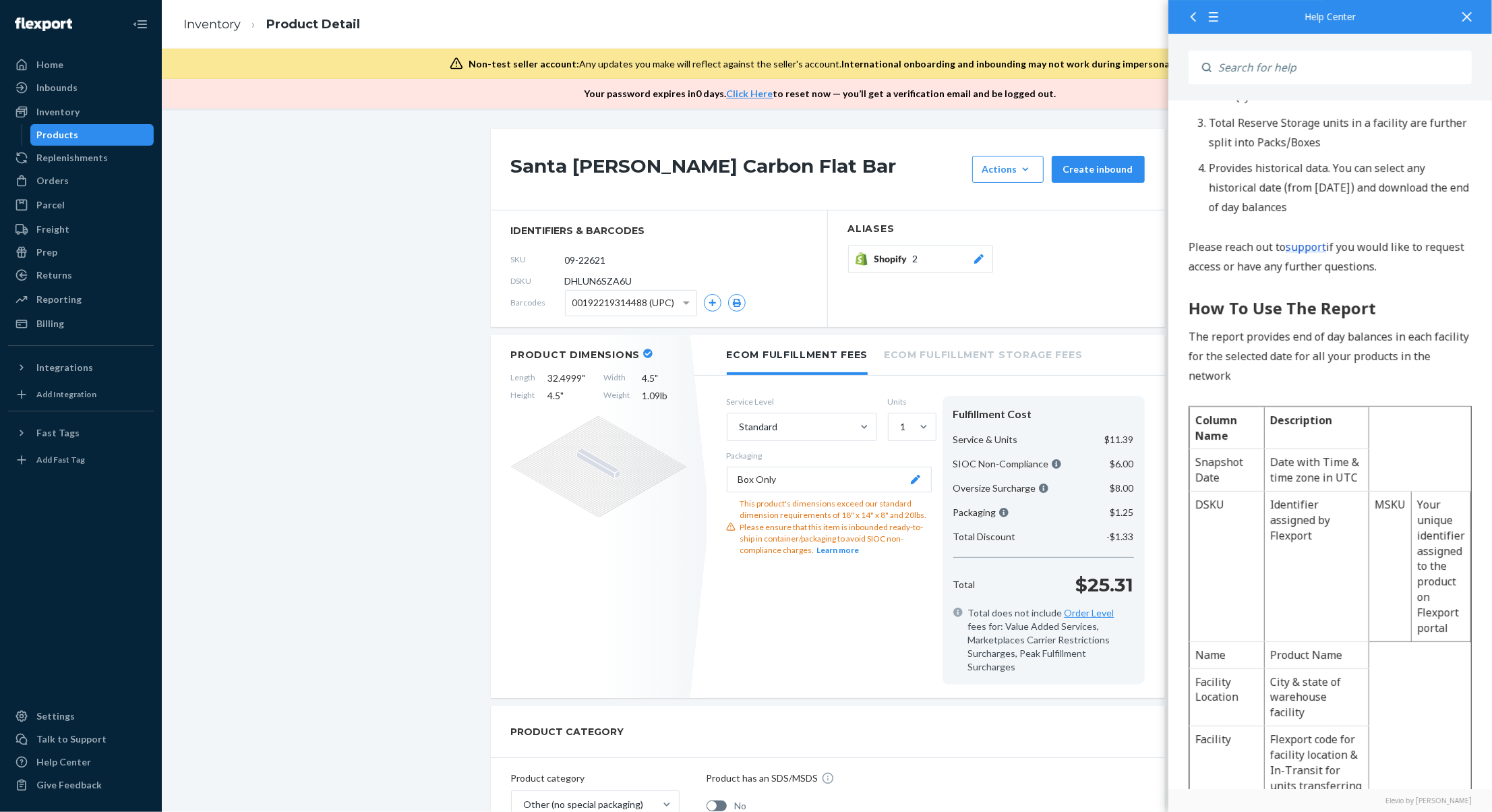
click at [1365, 22] on div at bounding box center [1467, 16] width 30 height 33
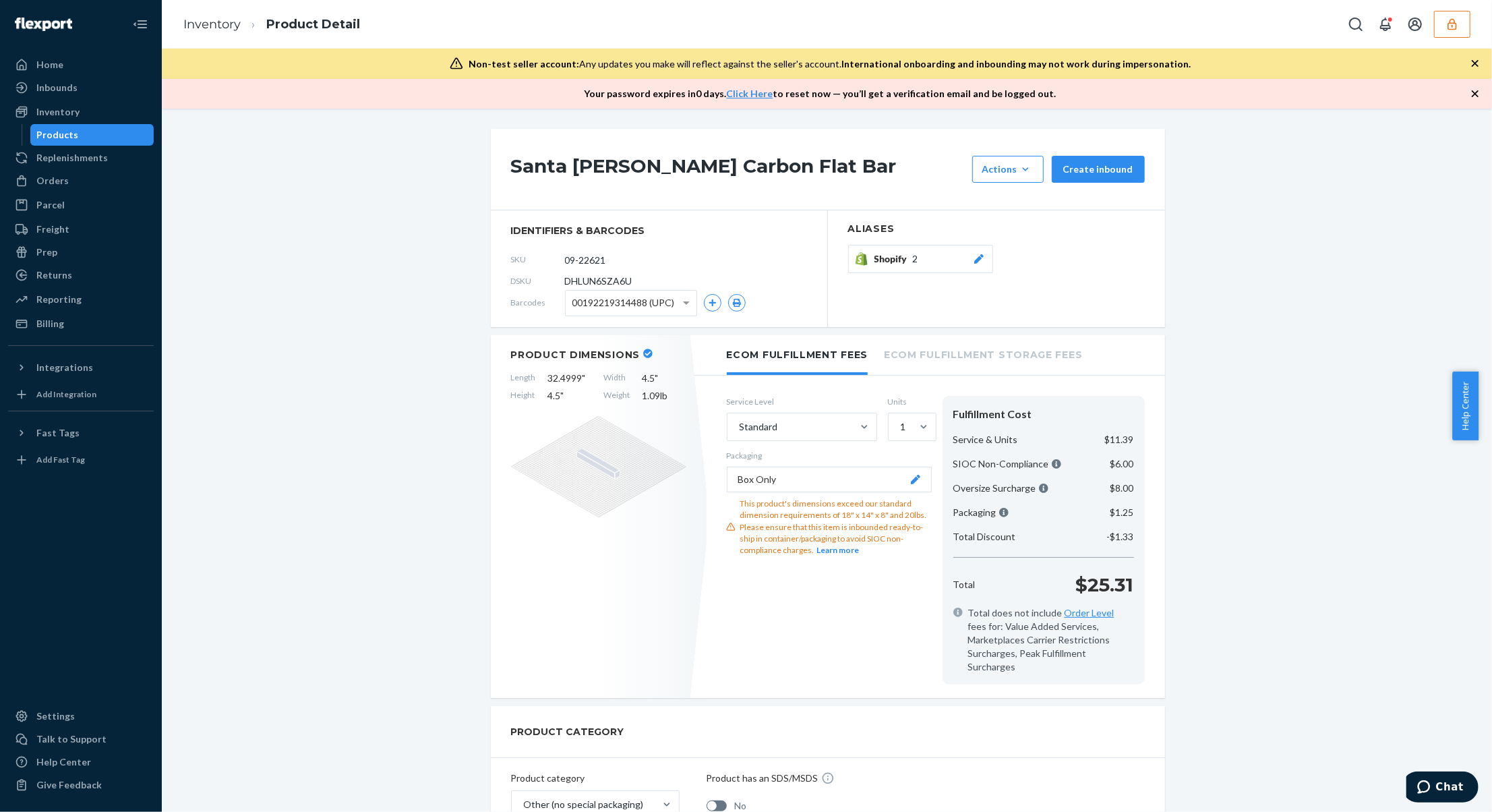
click at [1365, 18] on icon "button" at bounding box center [1453, 24] width 13 height 13
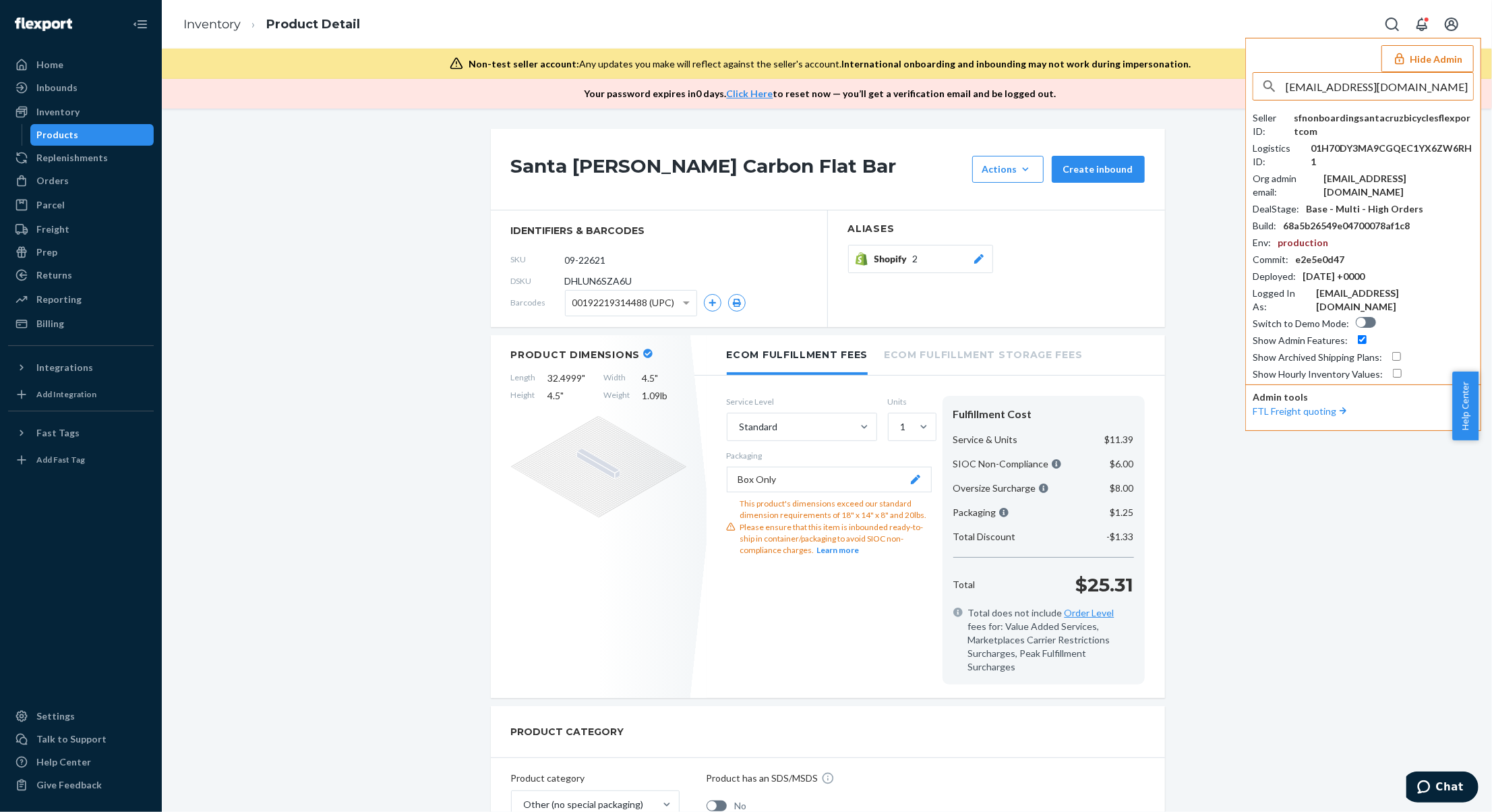
type input "johnmarkalumia12@gmail.com"
click at [1352, 110] on li "trycomfrtgmailcom johnmarkalumia12@gmail.com" at bounding box center [1368, 125] width 228 height 41
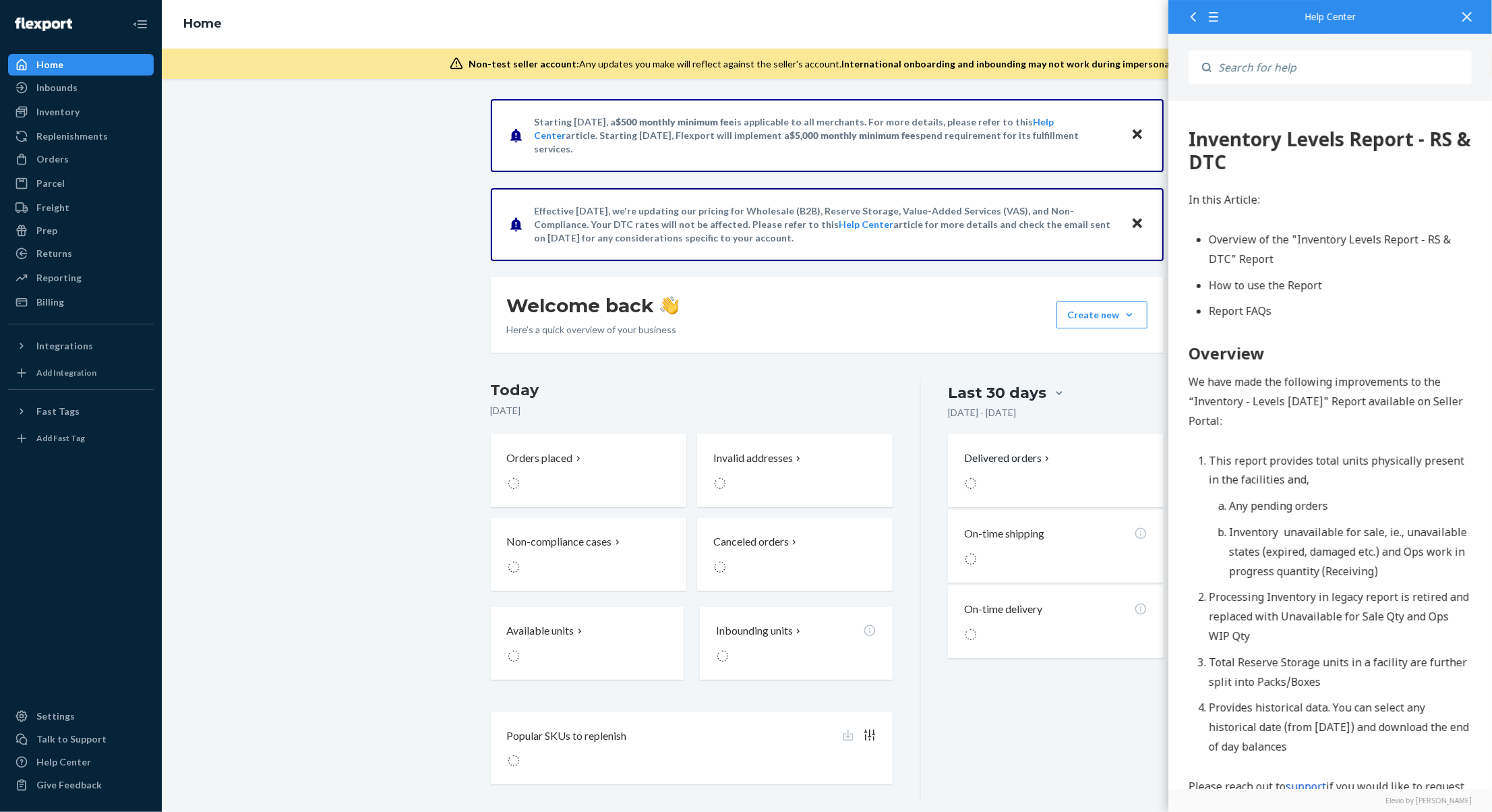
drag, startPoint x: 1468, startPoint y: 18, endPoint x: 1392, endPoint y: 22, distance: 76.1
click at [1468, 18] on icon at bounding box center [1467, 17] width 9 height 9
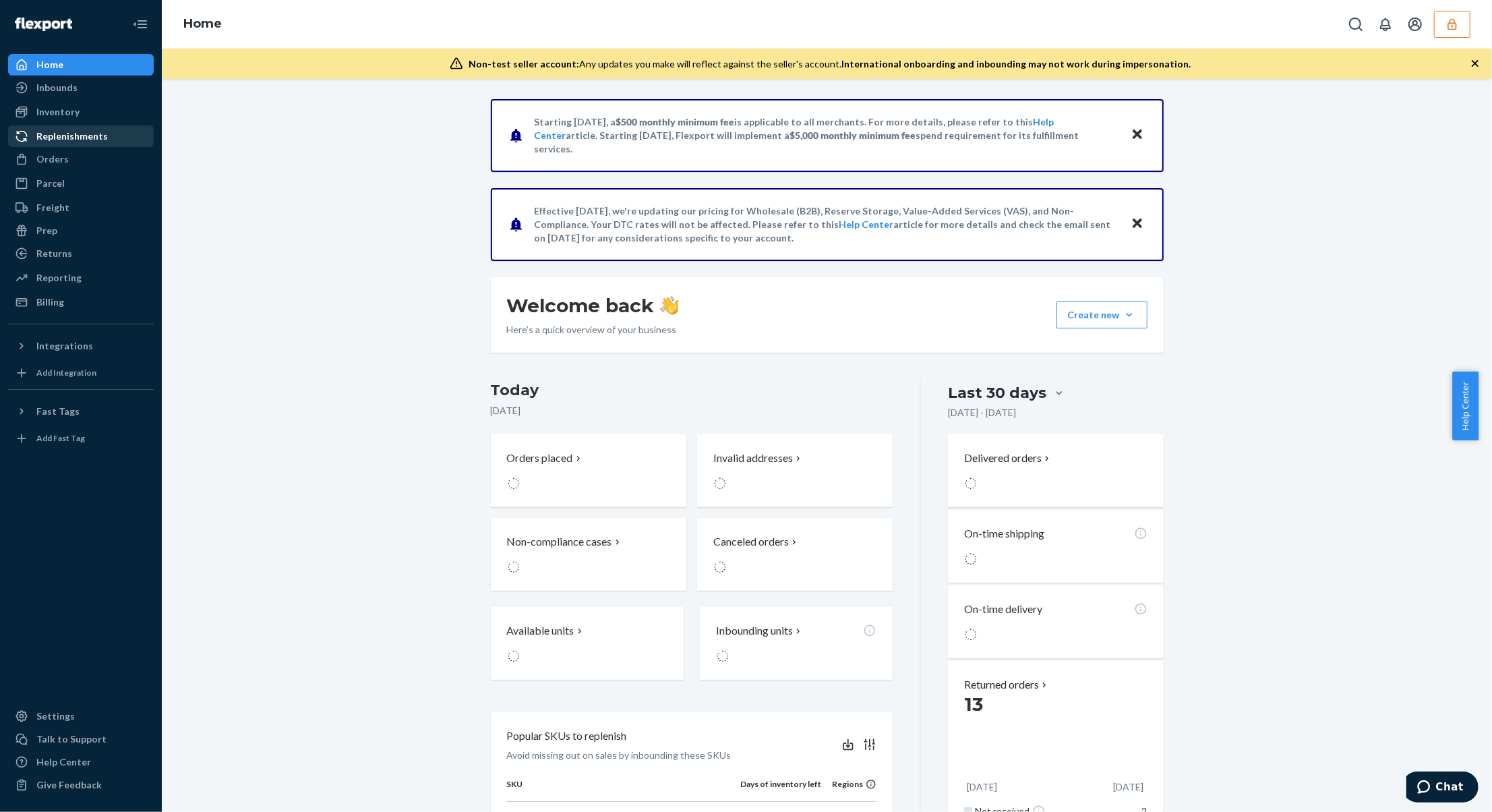
click at [103, 139] on div "Replenishments" at bounding box center [72, 136] width 72 height 13
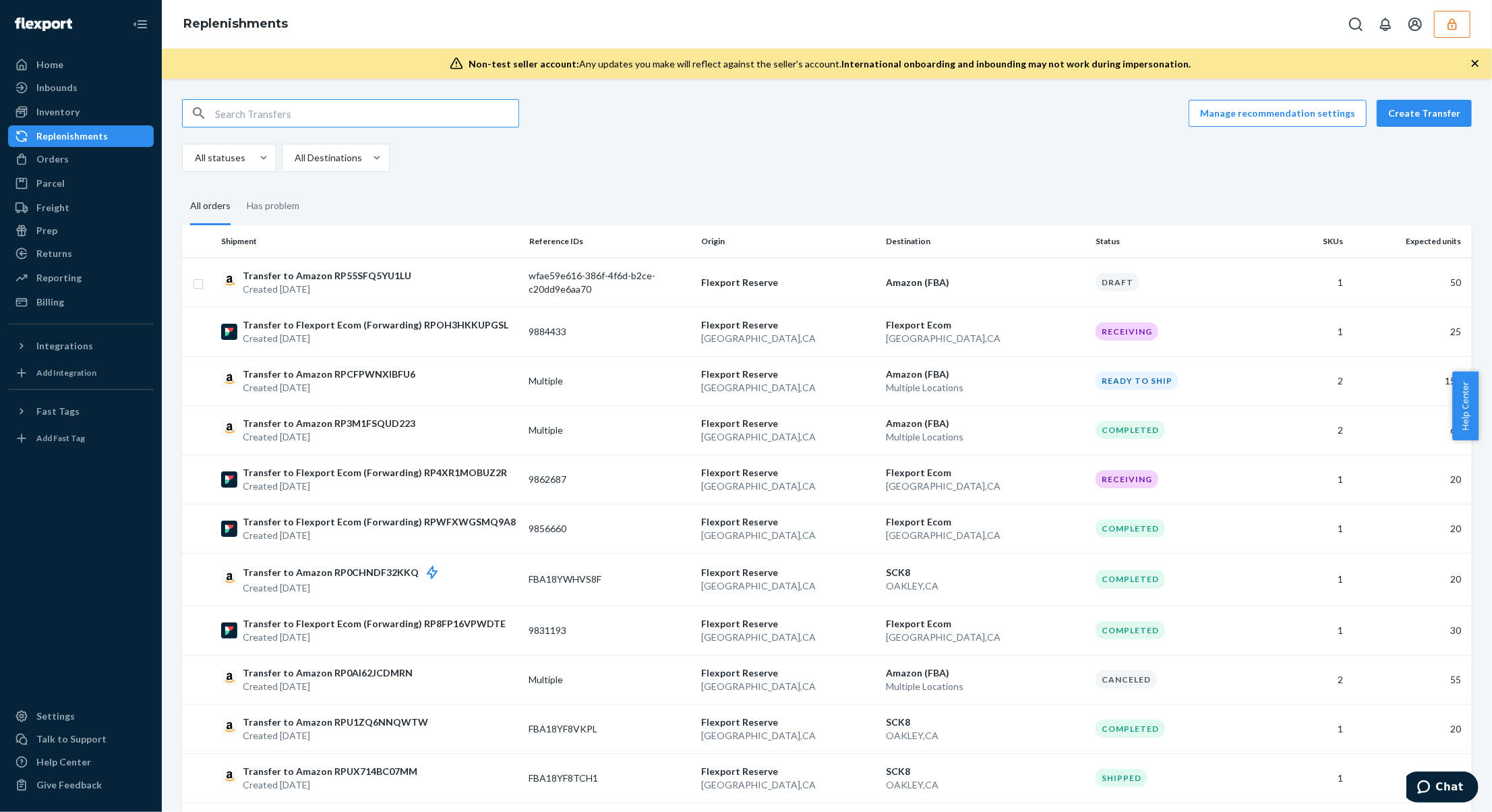
click at [332, 124] on input "text" at bounding box center [367, 113] width 304 height 27
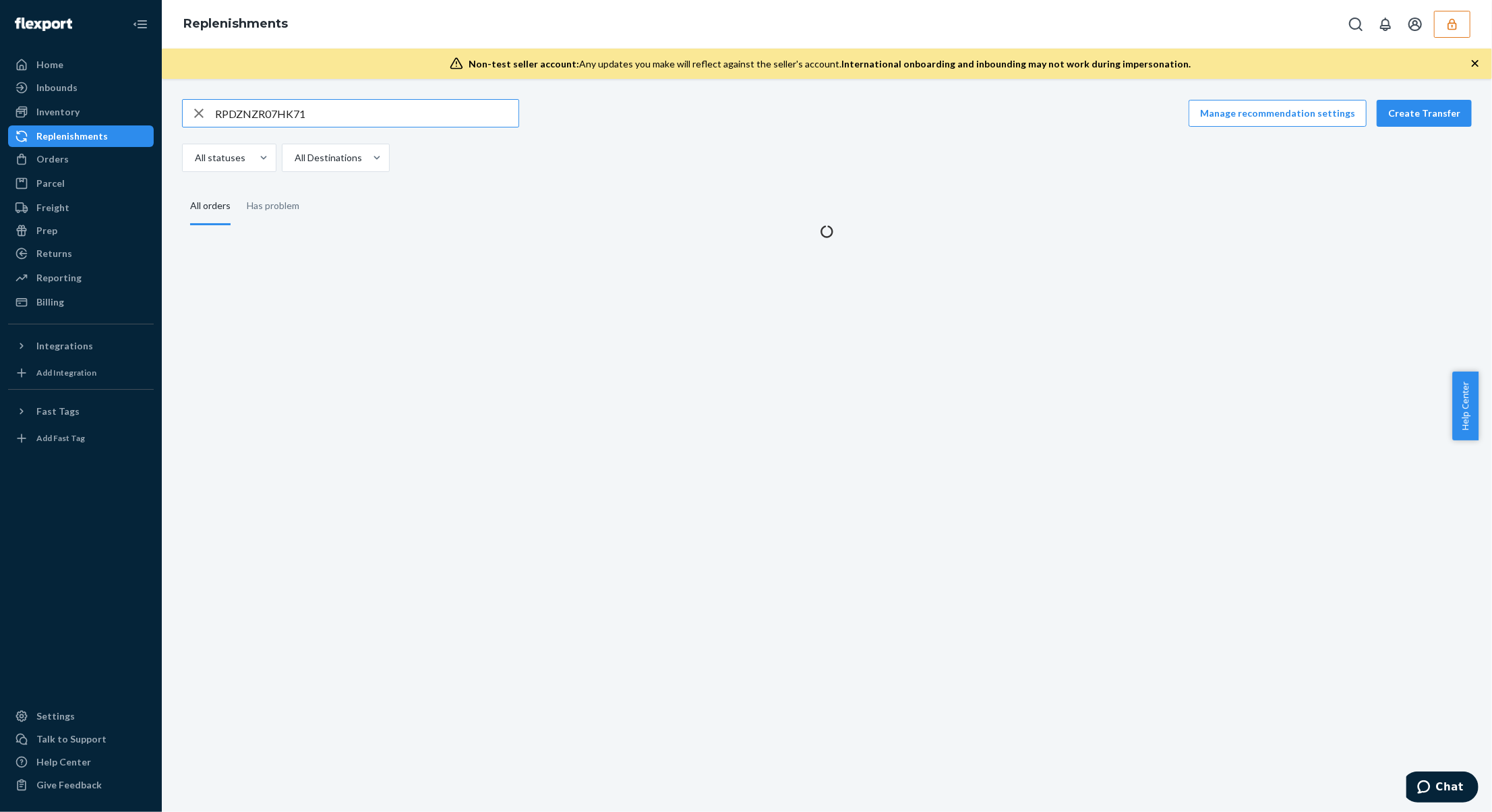
type input "RPDZNZR07HK71"
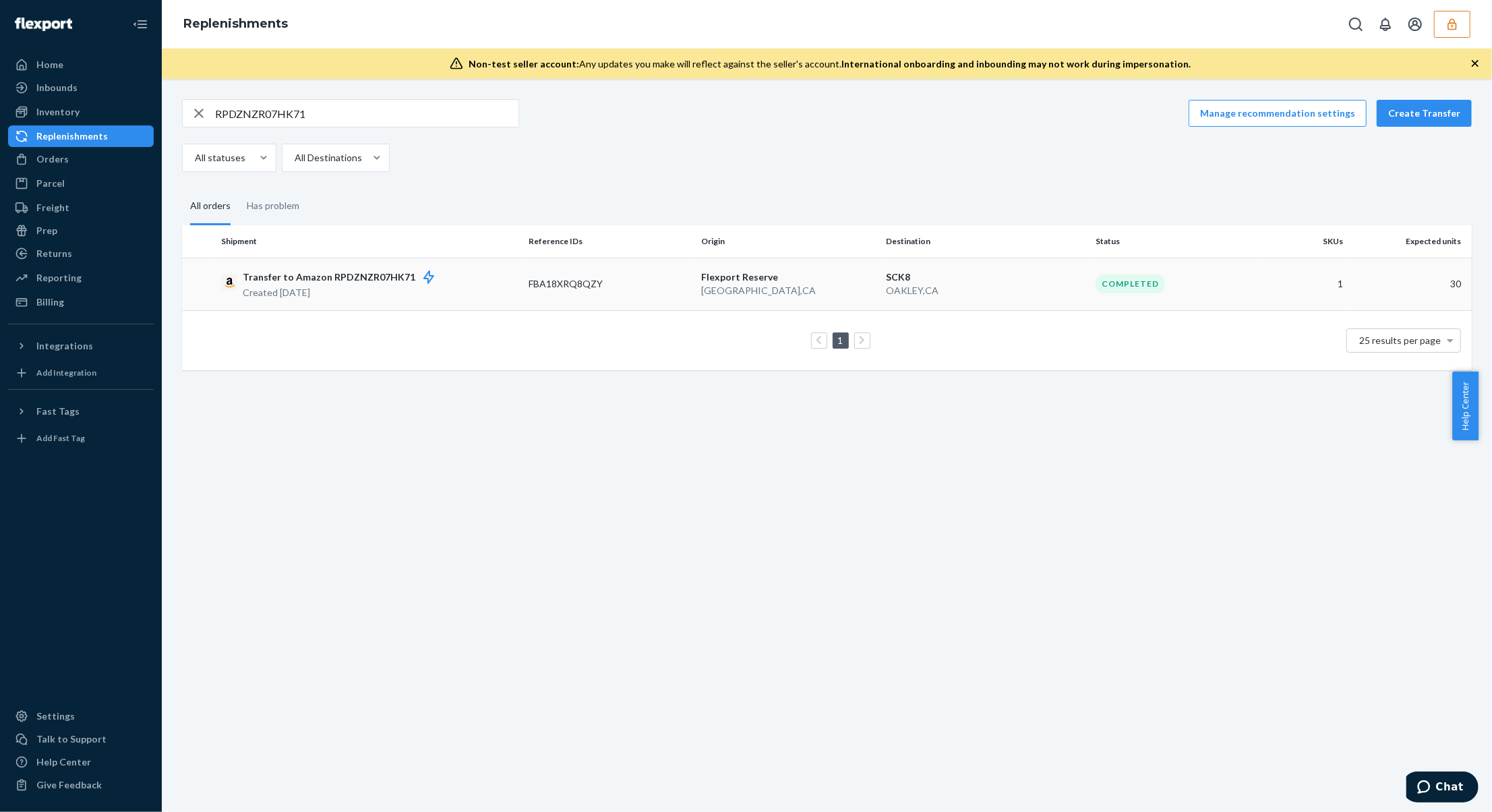
click at [720, 279] on p "Flexport Reserve" at bounding box center [788, 277] width 174 height 13
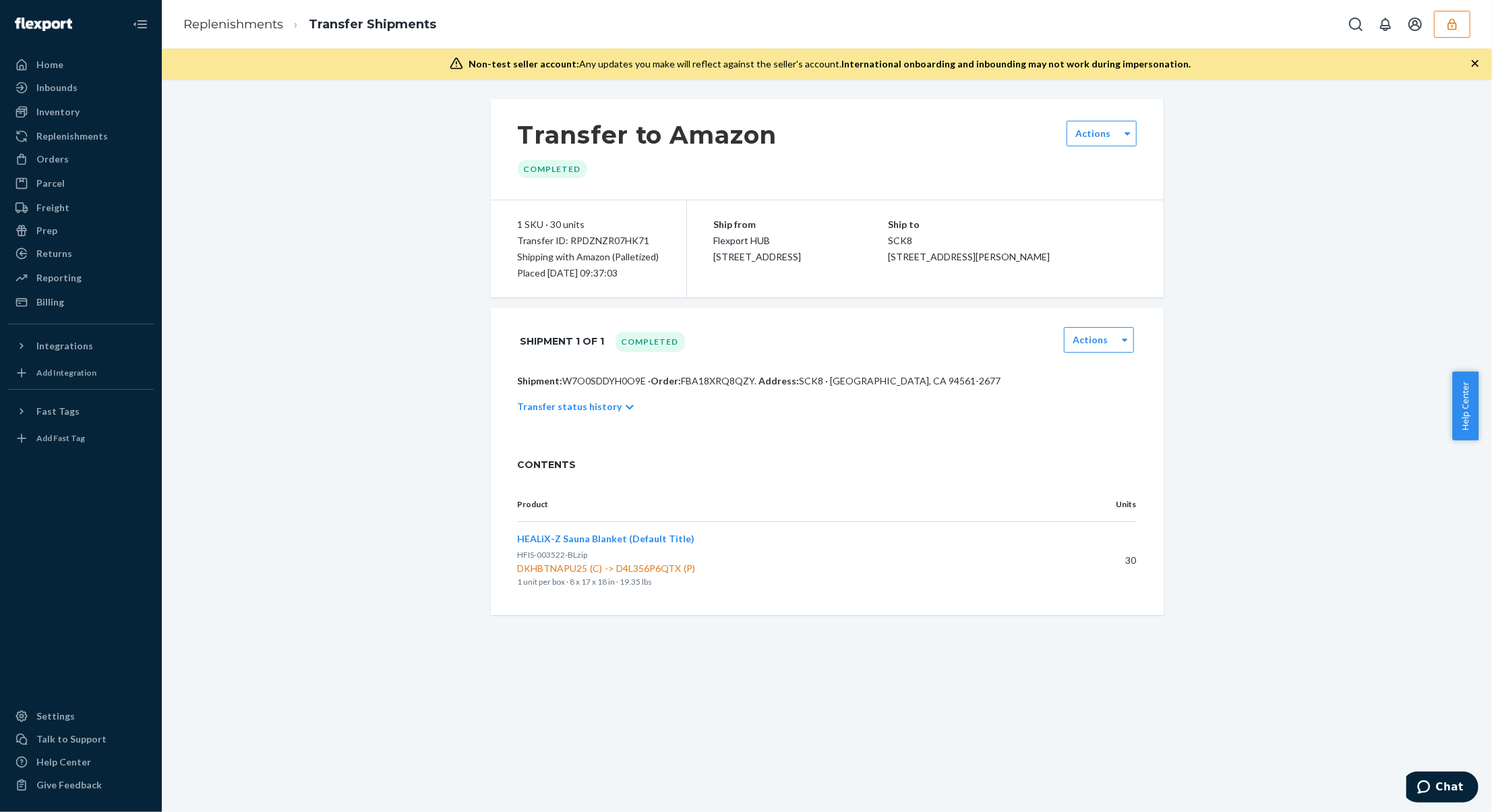
click at [600, 405] on p "Transfer status history" at bounding box center [570, 407] width 104 height 13
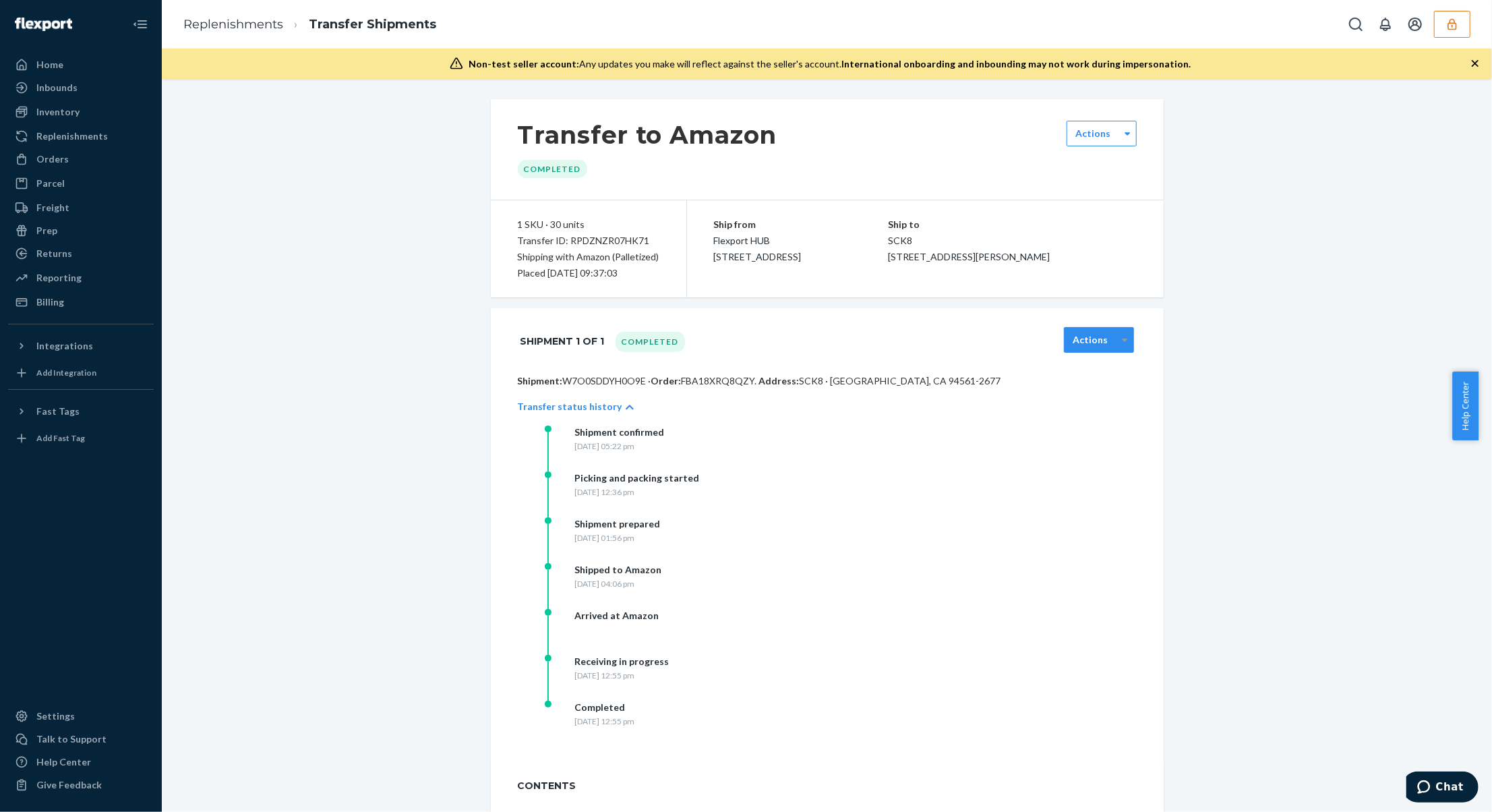
click at [1117, 332] on div at bounding box center [1125, 340] width 17 height 20
click at [1095, 484] on link "Download Signed BOL" at bounding box center [1101, 472] width 59 height 39
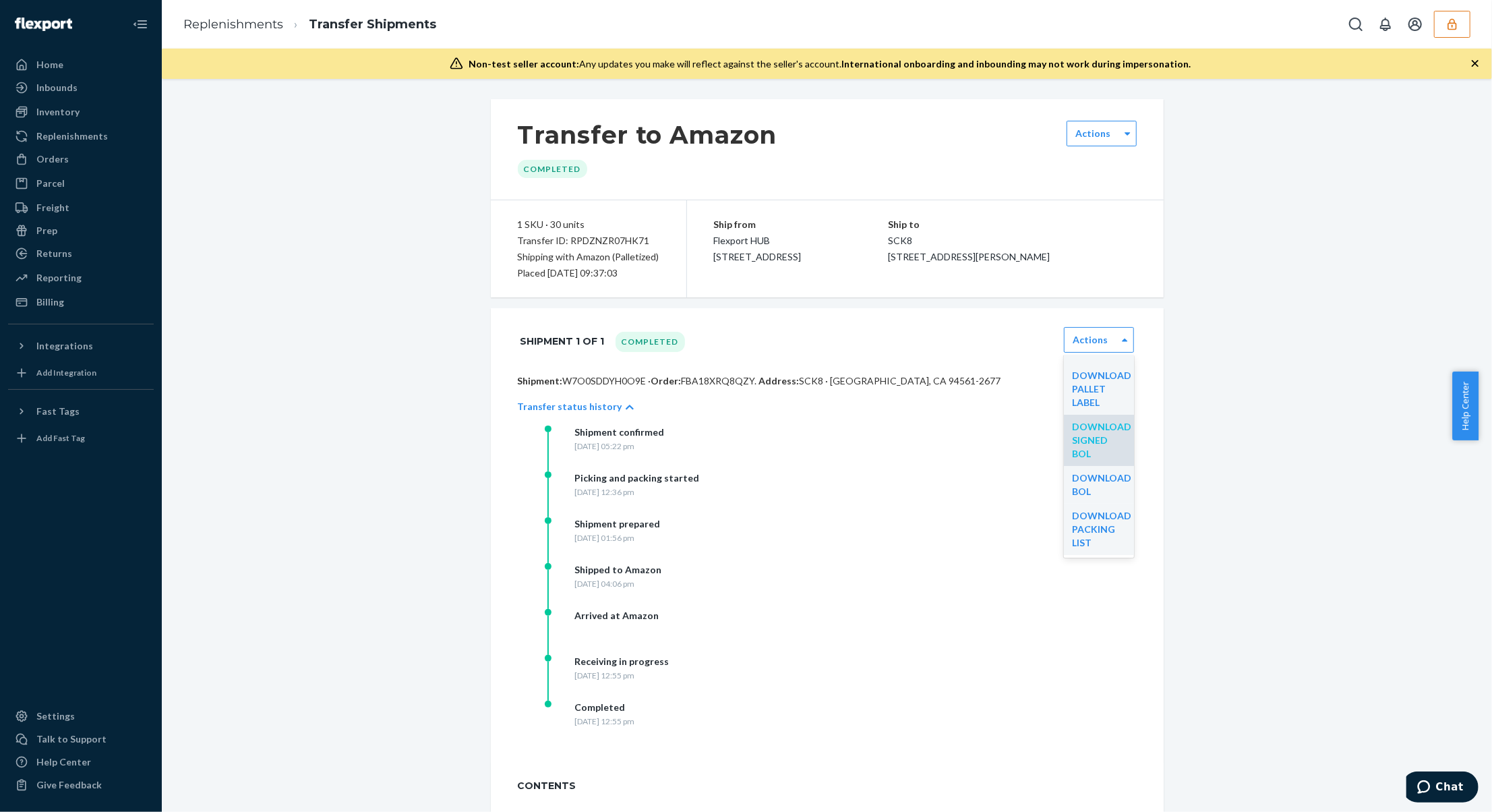
scroll to position [59, 0]
click at [1214, 529] on div "Transfer to Amazon Completed Actions 1 SKU · 30 units Transfer ID: RPDZNZR07HK7…" at bounding box center [827, 518] width 1310 height 837
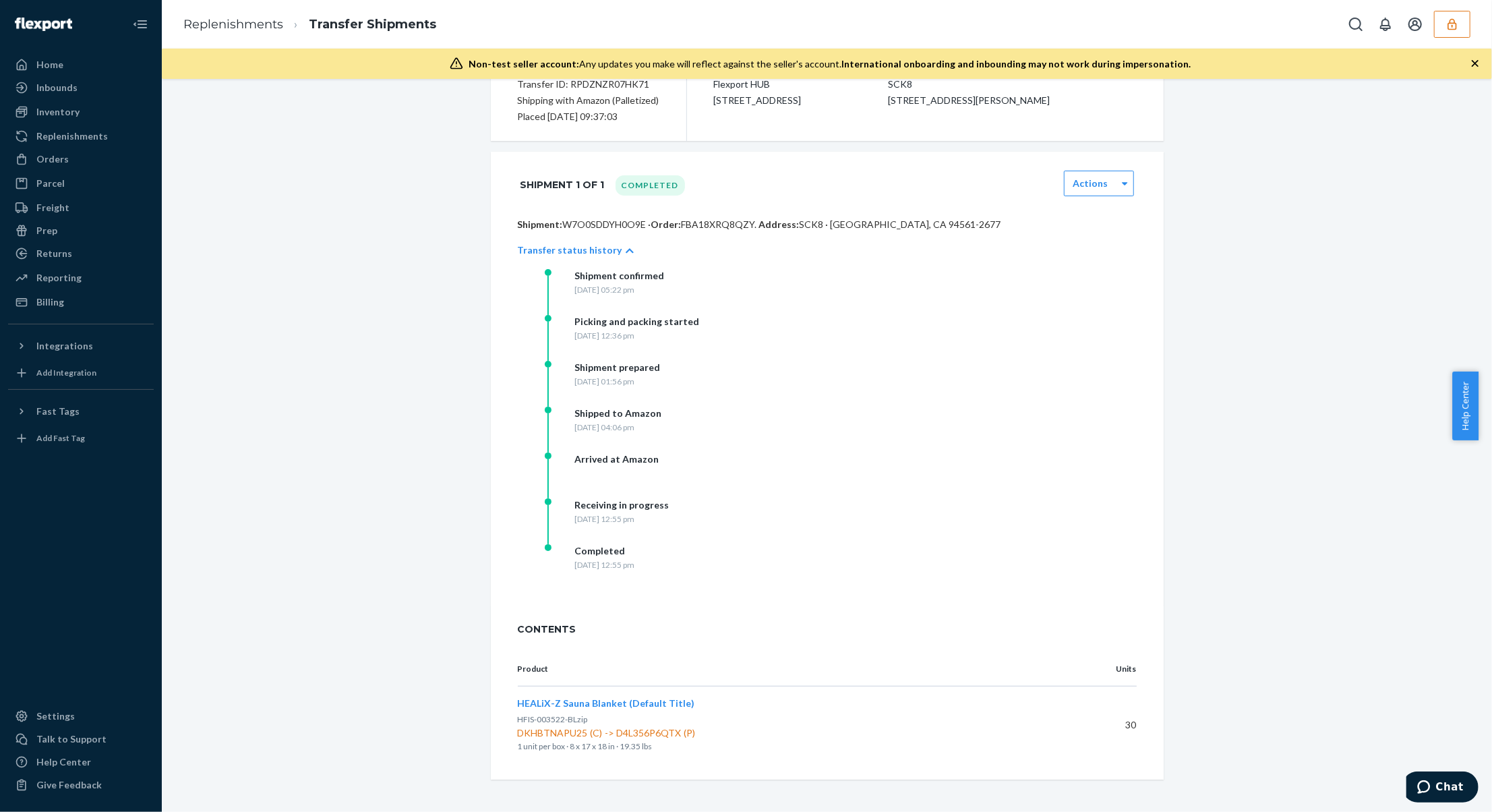
scroll to position [0, 0]
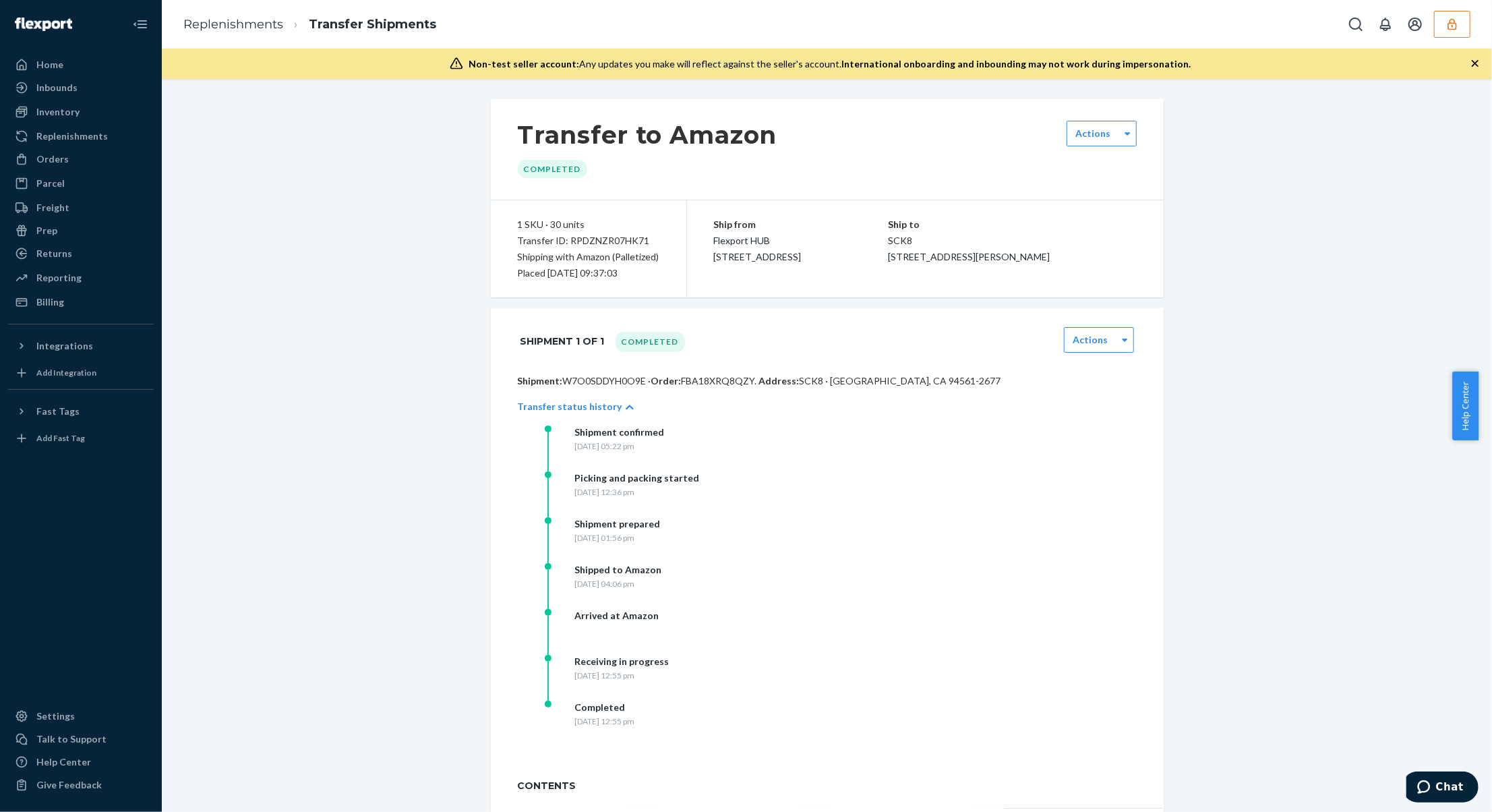
click at [616, 255] on p "Shipping with Amazon (Palletized)" at bounding box center [589, 257] width 142 height 16
click at [570, 381] on p "Shipment: W7O0SDDYH0O9E · Order: FBA18XRQ8QZY . Address: SCK8 · OAKLEY, CA 9456…" at bounding box center [827, 380] width 619 height 13
copy p "W7O0SDDYH0O9E"
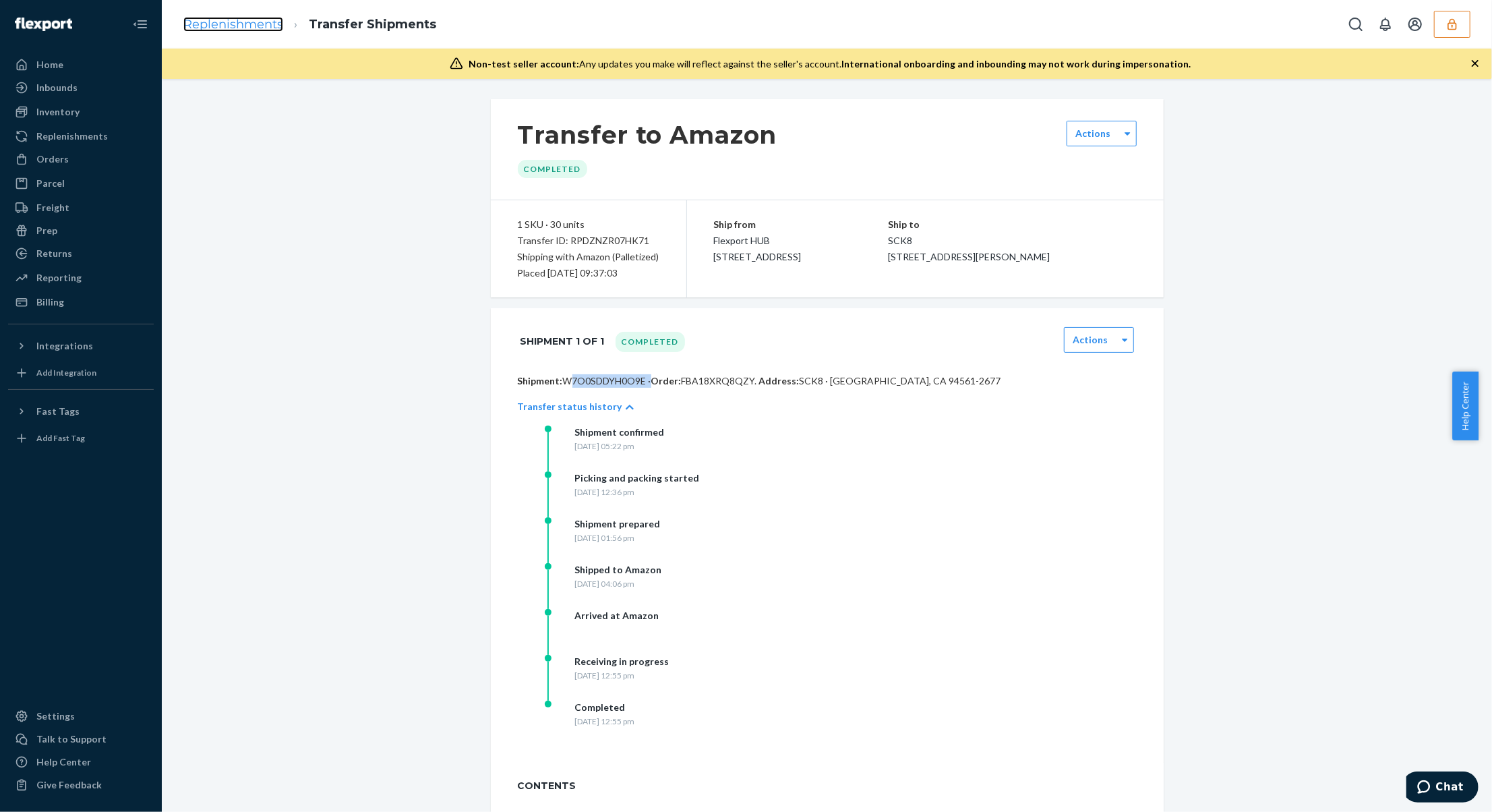
click at [239, 28] on link "Replenishments" at bounding box center [233, 24] width 100 height 15
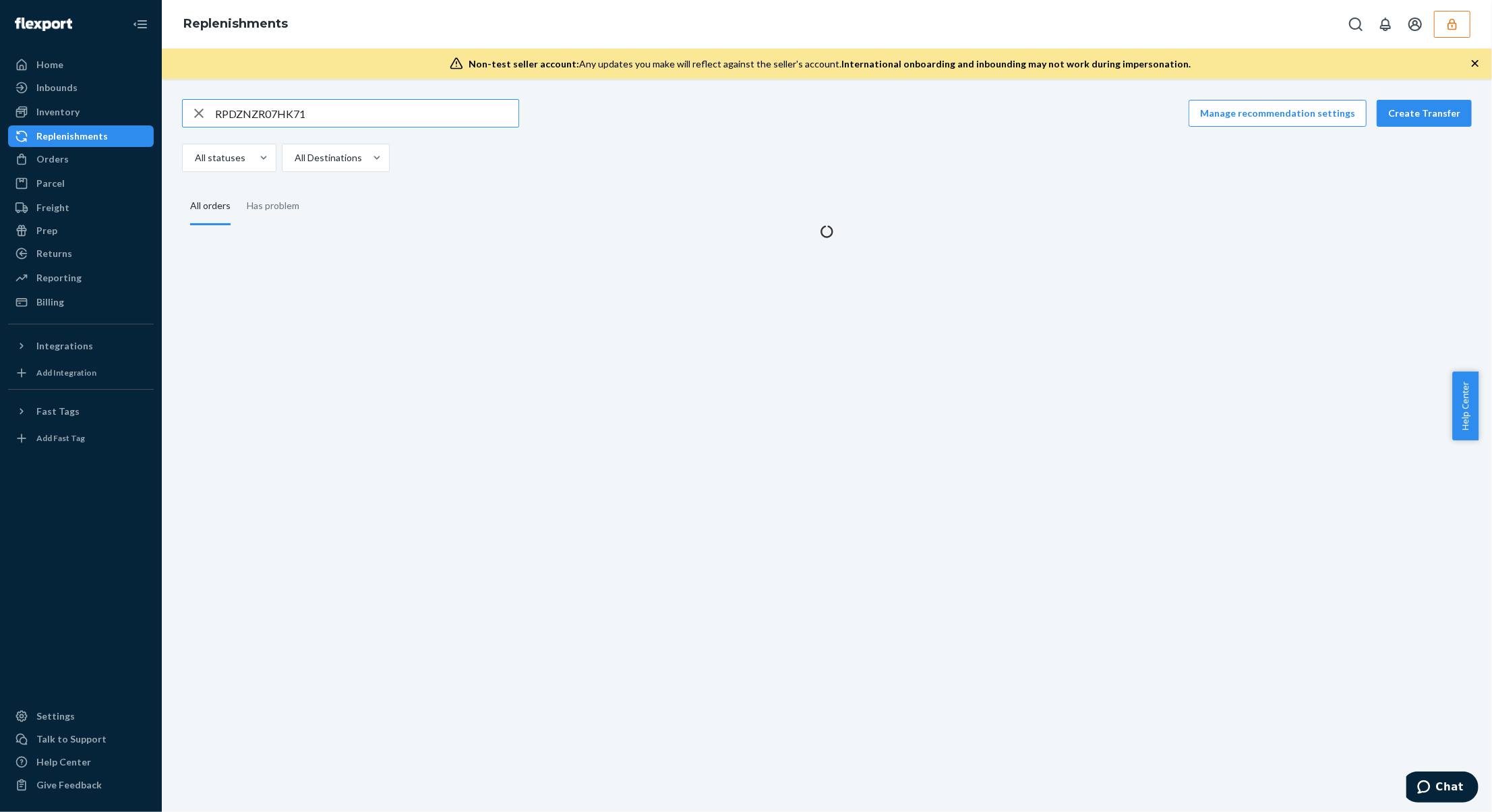
click at [330, 112] on input "RPDZNZR07HK71" at bounding box center [367, 113] width 304 height 27
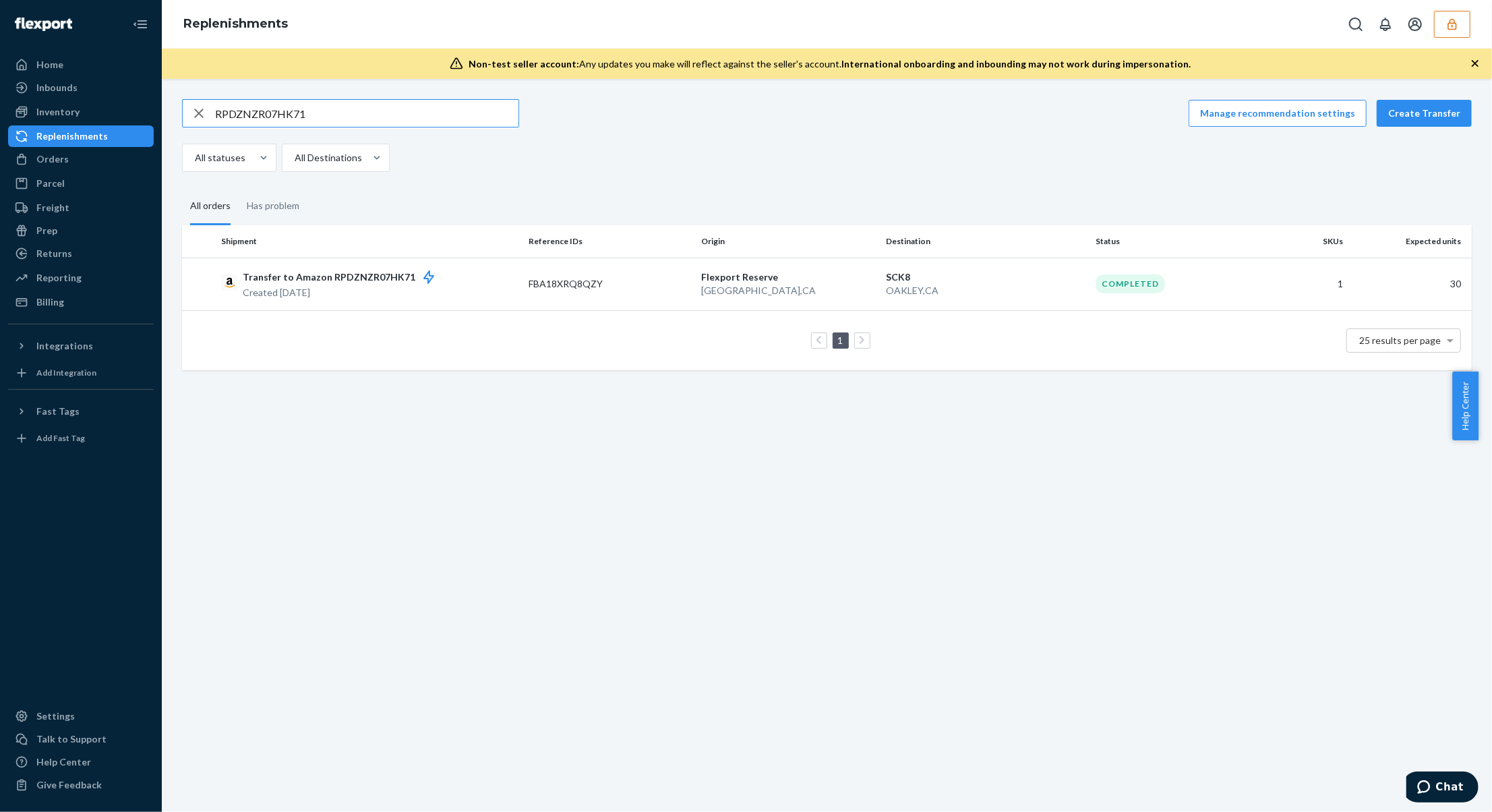
click at [330, 112] on input "RPDZNZR07HK71" at bounding box center [367, 113] width 304 height 27
type input "RPUX714BC07MM"
click at [445, 287] on div "Transfer to Amazon RPUX714BC07MM Created Jun 20, 2025" at bounding box center [370, 282] width 297 height 27
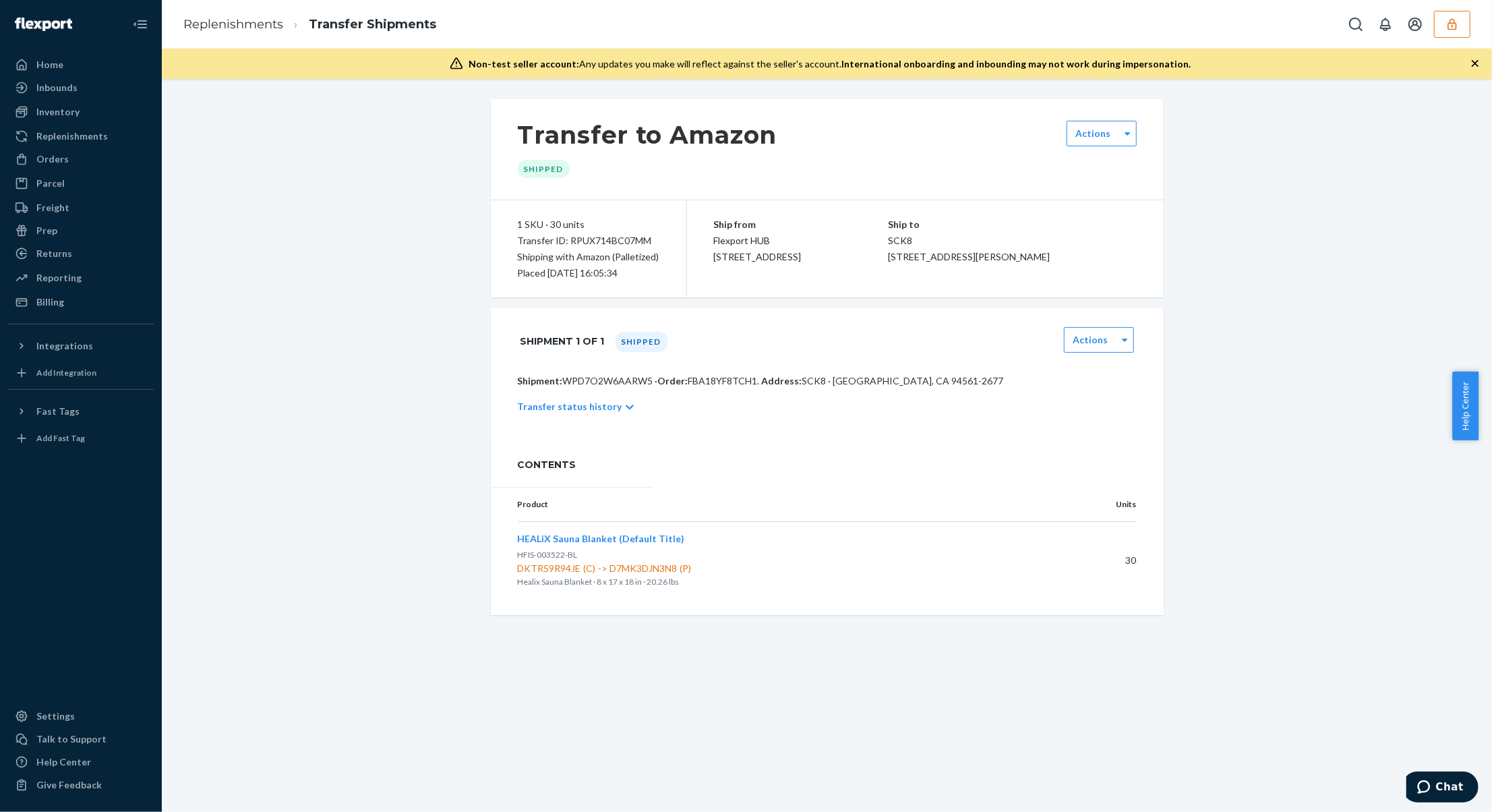
click at [589, 403] on p "Transfer status history" at bounding box center [570, 407] width 104 height 13
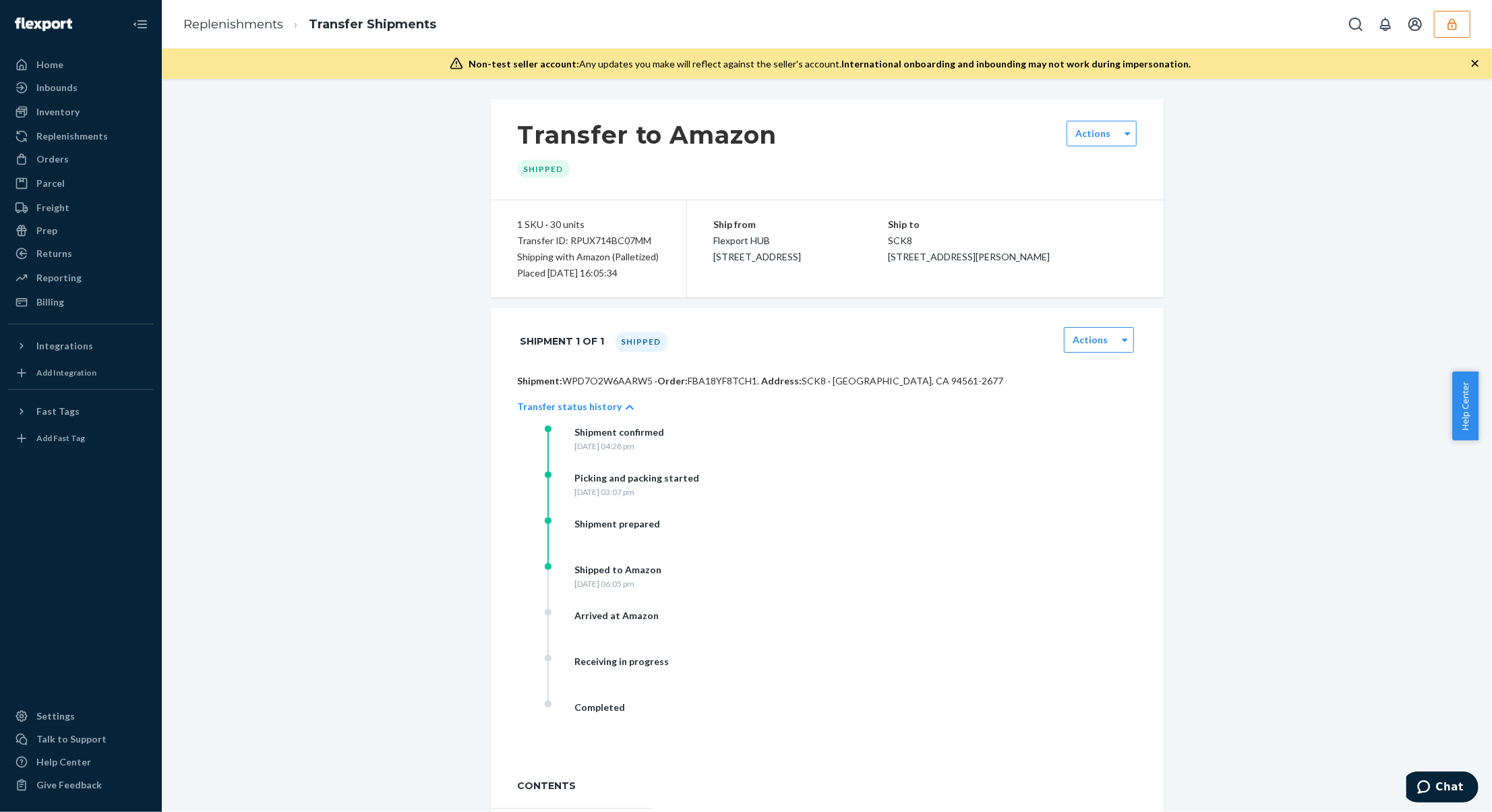
click at [589, 309] on div "Shipment 1 of 1 Shipped Actions" at bounding box center [827, 341] width 673 height 66
click at [594, 383] on p "Shipment: WPD7O2W6AARW5 · Order: FBA18YF8TCH1 . Address: SCK8 · OAKLEY, CA 9456…" at bounding box center [827, 380] width 619 height 13
copy p "WPD7O2W6AARW5"
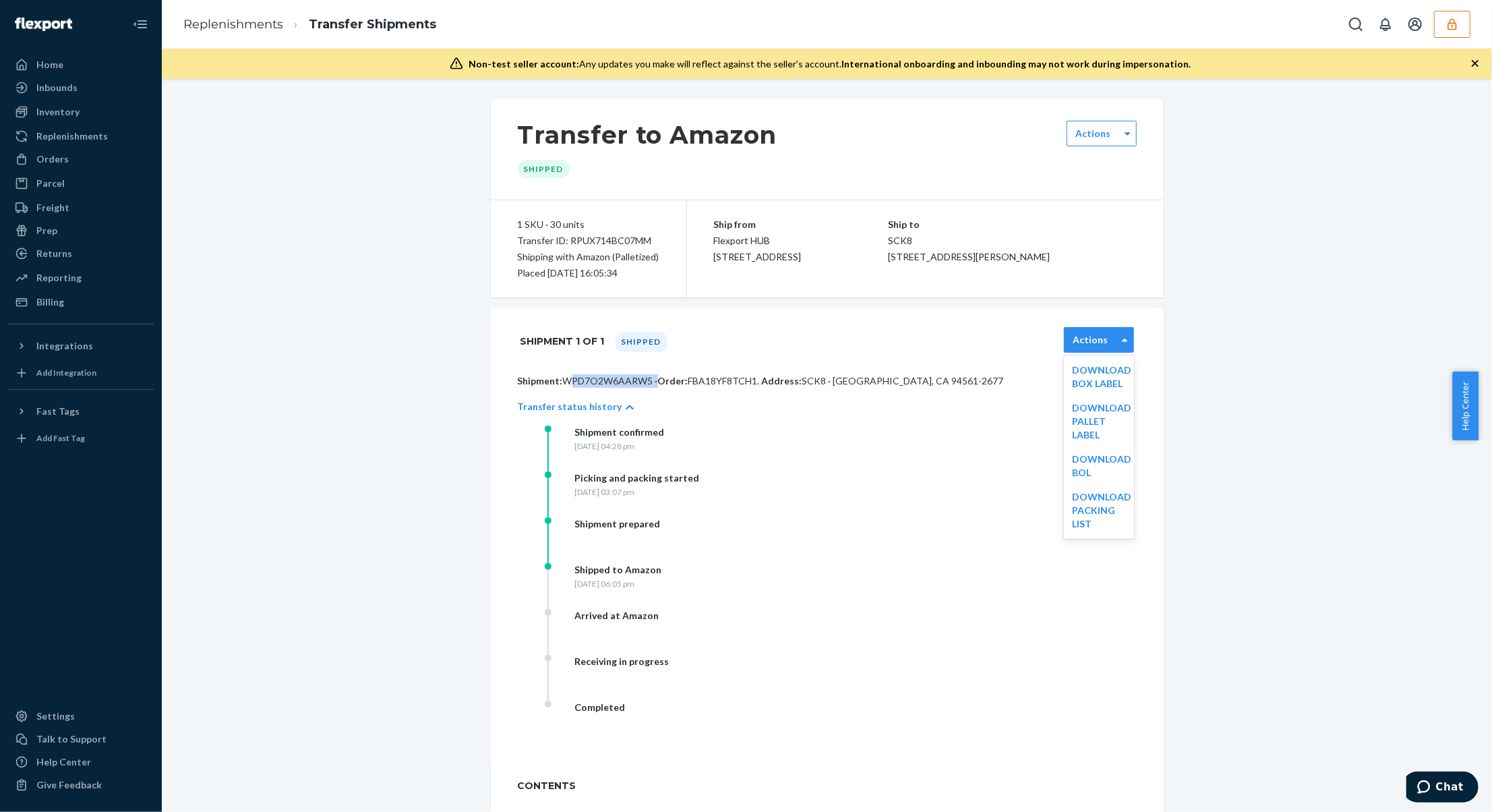
click at [1093, 332] on div "Actions" at bounding box center [1099, 340] width 70 height 26
click at [1112, 478] on div "Download BOL" at bounding box center [1099, 466] width 70 height 38
click at [1078, 467] on link "Download BOL" at bounding box center [1101, 465] width 59 height 25
click at [591, 586] on div "Friday, July 4, 2025 at 06:05 pm" at bounding box center [619, 583] width 87 height 12
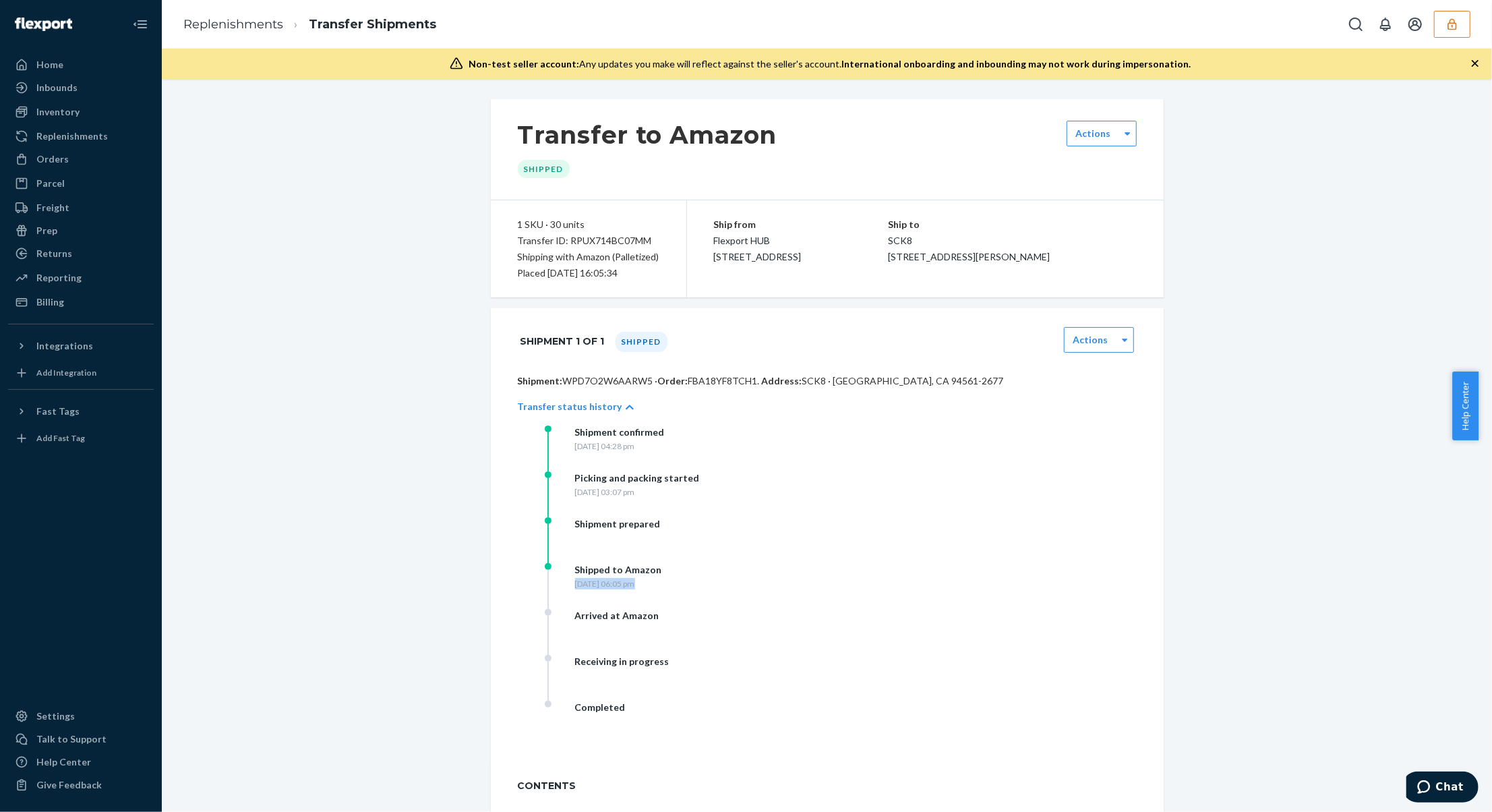
click at [591, 586] on div "Friday, July 4, 2025 at 06:05 pm" at bounding box center [619, 583] width 87 height 12
click at [627, 586] on div "Friday, July 4, 2025 at 06:05 pm" at bounding box center [619, 583] width 87 height 12
click at [777, 244] on div "Ship from Flexport HUB 2615 E 3rd Street San Bernardino, CA 92408" at bounding box center [801, 240] width 175 height 48
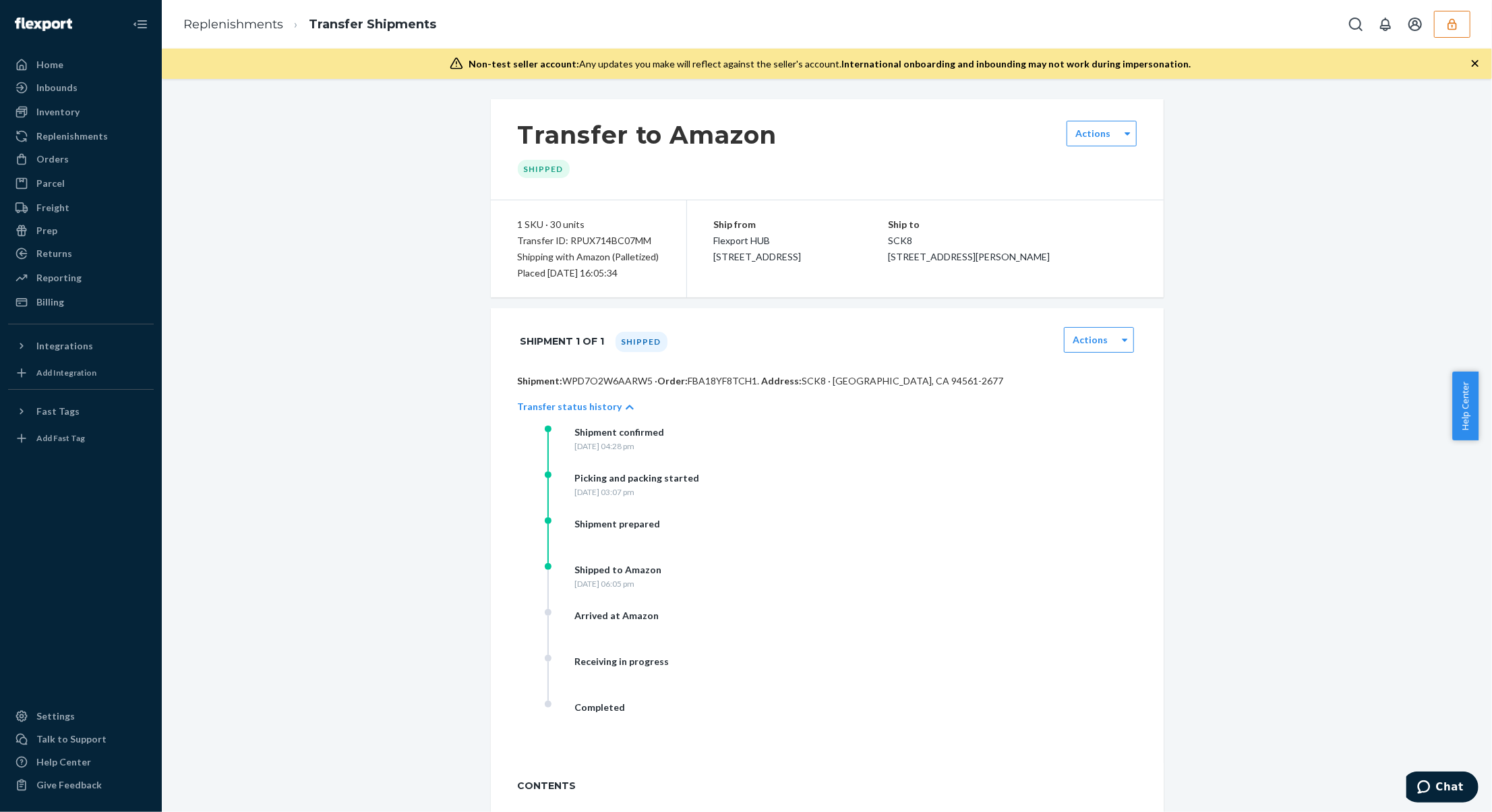
click at [757, 251] on span "Flexport HUB 2615 E 3rd Street San Bernardino, CA 92408" at bounding box center [758, 248] width 88 height 28
click at [623, 383] on p "Shipment: WPD7O2W6AARW5 · Order: FBA18YF8TCH1 . Address: SCK8 · OAKLEY, CA 9456…" at bounding box center [827, 380] width 619 height 13
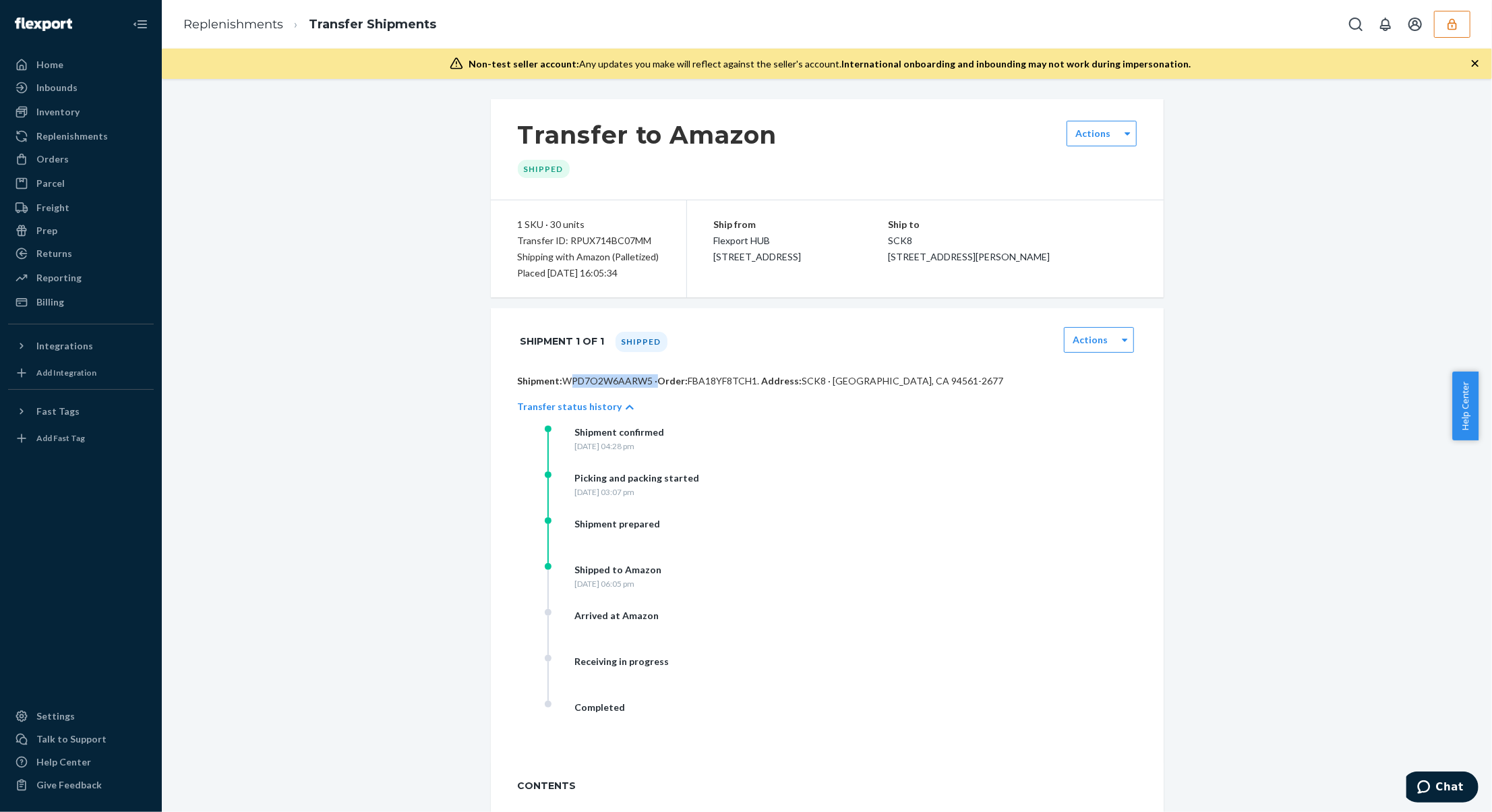
copy p "WPD7O2W6AARW5"
click at [561, 245] on div "Transfer ID: RPUX714BC07MM" at bounding box center [589, 241] width 142 height 16
copy div "Transfer ID: RPUX714BC07MM"
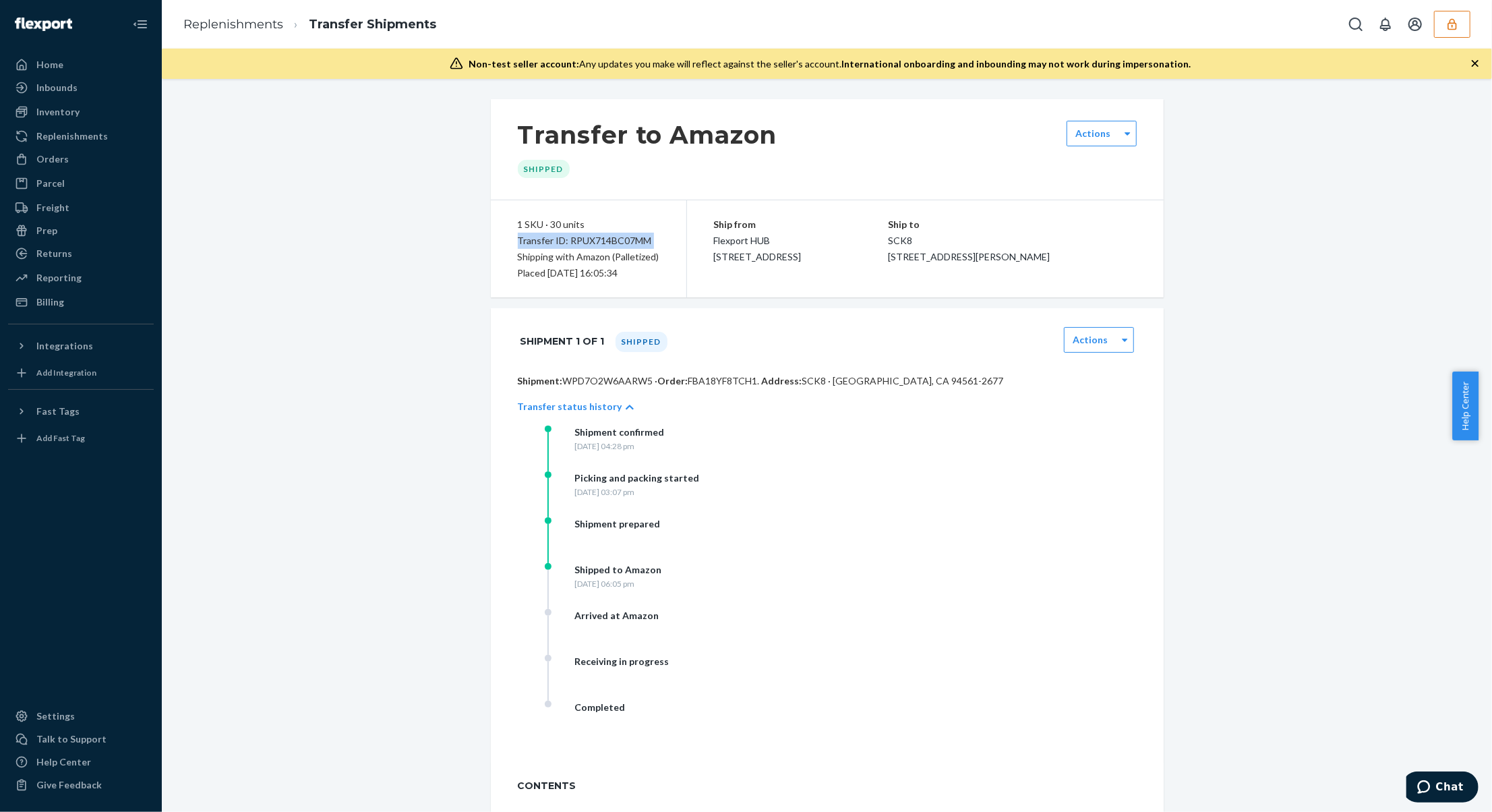
click at [602, 241] on div "Transfer ID: RPUX714BC07MM" at bounding box center [589, 241] width 142 height 16
drag, startPoint x: 1432, startPoint y: 24, endPoint x: 1447, endPoint y: 24, distance: 15.0
click at [1432, 24] on div at bounding box center [1406, 24] width 128 height 27
click at [1447, 25] on icon "button" at bounding box center [1453, 24] width 13 height 13
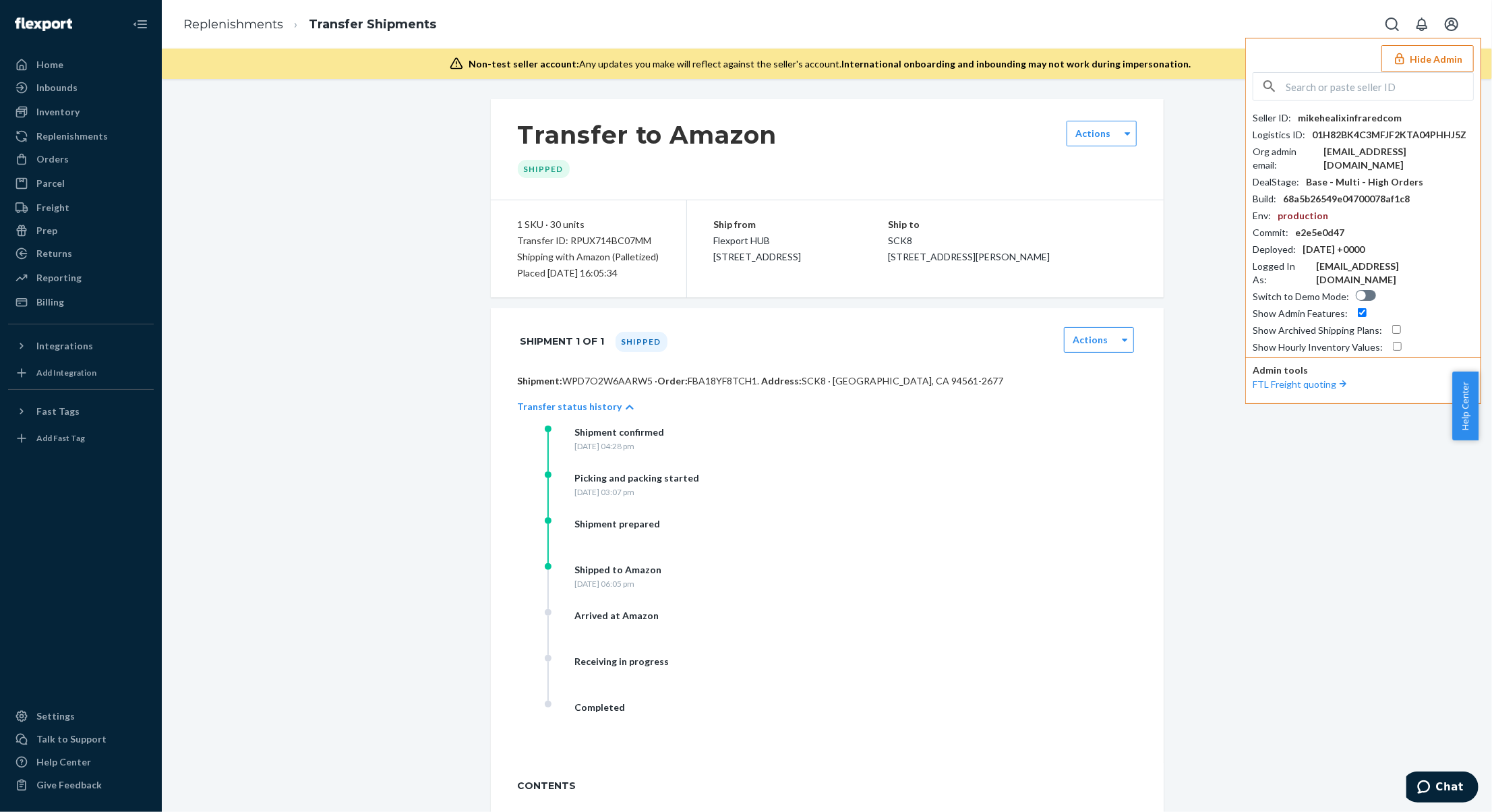
click at [1369, 119] on div "mikehealixinfraredcom" at bounding box center [1350, 118] width 104 height 13
click at [964, 472] on div "Shipment confirmed Friday, June 20, 2025 at 04:28 pm Picking and packing starte…" at bounding box center [841, 586] width 592 height 321
click at [608, 242] on div "Transfer ID: RPUX714BC07MM" at bounding box center [589, 241] width 142 height 16
copy div "RPUX714BC07MM"
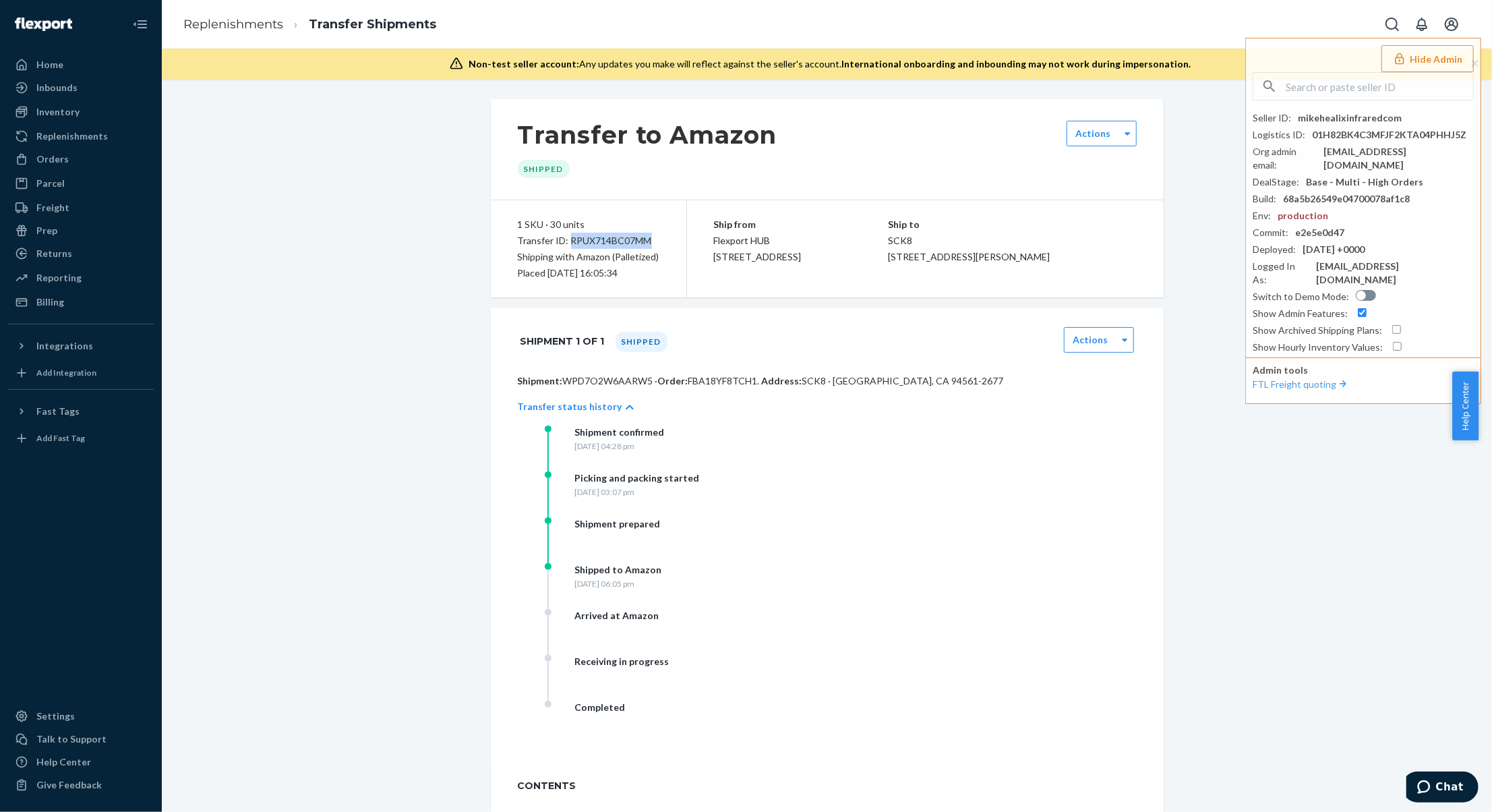
click at [714, 387] on p "Shipment: WPD7O2W6AARW5 · Order: FBA18YF8TCH1 . Address: SCK8 · OAKLEY, CA 9456…" at bounding box center [827, 380] width 619 height 13
click at [715, 386] on span "FBA18YF8TCH1 ." at bounding box center [724, 380] width 72 height 12
click at [716, 382] on span "FBA18YF8TCH1 ." at bounding box center [724, 380] width 72 height 12
copy span "FBA18YF8TCH1"
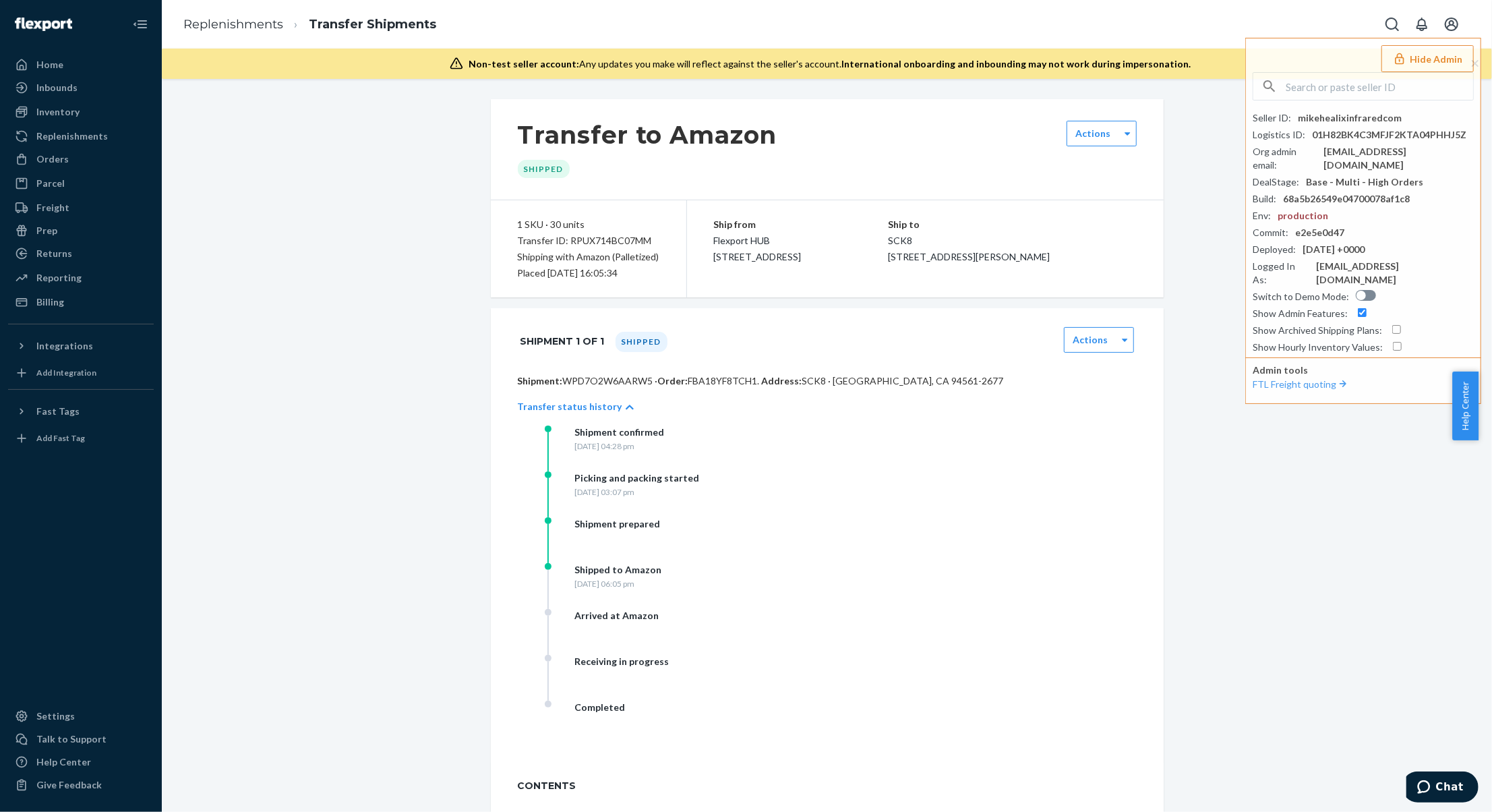
click at [995, 459] on div "Shipment confirmed Friday, June 20, 2025 at 04:28 pm Picking and packing starte…" at bounding box center [841, 586] width 592 height 321
click at [1323, 114] on div "mikehealixinfraredcom" at bounding box center [1350, 118] width 104 height 13
copy div "mikehealixinfraredcom"
click at [1064, 354] on div "Actions Download BOL" at bounding box center [1099, 341] width 70 height 28
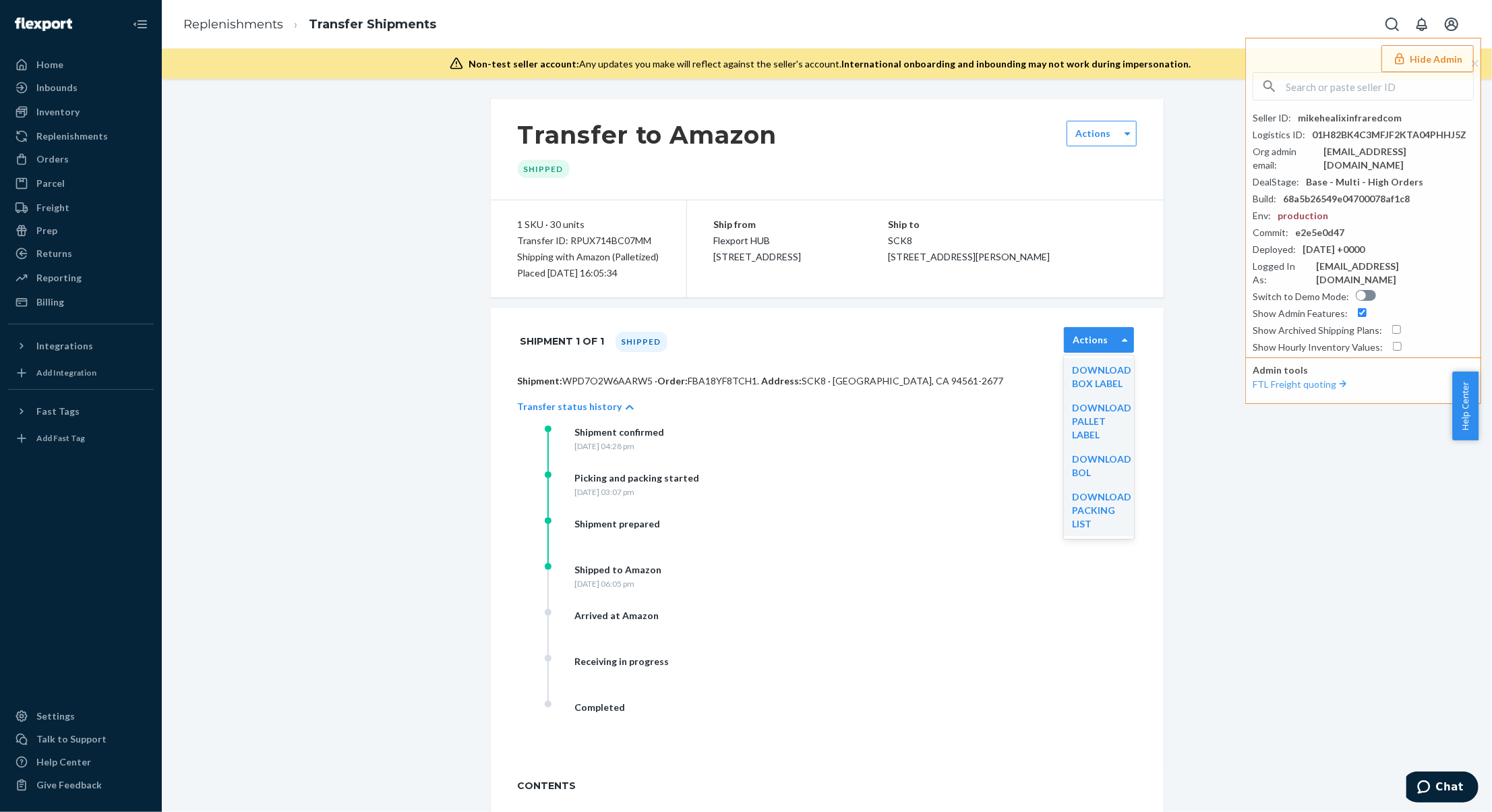
click at [1088, 343] on label "Actions" at bounding box center [1090, 340] width 35 height 13
click at [1102, 475] on div "Download BOL" at bounding box center [1099, 466] width 70 height 38
click at [1084, 334] on label "Actions" at bounding box center [1090, 340] width 35 height 13
click at [1072, 467] on link "Download BOL" at bounding box center [1101, 465] width 59 height 25
click at [1360, 85] on input "text" at bounding box center [1380, 86] width 188 height 27
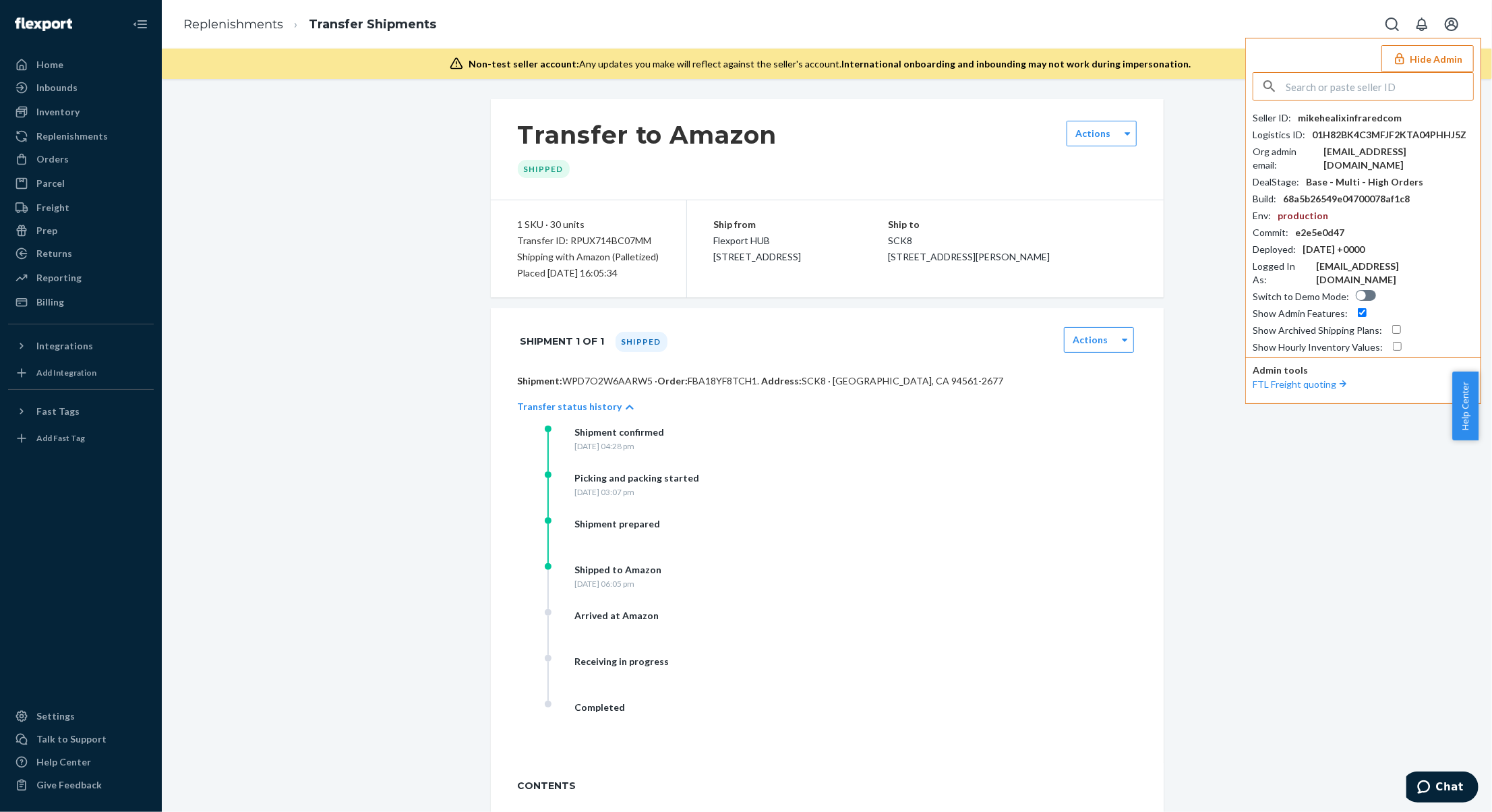
paste input "andrewpuzzlingpursuitscom"
type input "andrewpuzzlingpursuitscom"
click at [1393, 122] on span "andrewpuzzlingpursuitscom" at bounding box center [1367, 118] width 201 height 13
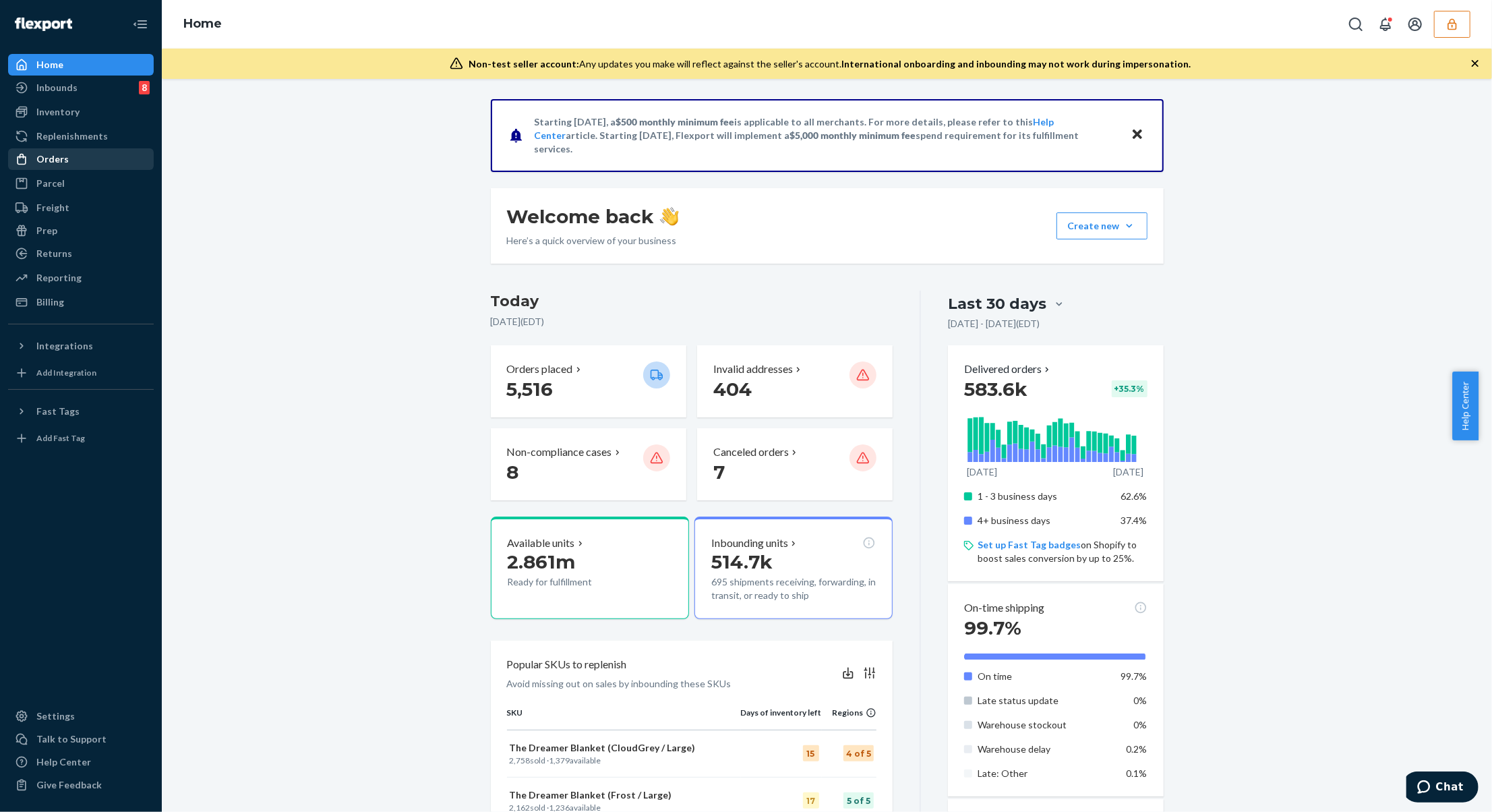
click at [91, 153] on div "Orders" at bounding box center [81, 159] width 143 height 19
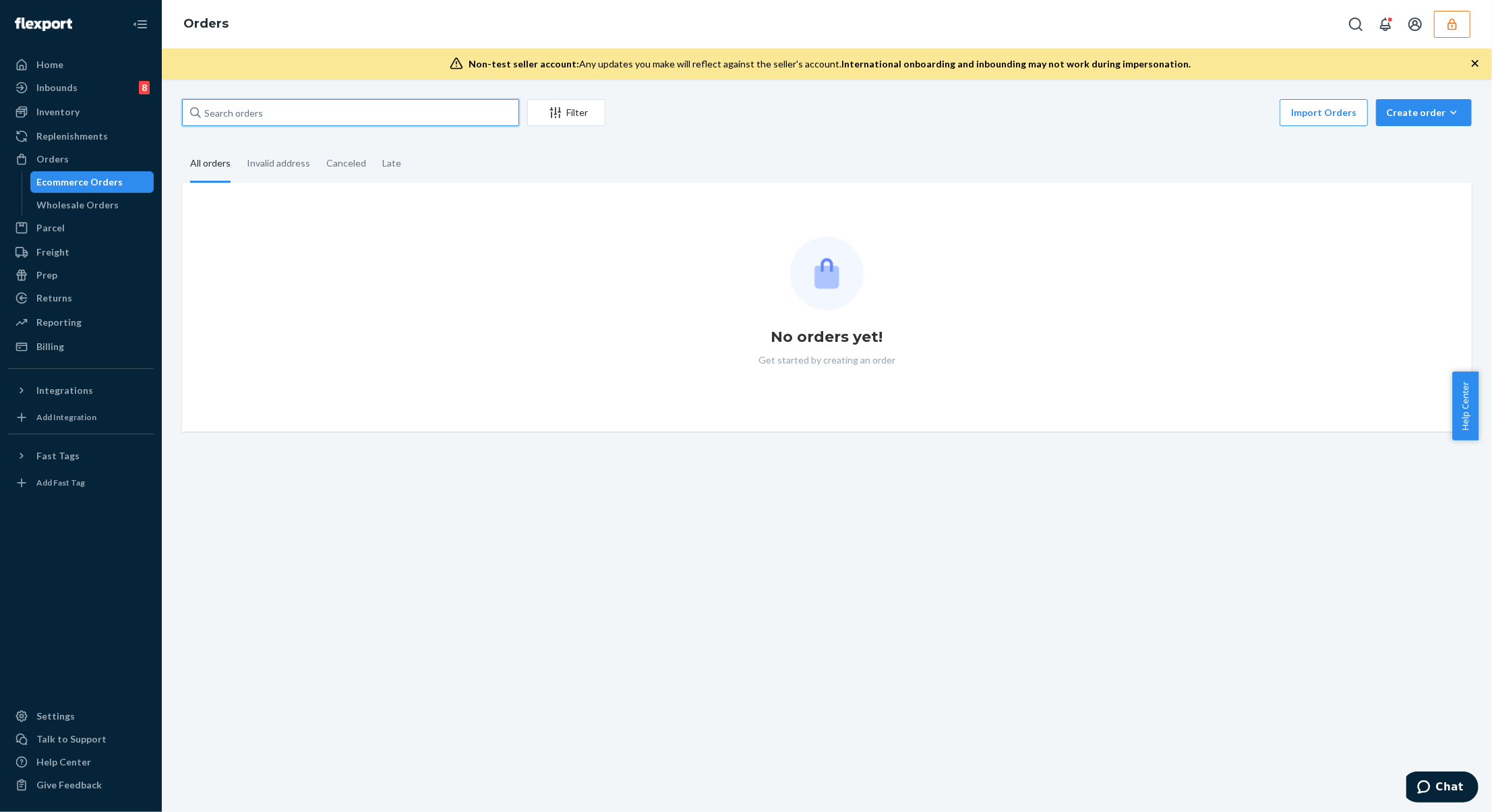
click at [343, 120] on input "text" at bounding box center [351, 112] width 337 height 27
paste input "254585938"
type input "254585938"
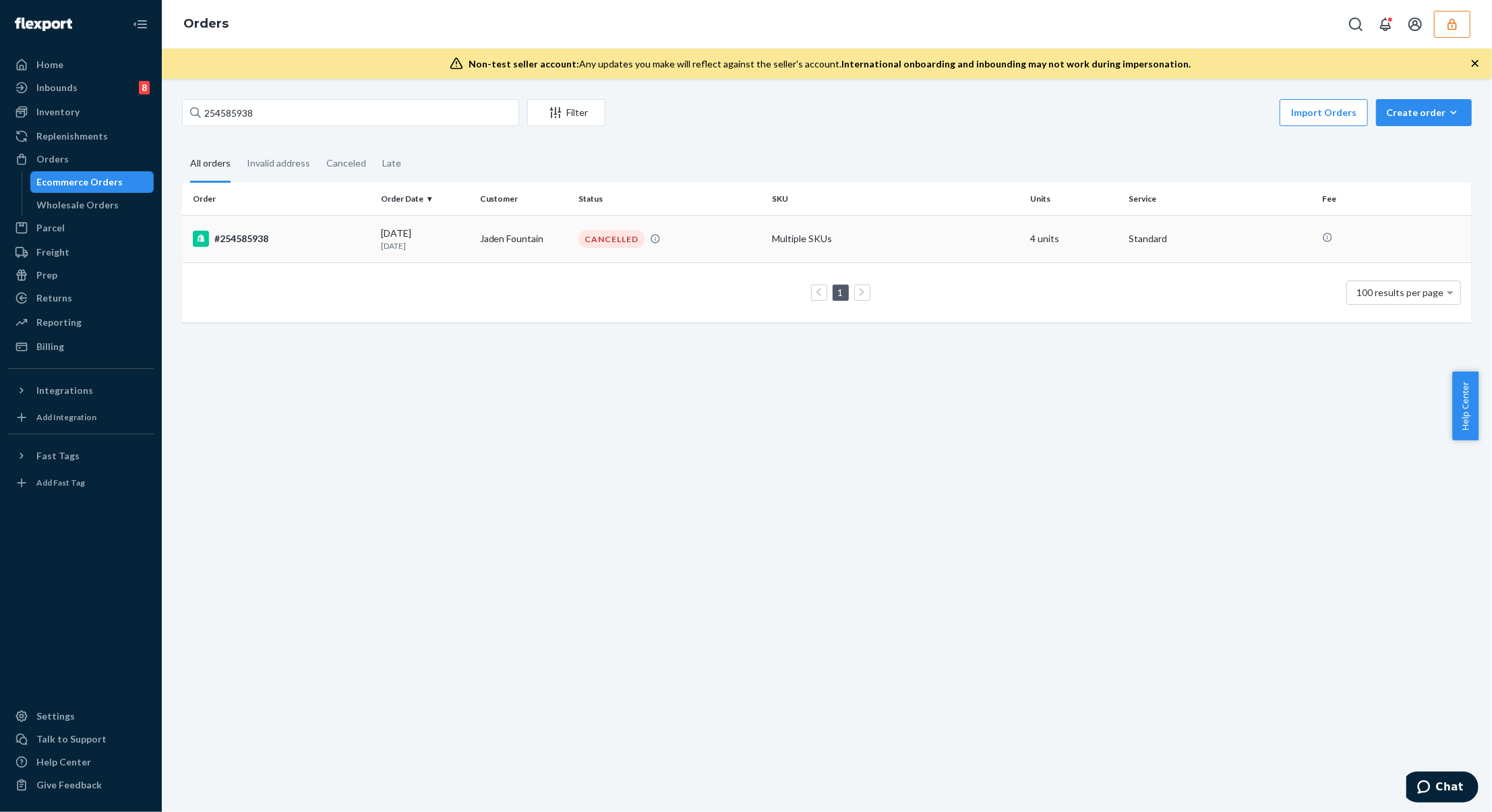
click at [514, 235] on td "Jaden Fountain" at bounding box center [524, 239] width 99 height 47
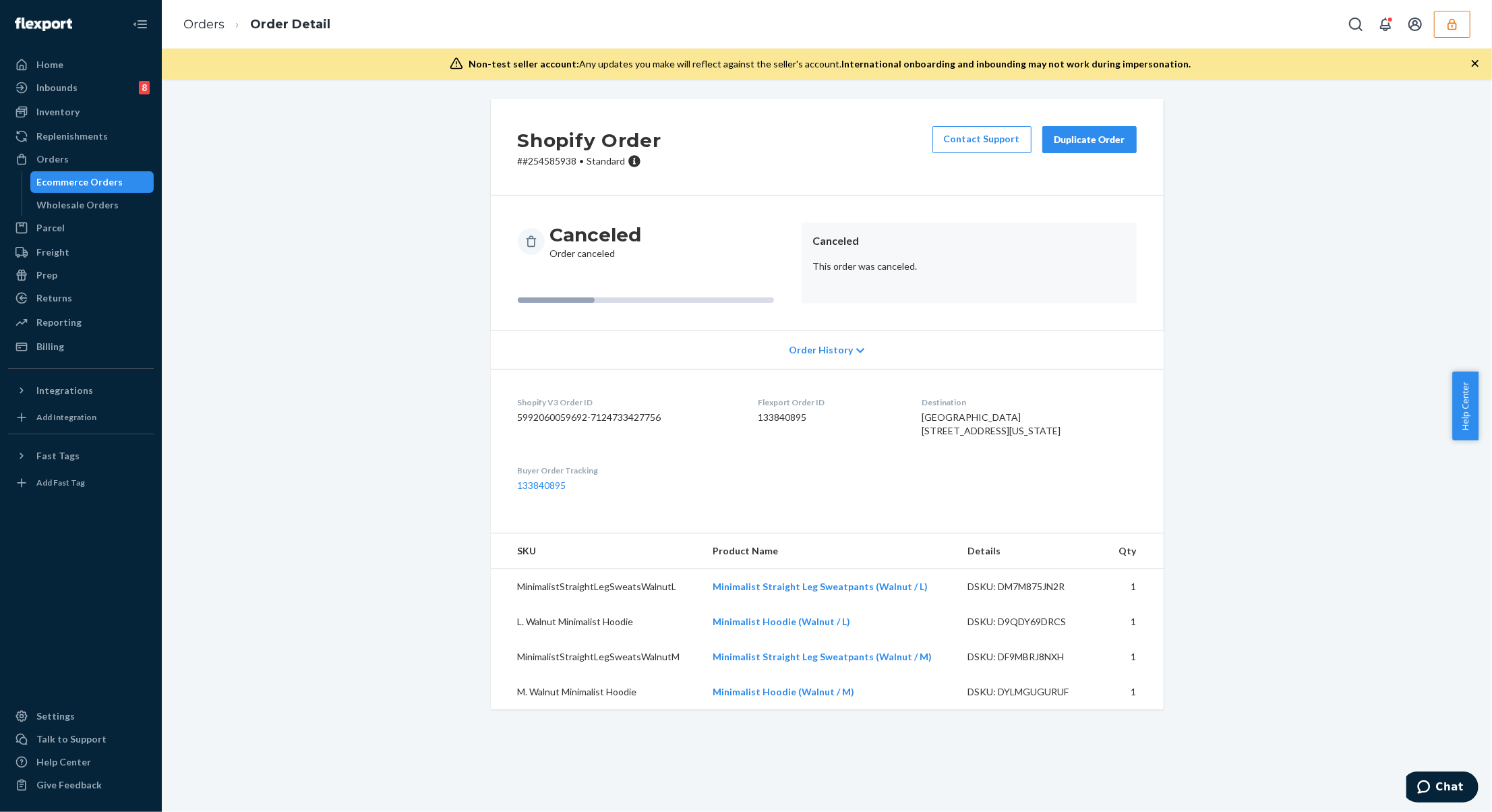
click at [394, 402] on div "Shopify Order # #254585938 • Standard Contact Support Duplicate Order Canceled …" at bounding box center [827, 413] width 1310 height 627
click at [635, 421] on dd "5992060059692-7124733427756" at bounding box center [627, 417] width 219 height 13
copy dd "7124733427756"
click at [1455, 23] on icon "button" at bounding box center [1453, 24] width 13 height 13
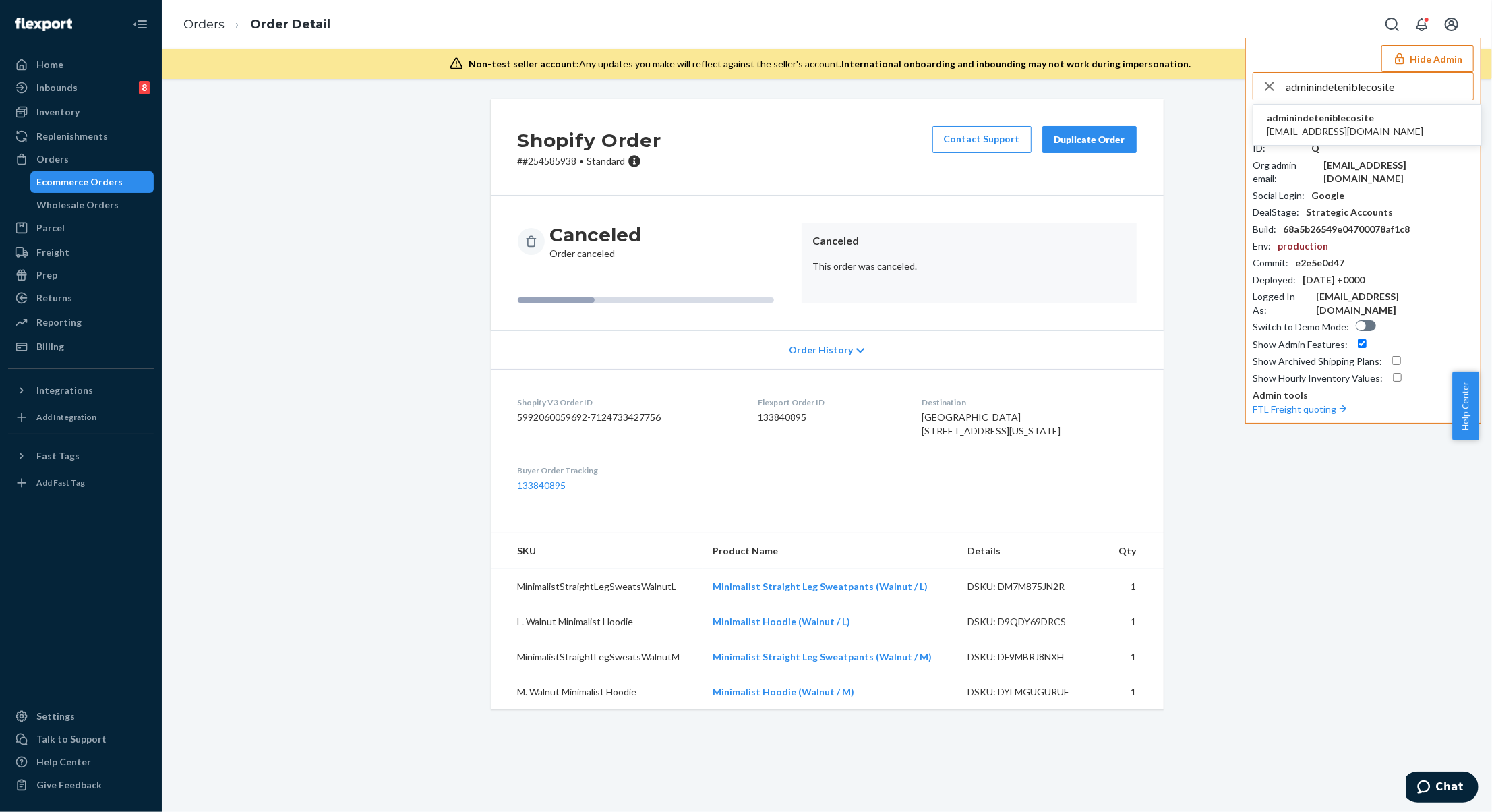
type input "adminindeteniblecosite"
click at [1390, 120] on li "adminindeteniblecosite admin@indetenible.co.site" at bounding box center [1368, 125] width 228 height 41
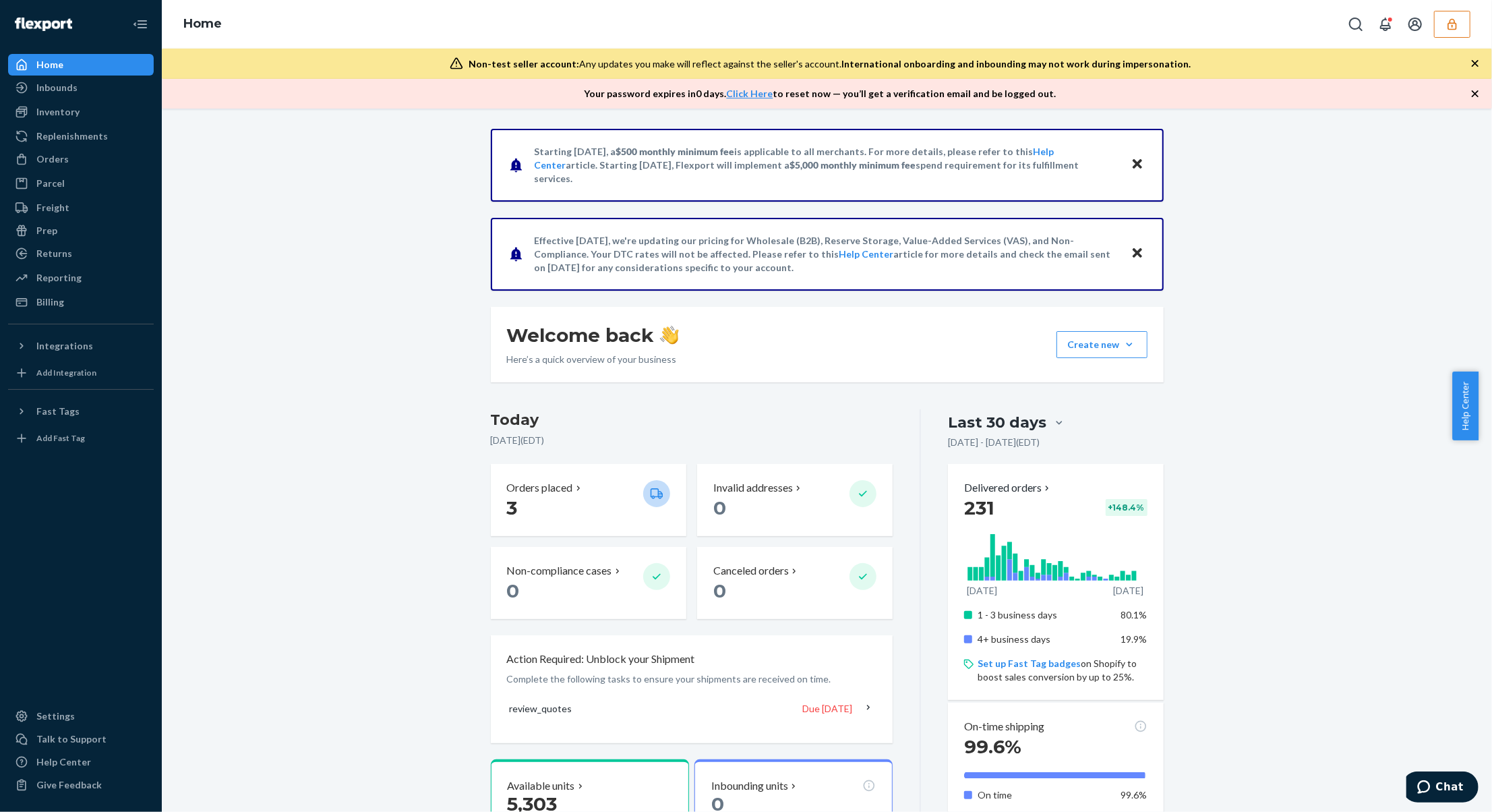
click at [335, 318] on div "Starting [DATE], a $500 monthly minimum fee is applicable to all merchants. For…" at bounding box center [827, 687] width 1310 height 1118
click at [74, 98] on link "Inbounds" at bounding box center [80, 88] width 145 height 22
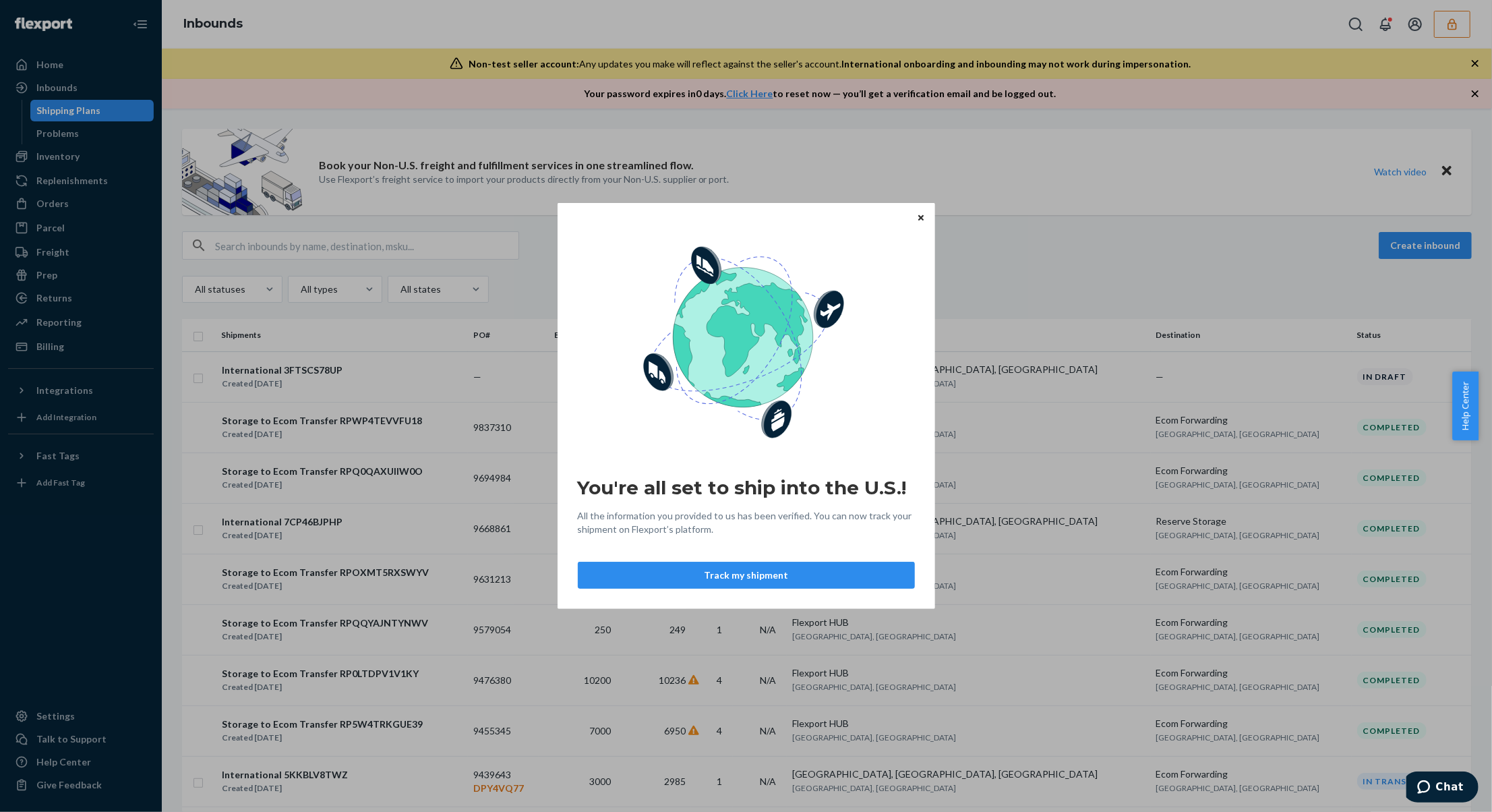
click at [919, 216] on icon "Close" at bounding box center [921, 217] width 5 height 8
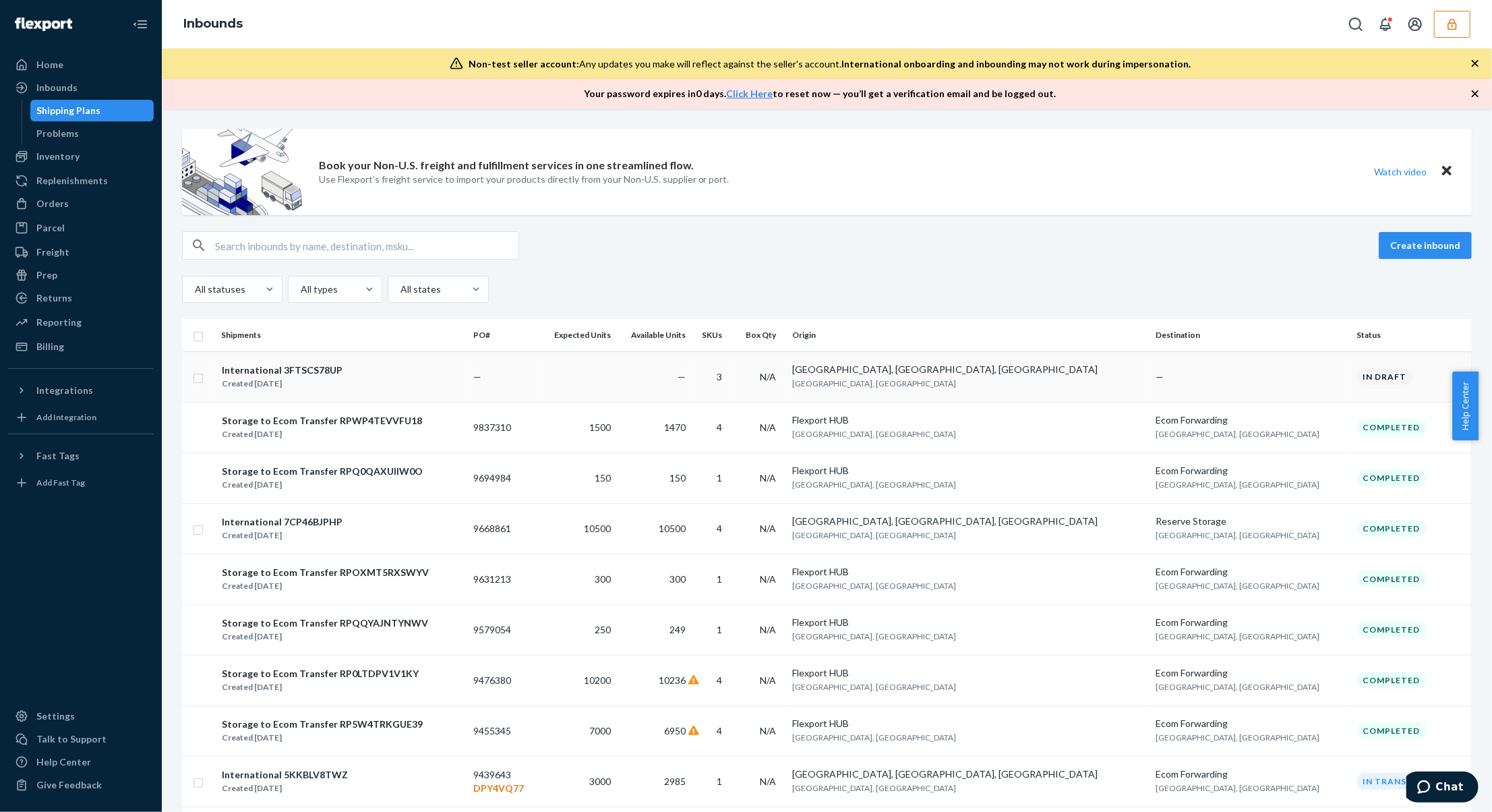
click at [1239, 389] on td "—" at bounding box center [1251, 376] width 201 height 50
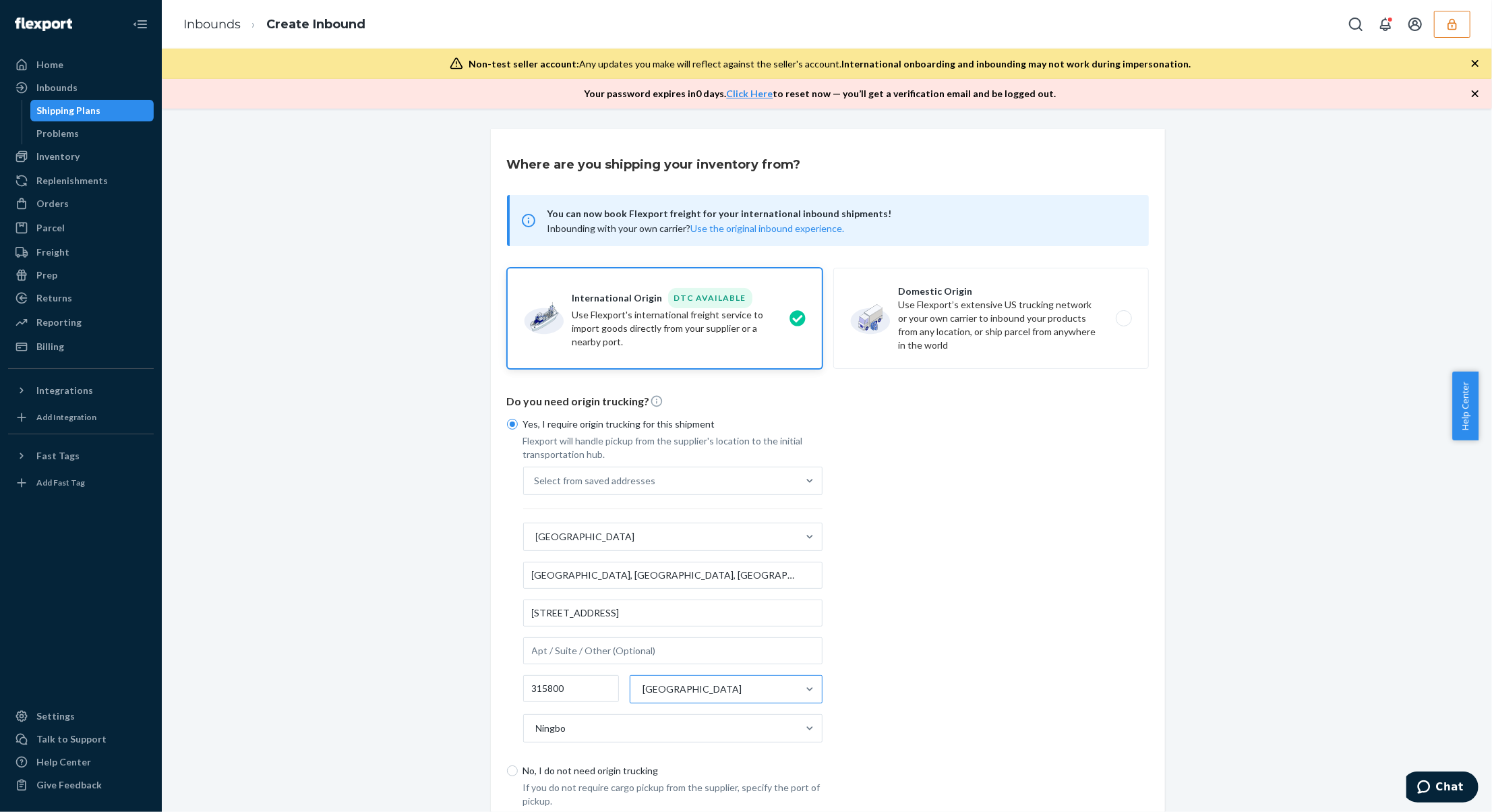
scroll to position [118, 0]
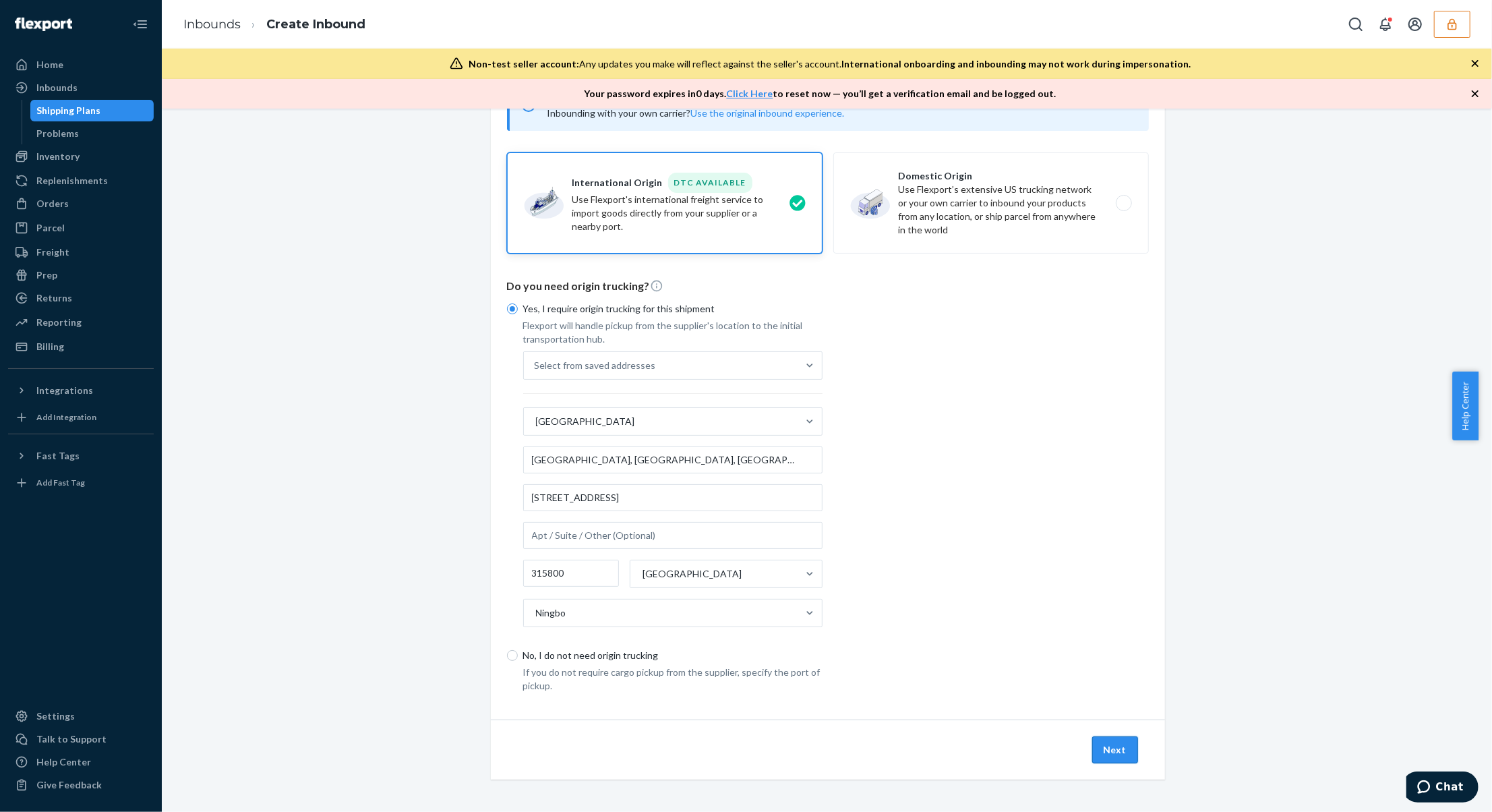
click at [1098, 751] on button "Next" at bounding box center [1115, 749] width 46 height 27
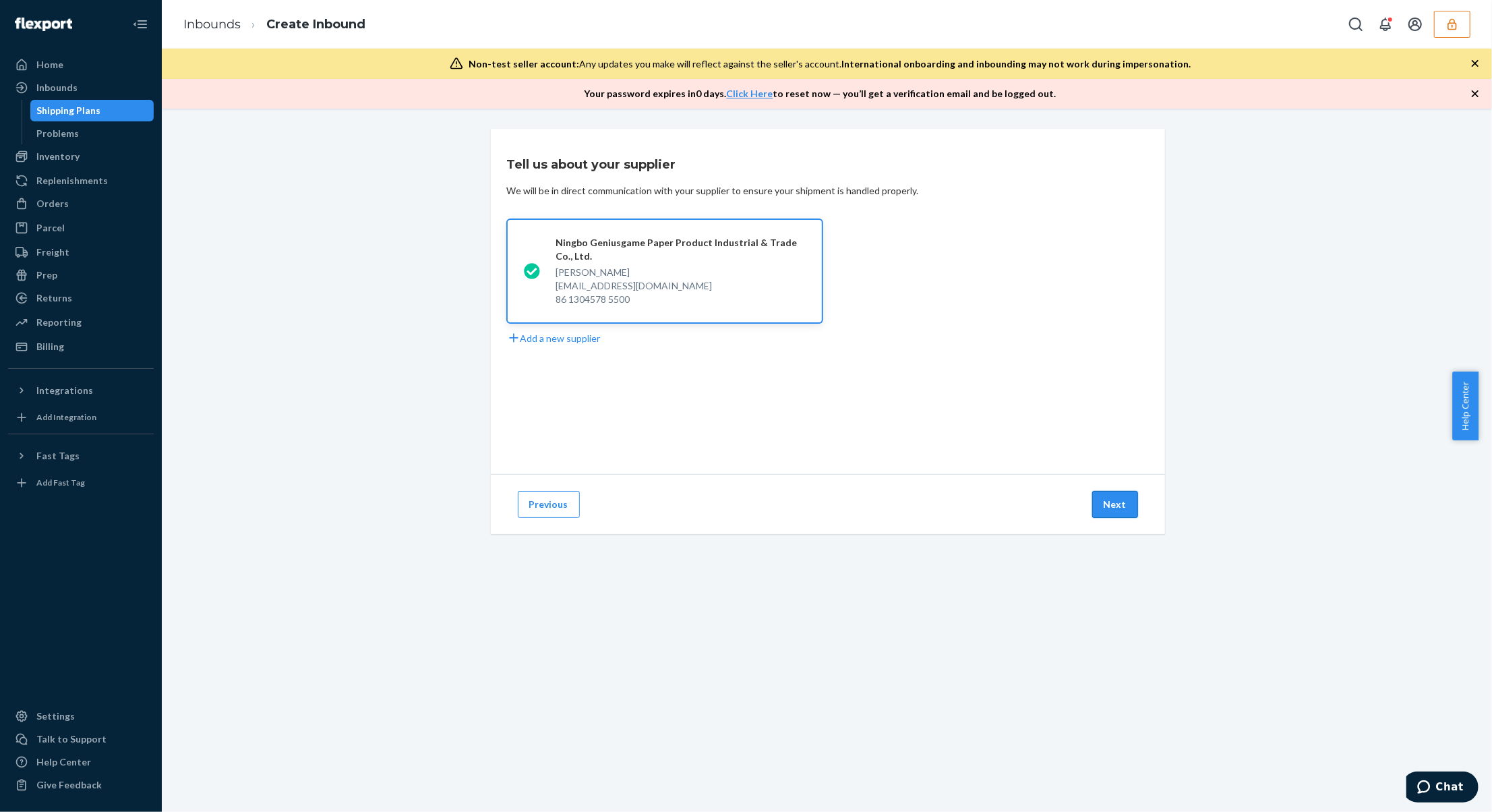
click at [1103, 502] on button "Next" at bounding box center [1115, 504] width 46 height 27
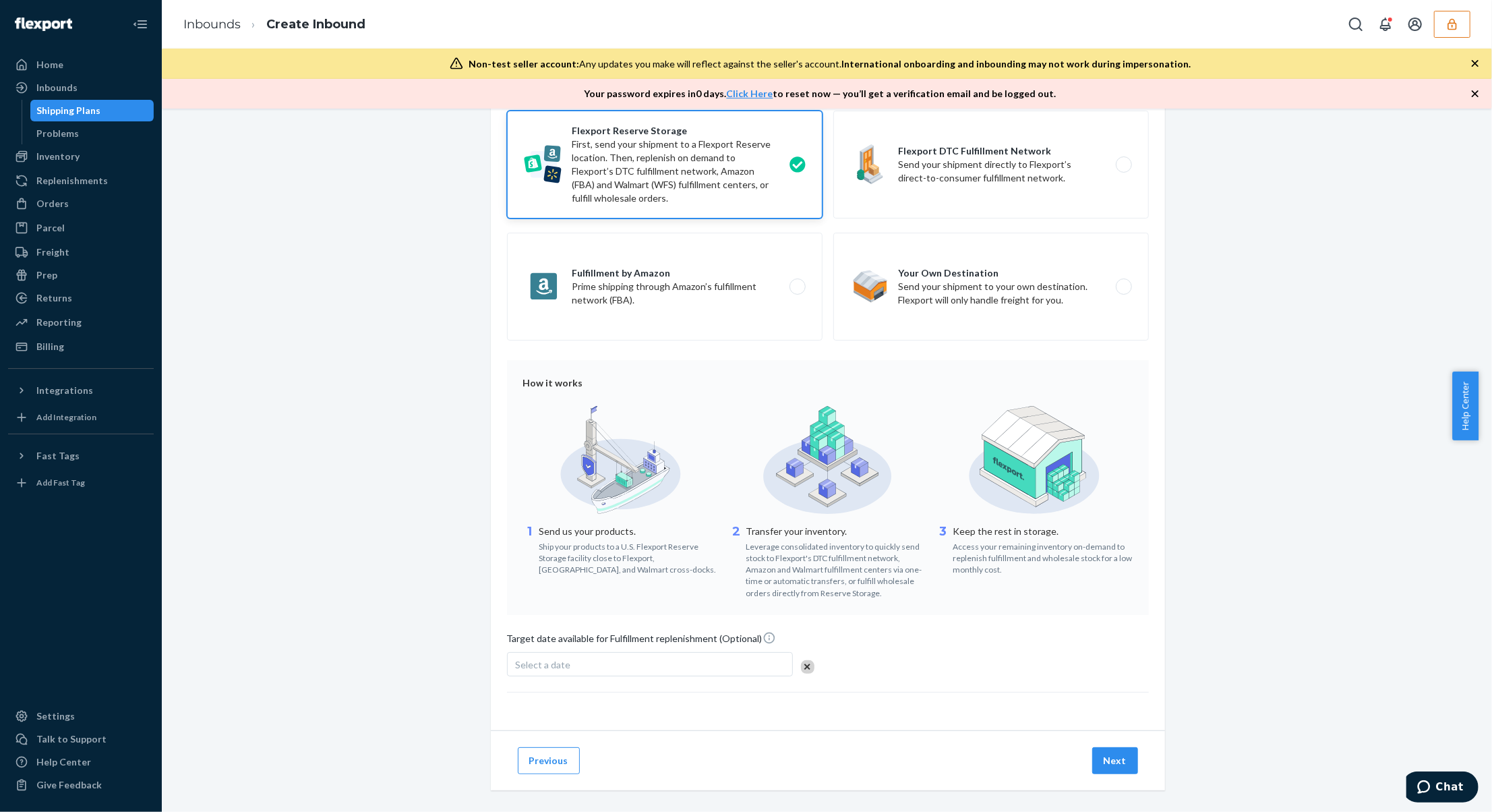
scroll to position [101, 0]
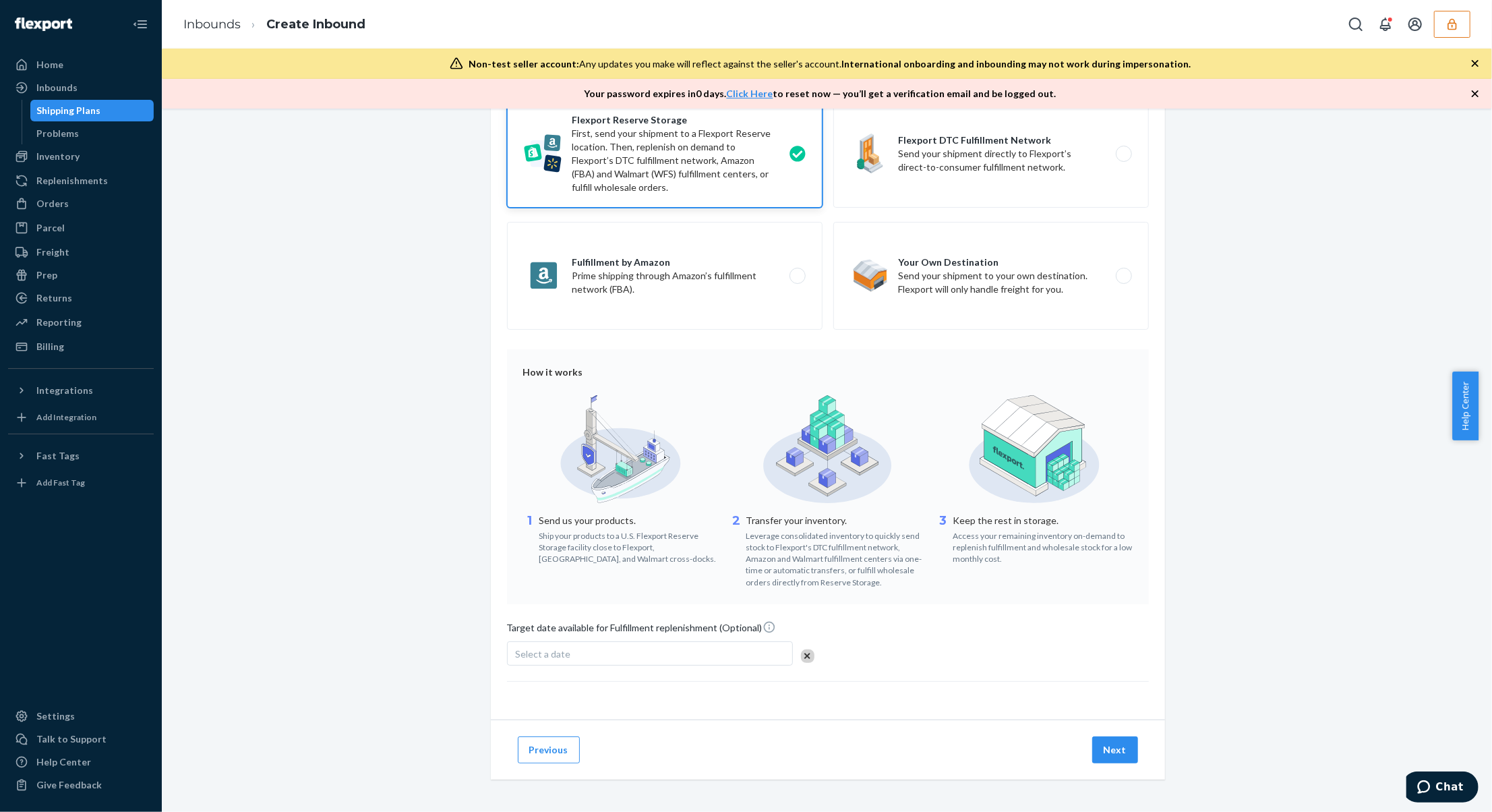
click at [1122, 743] on button "Next" at bounding box center [1115, 749] width 46 height 27
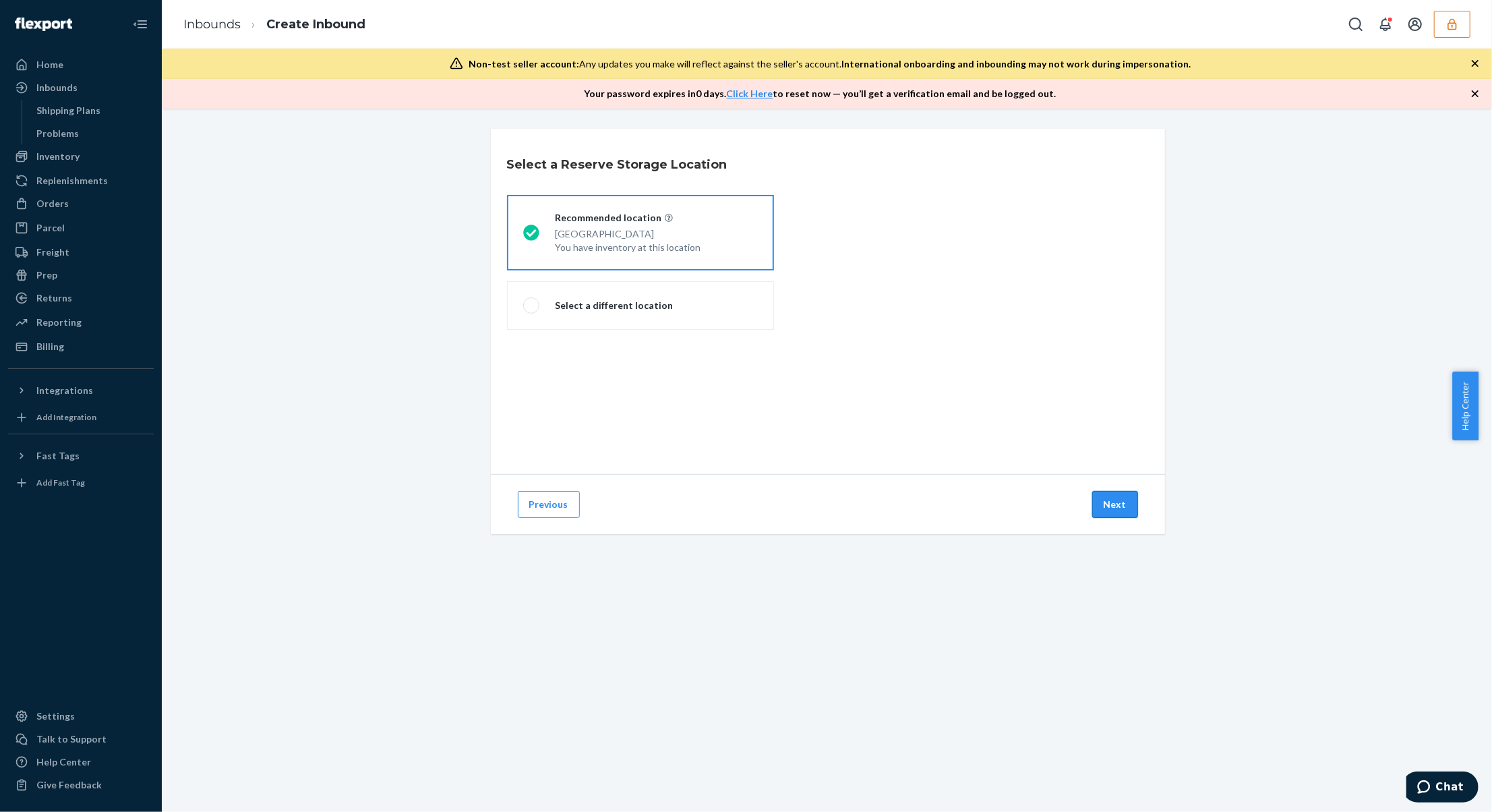
click at [1103, 499] on button "Next" at bounding box center [1115, 504] width 46 height 27
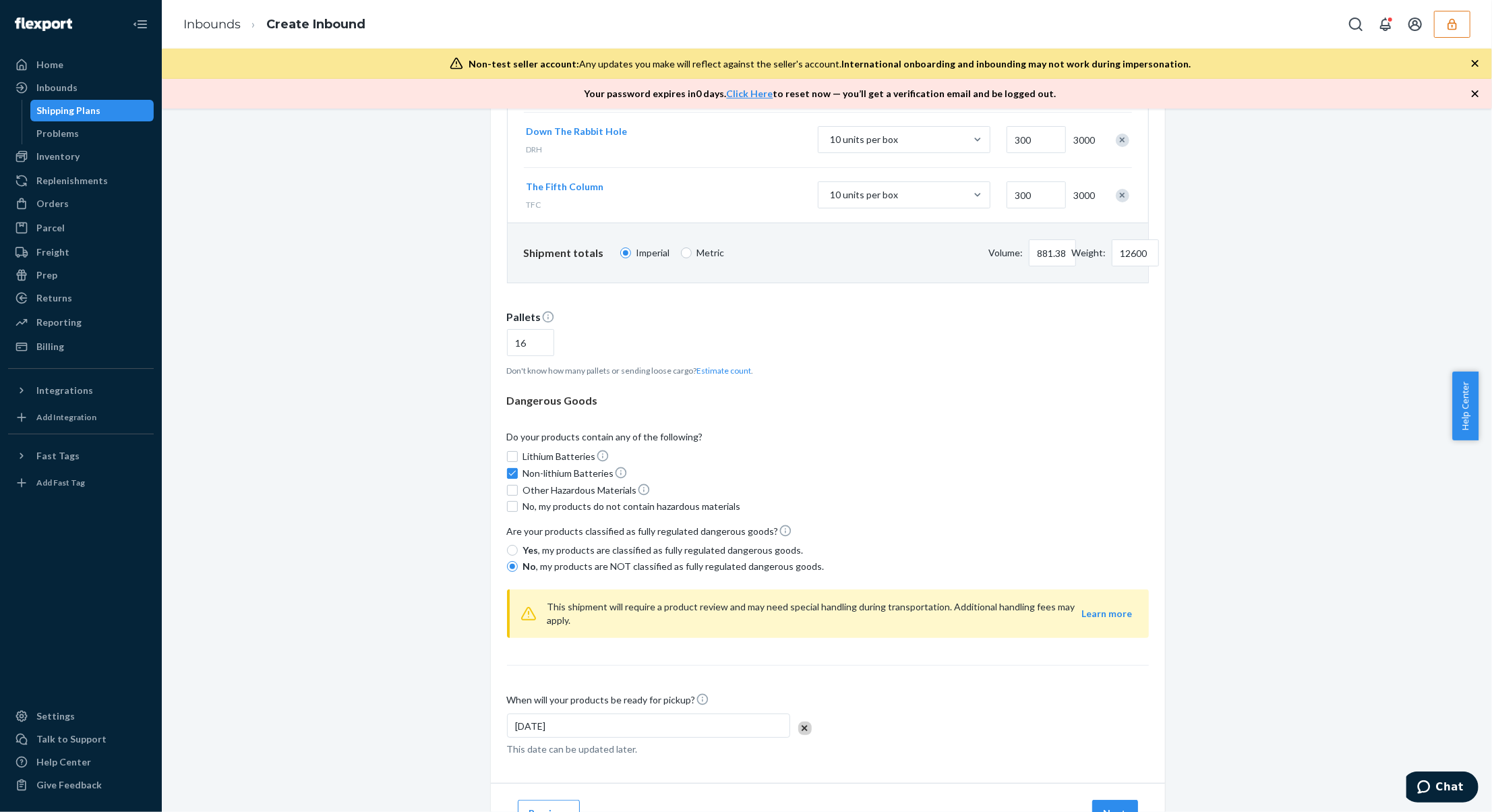
scroll to position [336, 0]
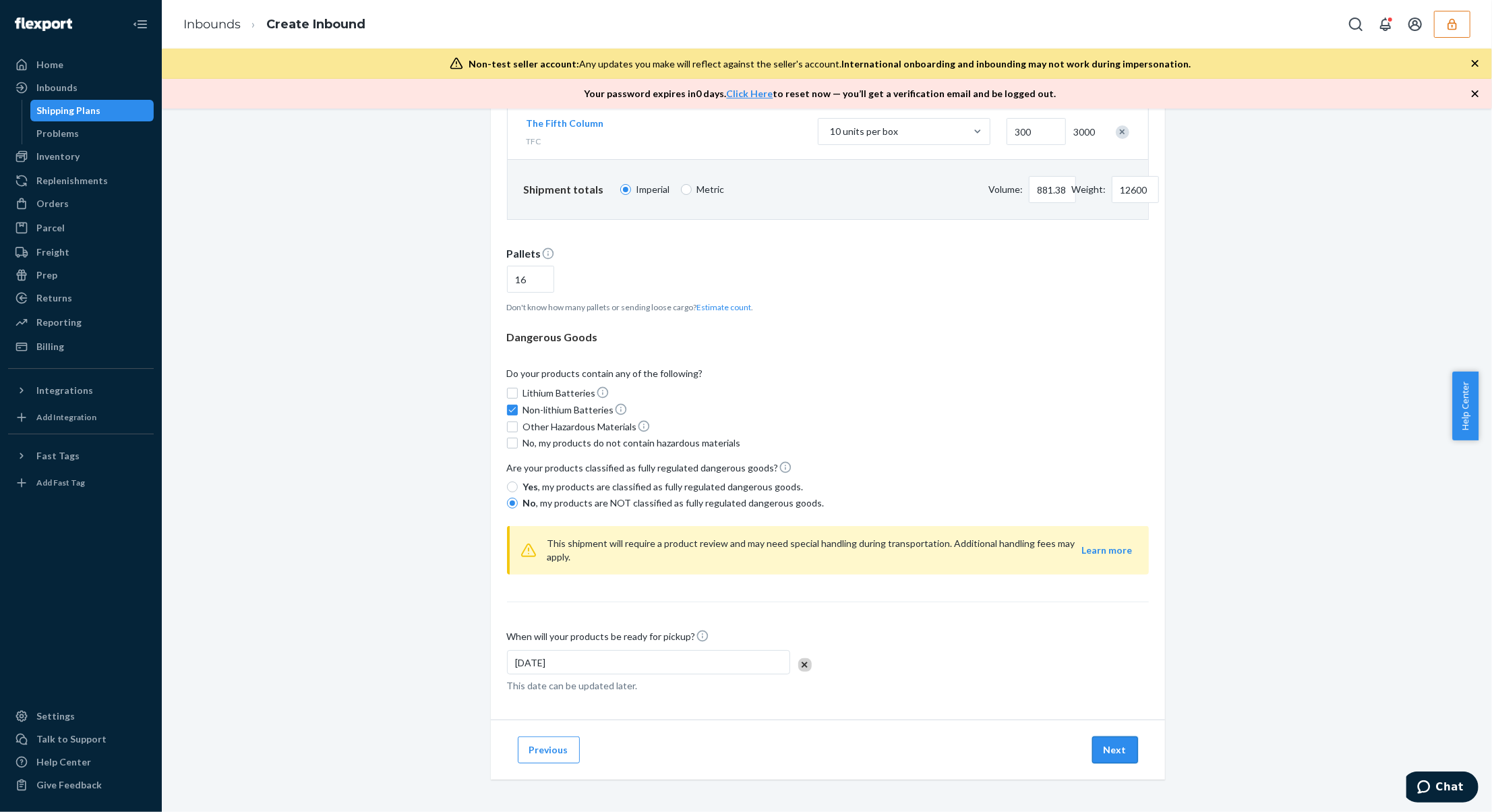
click at [1109, 751] on button "Next" at bounding box center [1115, 749] width 46 height 27
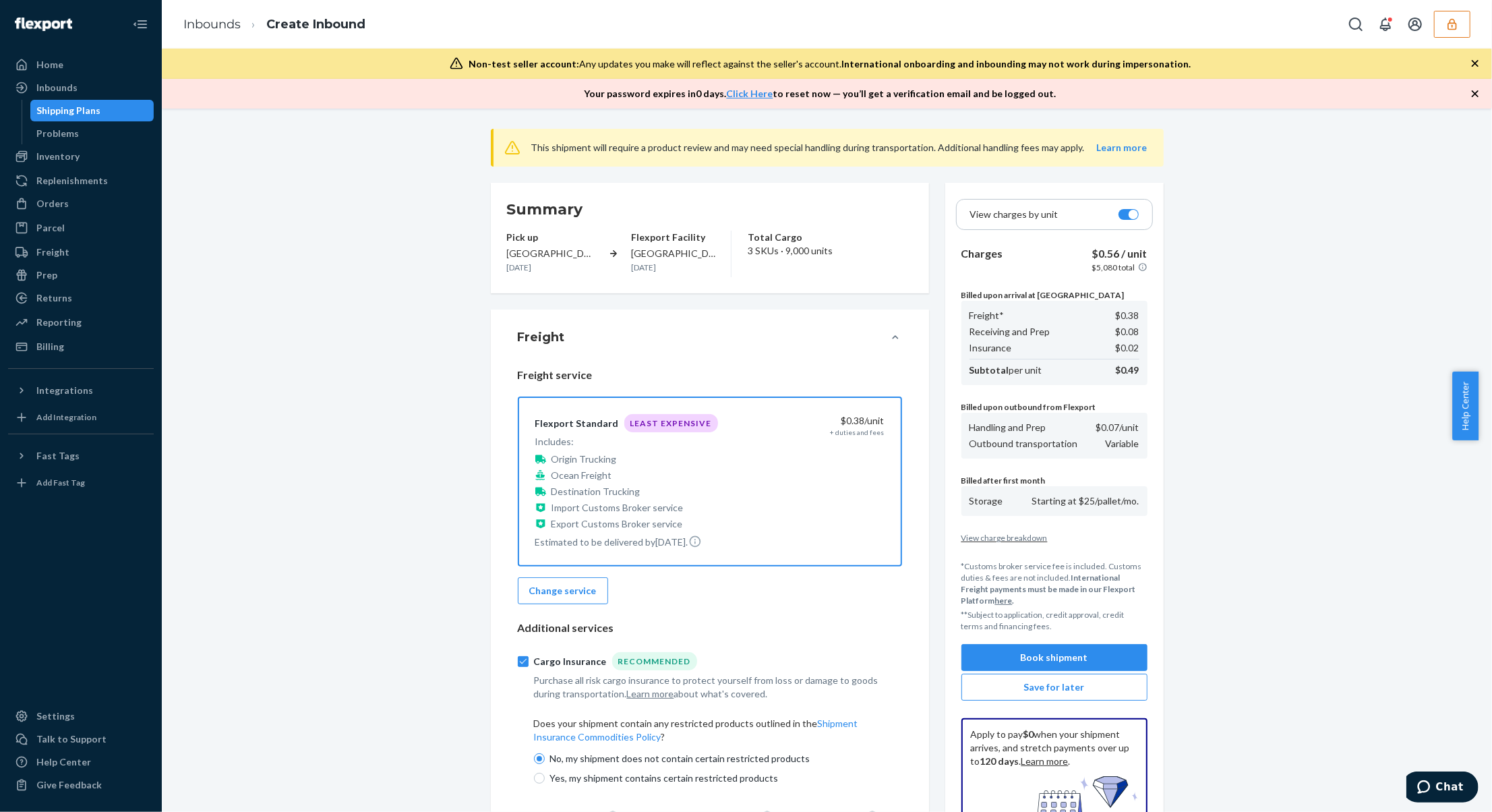
click at [1474, 88] on icon "button" at bounding box center [1475, 93] width 13 height 13
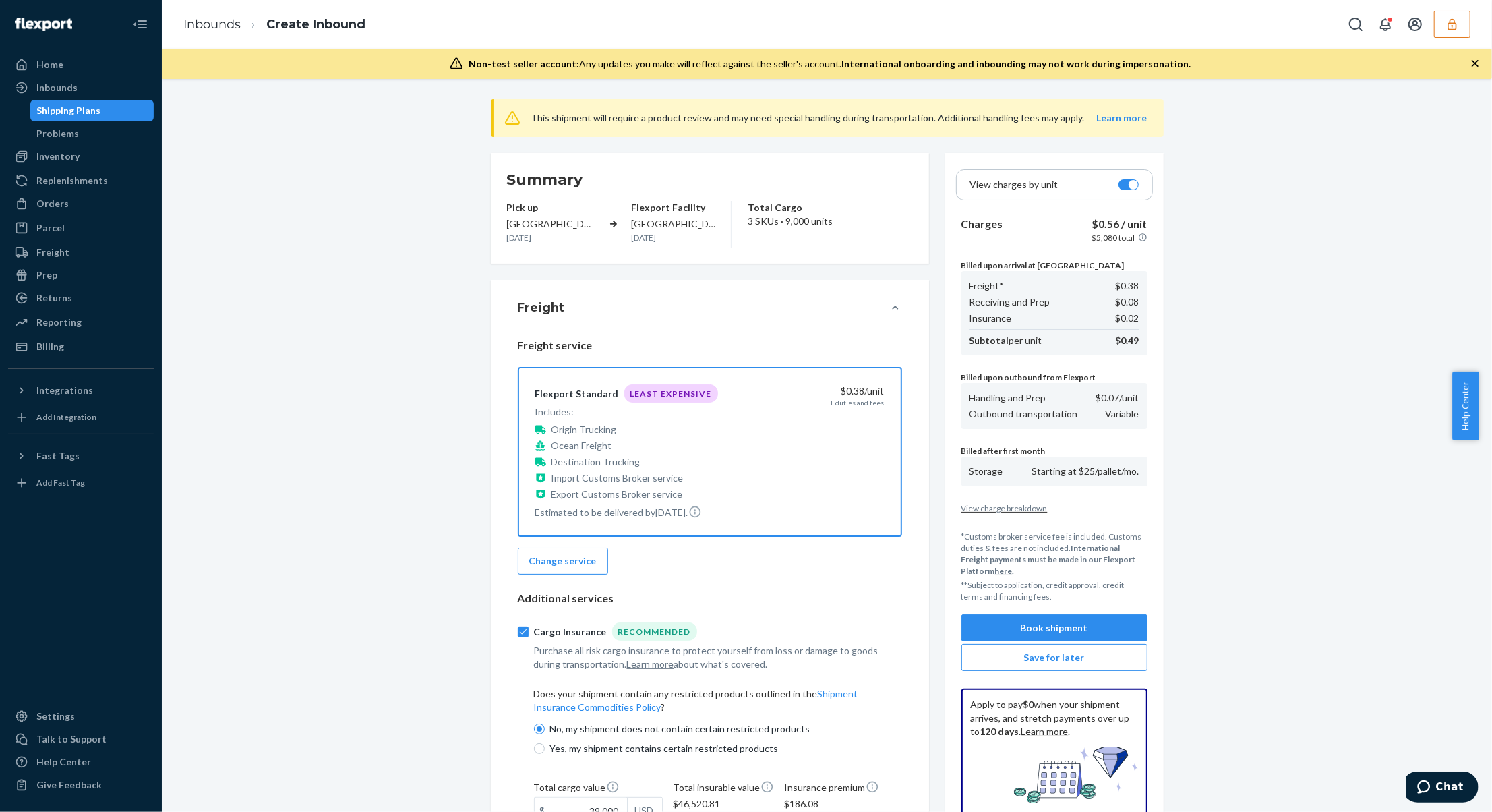
click at [1478, 69] on icon "button" at bounding box center [1475, 64] width 13 height 13
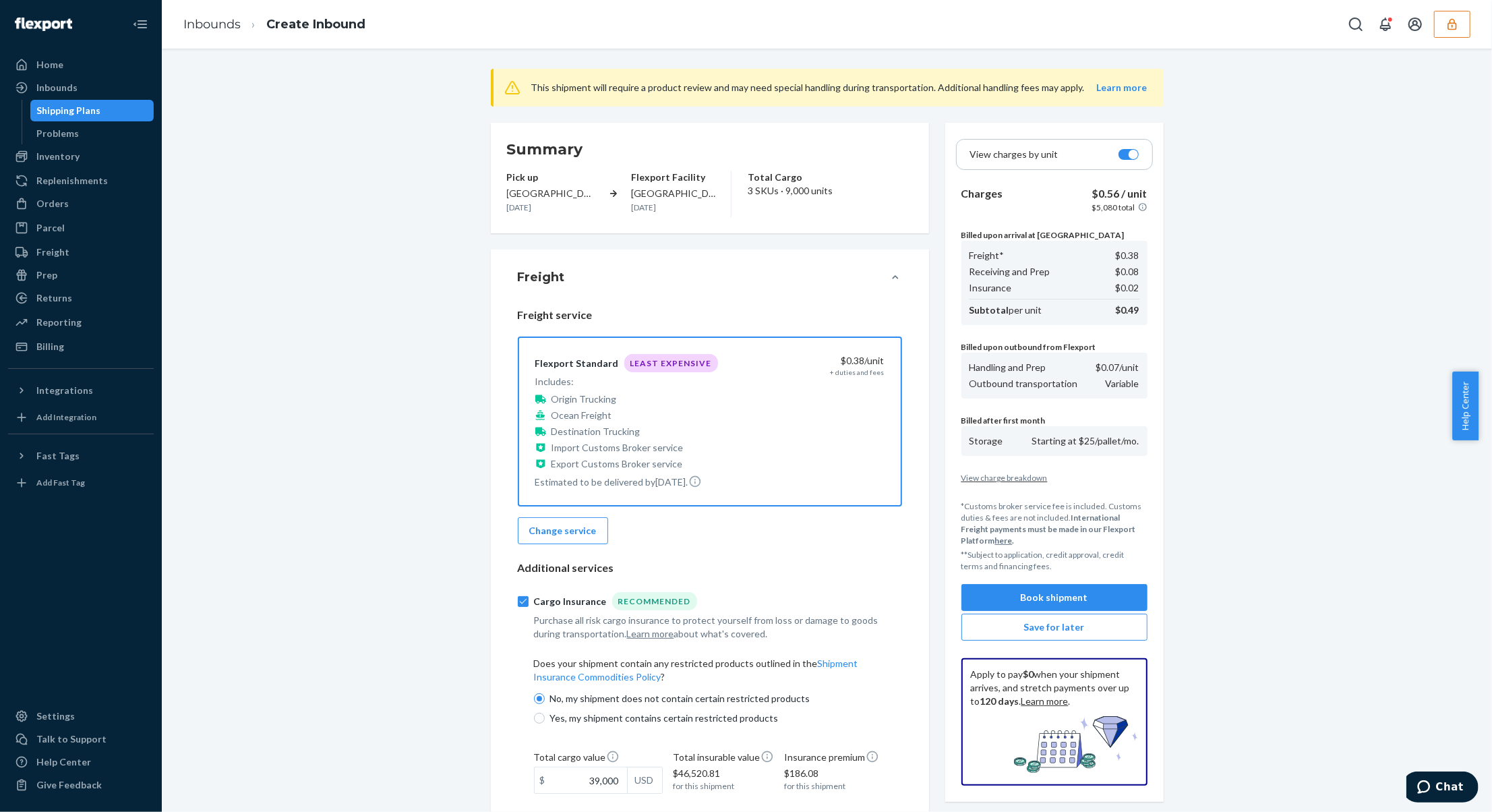
click at [1122, 158] on div at bounding box center [1129, 154] width 20 height 11
click at [1129, 154] on div at bounding box center [1133, 154] width 9 height 9
checkbox input "false"
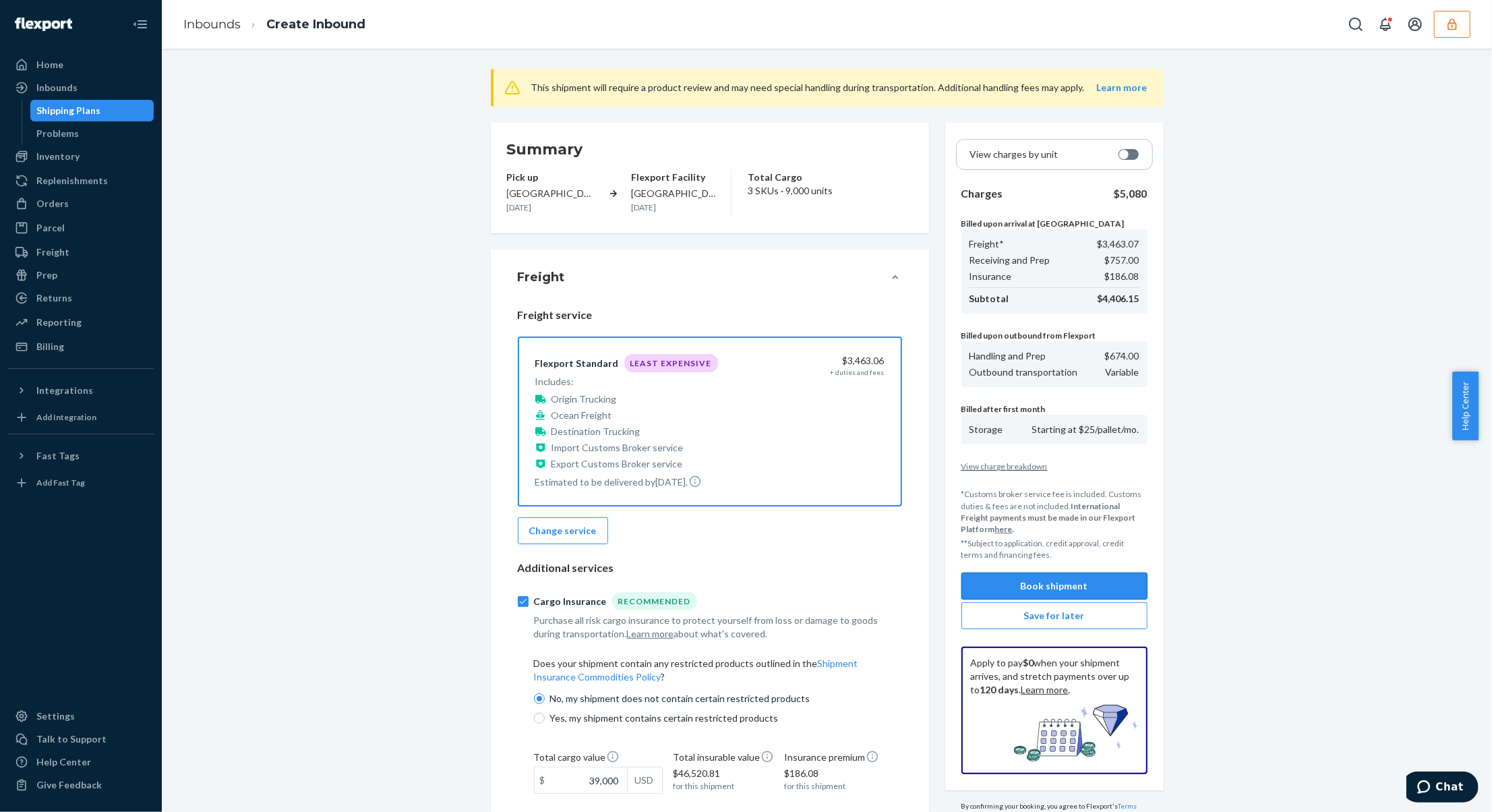
click at [1088, 589] on button "Book shipment" at bounding box center [1055, 586] width 186 height 27
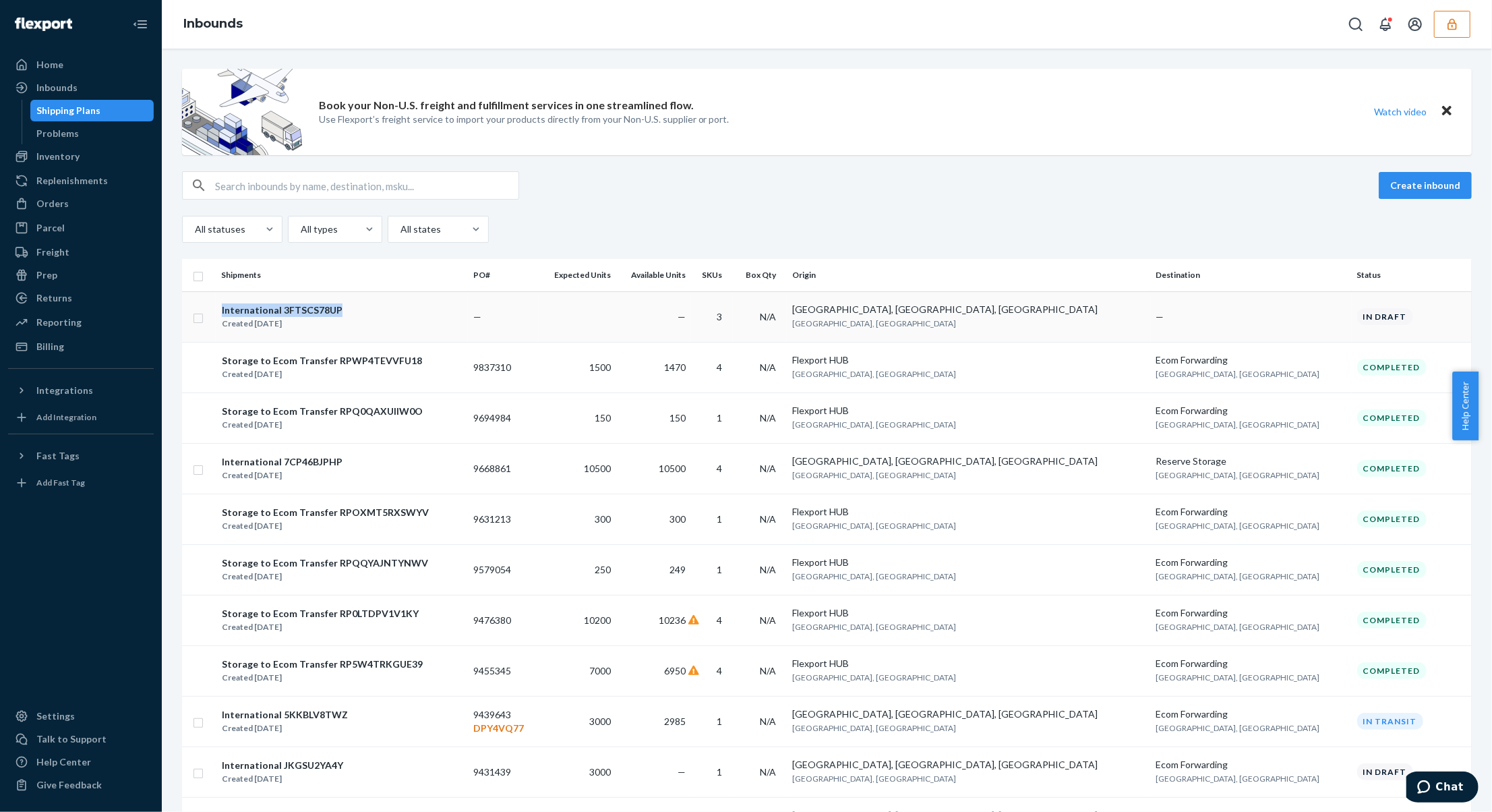
copy div "International 3FTSCS78UP"
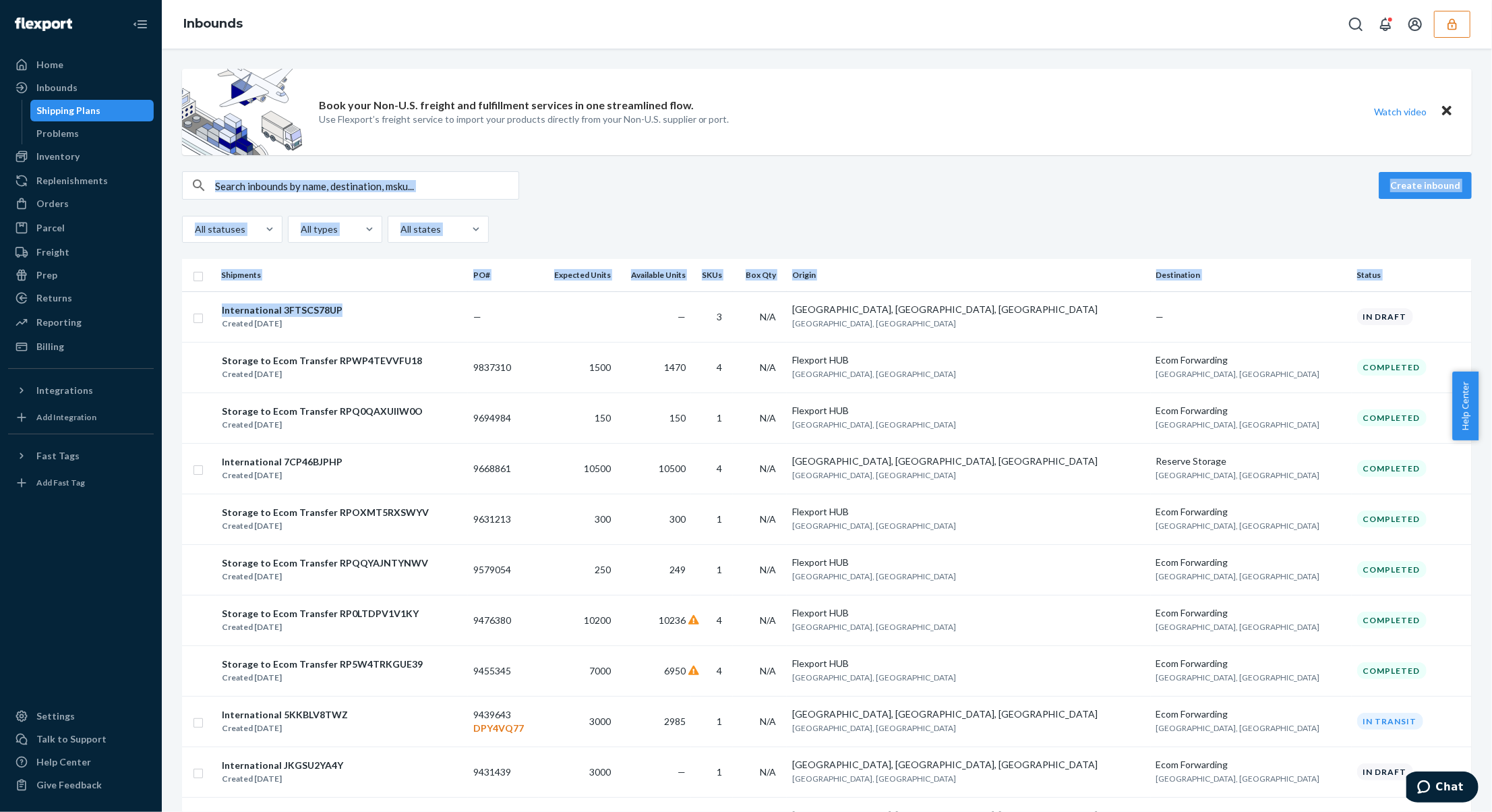
drag, startPoint x: 353, startPoint y: 311, endPoint x: 699, endPoint y: 194, distance: 365.2
click at [699, 194] on div "Create inbound" at bounding box center [827, 185] width 1290 height 28
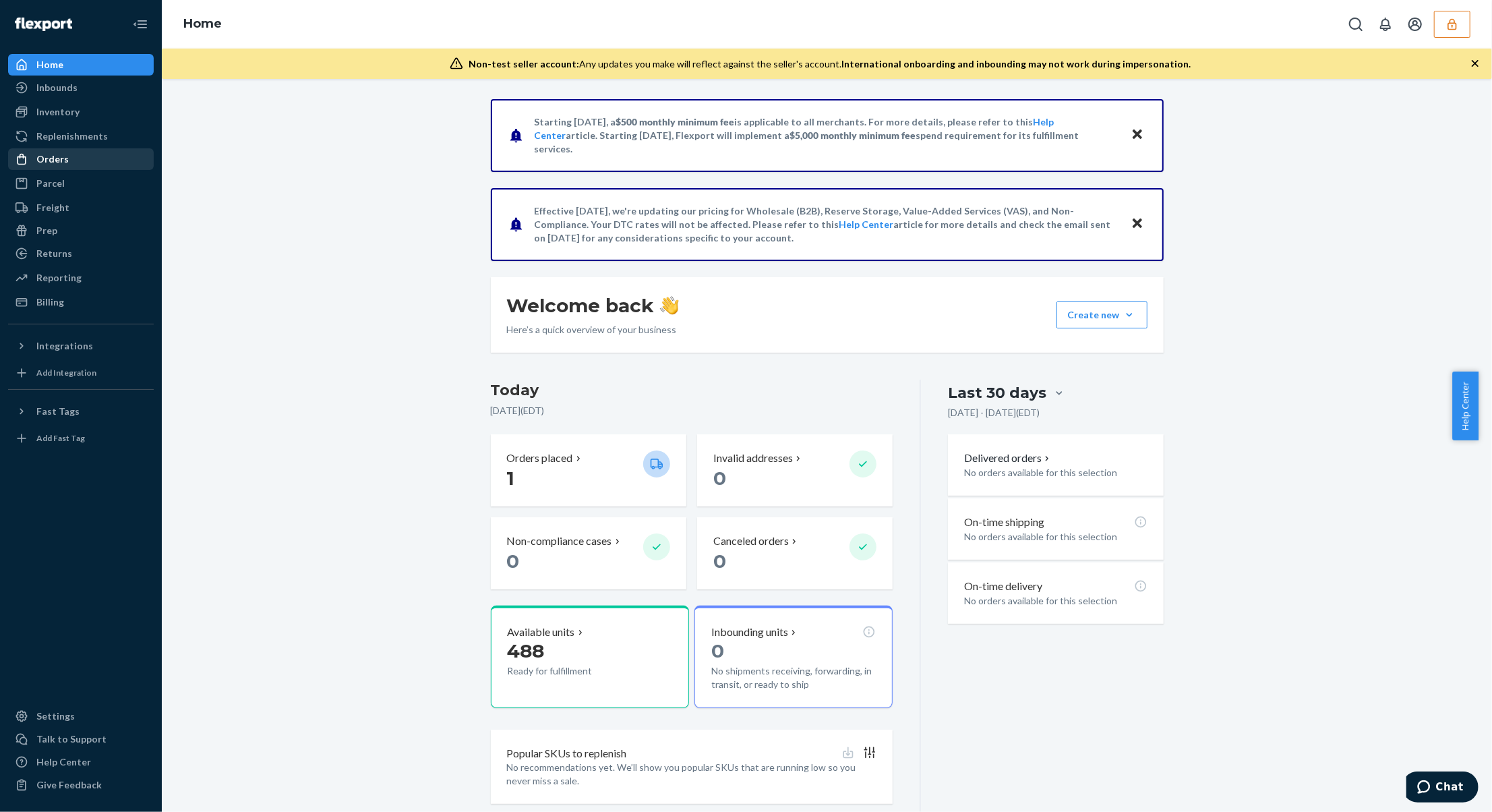
click at [74, 160] on div "Orders" at bounding box center [81, 159] width 143 height 19
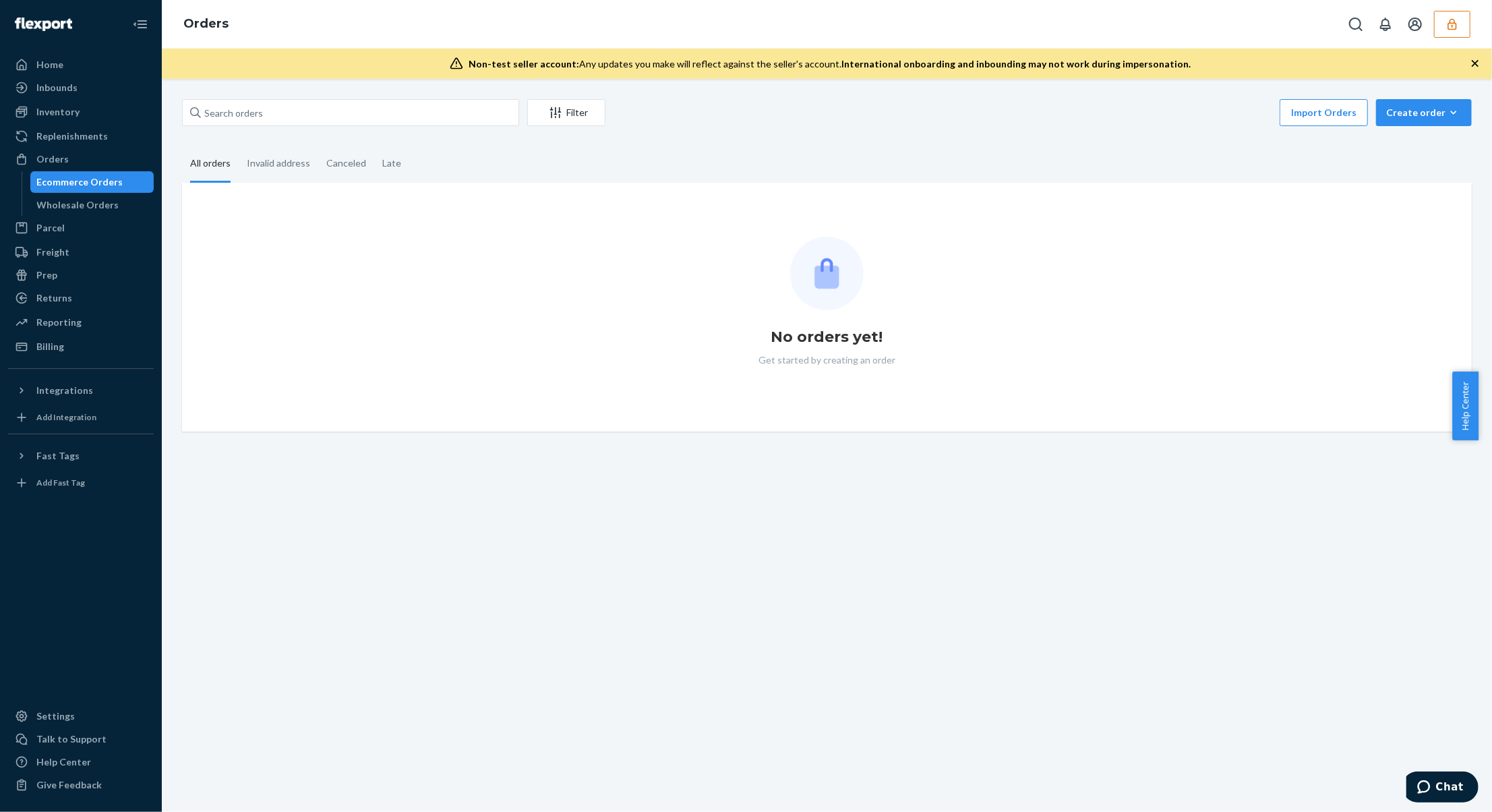
click at [367, 89] on div "Filter Import Orders Create order Ecommerce order Removal order All orders Inva…" at bounding box center [827, 445] width 1331 height 733
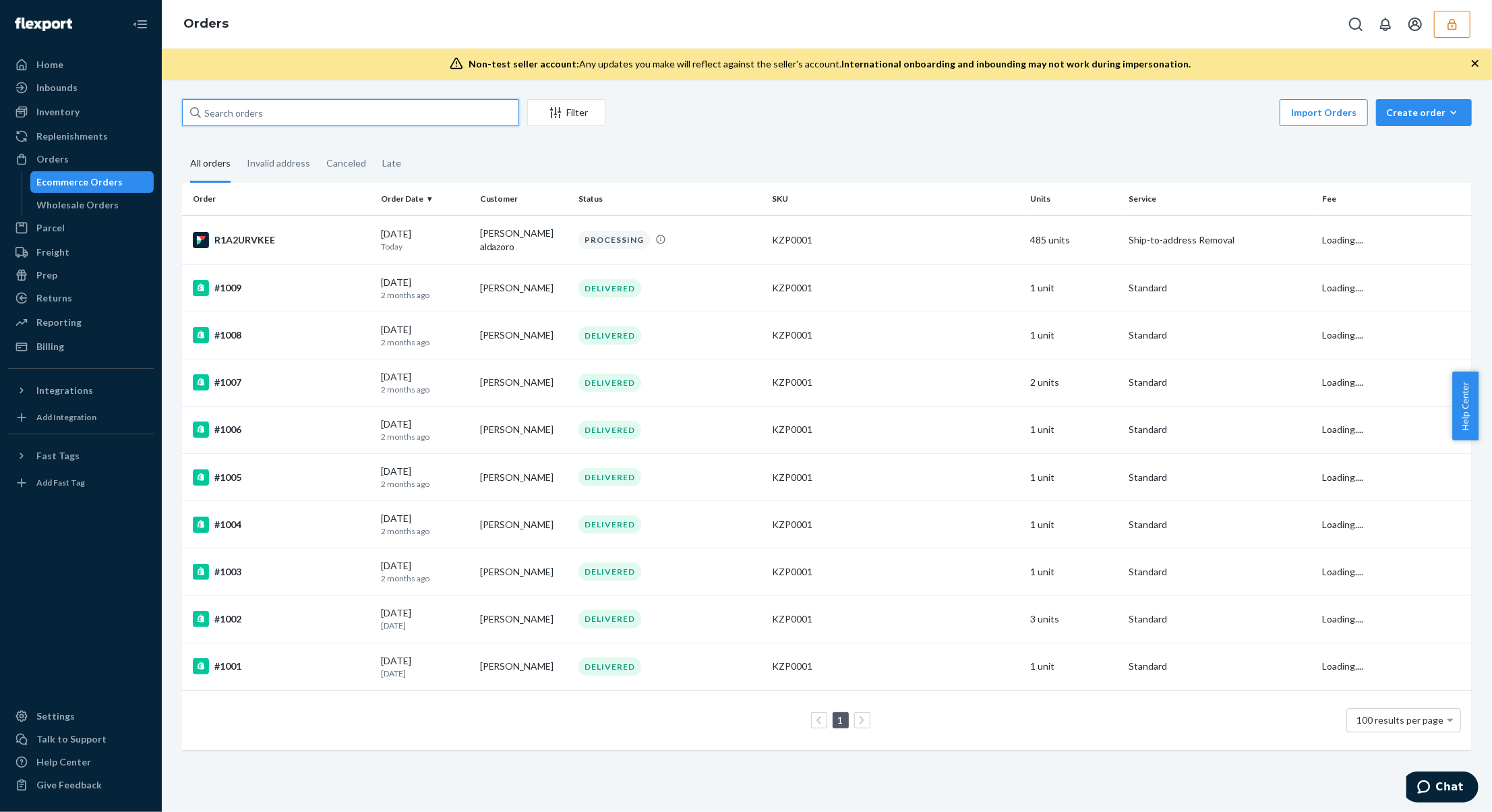
click at [372, 119] on input "text" at bounding box center [351, 112] width 337 height 27
paste input "R1A2URVKEE"
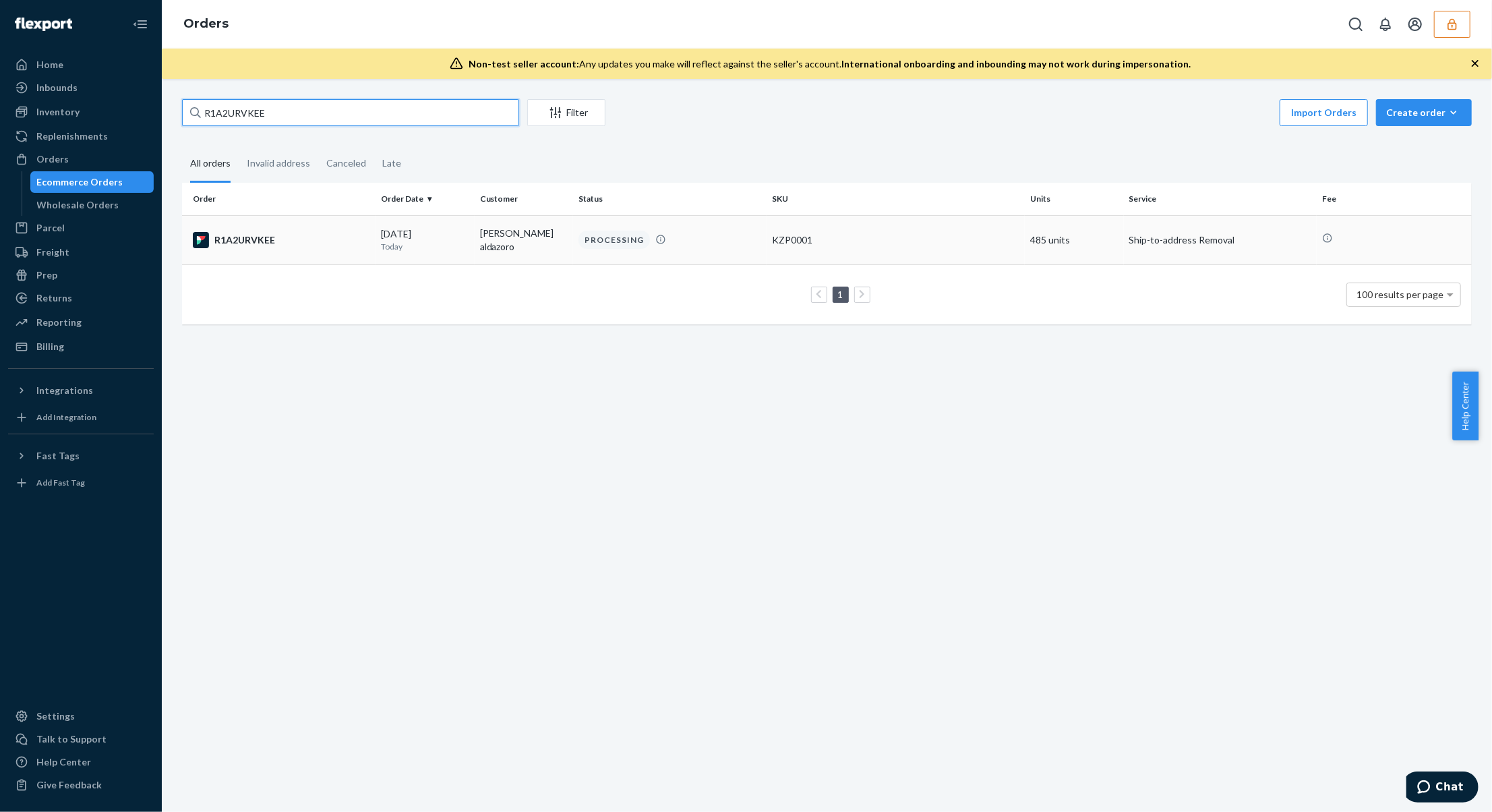
type input "R1A2URVKEE"
click at [416, 217] on td "[DATE] [DATE]" at bounding box center [425, 240] width 99 height 49
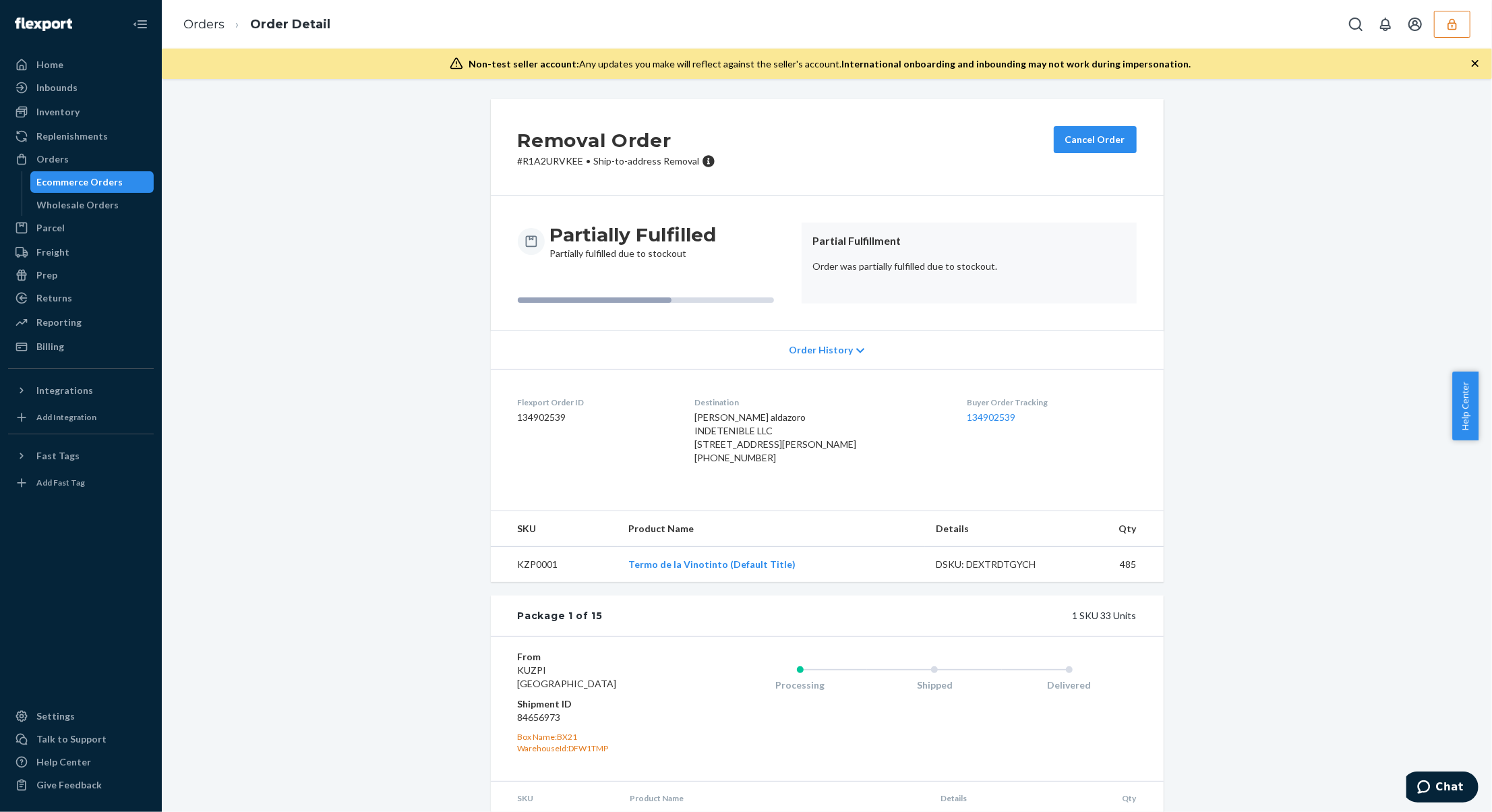
click at [743, 349] on div "Order History" at bounding box center [827, 349] width 673 height 39
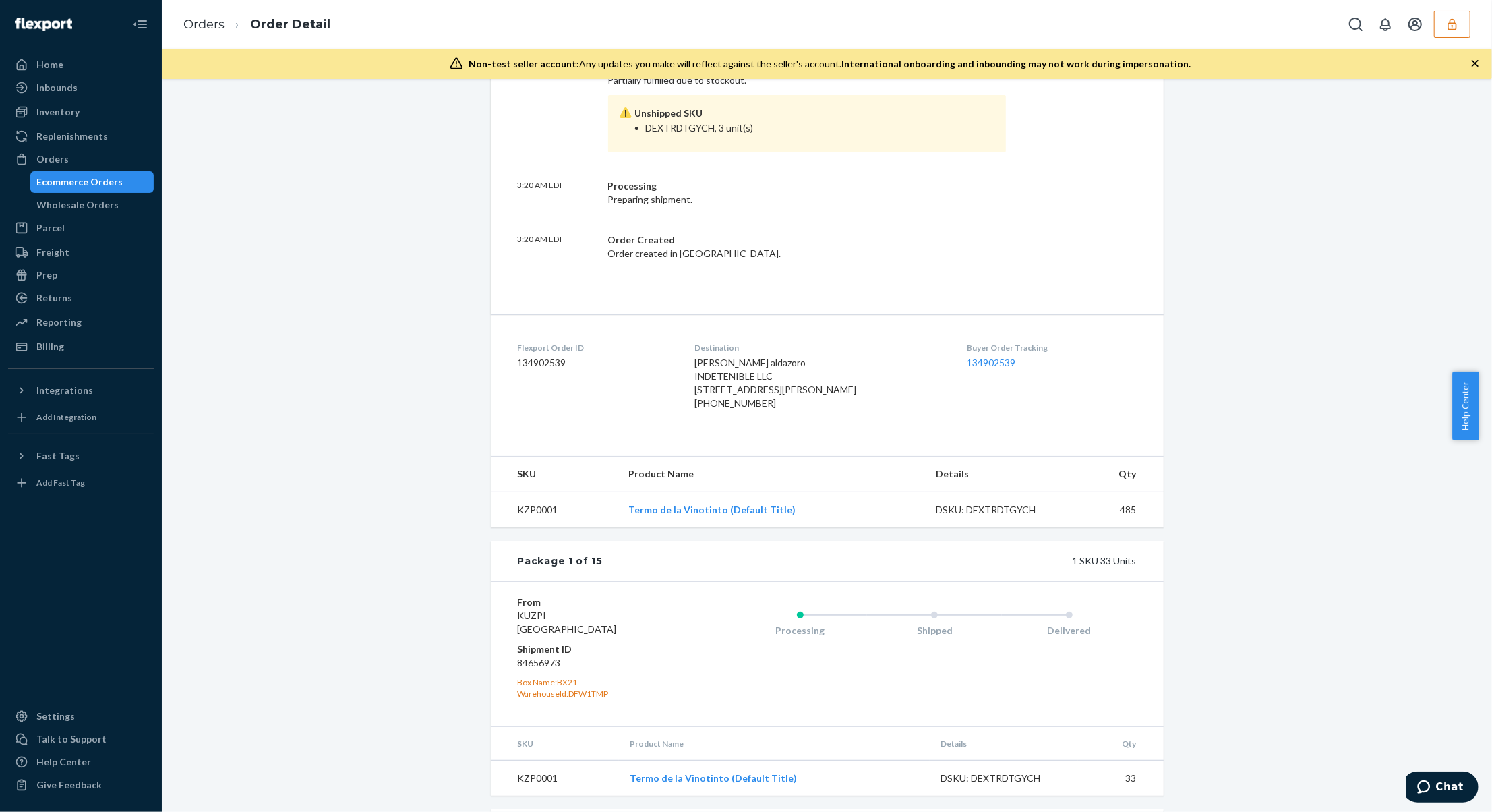
scroll to position [449, 0]
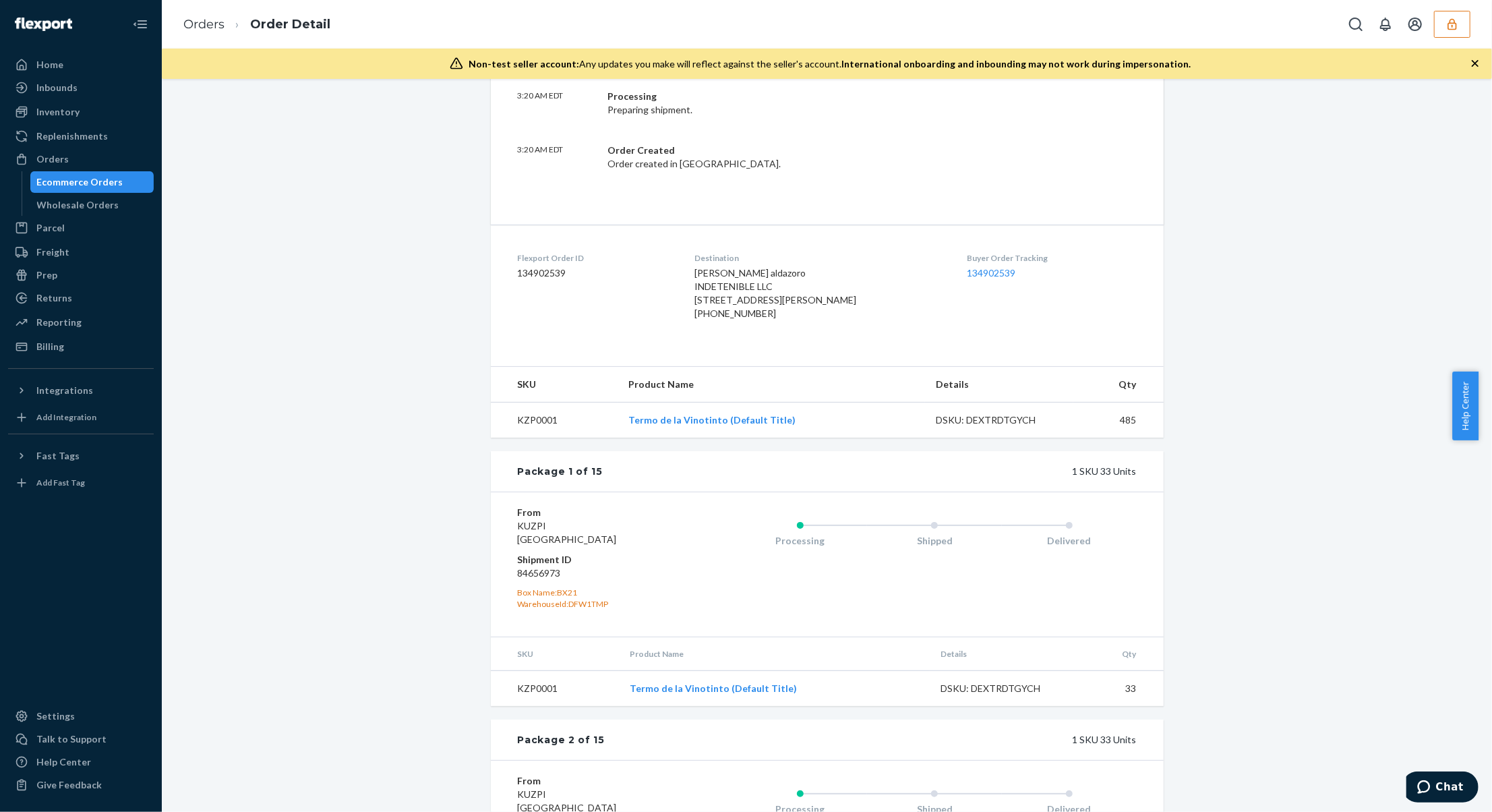
click at [992, 426] on div "DSKU: DEXTRDTGYCH" at bounding box center [1000, 420] width 127 height 13
copy div "DEXTRDTGYCH"
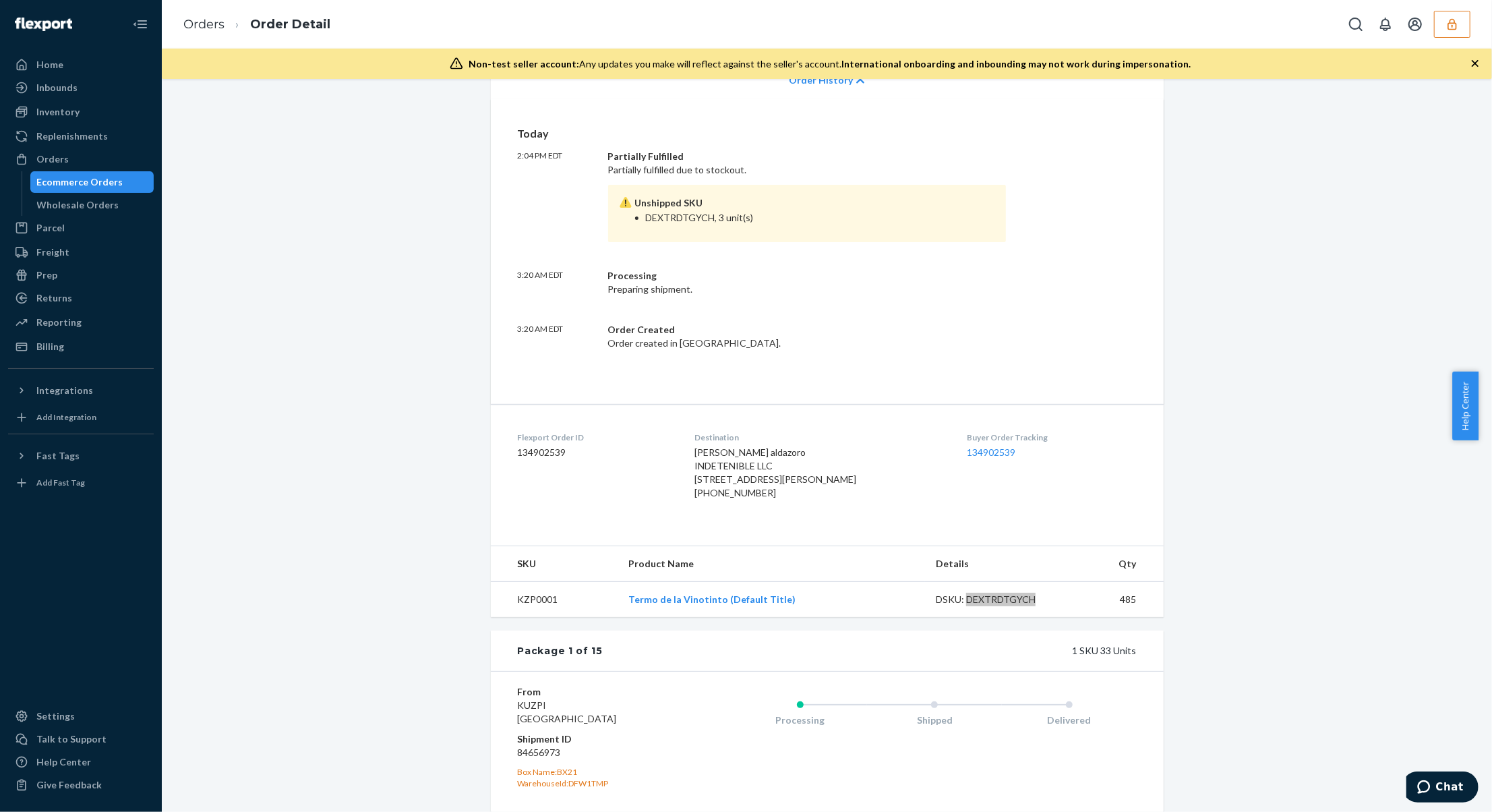
scroll to position [90, 0]
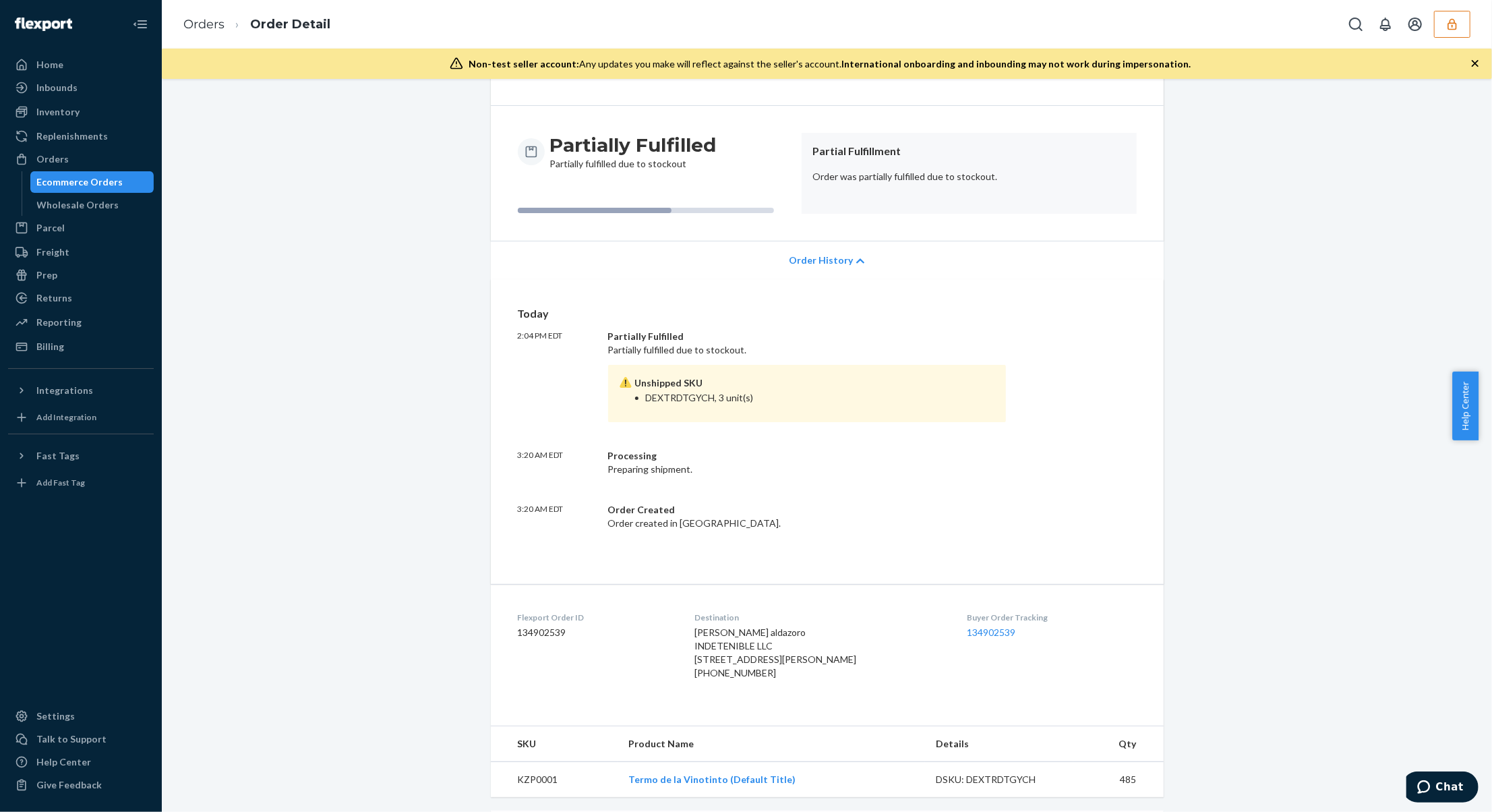
click at [844, 416] on div "Unshipped SKU DEXTRDTGYCH, 3 unit(s)" at bounding box center [808, 394] width 399 height 57
click at [675, 400] on li "DEXTRDTGYCH, 3 unit(s)" at bounding box center [821, 398] width 350 height 13
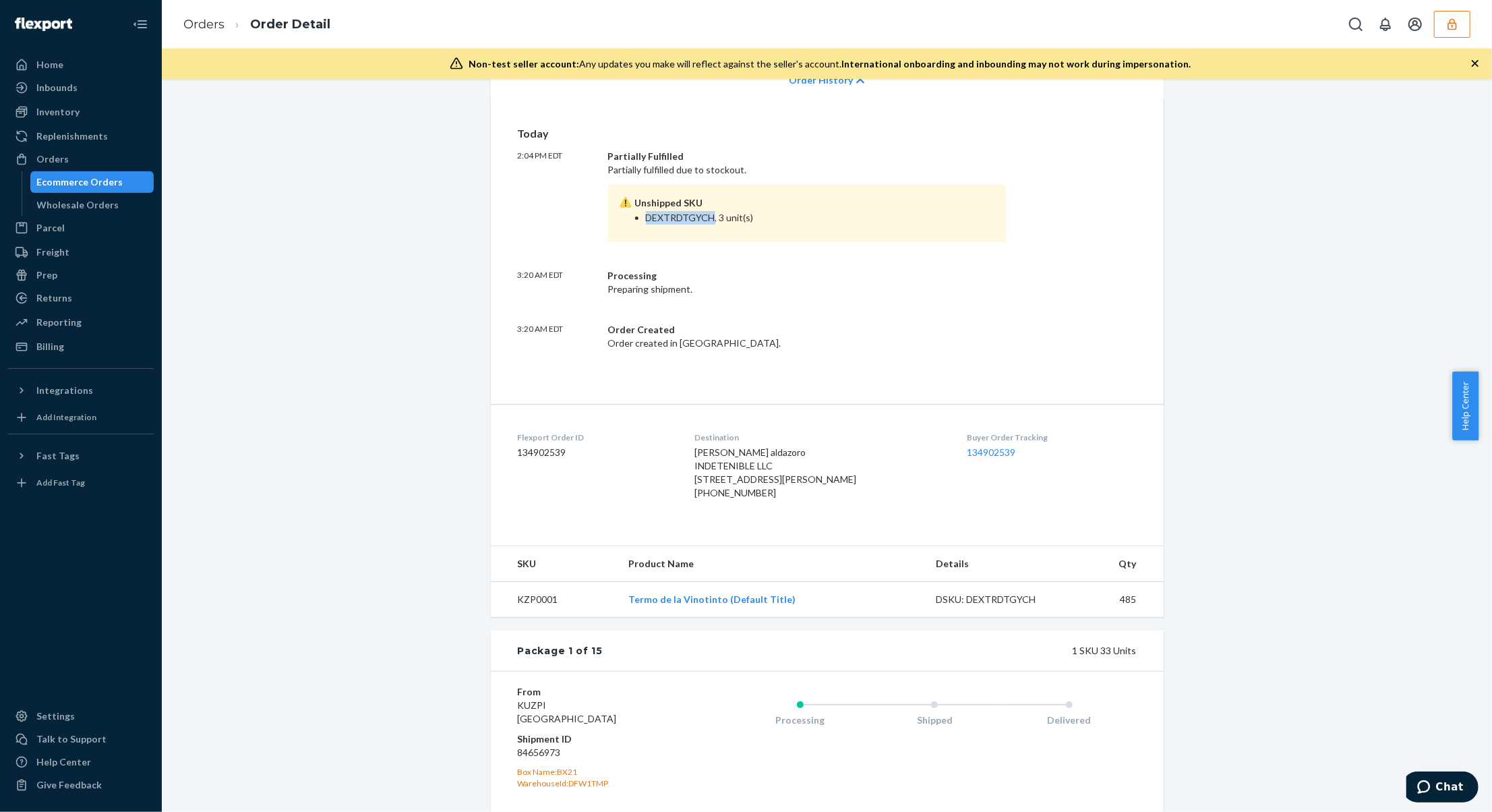
click at [680, 214] on li "DEXTRDTGYCH, 3 unit(s)" at bounding box center [821, 218] width 350 height 13
drag, startPoint x: 729, startPoint y: 224, endPoint x: 723, endPoint y: 233, distance: 10.8
click at [729, 224] on li "DEXTRDTGYCH, 3 unit(s)" at bounding box center [821, 218] width 350 height 13
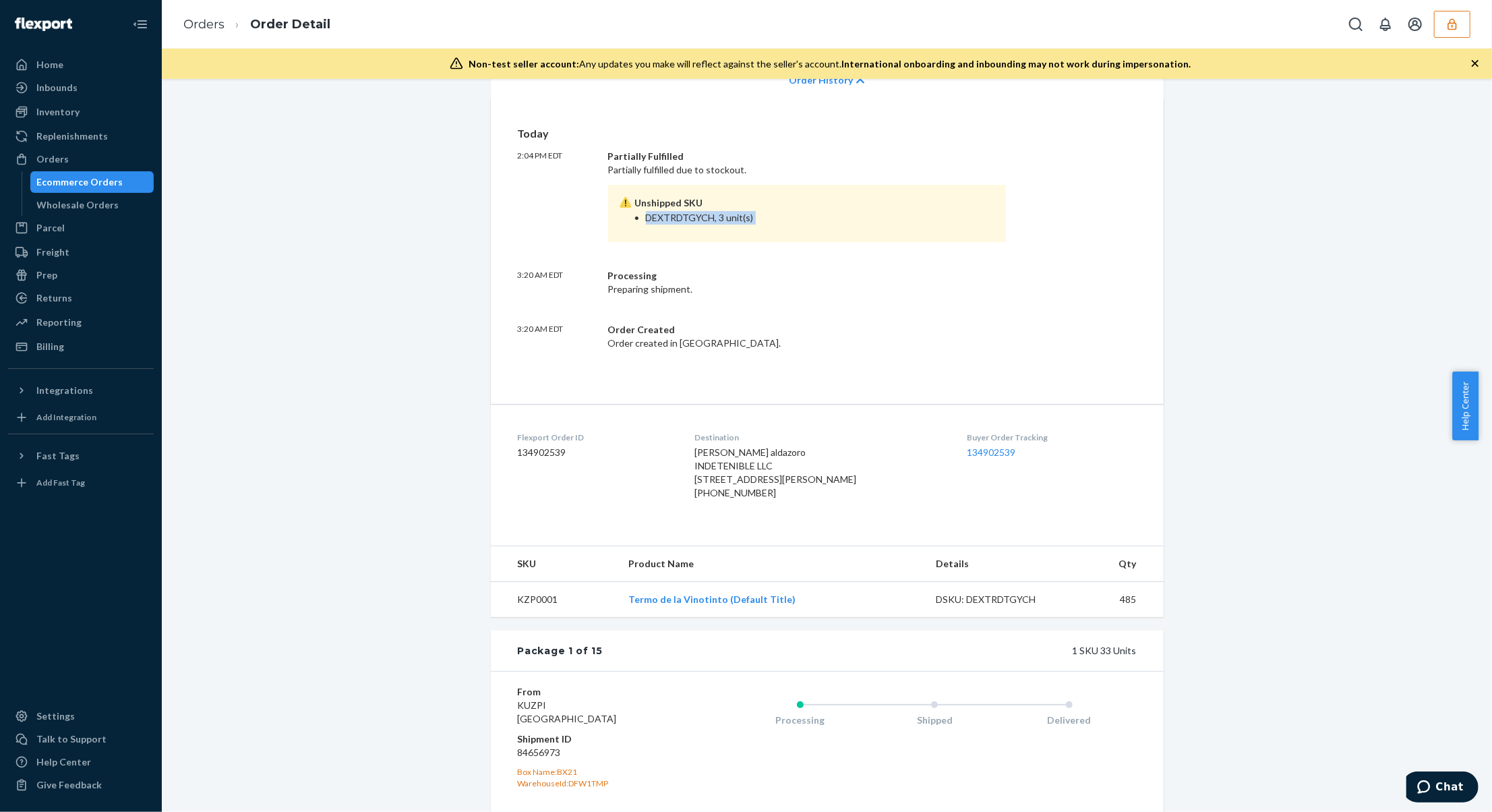
click at [720, 215] on li "DEXTRDTGYCH, 3 unit(s)" at bounding box center [821, 218] width 350 height 13
click at [719, 214] on li "DEXTRDTGYCH, 3 unit(s)" at bounding box center [821, 218] width 350 height 13
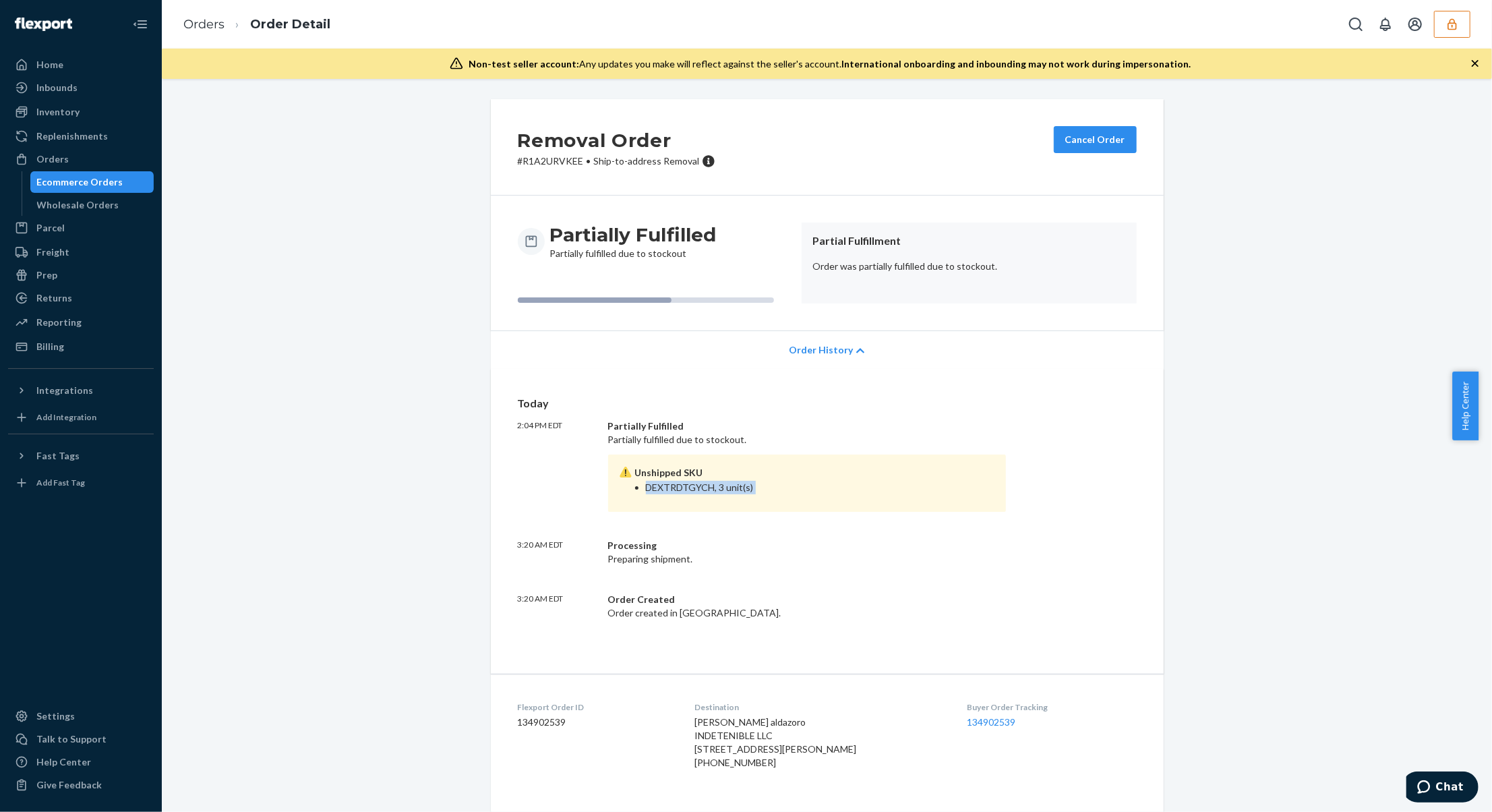
scroll to position [0, 0]
click at [686, 489] on li "DEXTRDTGYCH, 3 unit(s)" at bounding box center [821, 487] width 350 height 13
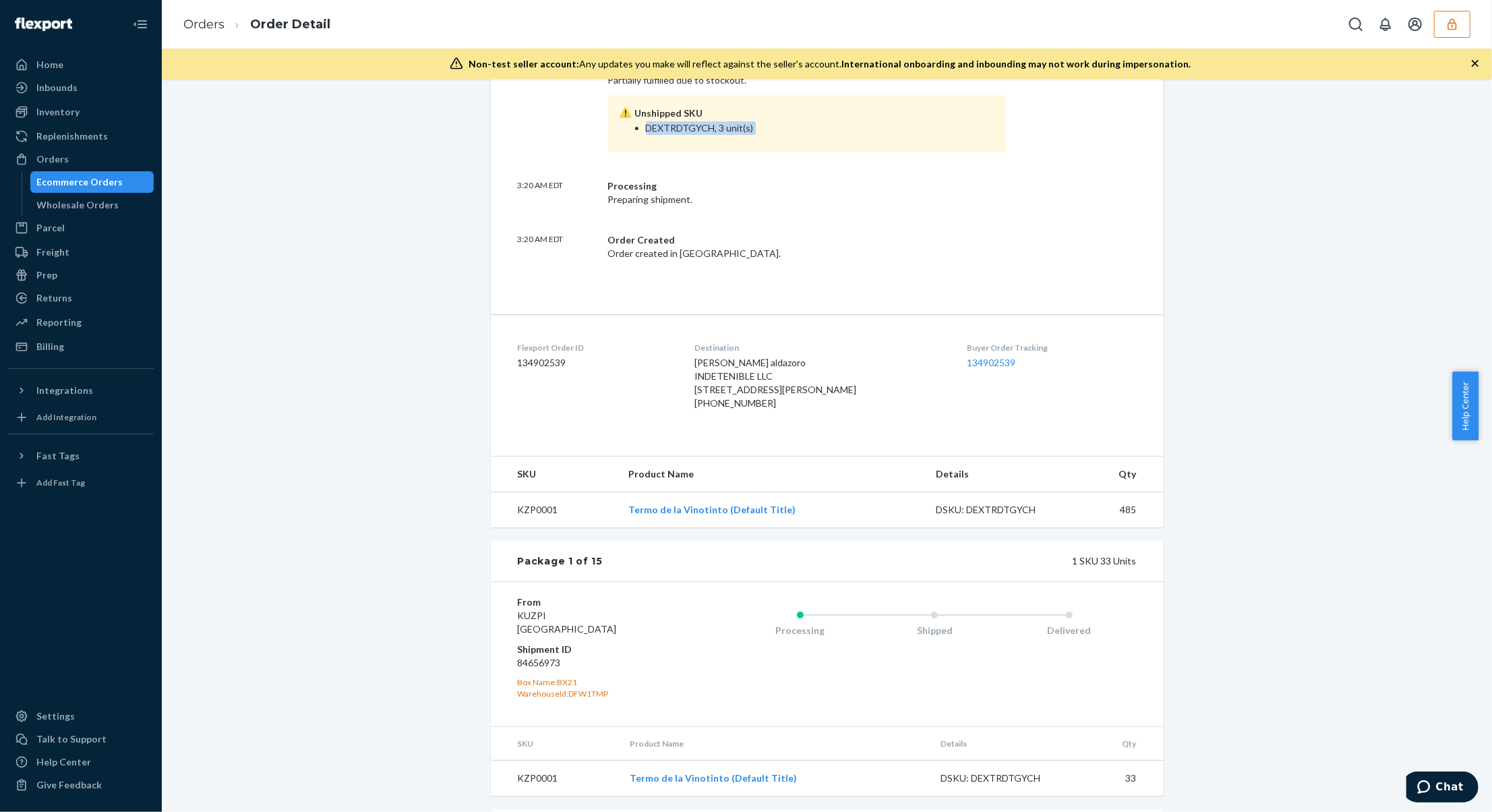
scroll to position [269, 0]
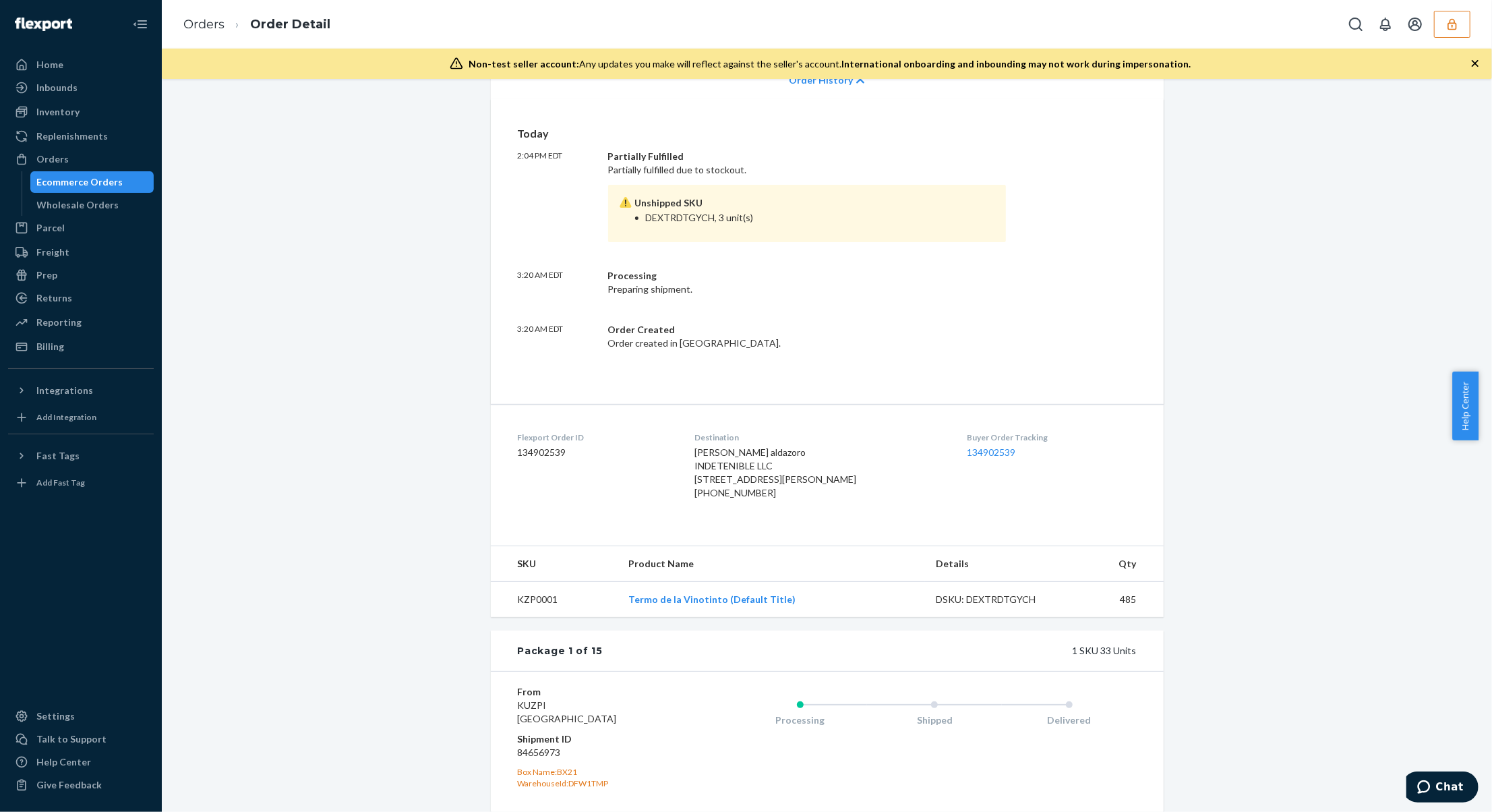
click at [1123, 617] on td "485" at bounding box center [1119, 599] width 91 height 36
click at [1122, 617] on td "485" at bounding box center [1119, 599] width 91 height 36
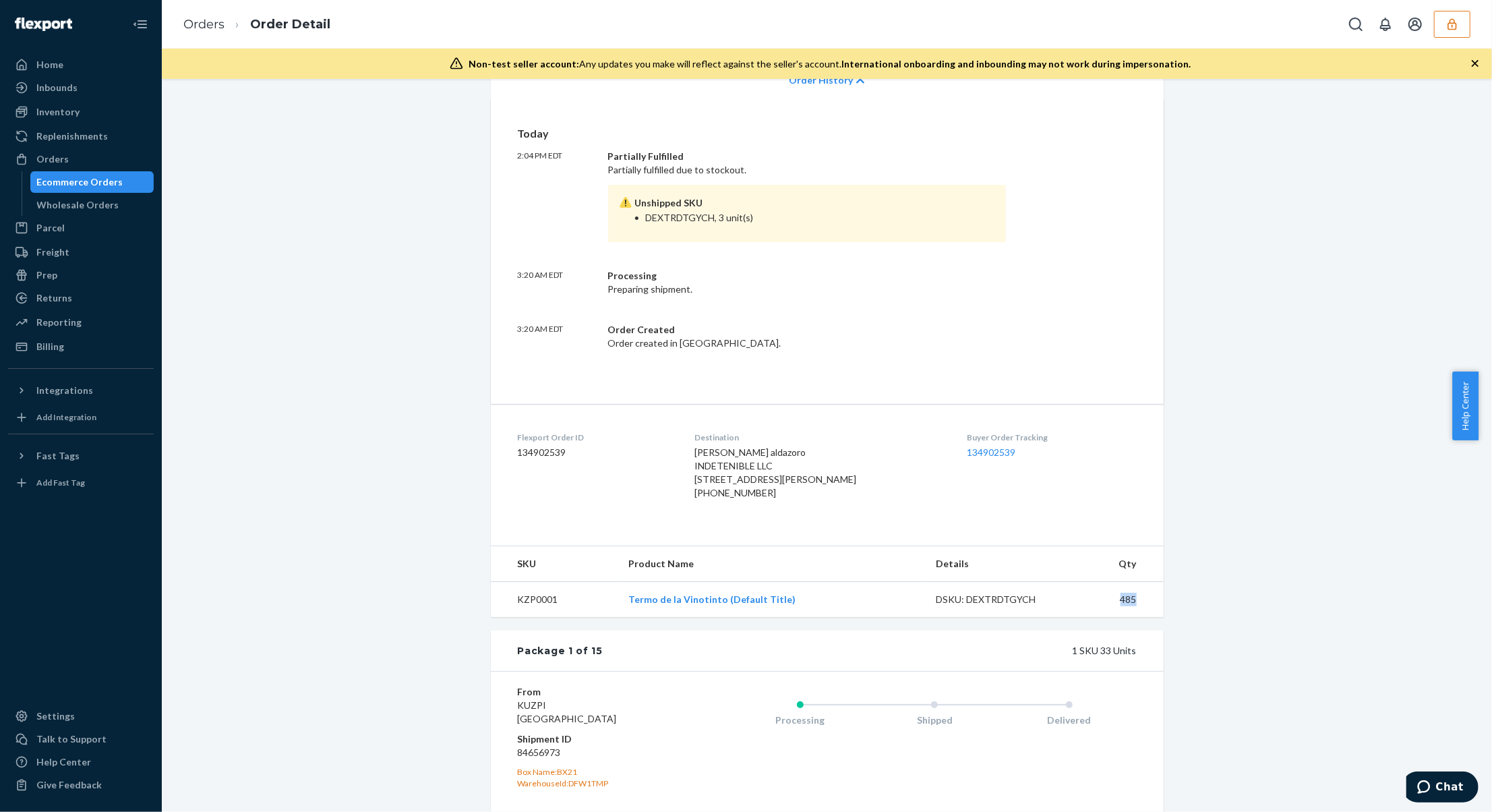
click at [1145, 617] on td "485" at bounding box center [1119, 599] width 91 height 36
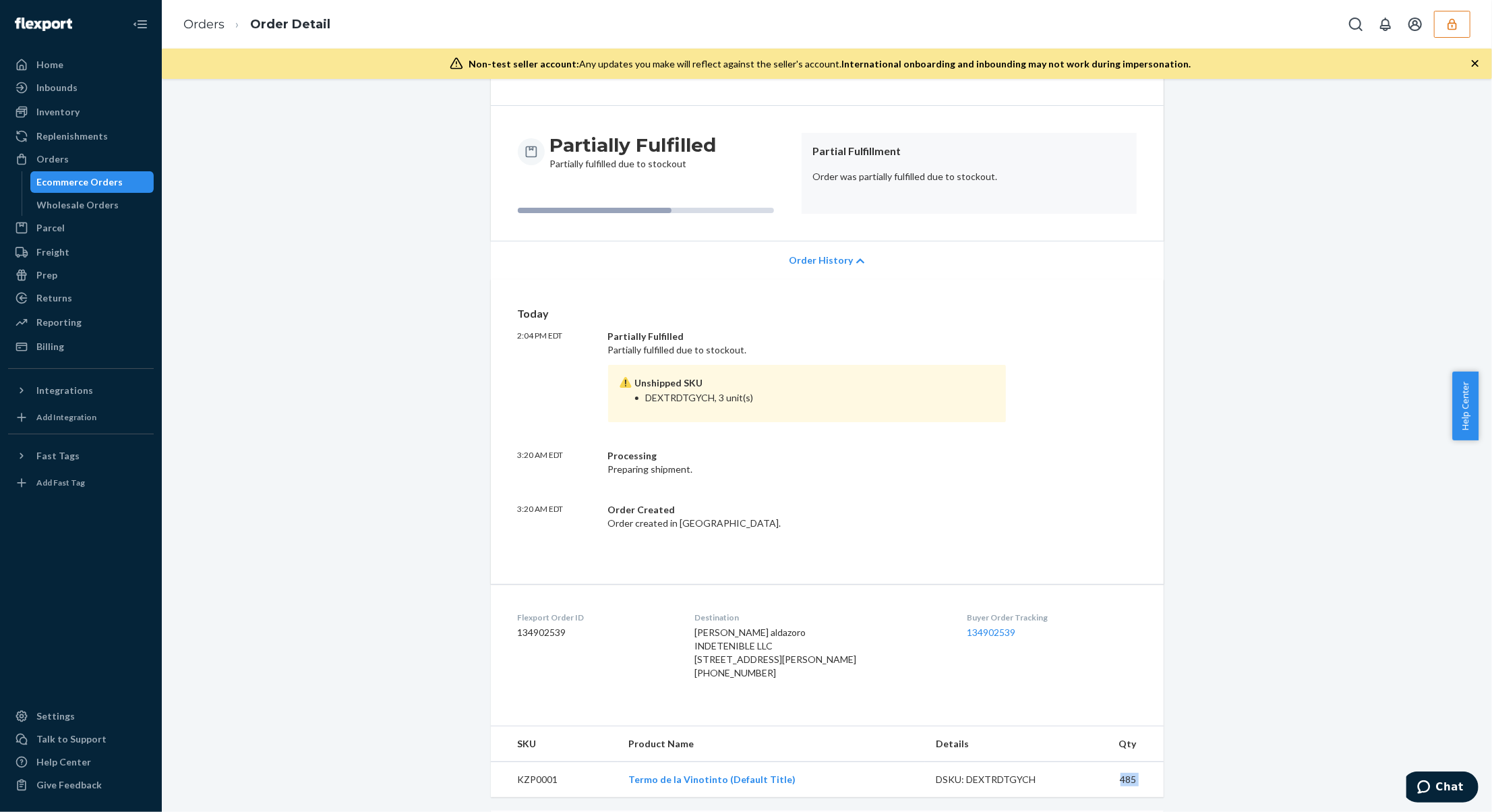
scroll to position [359, 0]
